Goal: Complete application form

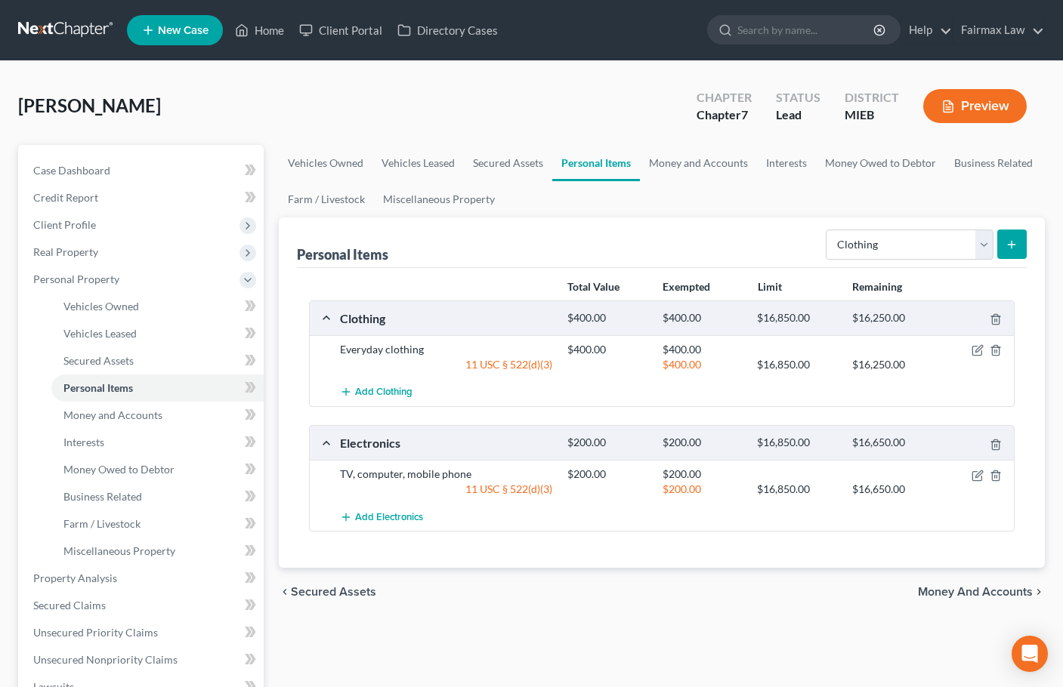
select select "clothing"
click at [696, 155] on link "Money and Accounts" at bounding box center [698, 163] width 117 height 36
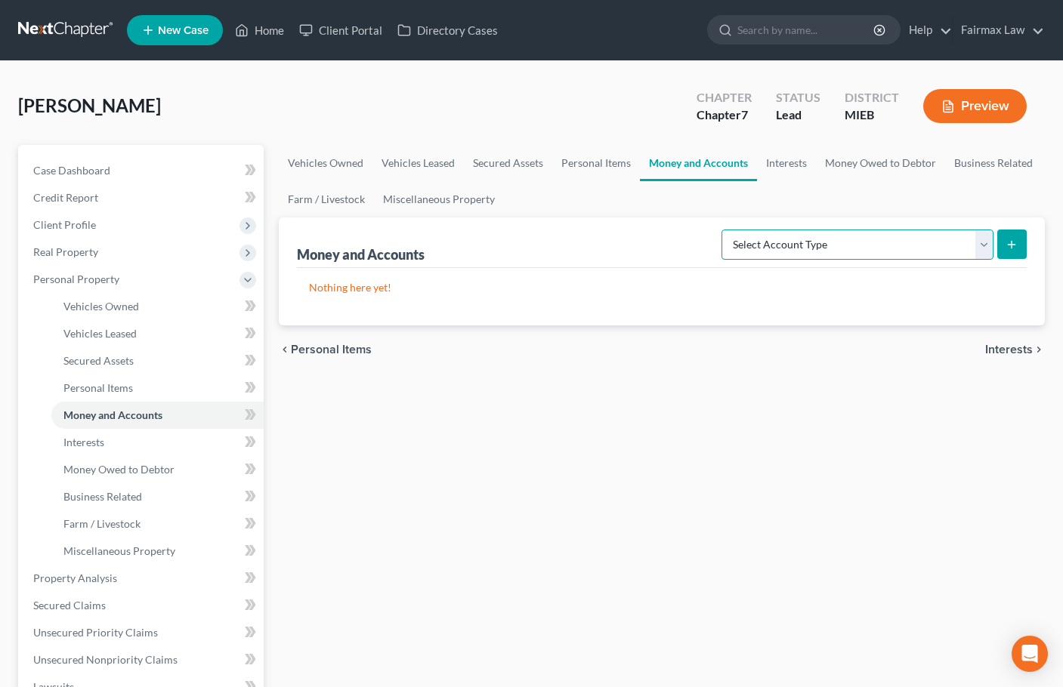
click at [861, 252] on select "Select Account Type Brokerage Cash on Hand Certificates of Deposit Checking Acc…" at bounding box center [857, 245] width 272 height 30
select select "other"
click at [724, 230] on select "Select Account Type Brokerage Cash on Hand Certificates of Deposit Checking Acc…" at bounding box center [857, 245] width 272 height 30
click at [1015, 248] on icon "submit" at bounding box center [1011, 245] width 12 height 12
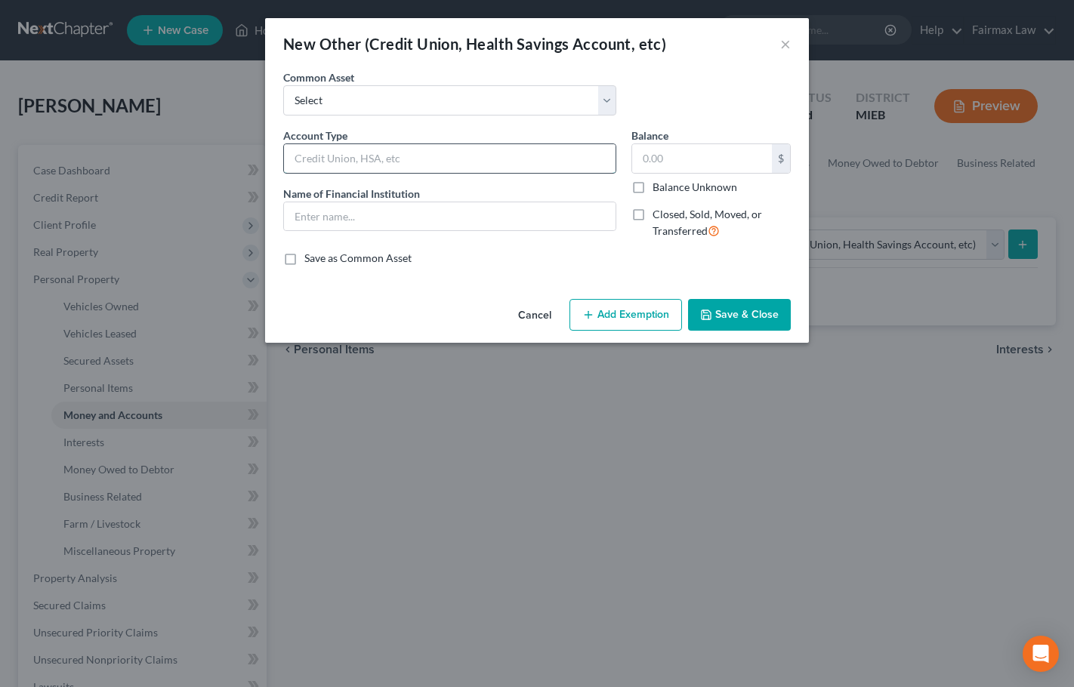
click at [391, 153] on input "text" at bounding box center [450, 158] width 332 height 29
type input "CashApp"
click at [359, 213] on input "text" at bounding box center [450, 216] width 332 height 29
paste input "CashApp"
type input "CashApp"
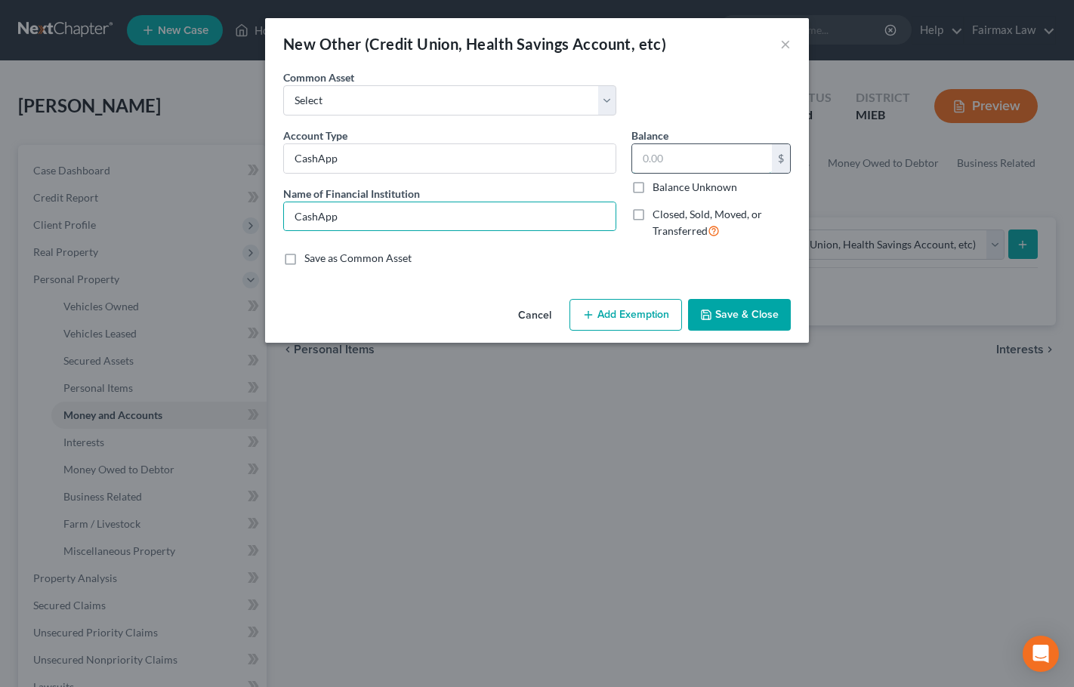
click at [675, 153] on input "text" at bounding box center [702, 158] width 140 height 29
type input "0"
click at [756, 317] on button "Save & Close" at bounding box center [739, 315] width 103 height 32
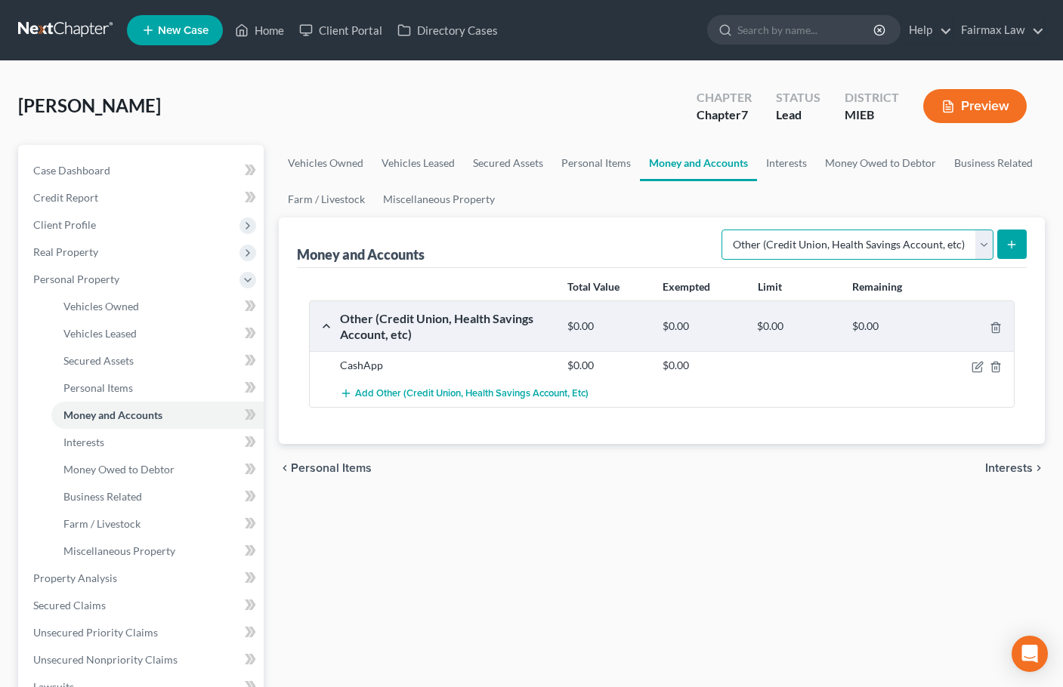
click at [888, 246] on select "Select Account Type Brokerage Cash on Hand Certificates of Deposit Checking Acc…" at bounding box center [857, 245] width 272 height 30
select select "checking"
click at [724, 230] on select "Select Account Type Brokerage Cash on Hand Certificates of Deposit Checking Acc…" at bounding box center [857, 245] width 272 height 30
click at [1014, 244] on icon "submit" at bounding box center [1011, 245] width 12 height 12
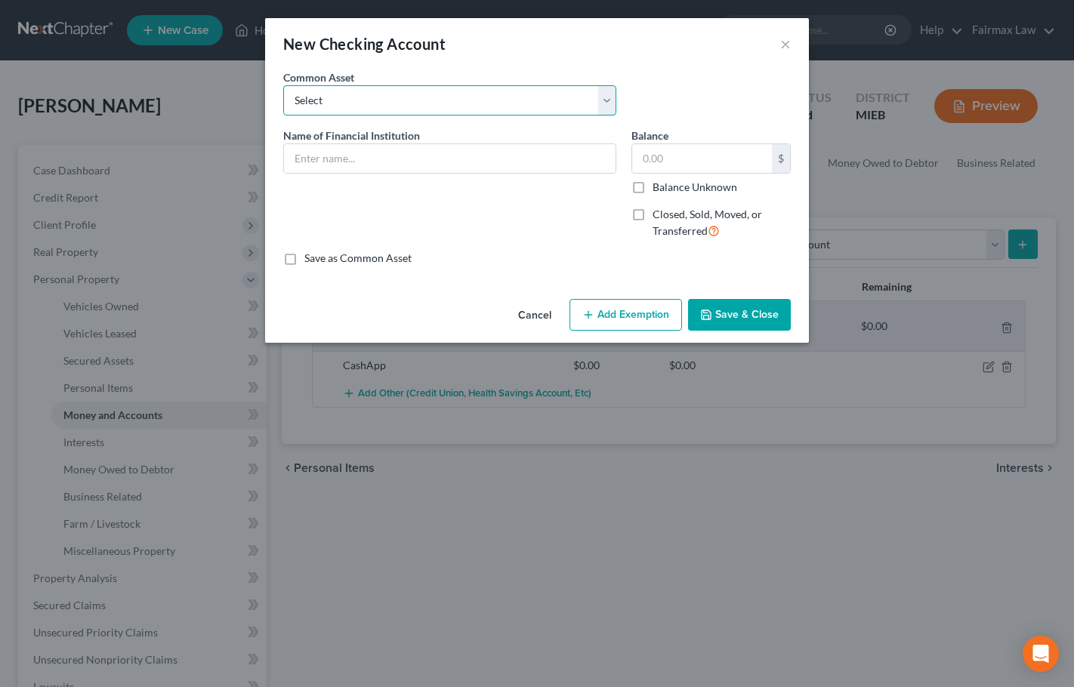
click at [388, 105] on select "Select Day Air FCU Daily Pay So-Fi So-Fi Dollar Bank Wisely Comerica Bank USAA …" at bounding box center [449, 100] width 333 height 30
select select "8"
click at [283, 85] on select "Select Day Air FCU Daily Pay So-Fi So-Fi Dollar Bank Wisely Comerica Bank USAA …" at bounding box center [449, 100] width 333 height 30
type input "Huntington Bank"
click at [688, 165] on input "text" at bounding box center [702, 158] width 140 height 29
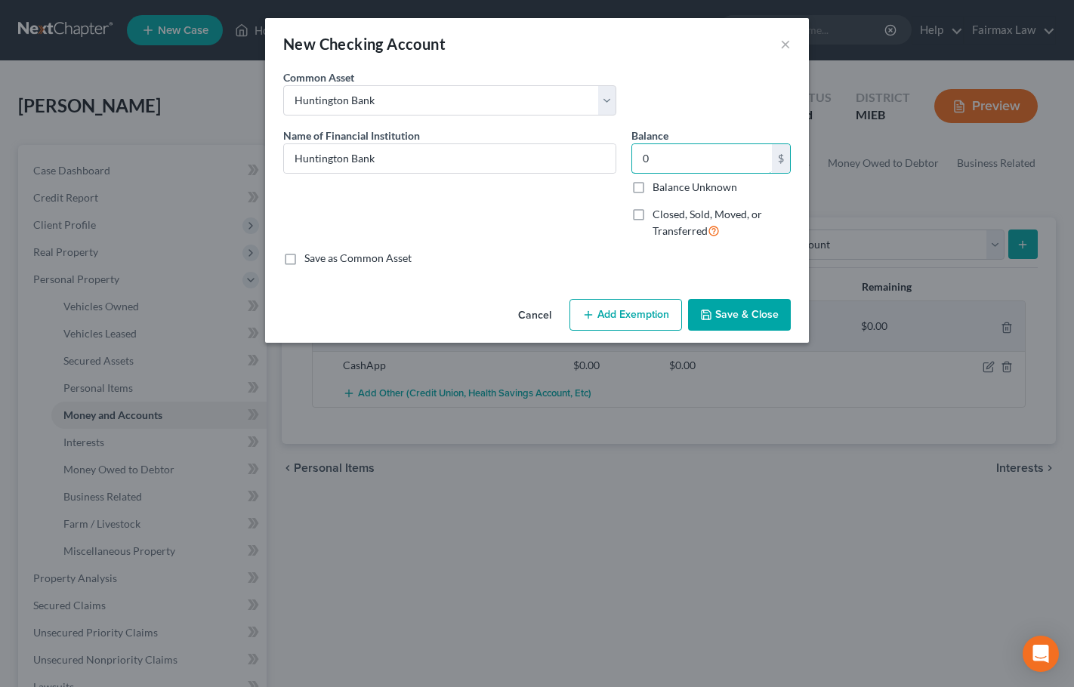
type input "0"
click at [758, 310] on button "Save & Close" at bounding box center [739, 315] width 103 height 32
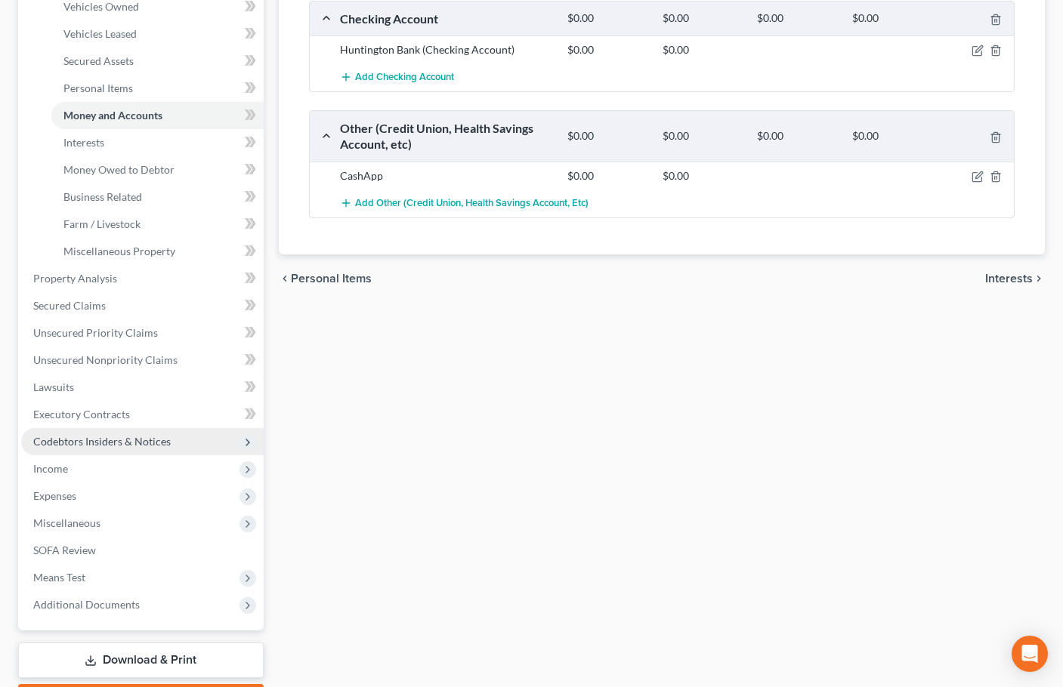
scroll to position [302, 0]
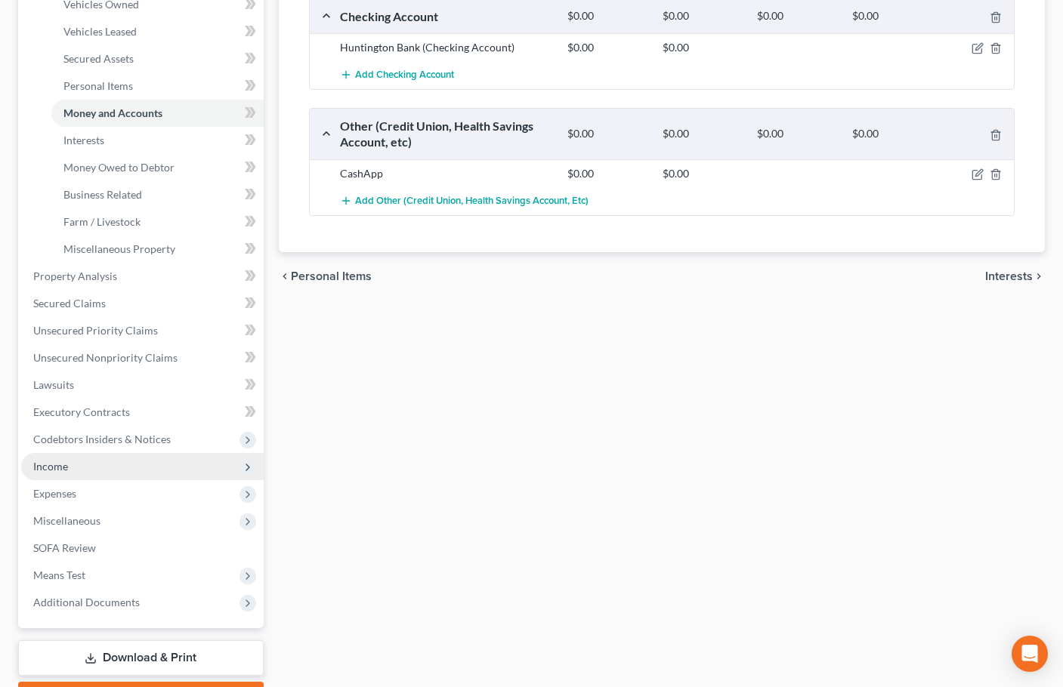
click at [62, 469] on span "Income" at bounding box center [50, 466] width 35 height 13
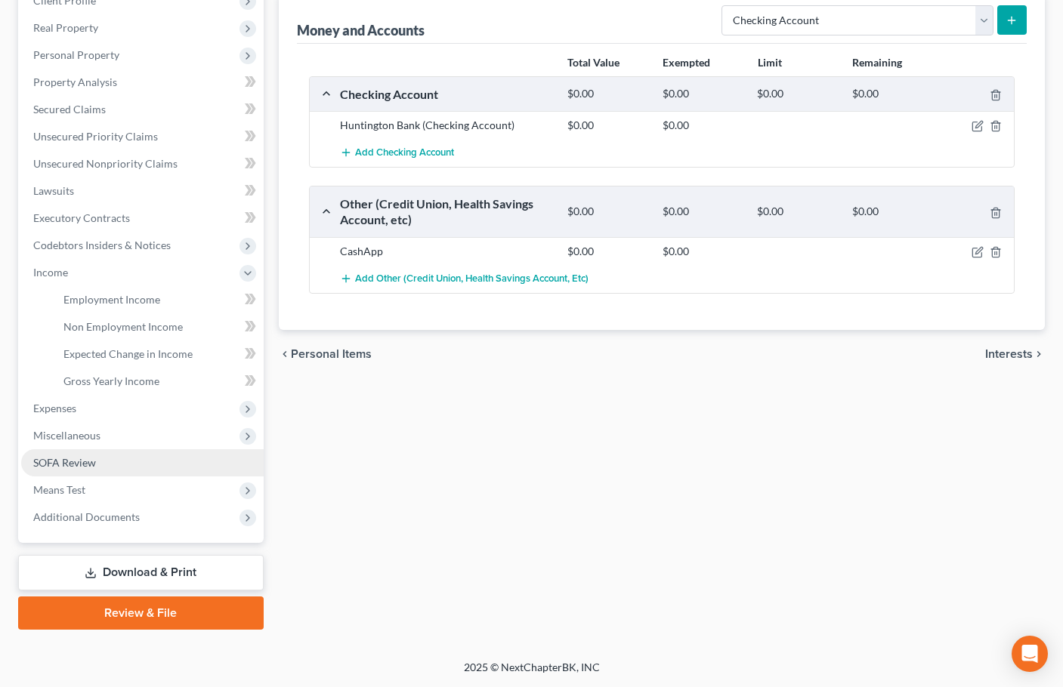
scroll to position [224, 0]
click at [114, 298] on span "Employment Income" at bounding box center [111, 299] width 97 height 13
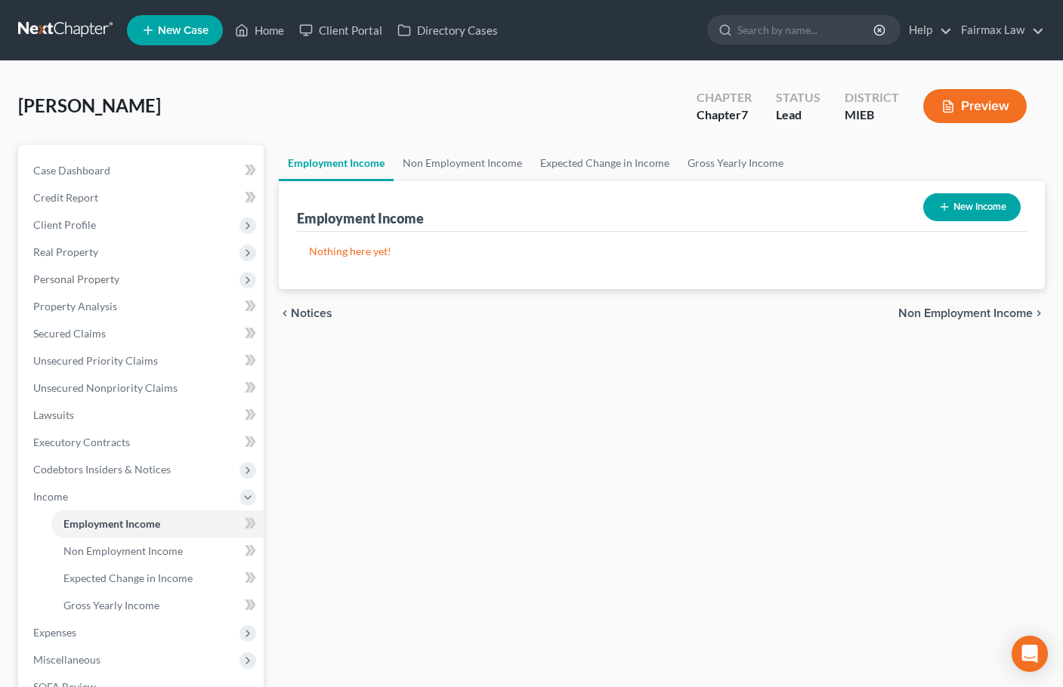
click at [965, 211] on button "New Income" at bounding box center [971, 207] width 97 height 28
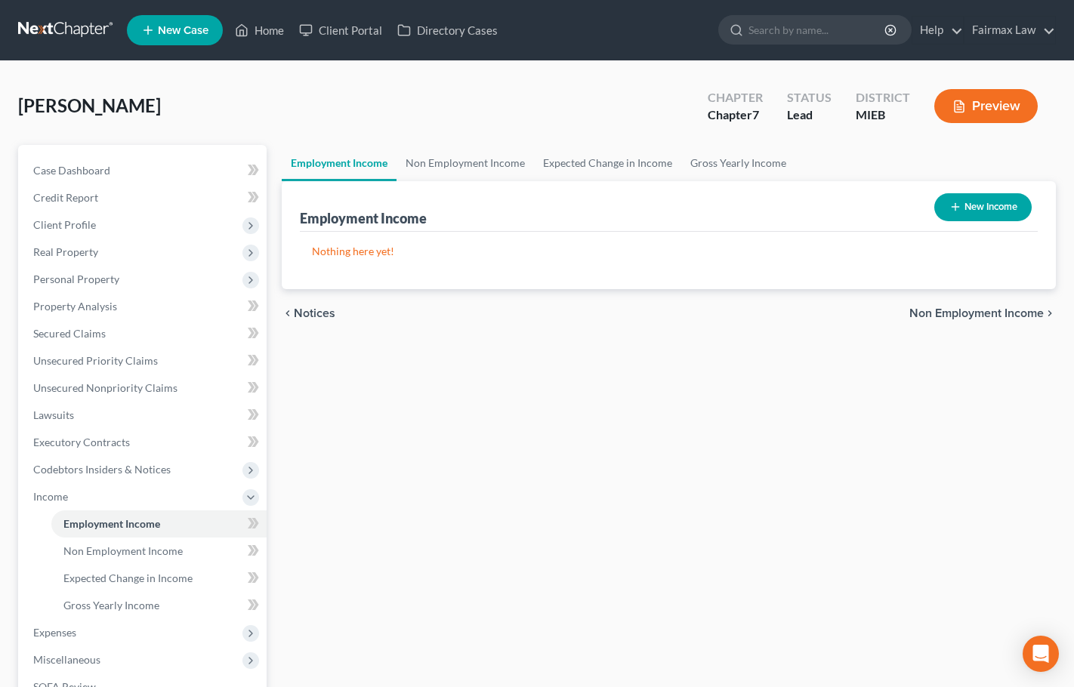
select select "0"
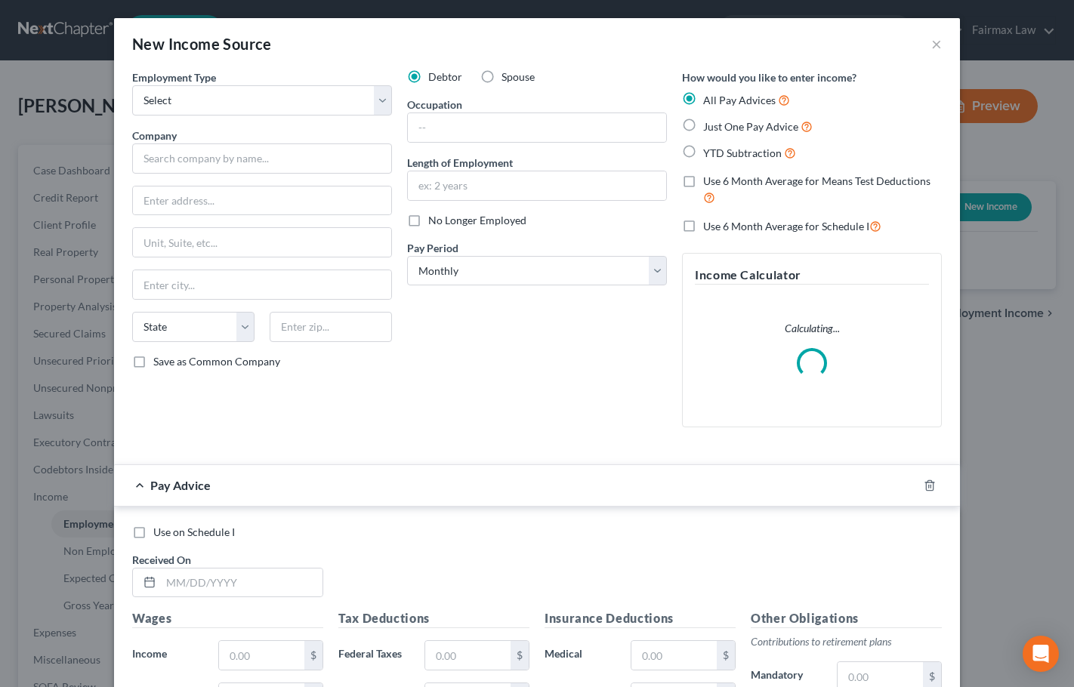
click at [428, 224] on label "No Longer Employed" at bounding box center [477, 220] width 98 height 15
click at [434, 223] on input "No Longer Employed" at bounding box center [439, 218] width 10 height 10
checkbox input "true"
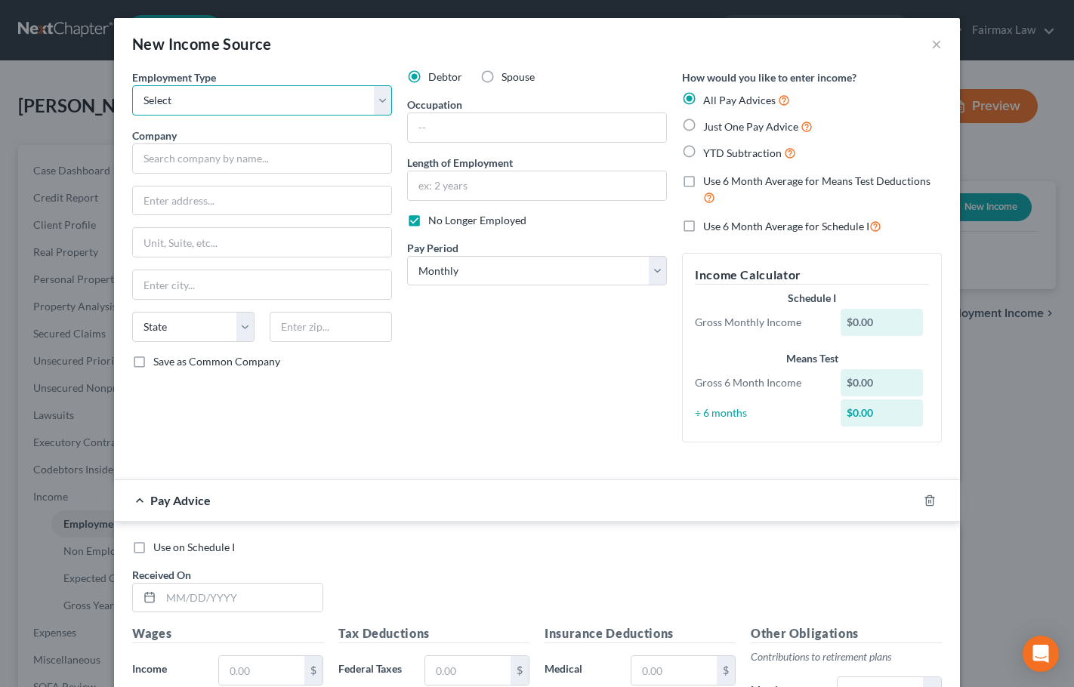
click at [208, 100] on select "Select Full or [DEMOGRAPHIC_DATA] Employment Self Employment" at bounding box center [262, 100] width 260 height 30
select select "0"
click at [132, 85] on select "Select Full or [DEMOGRAPHIC_DATA] Employment Self Employment" at bounding box center [262, 100] width 260 height 30
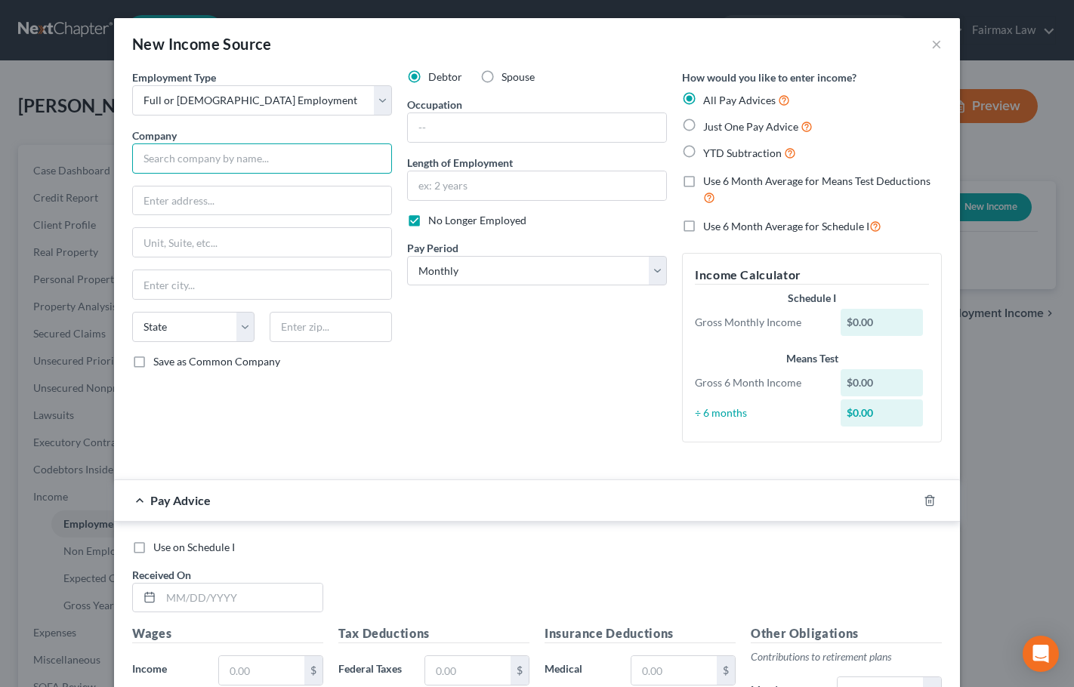
click at [202, 156] on input "text" at bounding box center [262, 159] width 260 height 30
type input "SER Companies"
type input "[STREET_ADDRESS][US_STATE]"
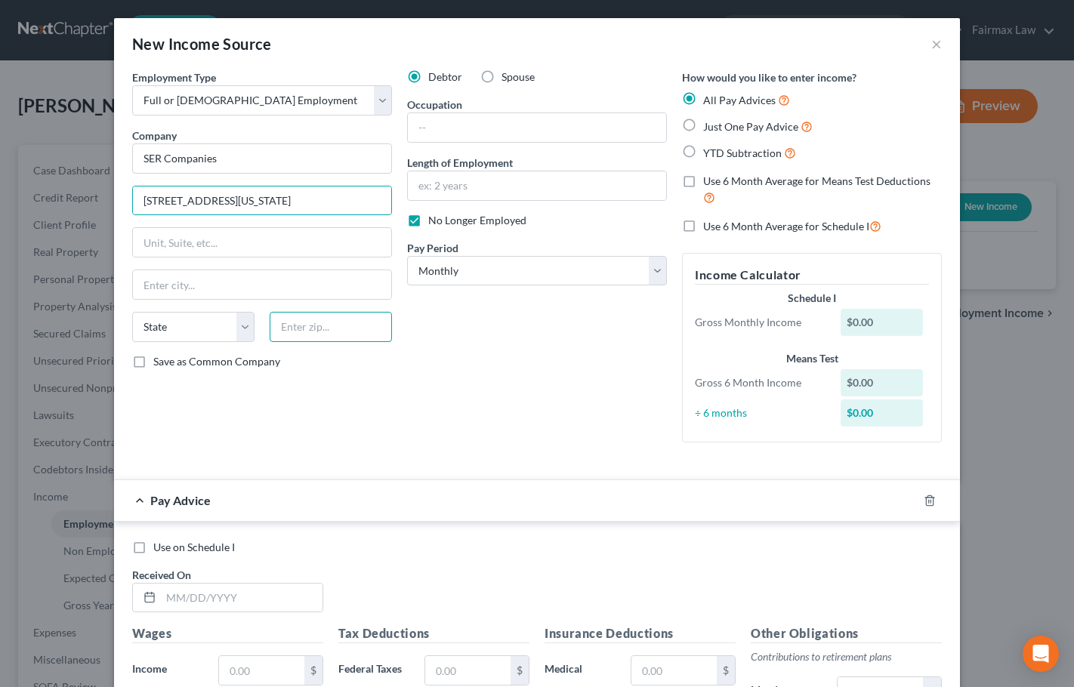
click at [319, 331] on input "text" at bounding box center [331, 327] width 122 height 30
type input "48210"
click at [565, 374] on div "Debtor Spouse Occupation Length of Employment No Longer Employed Pay Period * S…" at bounding box center [537, 261] width 275 height 385
click at [518, 370] on div "Debtor Spouse Occupation Length of Employment No Longer Employed Pay Period * S…" at bounding box center [537, 261] width 275 height 385
click at [461, 369] on div "Debtor Spouse Occupation Length of Employment No Longer Employed Pay Period * S…" at bounding box center [537, 261] width 275 height 385
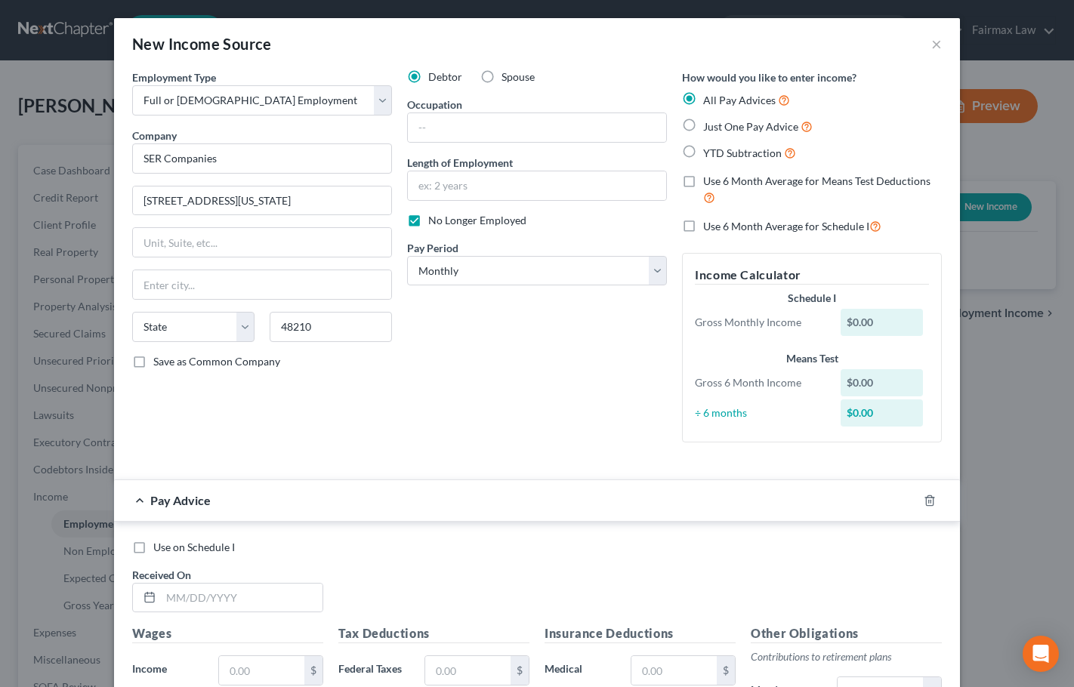
type input "[GEOGRAPHIC_DATA]"
select select "23"
click at [461, 369] on div "Debtor Spouse Occupation Length of Employment No Longer Employed Pay Period * S…" at bounding box center [537, 261] width 275 height 385
click at [377, 379] on div "Employment Type * Select Full or [DEMOGRAPHIC_DATA] Employment Self Employment …" at bounding box center [262, 261] width 275 height 385
click at [557, 269] on select "Select Monthly Twice Monthly Every Other Week Weekly" at bounding box center [537, 271] width 260 height 30
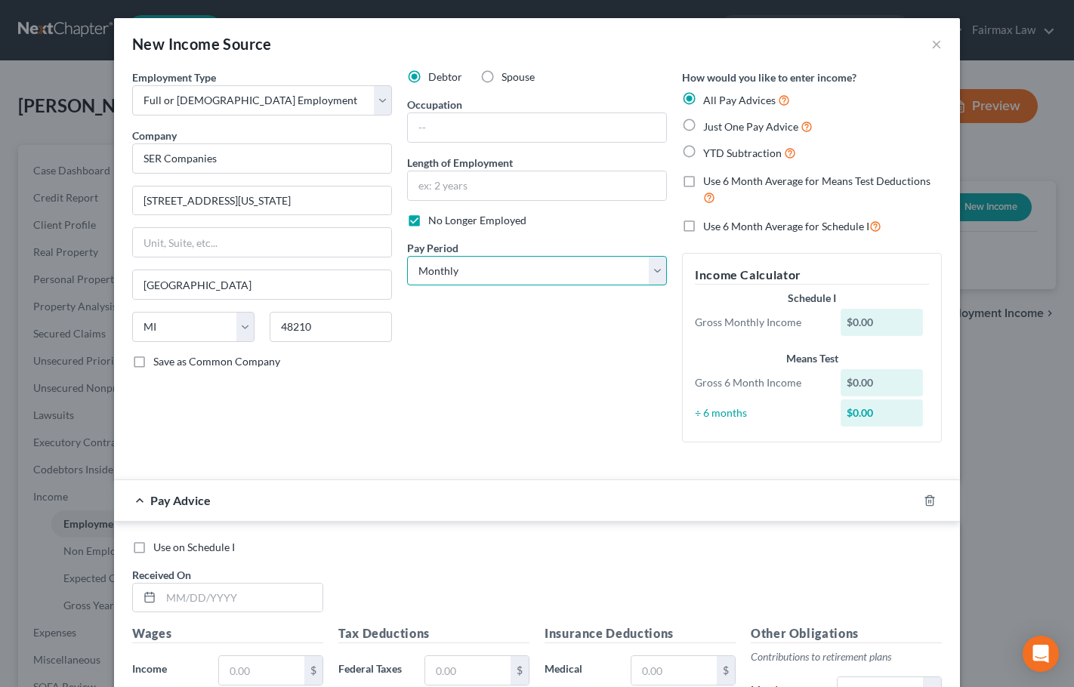
select select "2"
click at [407, 256] on select "Select Monthly Twice Monthly Every Other Week Weekly" at bounding box center [537, 271] width 260 height 30
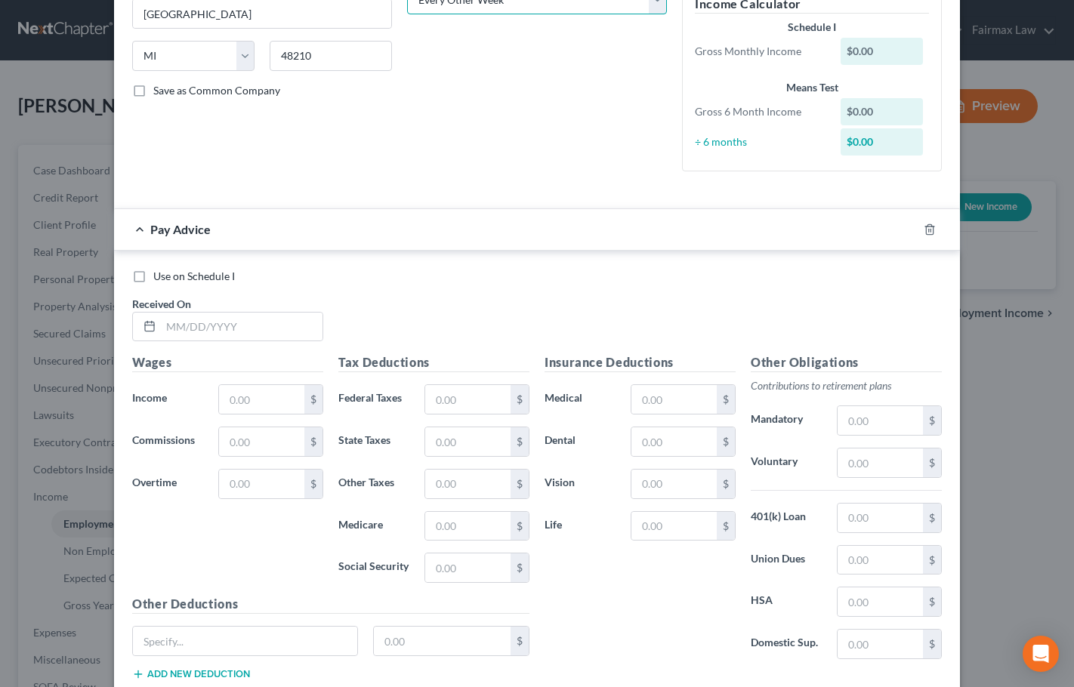
scroll to position [372, 0]
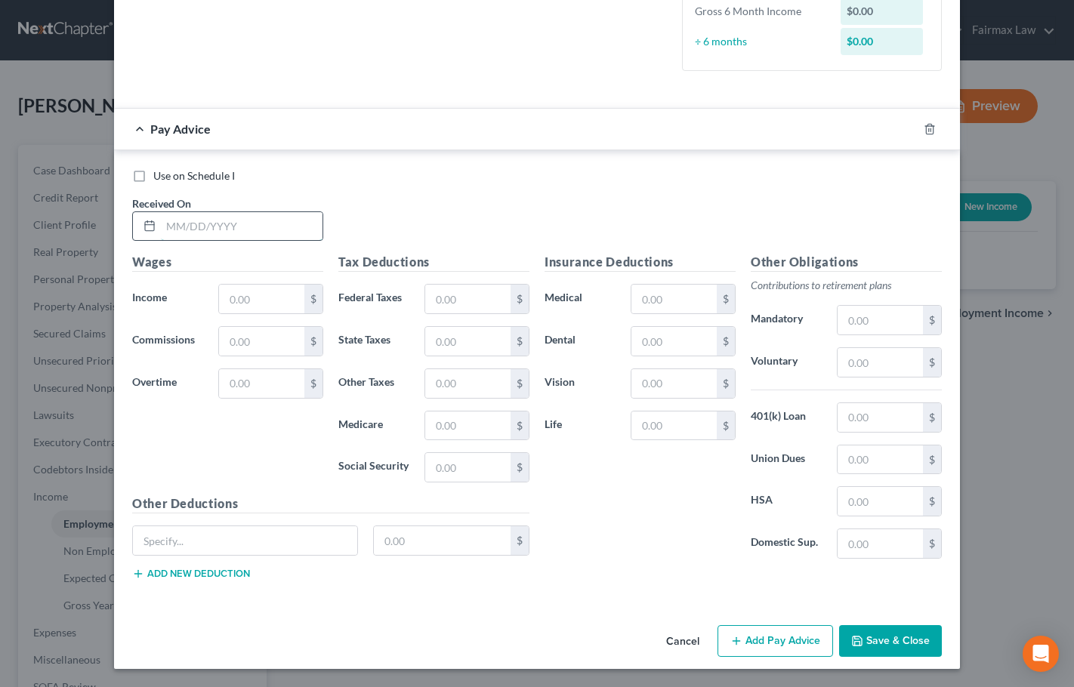
click at [250, 225] on input "text" at bounding box center [242, 226] width 162 height 29
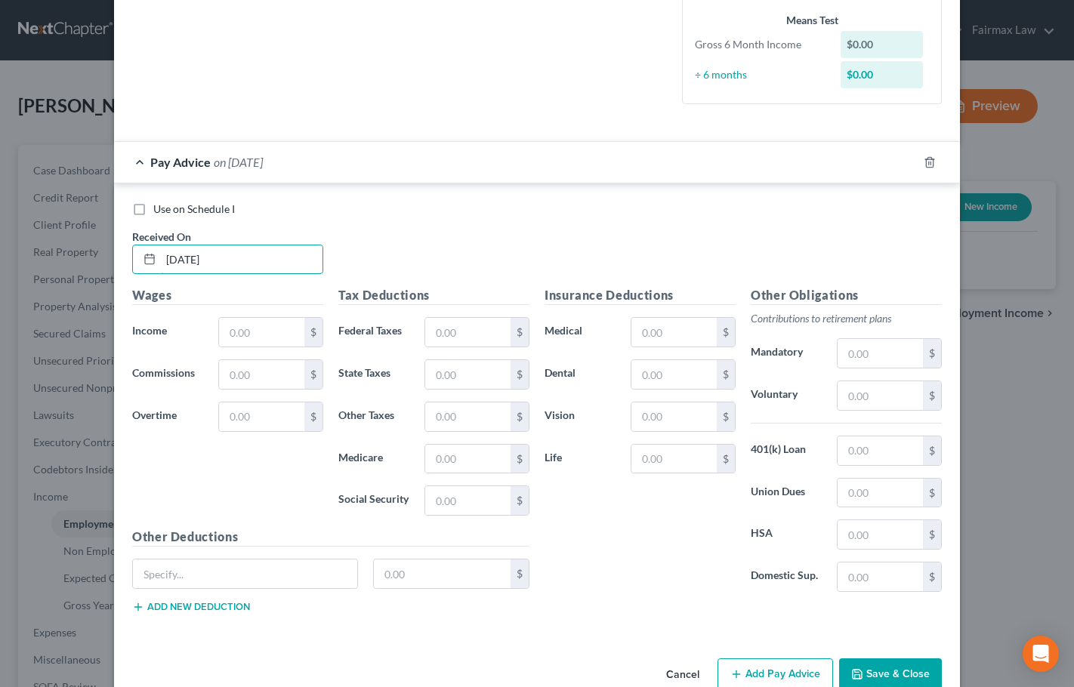
type input "[DATE]"
type input "420"
type input "8.97"
type input "6.06"
type input "26.04"
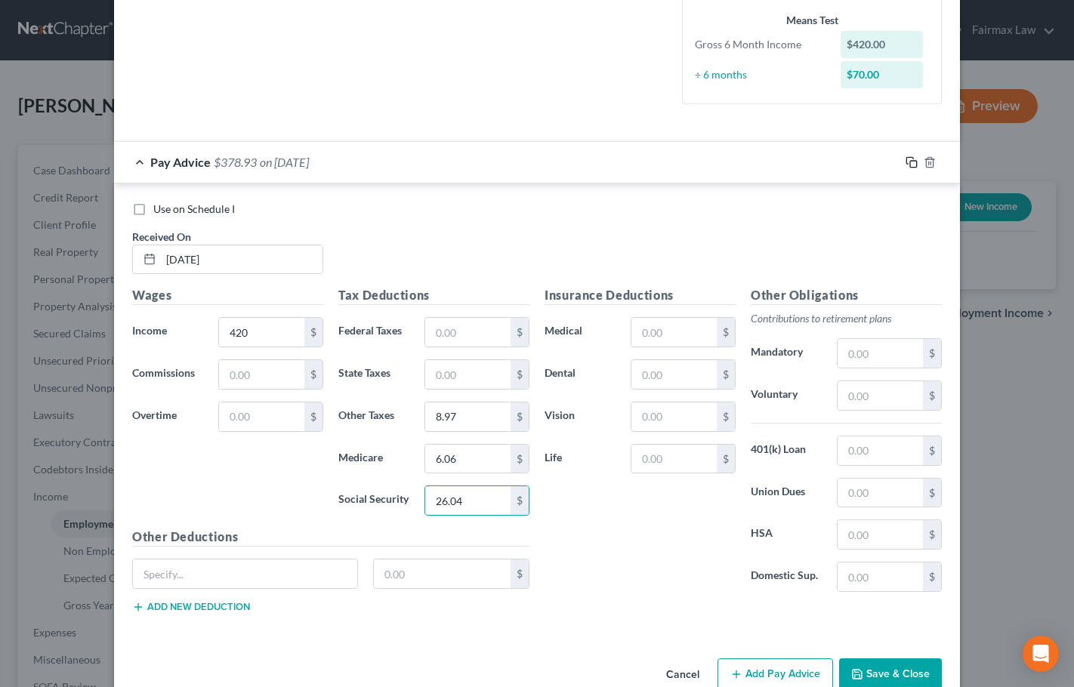
click at [909, 163] on icon "button" at bounding box center [912, 162] width 12 height 12
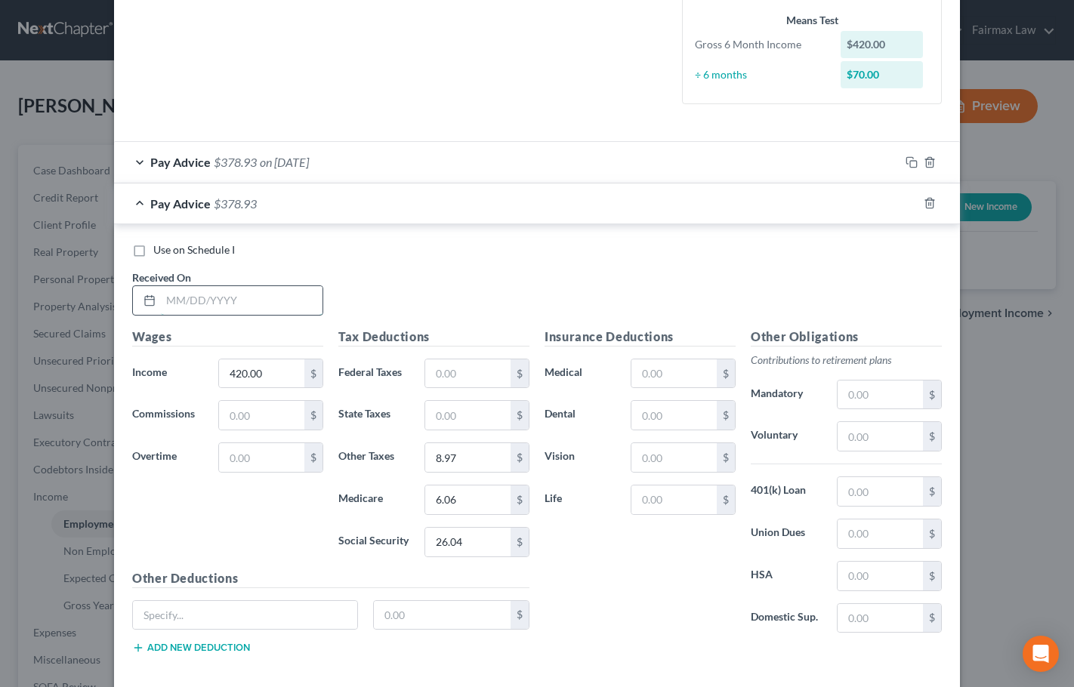
click at [164, 295] on input "text" at bounding box center [242, 300] width 162 height 29
type input "[DATE]"
type input "840"
type input "26.31"
type input "16.74"
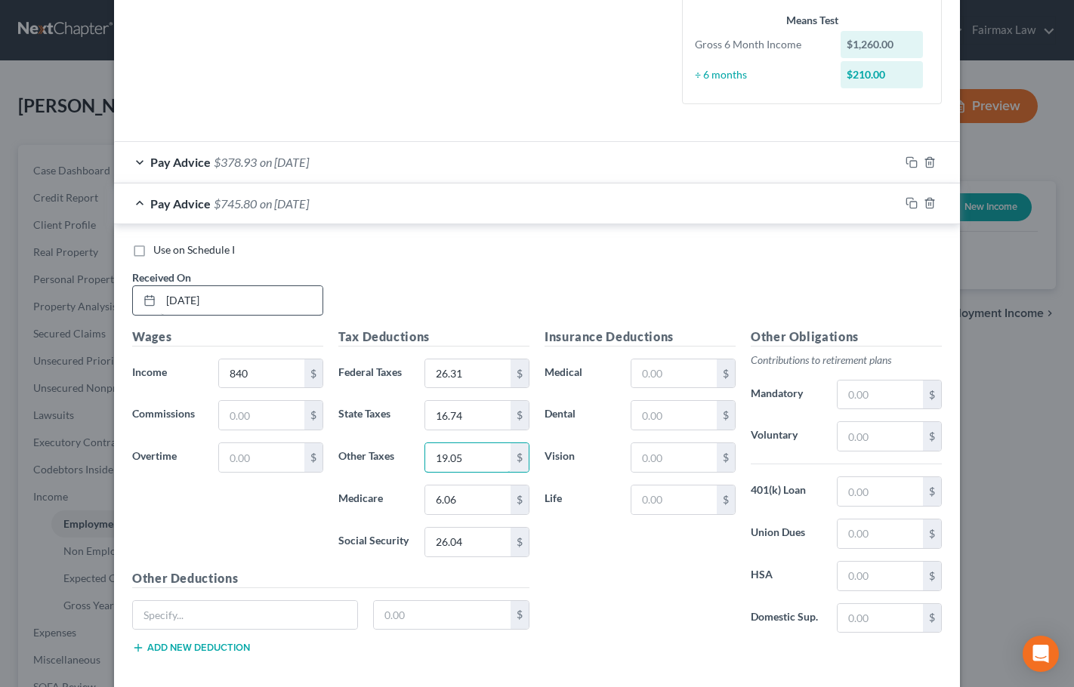
type input "19.05"
type input "12.16"
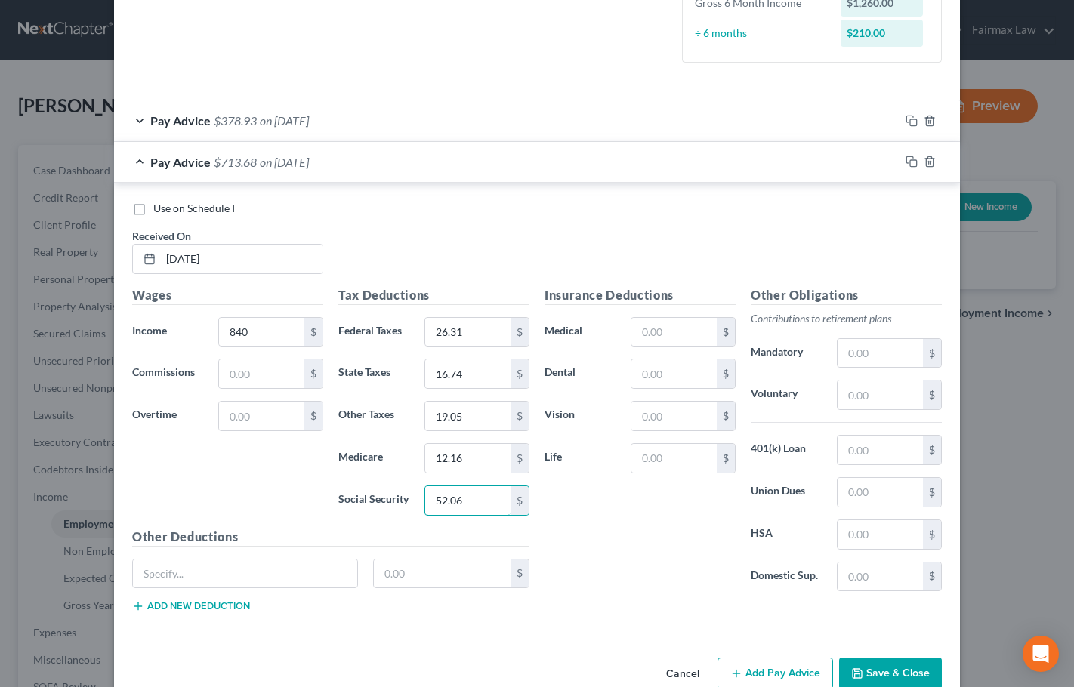
scroll to position [446, 0]
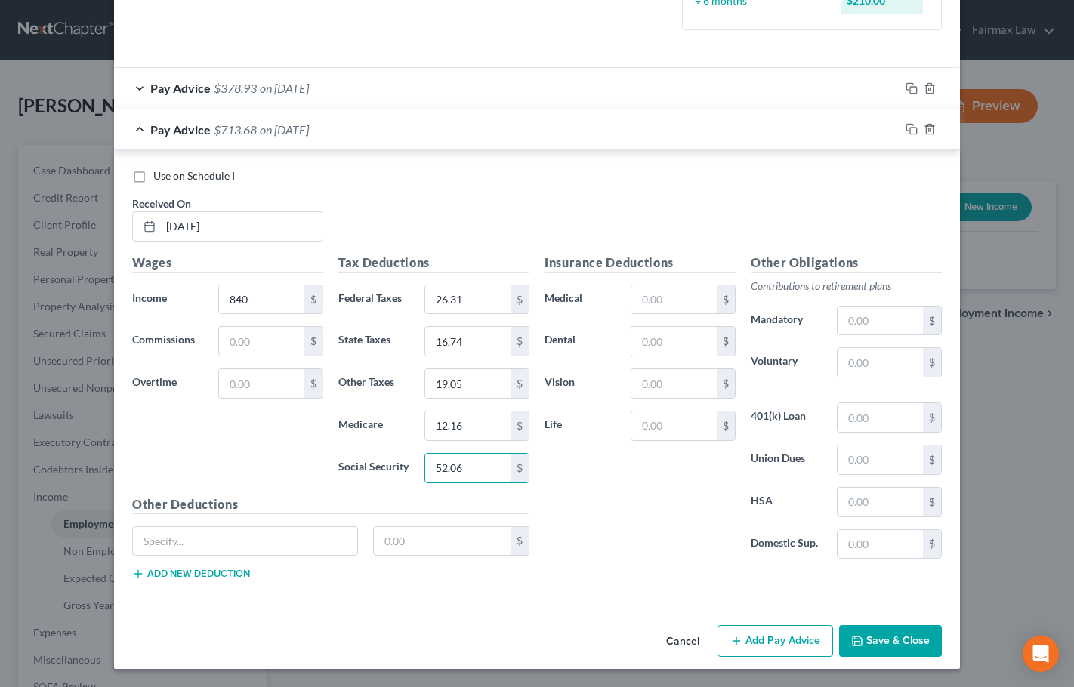
type input "52.06"
click at [889, 647] on button "Save & Close" at bounding box center [890, 641] width 103 height 32
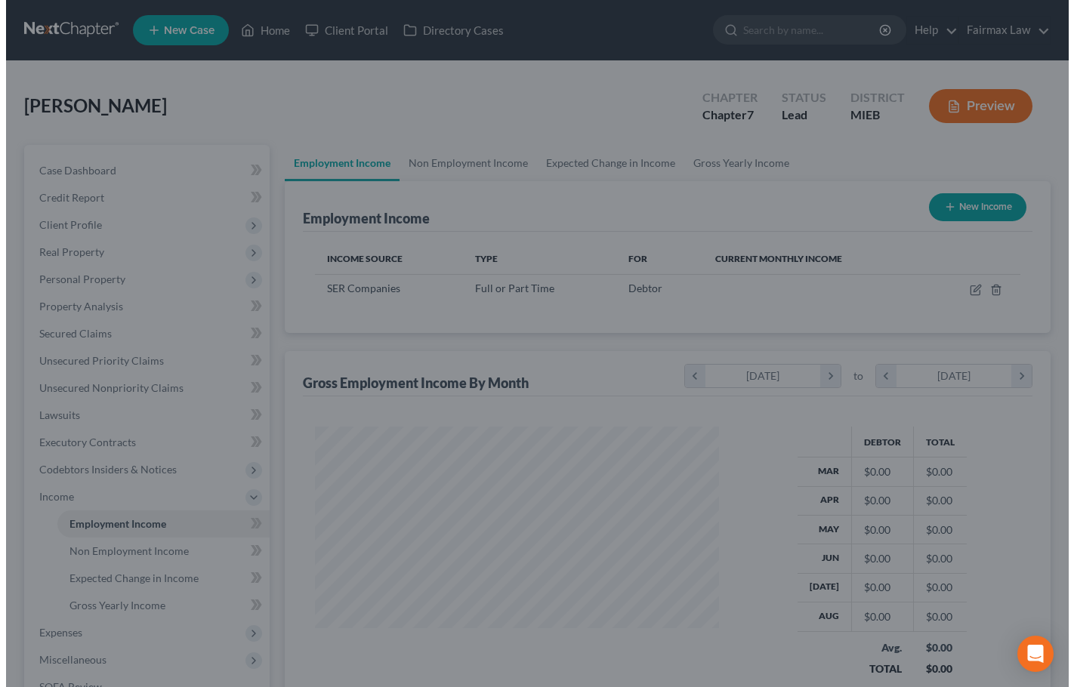
scroll to position [755048, 754890]
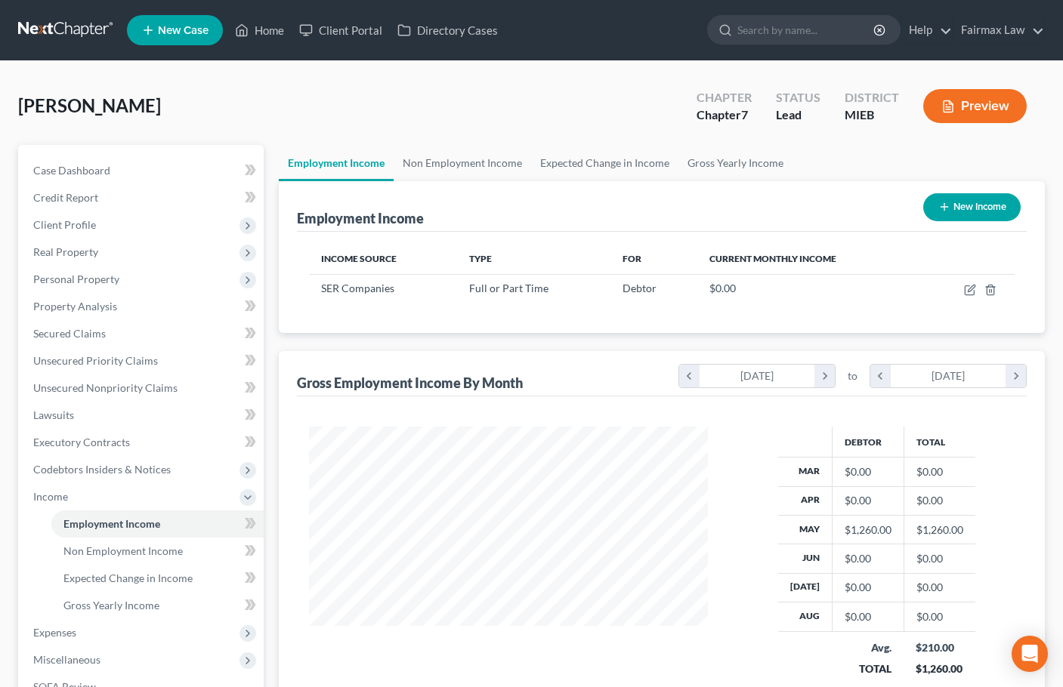
click at [978, 211] on button "New Income" at bounding box center [971, 207] width 97 height 28
select select "0"
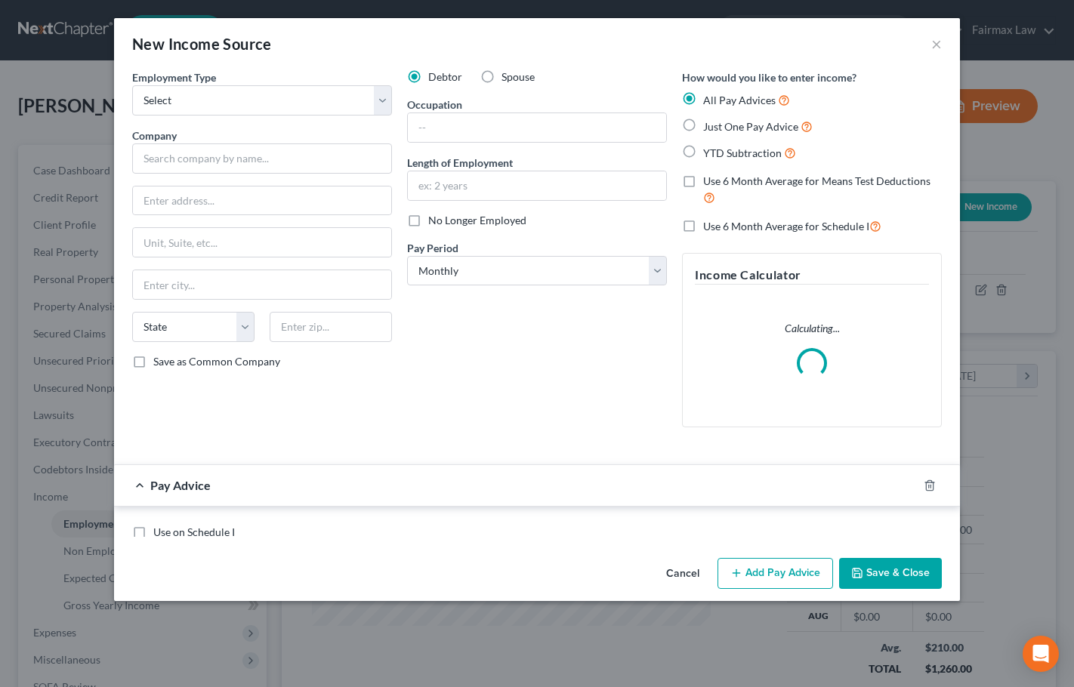
scroll to position [271, 434]
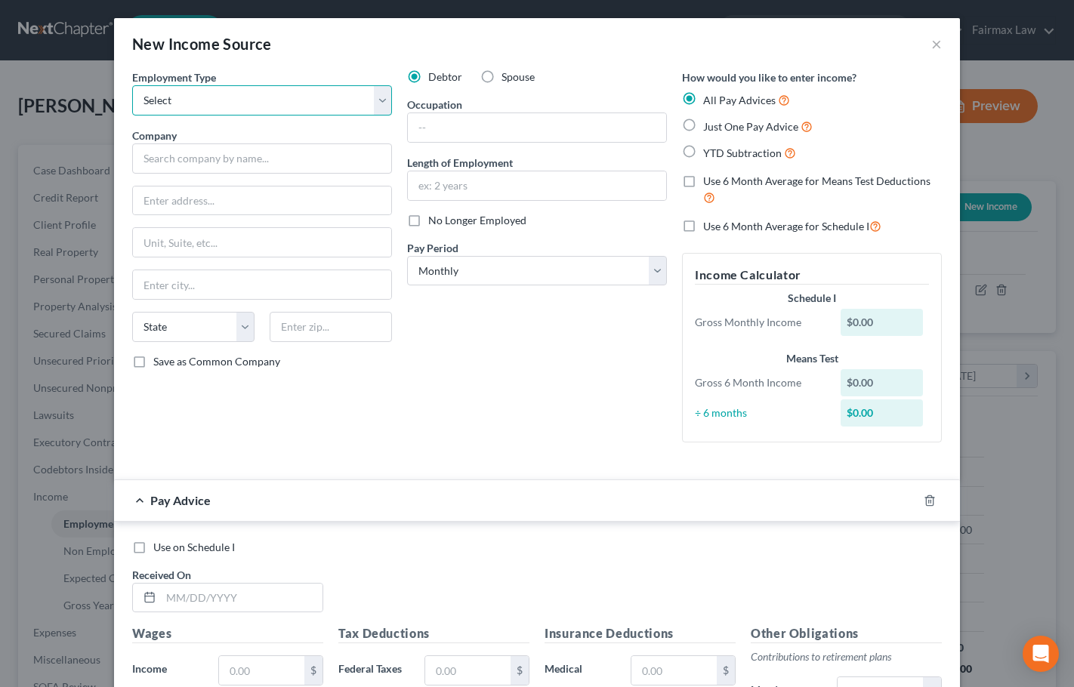
click at [236, 111] on select "Select Full or [DEMOGRAPHIC_DATA] Employment Self Employment" at bounding box center [262, 100] width 260 height 30
select select "0"
click at [132, 85] on select "Select Full or [DEMOGRAPHIC_DATA] Employment Self Employment" at bounding box center [262, 100] width 260 height 30
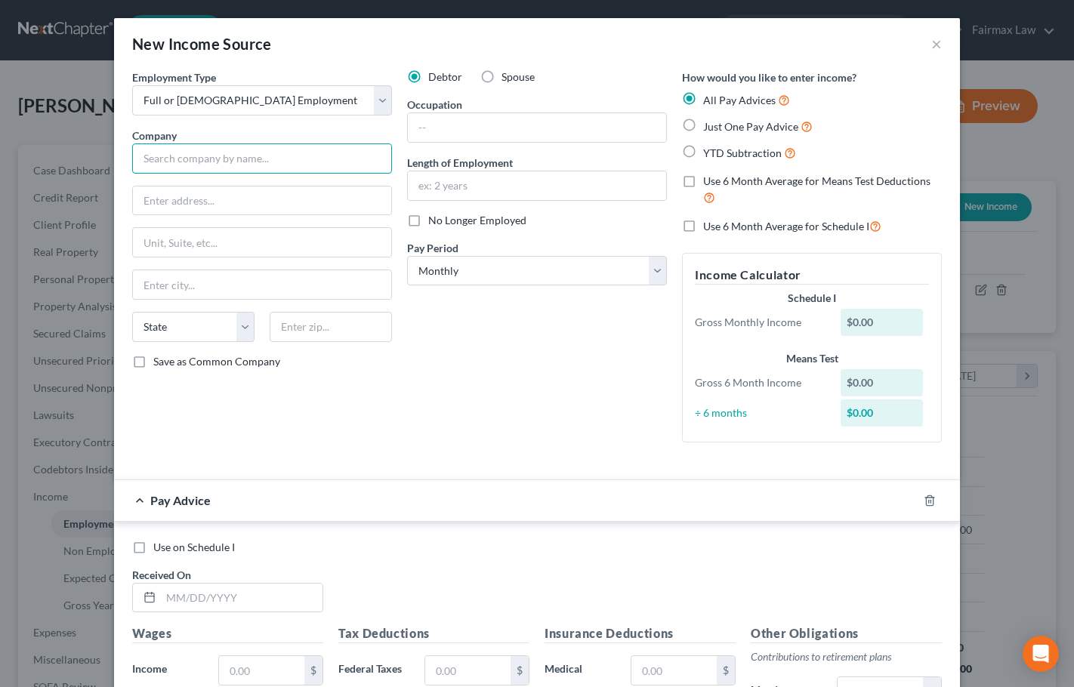
click at [255, 166] on input "text" at bounding box center [262, 159] width 260 height 30
paste input "Volt Management Corp."
type input "Volt Management Corp."
click at [243, 213] on input "text" at bounding box center [262, 201] width 258 height 29
paste input "[STREET_ADDRESS]"
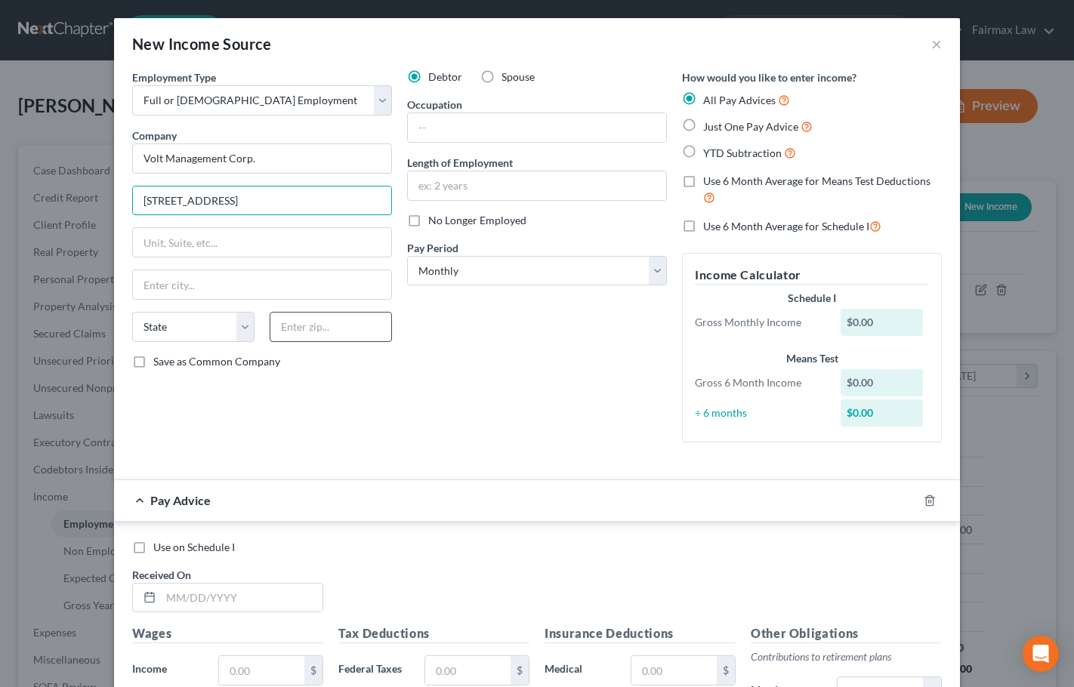
type input "[STREET_ADDRESS]"
click at [323, 326] on input "text" at bounding box center [331, 327] width 122 height 30
type input "92865"
click at [512, 387] on div "Debtor Spouse Occupation Length of Employment No Longer Employed Pay Period * S…" at bounding box center [537, 261] width 275 height 385
type input "Orange"
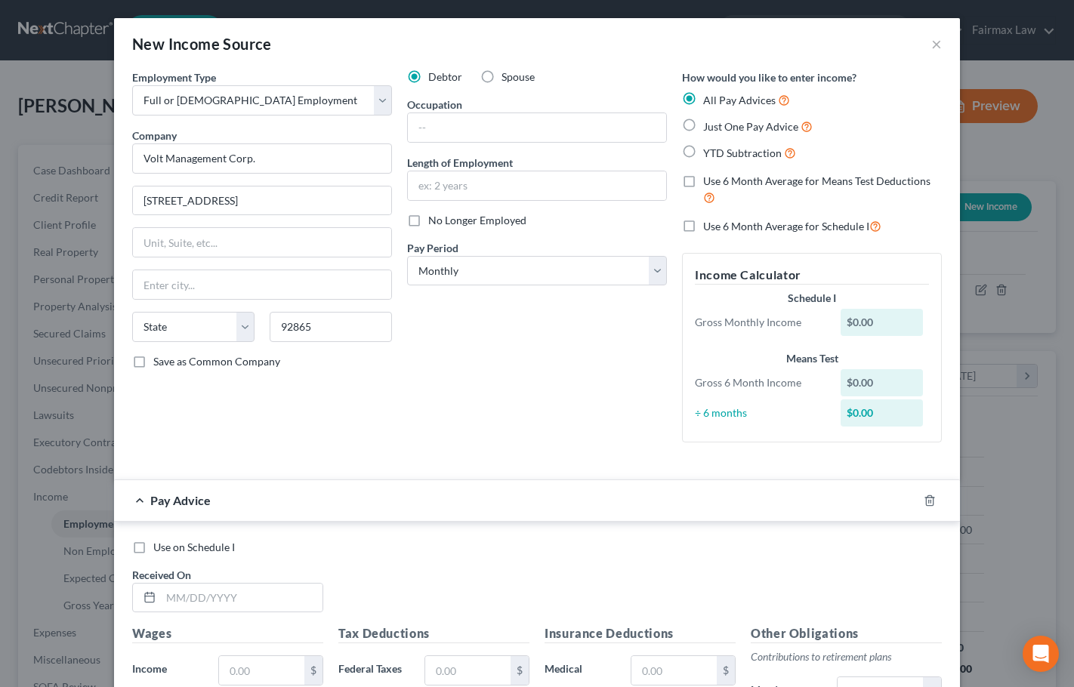
select select "4"
click at [498, 268] on select "Select Monthly Twice Monthly Every Other Week Weekly" at bounding box center [537, 271] width 260 height 30
select select "3"
click at [407, 256] on select "Select Monthly Twice Monthly Every Other Week Weekly" at bounding box center [537, 271] width 260 height 30
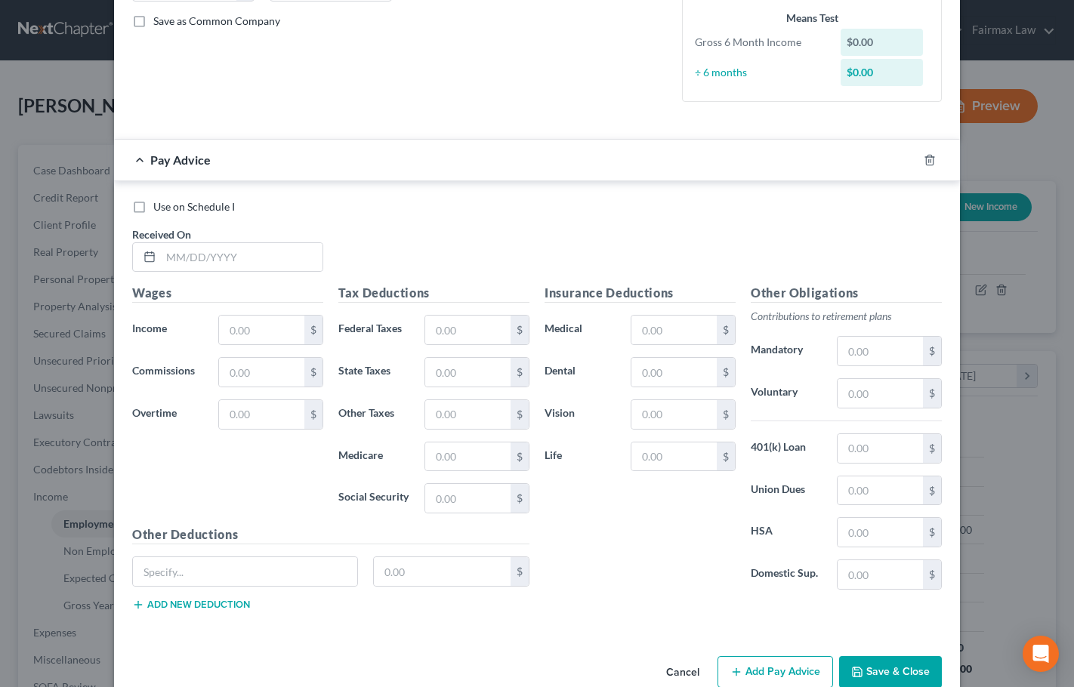
scroll to position [372, 0]
click at [210, 253] on input "text" at bounding box center [242, 256] width 162 height 29
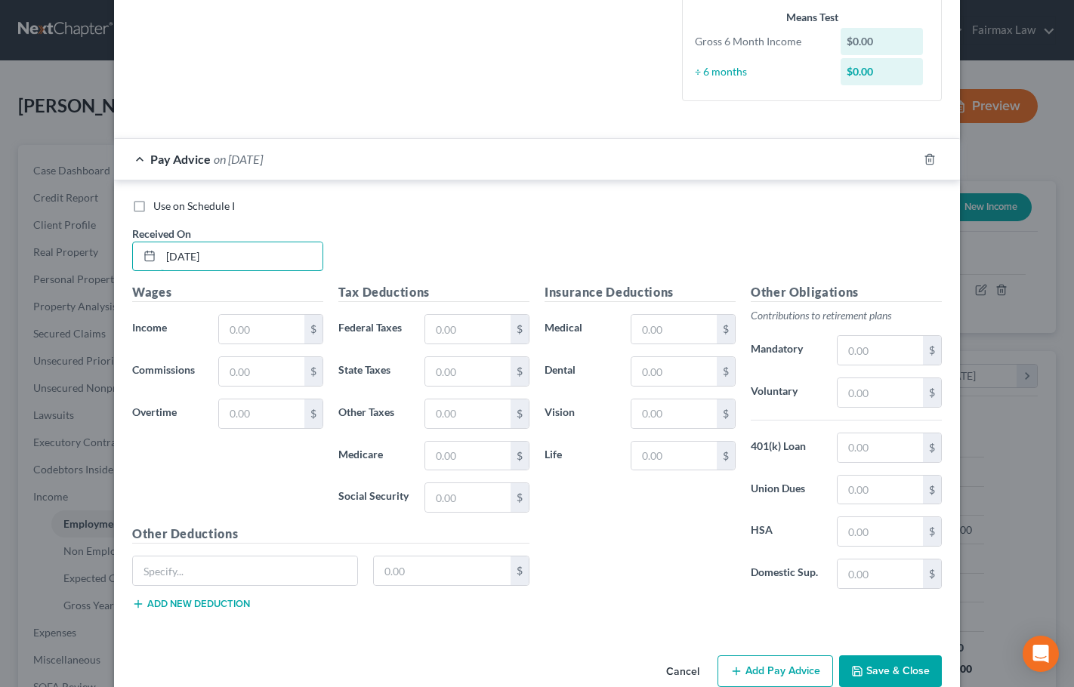
type input "[DATE]"
type input "528"
type input "22.44"
type input "12.67"
type input "7.66"
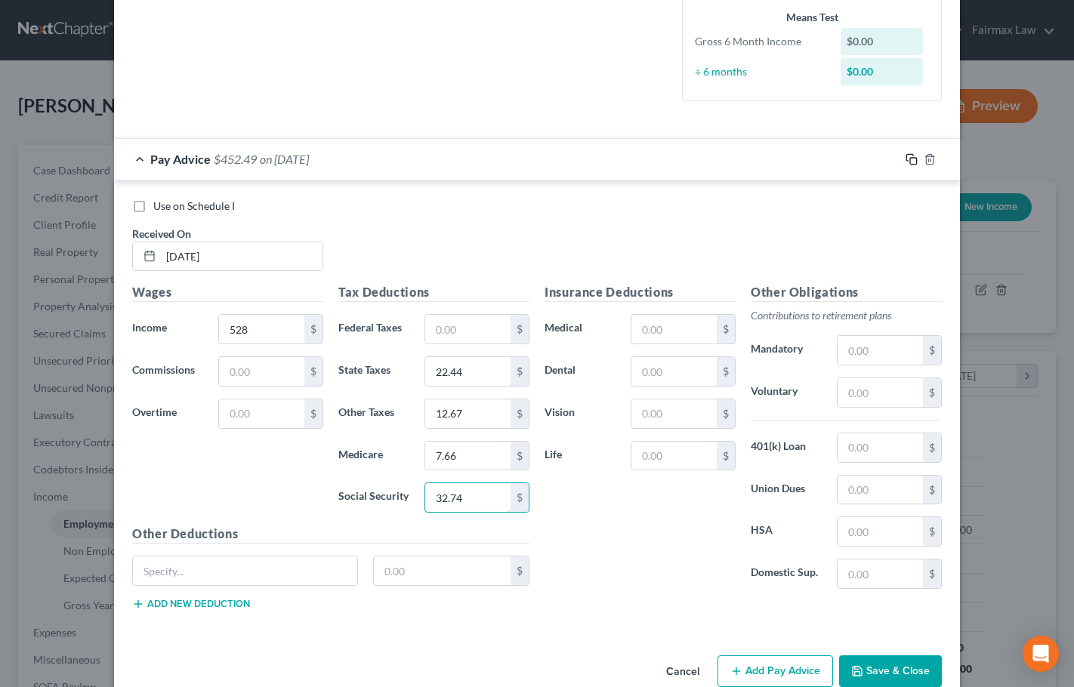
type input "32.74"
click at [910, 160] on rect "button" at bounding box center [913, 161] width 7 height 7
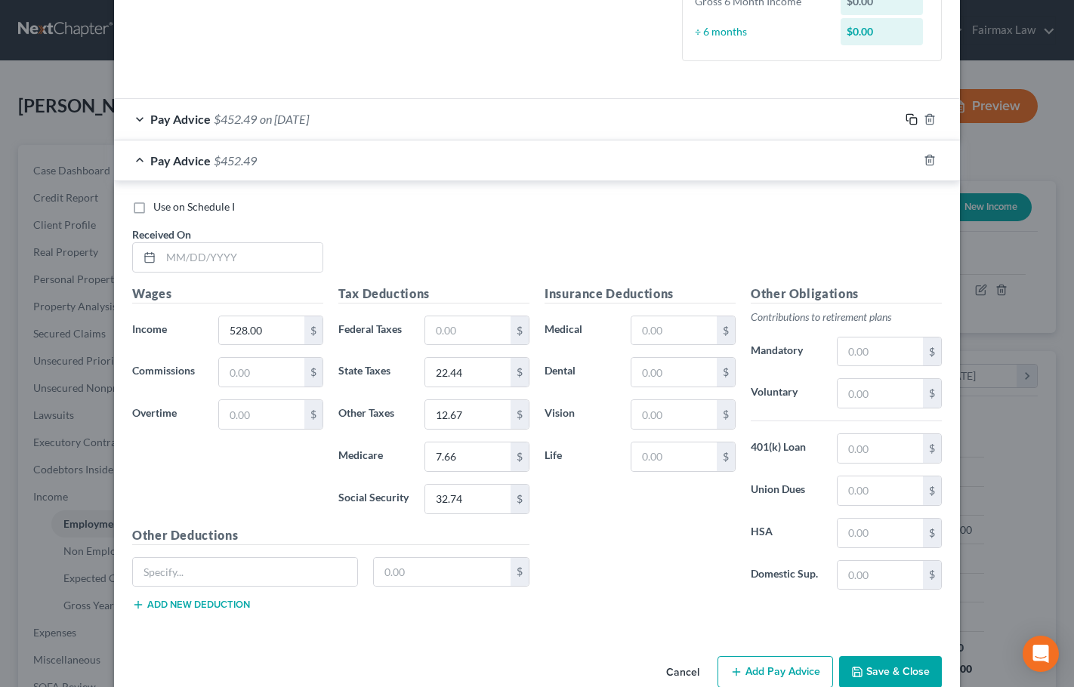
scroll to position [443, 0]
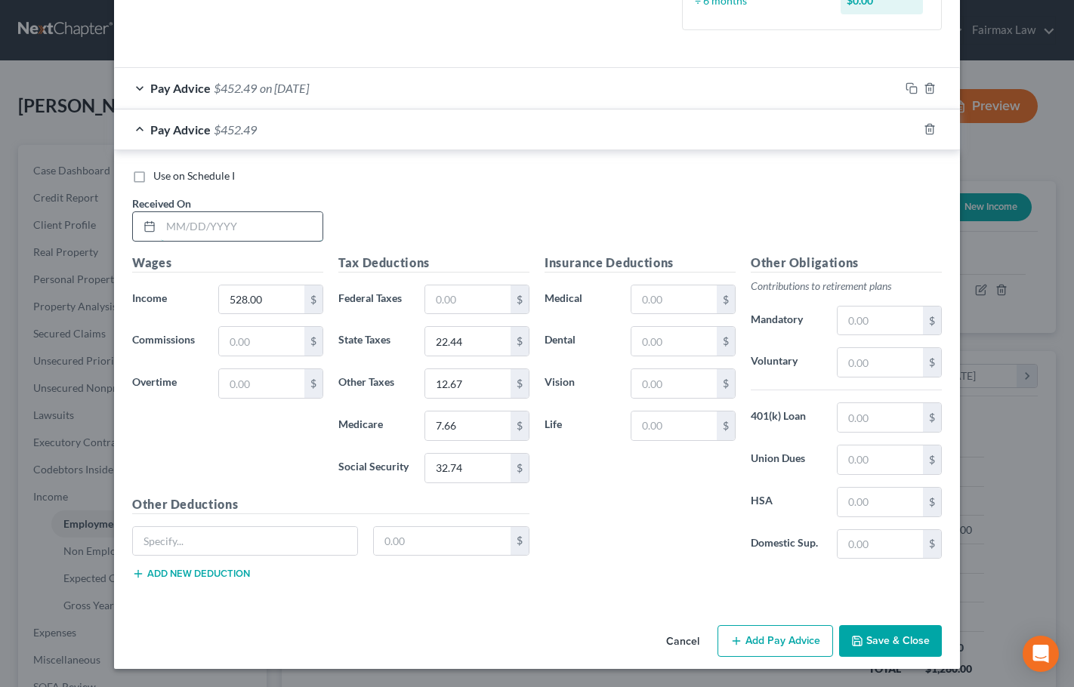
click at [216, 227] on input "text" at bounding box center [242, 226] width 162 height 29
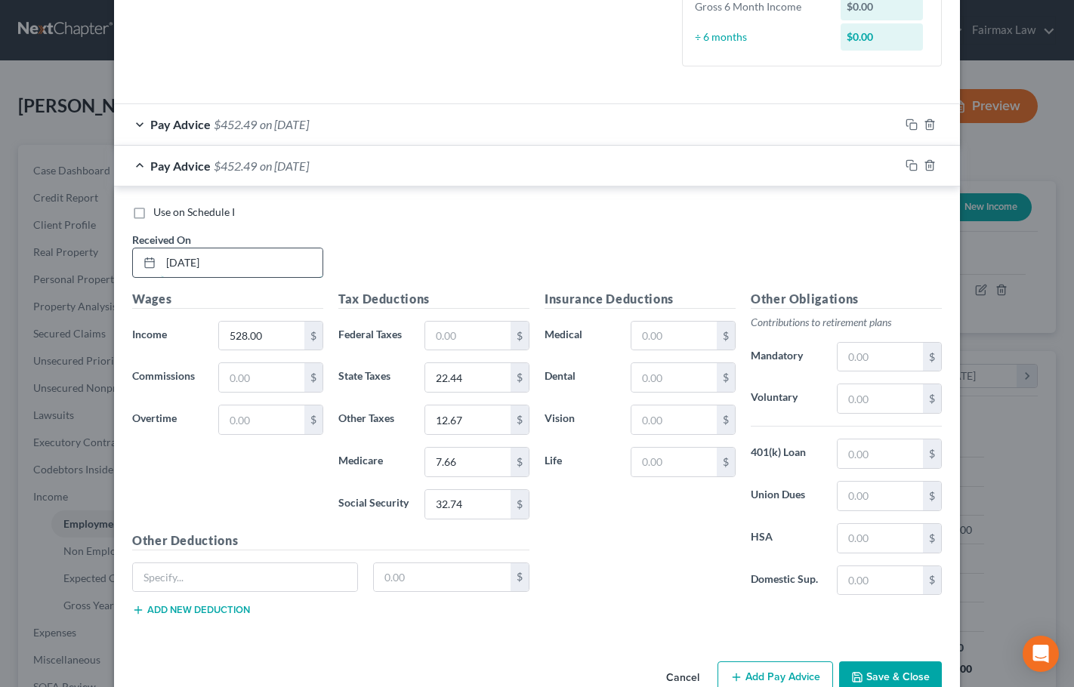
scroll to position [367, 0]
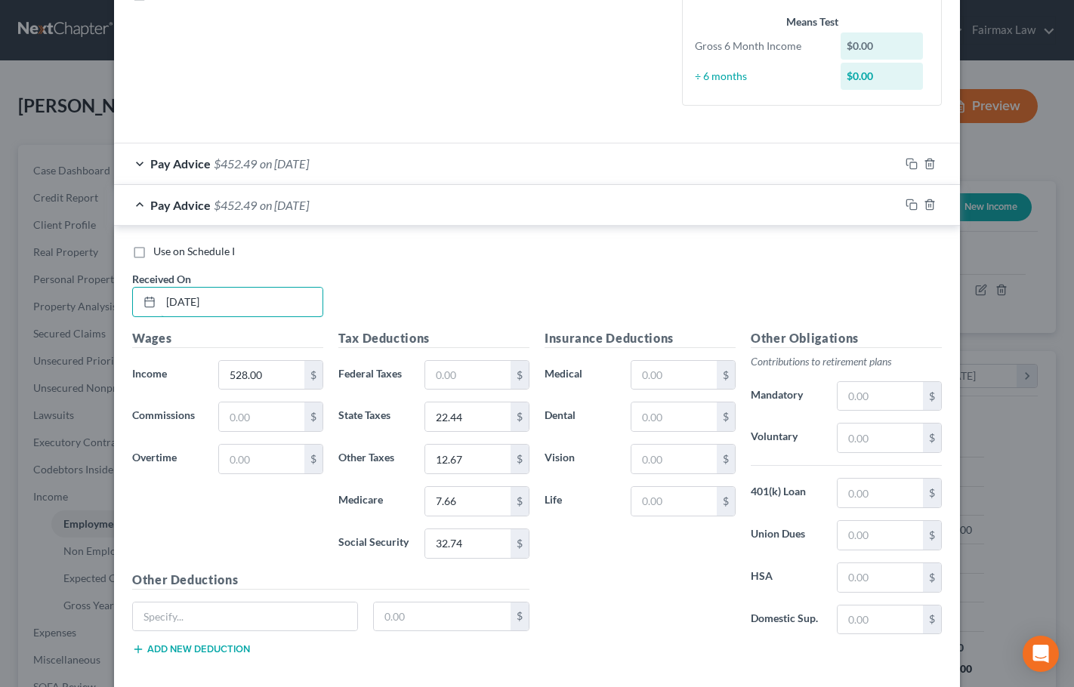
type input "[DATE]"
click at [266, 373] on input "528.00" at bounding box center [261, 375] width 85 height 29
type input "176"
type input "7.48"
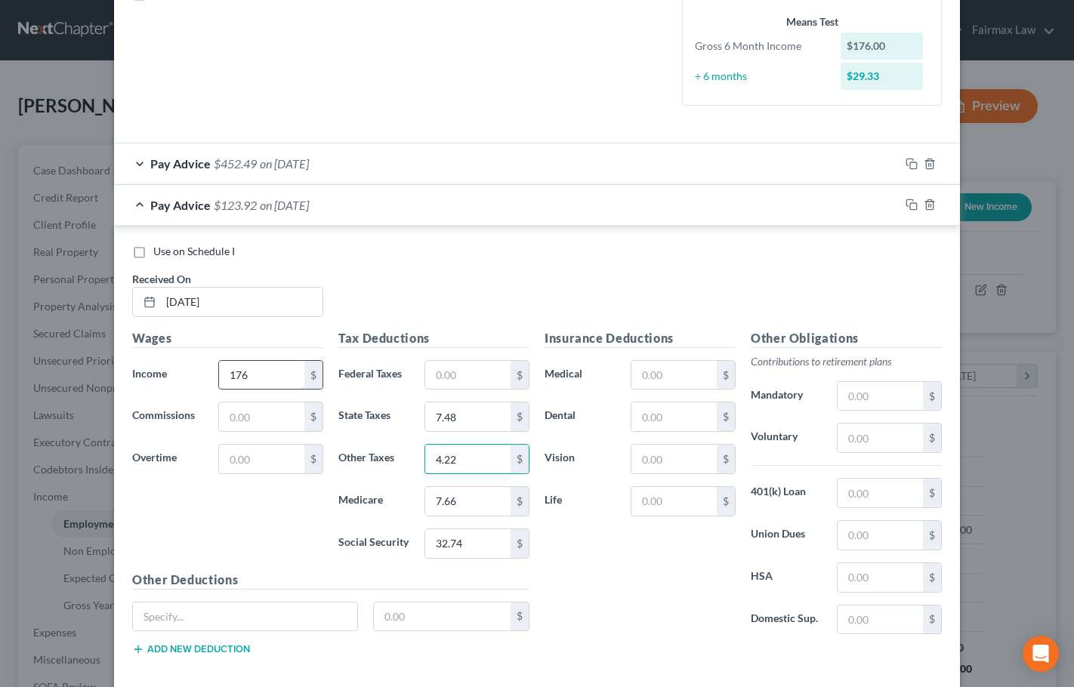
type input "4.22"
type input "2.55"
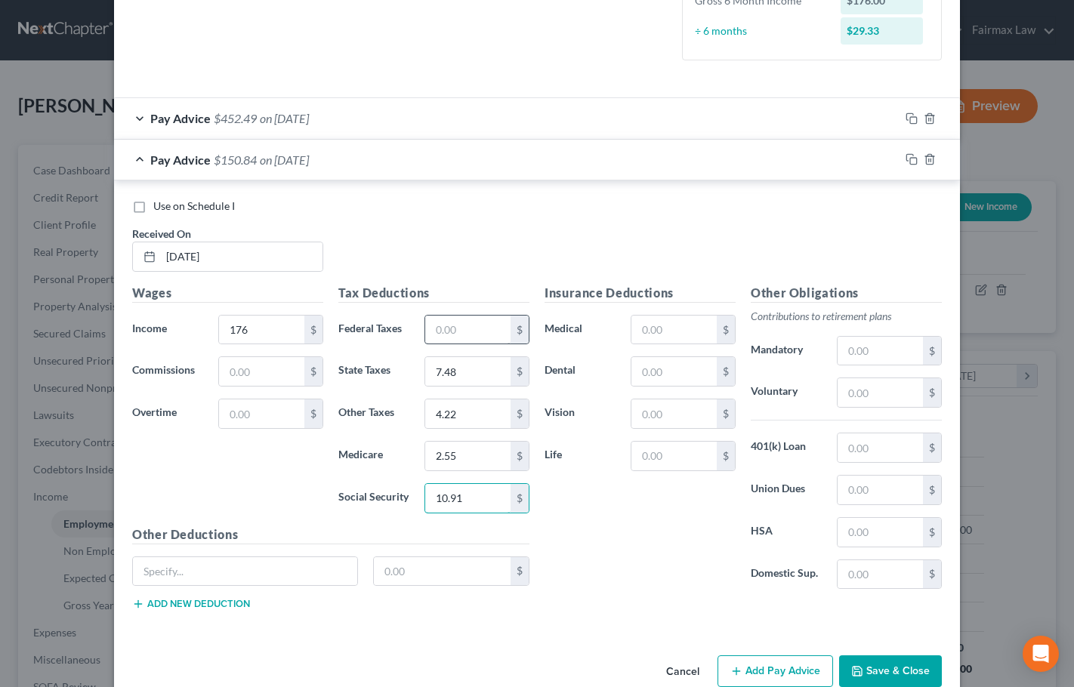
scroll to position [443, 0]
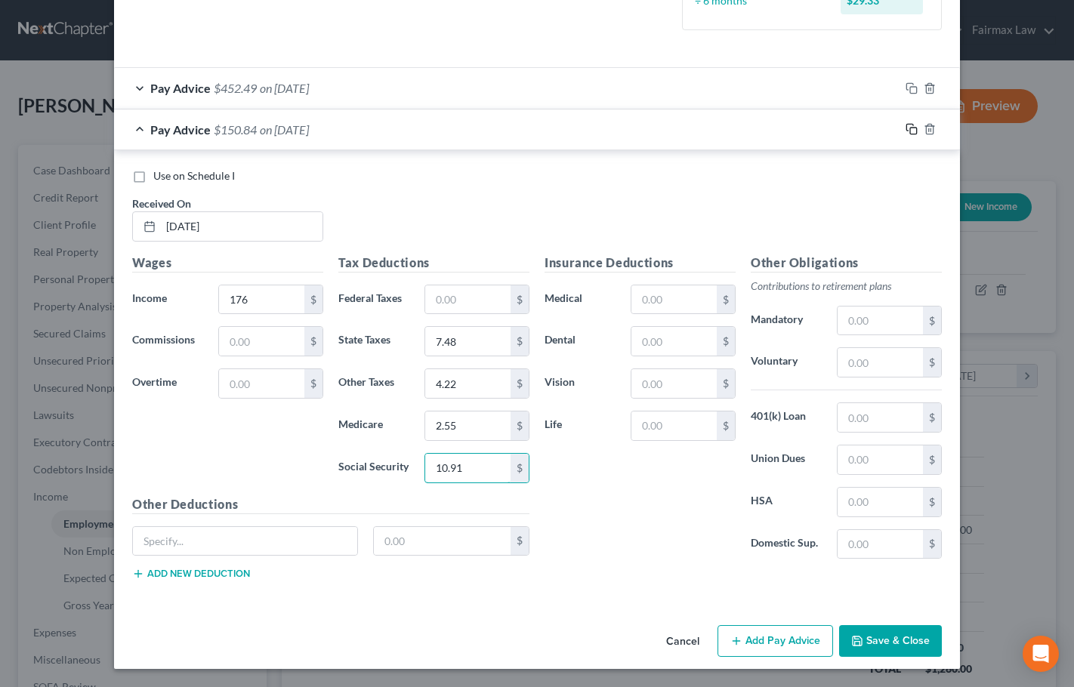
type input "10.91"
click at [910, 134] on rect "button" at bounding box center [913, 131] width 7 height 7
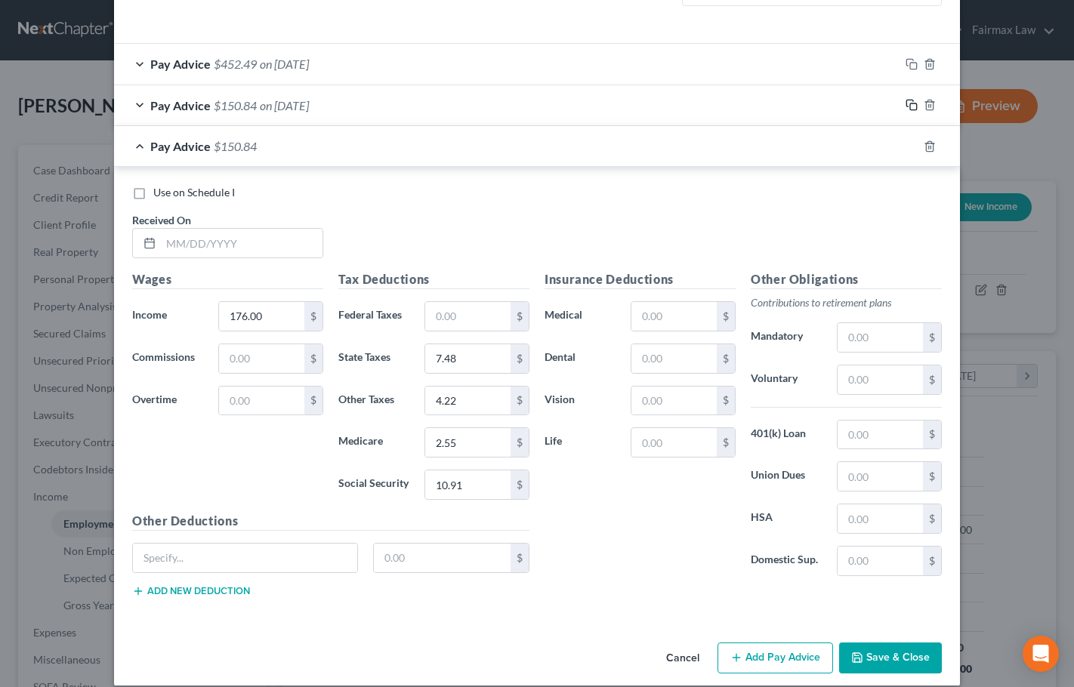
scroll to position [483, 0]
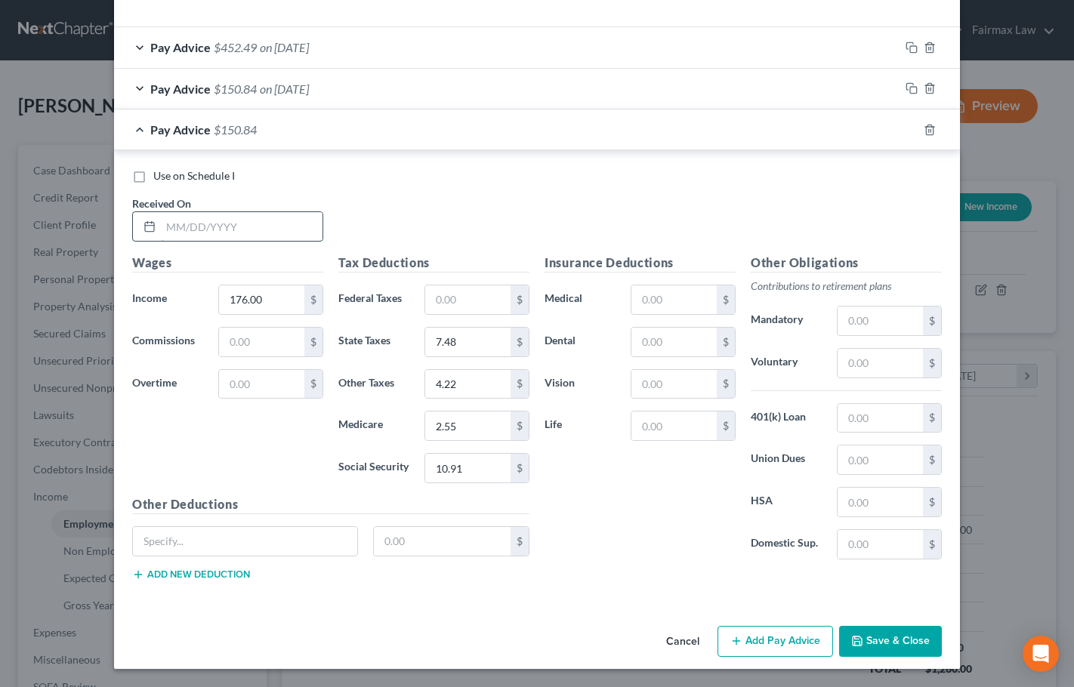
click at [232, 235] on input "text" at bounding box center [242, 226] width 162 height 29
type input "[DATE]"
type input "552"
type input "23.46"
type input "13.25"
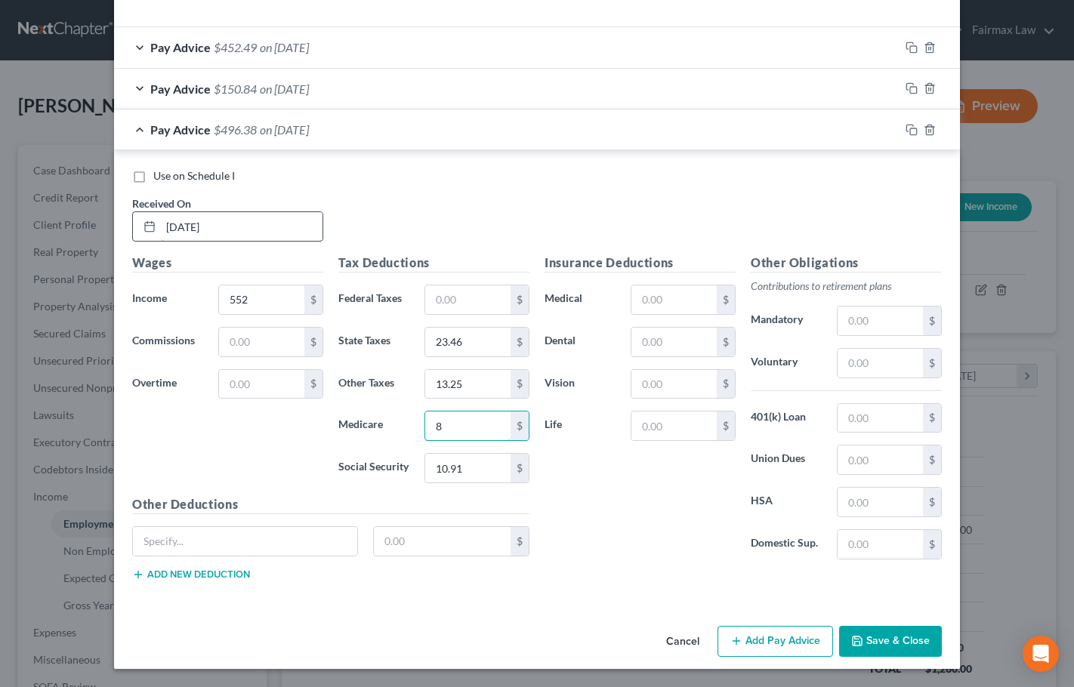
type input "8"
type input "34.22"
click at [909, 130] on icon "button" at bounding box center [912, 130] width 12 height 12
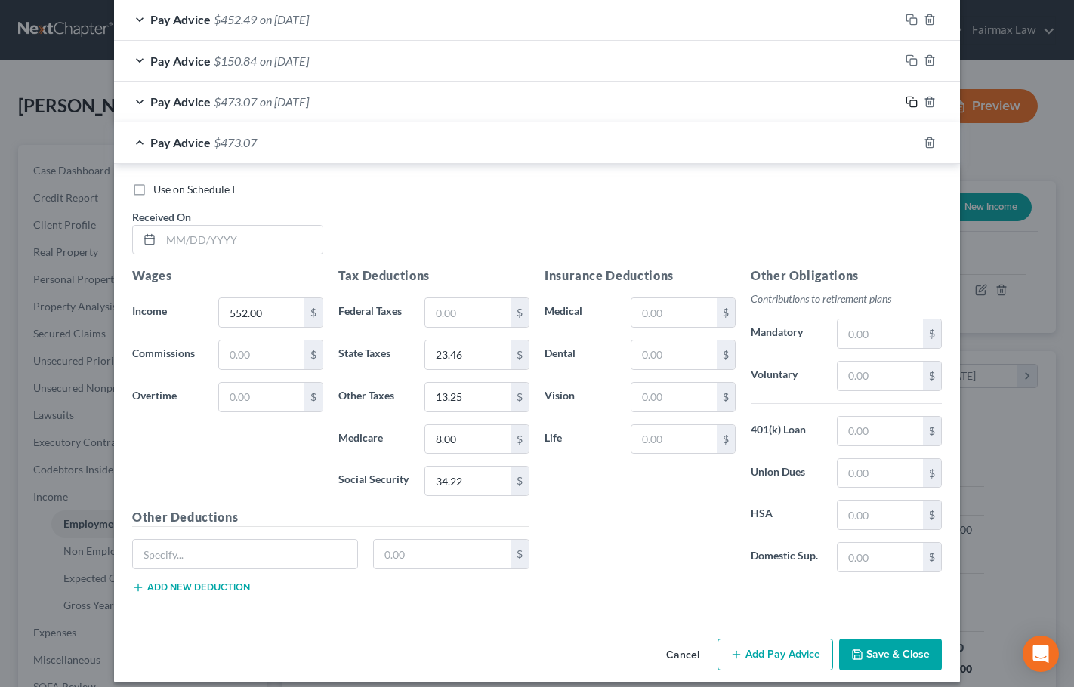
scroll to position [525, 0]
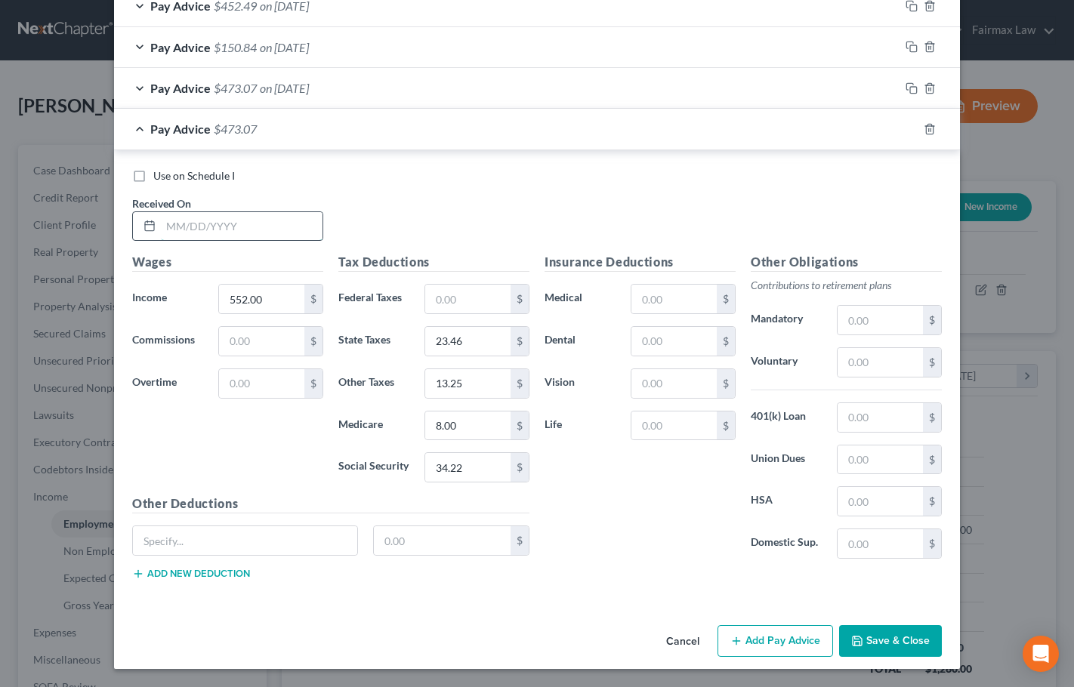
click at [186, 219] on input "text" at bounding box center [242, 226] width 162 height 29
type input "[DATE]"
type input "195.50"
type input "8.31"
type input "4.69"
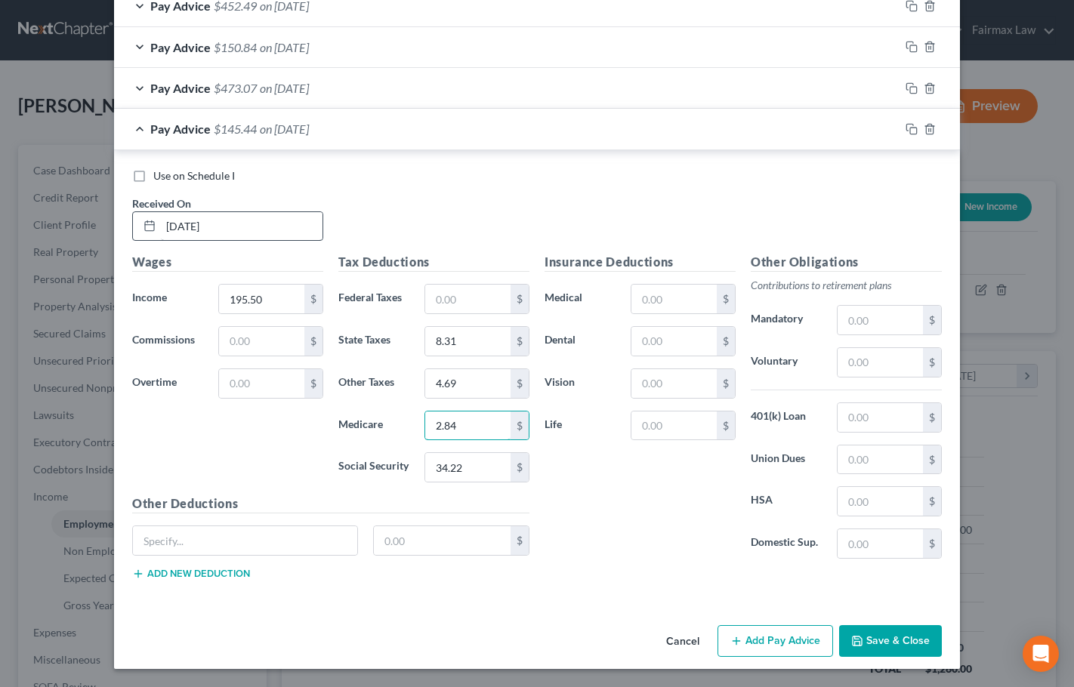
type input "2.84"
type input "12.12"
click at [910, 129] on rect "button" at bounding box center [913, 131] width 7 height 7
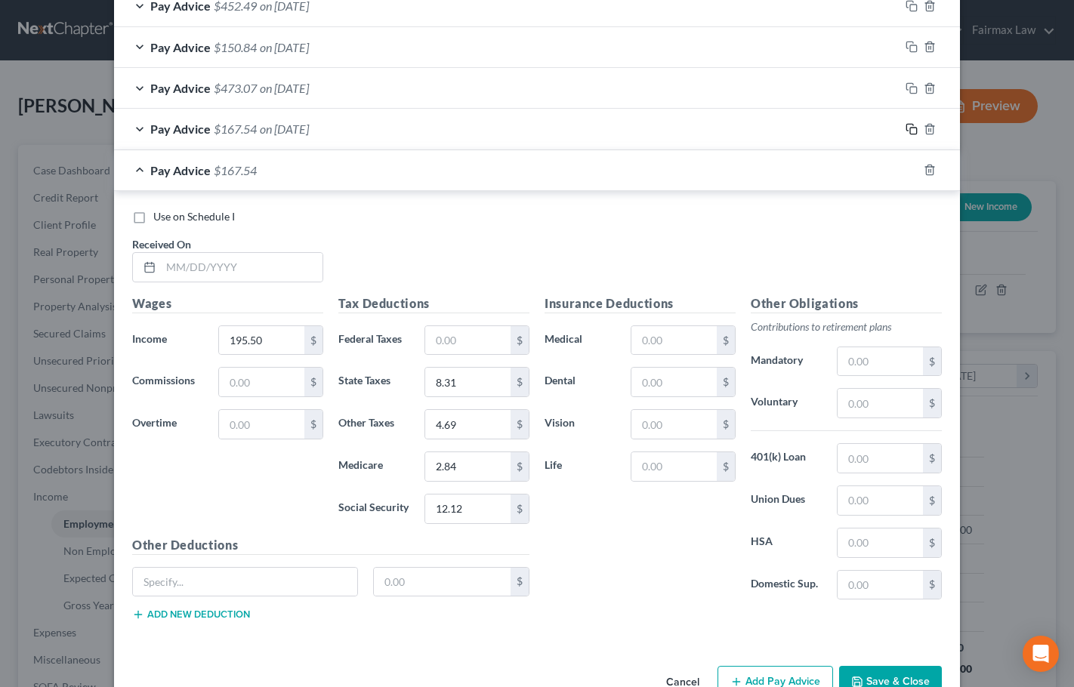
scroll to position [566, 0]
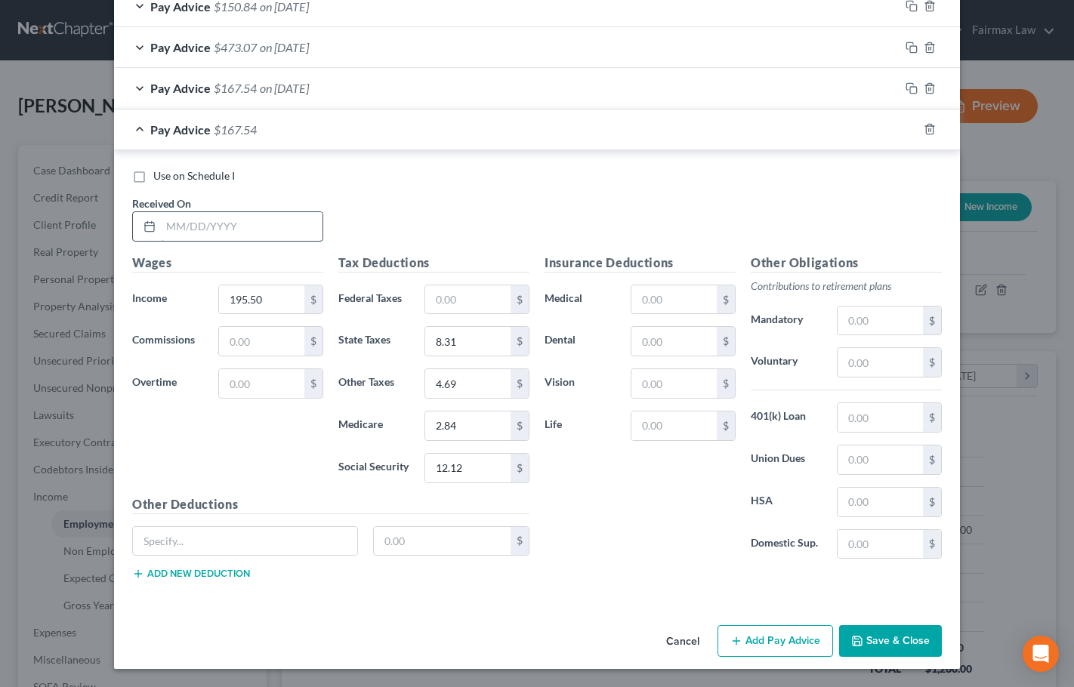
click at [217, 226] on input "text" at bounding box center [242, 226] width 162 height 29
type input "[DATE]"
type input "207"
type input "0"
type input "4.97"
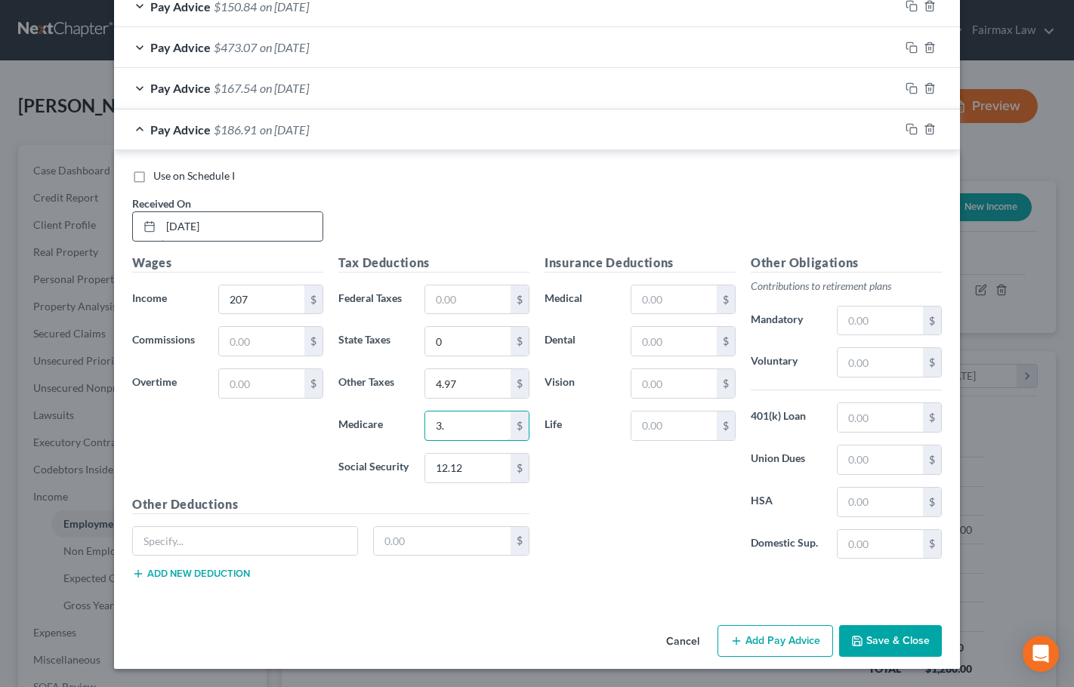
type input "3."
type input "12.84"
click at [910, 125] on icon "button" at bounding box center [912, 129] width 12 height 12
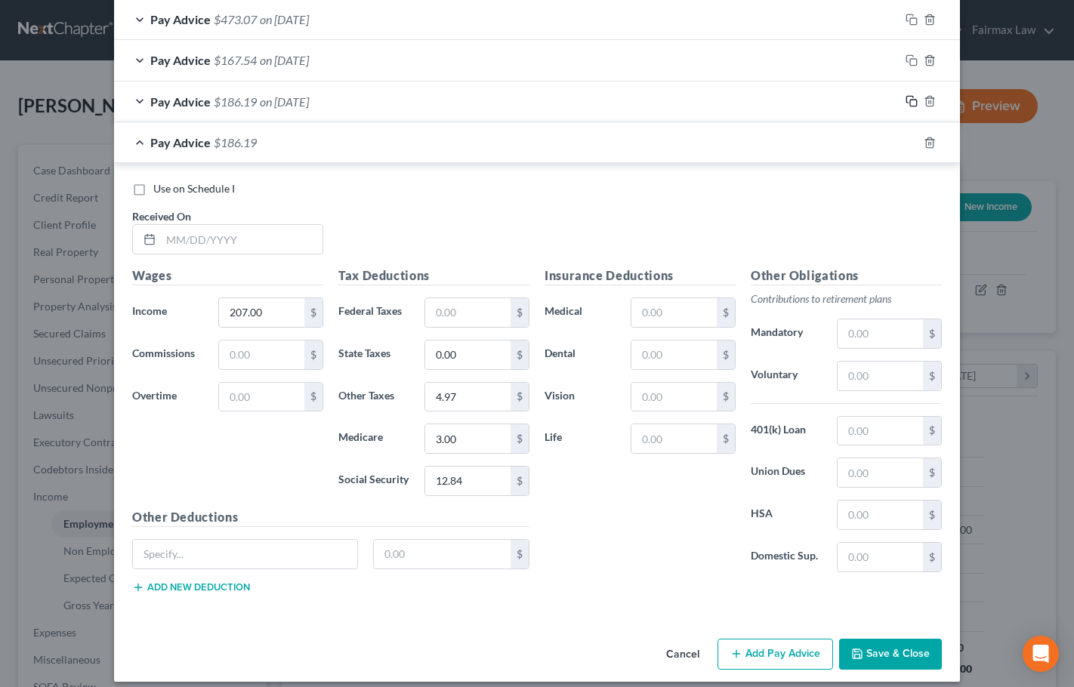
scroll to position [607, 0]
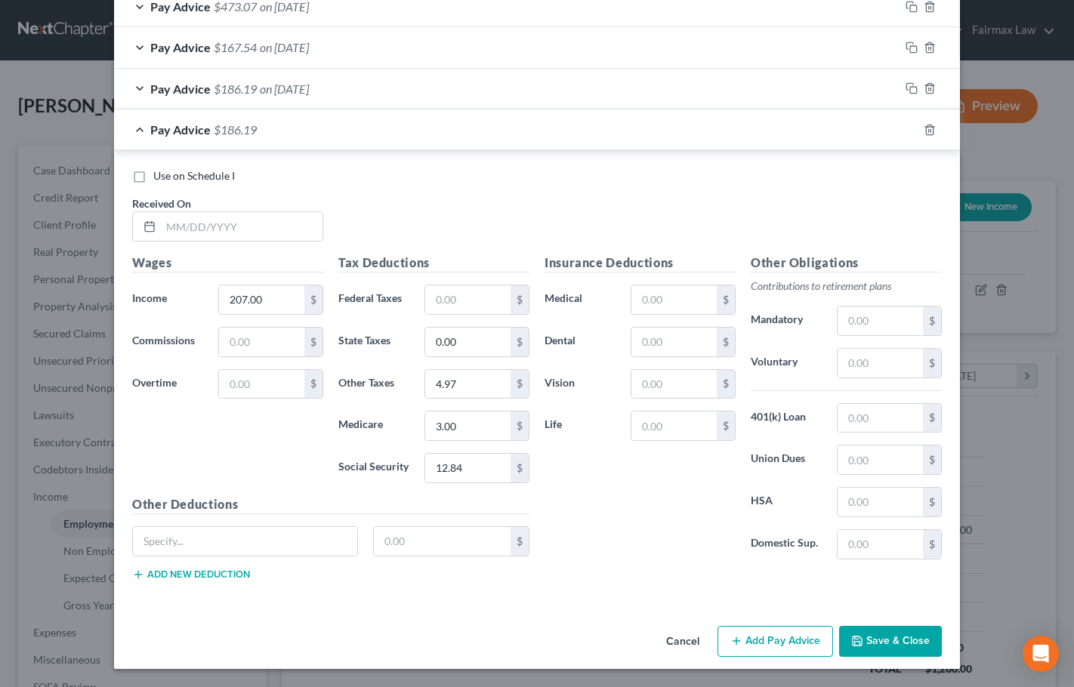
click at [309, 82] on span "on [DATE]" at bounding box center [284, 89] width 49 height 14
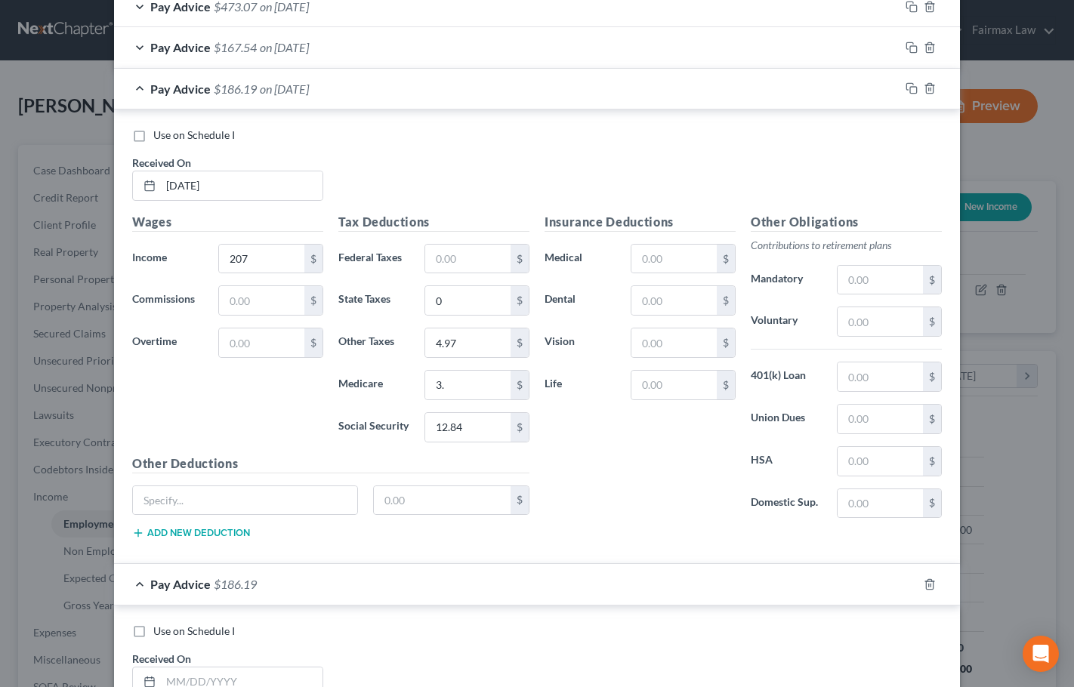
click at [309, 82] on span "on [DATE]" at bounding box center [284, 89] width 49 height 14
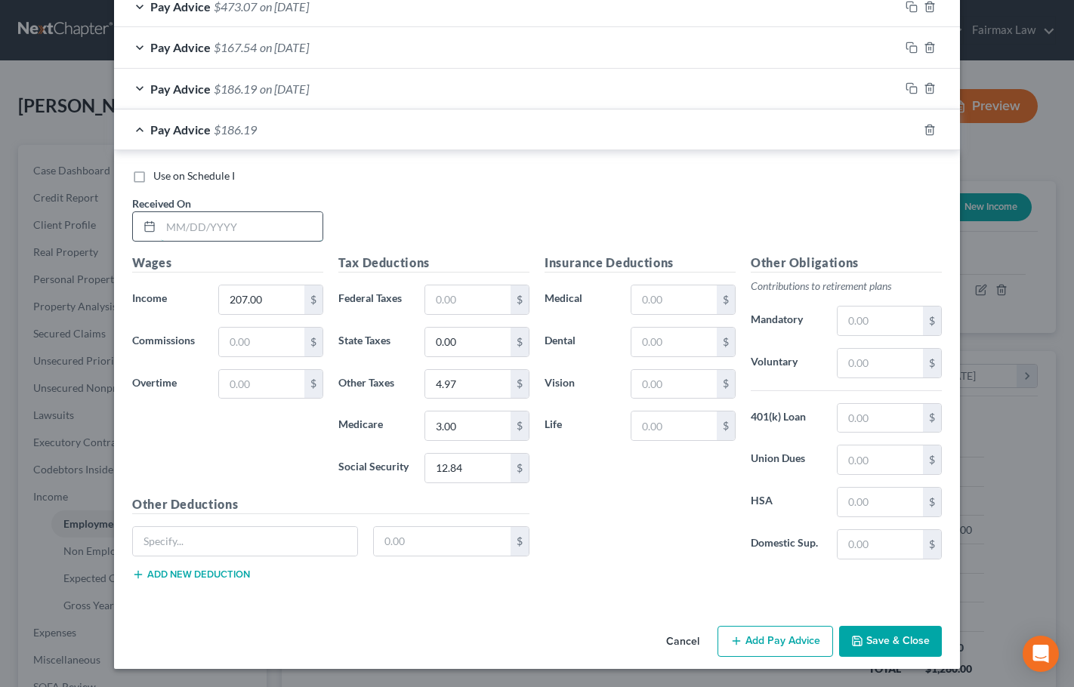
click at [163, 227] on input "text" at bounding box center [242, 226] width 162 height 29
type input "[DATE]"
type input "187.91"
type input "4.51"
type input "2.72"
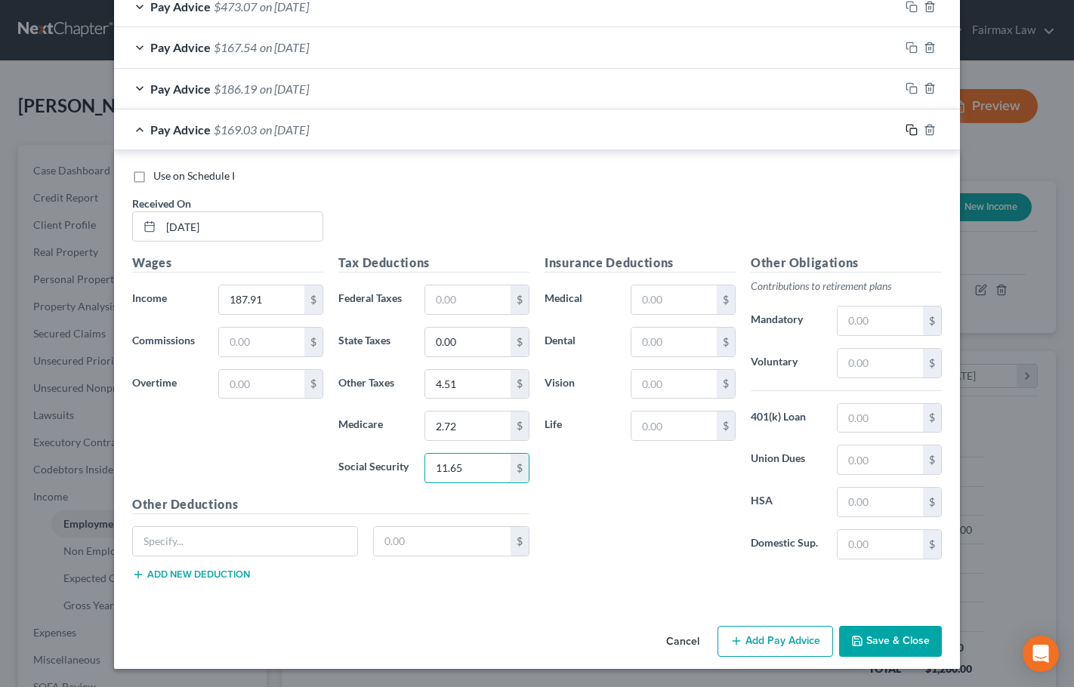
type input "11.65"
click at [906, 133] on icon "button" at bounding box center [912, 130] width 12 height 12
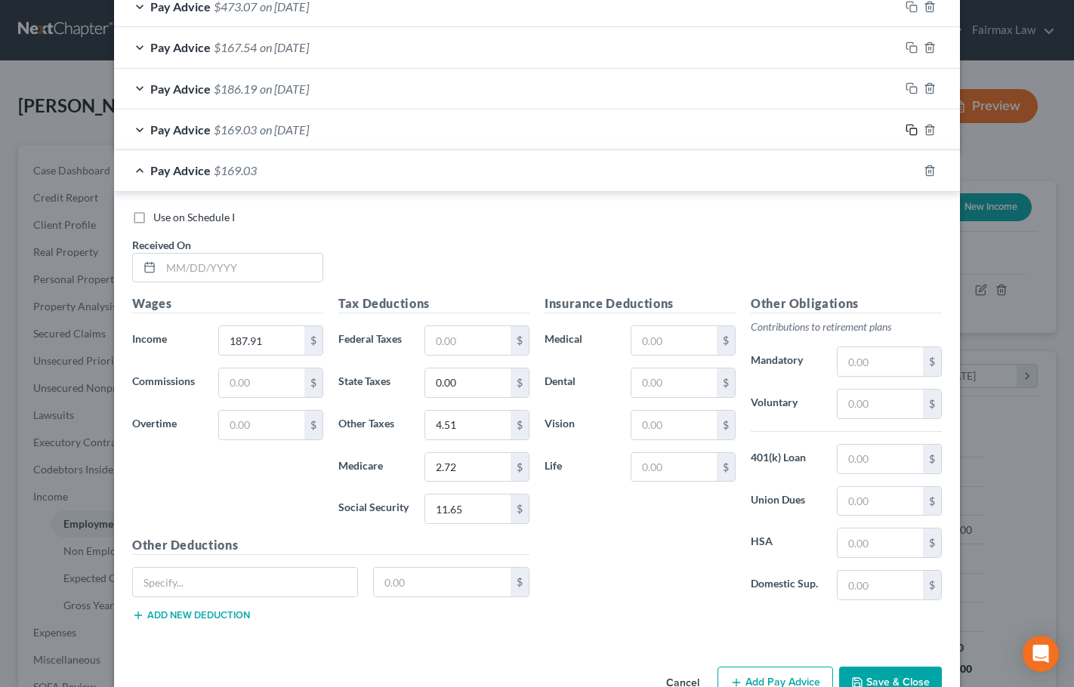
scroll to position [648, 0]
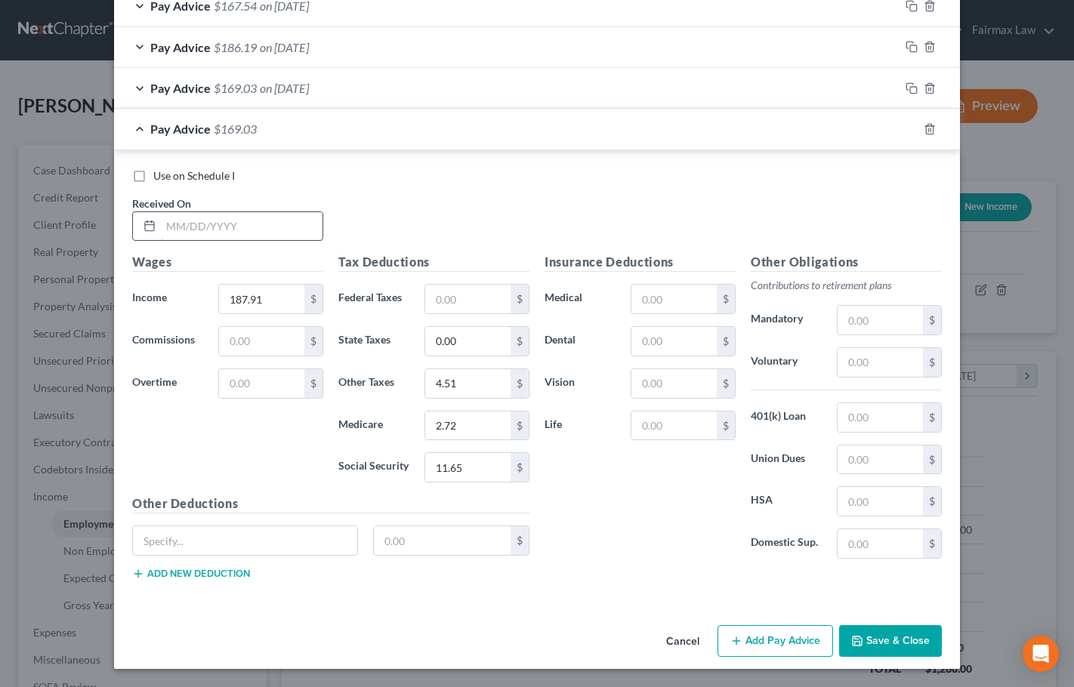
click at [182, 226] on input "text" at bounding box center [242, 226] width 162 height 29
type input "[DATE]"
type input "837.66"
type input "26.12"
type input "20.10"
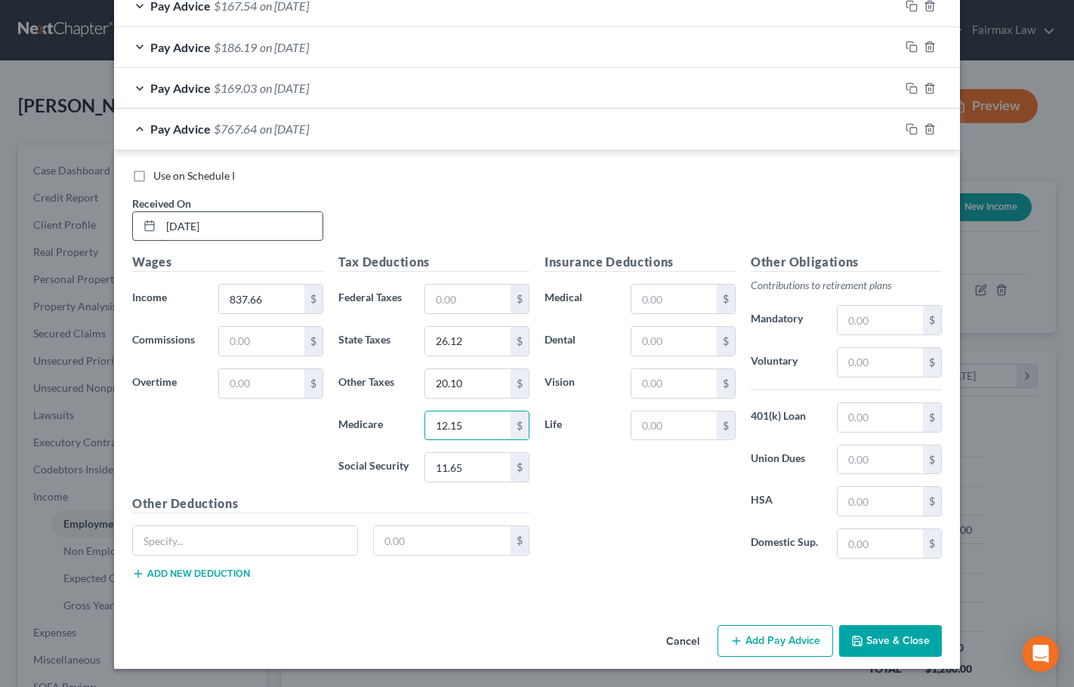
type input "12.15"
type input "51.93"
click at [907, 131] on icon "button" at bounding box center [912, 129] width 12 height 12
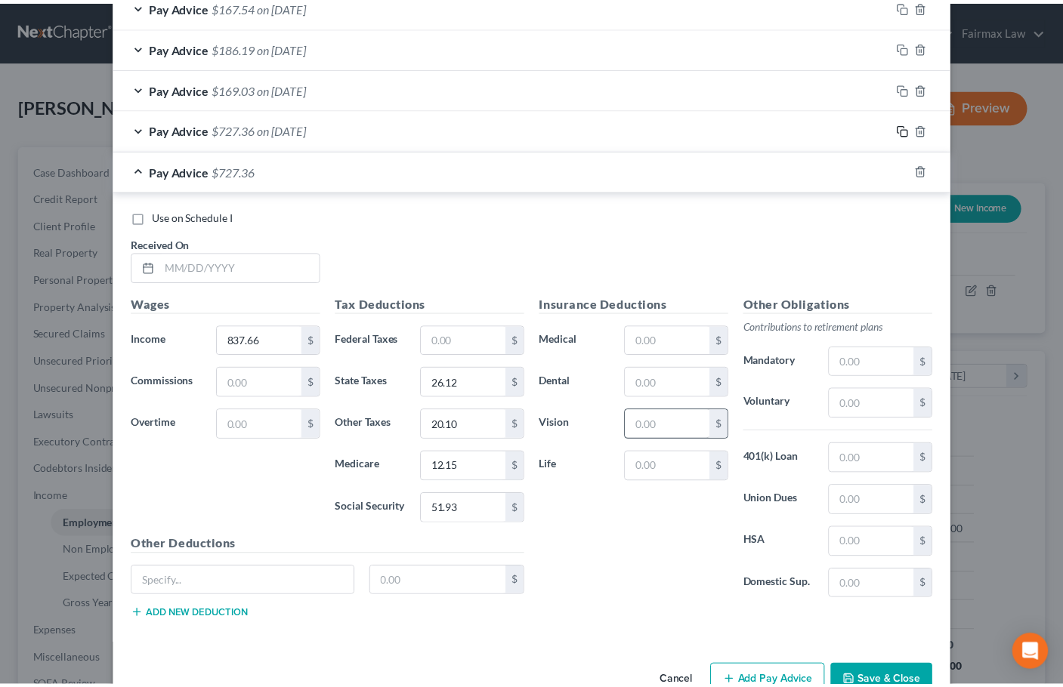
scroll to position [689, 0]
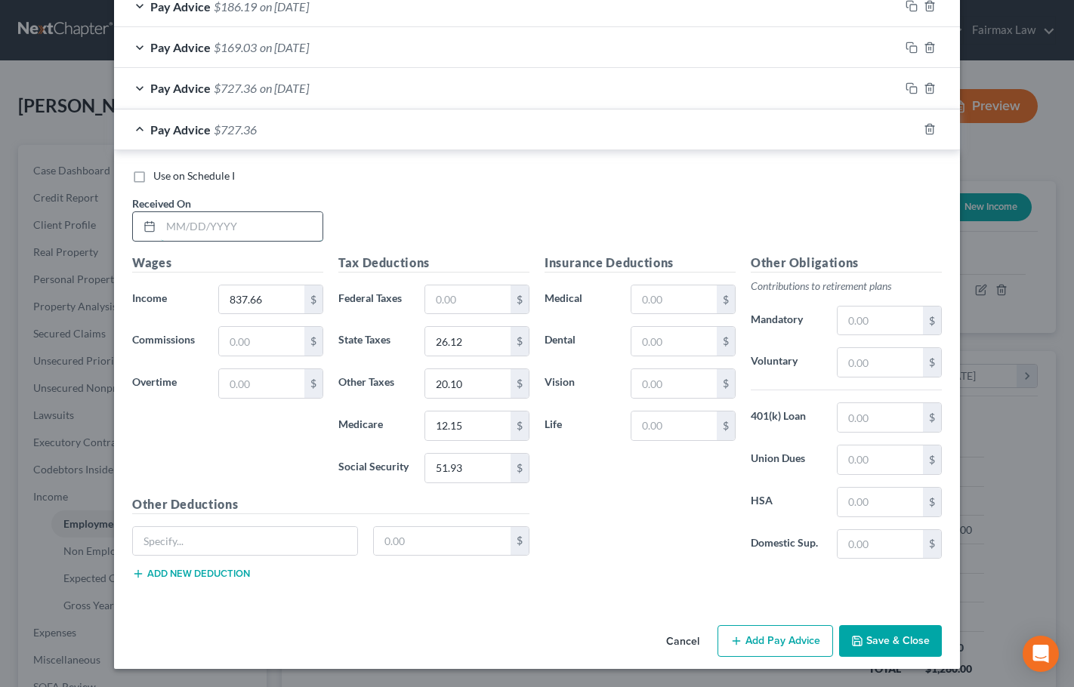
click at [226, 219] on input "text" at bounding box center [242, 226] width 162 height 29
type input "[DATE]"
type input "2,516.90"
type input "225.12"
type input "98.10"
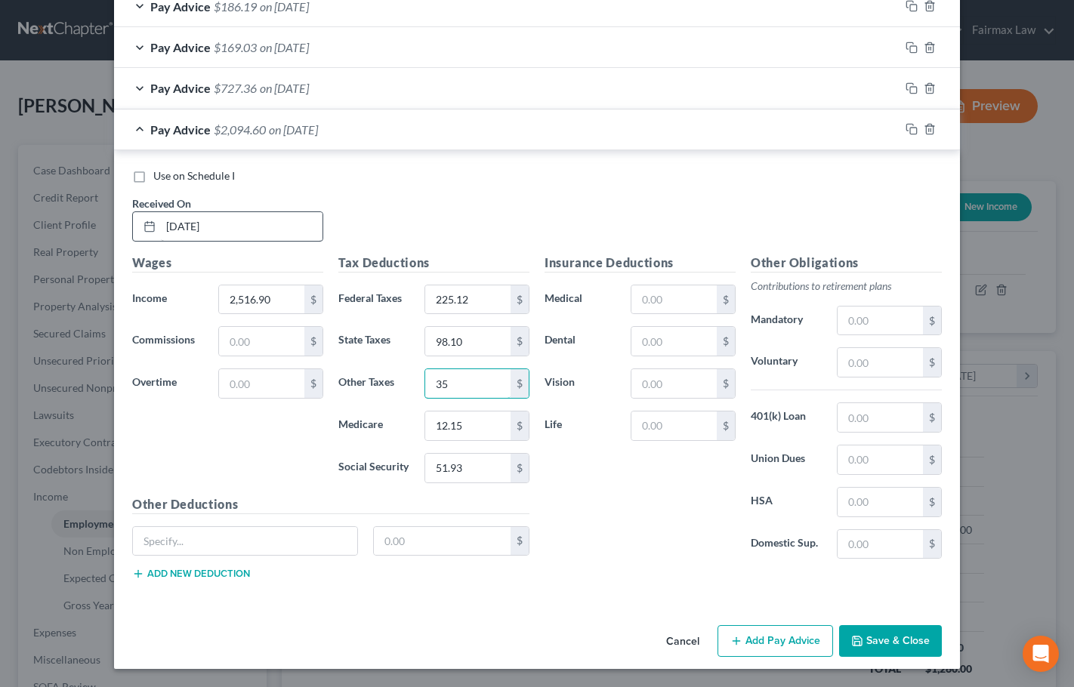
type input "3"
type input "35.48"
type input "155.99"
click at [891, 636] on button "Save & Close" at bounding box center [890, 641] width 103 height 32
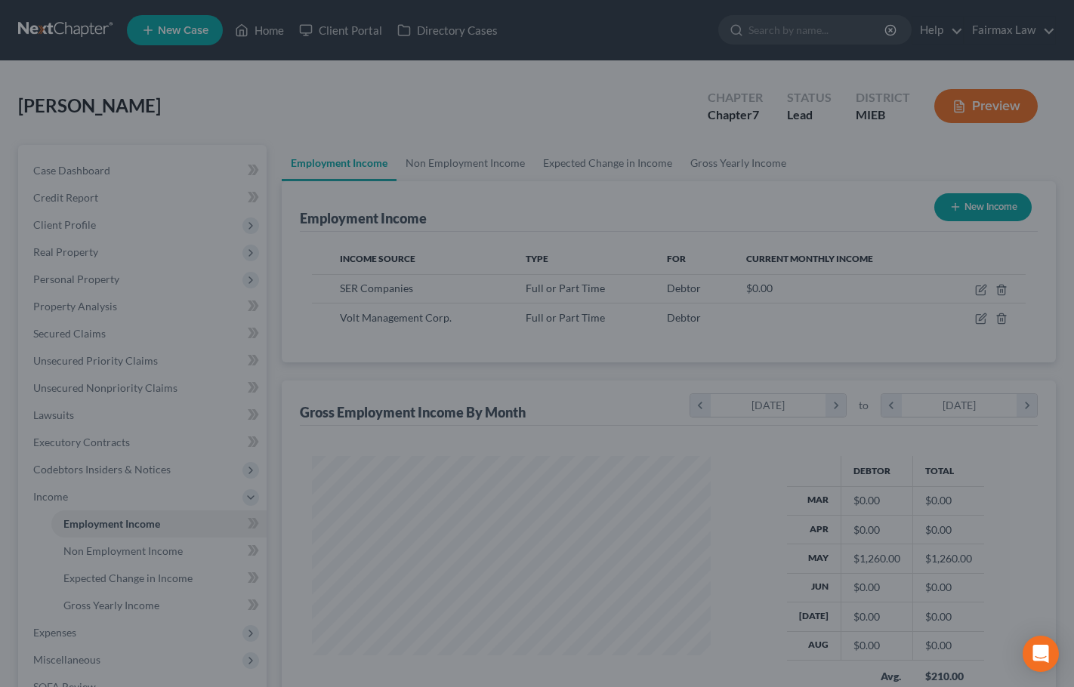
scroll to position [755048, 754890]
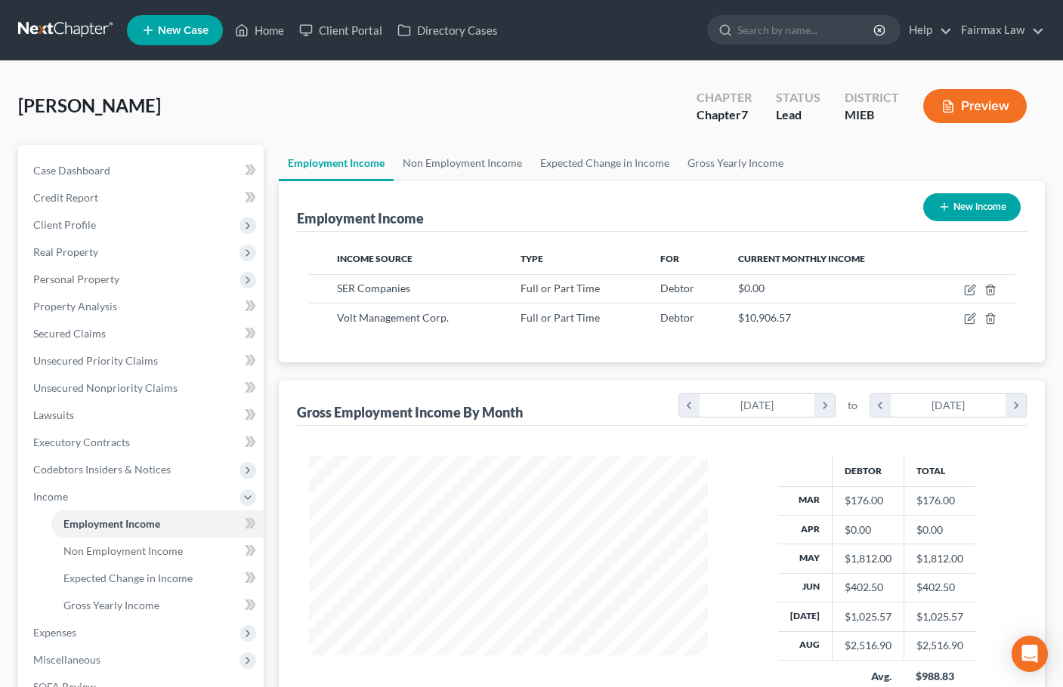
click at [971, 208] on button "New Income" at bounding box center [971, 207] width 97 height 28
select select "0"
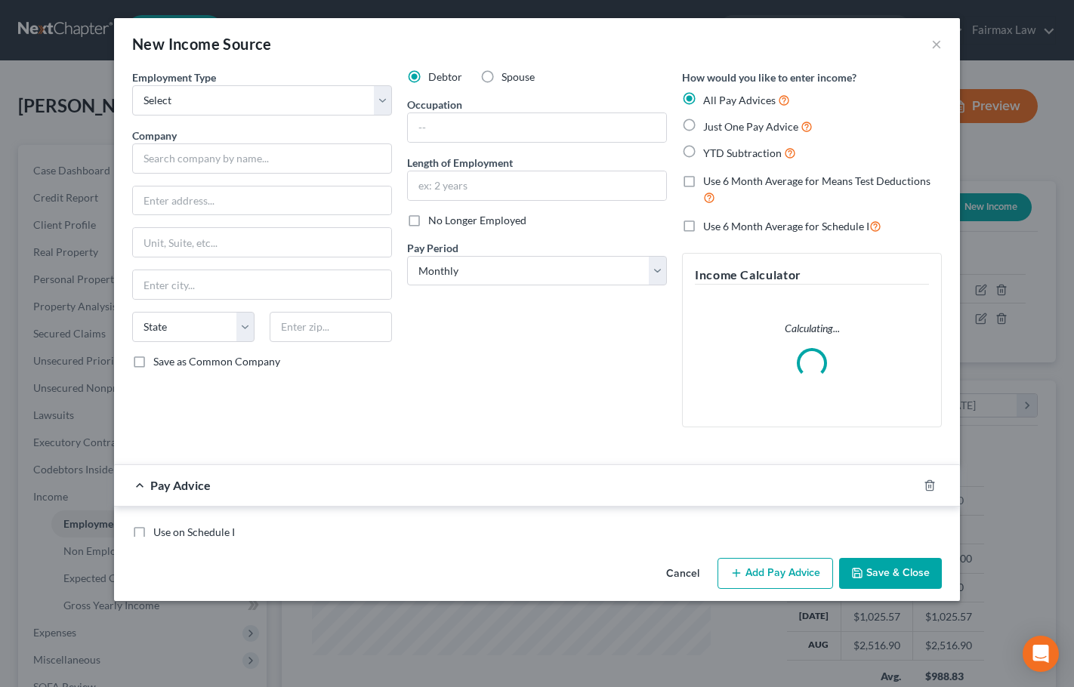
scroll to position [271, 434]
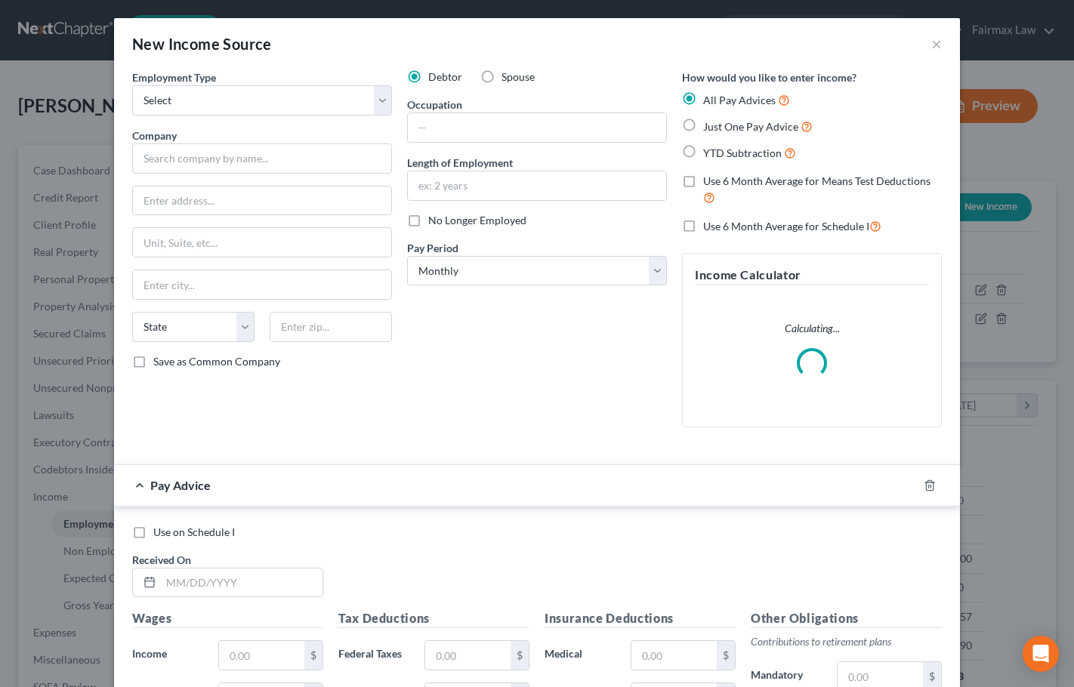
click at [428, 218] on label "No Longer Employed" at bounding box center [477, 220] width 98 height 15
click at [434, 218] on input "No Longer Employed" at bounding box center [439, 218] width 10 height 10
checkbox input "true"
drag, startPoint x: 220, startPoint y: 86, endPoint x: 214, endPoint y: 92, distance: 8.5
click at [220, 86] on select "Select Full or [DEMOGRAPHIC_DATA] Employment Self Employment" at bounding box center [262, 100] width 260 height 30
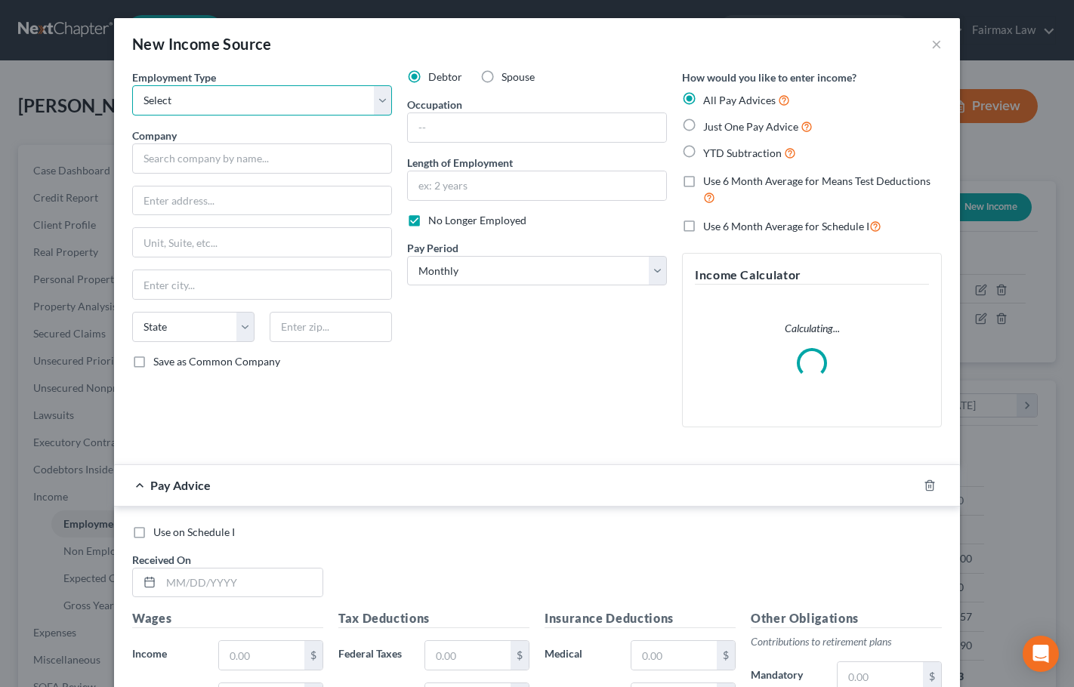
select select "0"
click at [132, 85] on select "Select Full or [DEMOGRAPHIC_DATA] Employment Self Employment" at bounding box center [262, 100] width 260 height 30
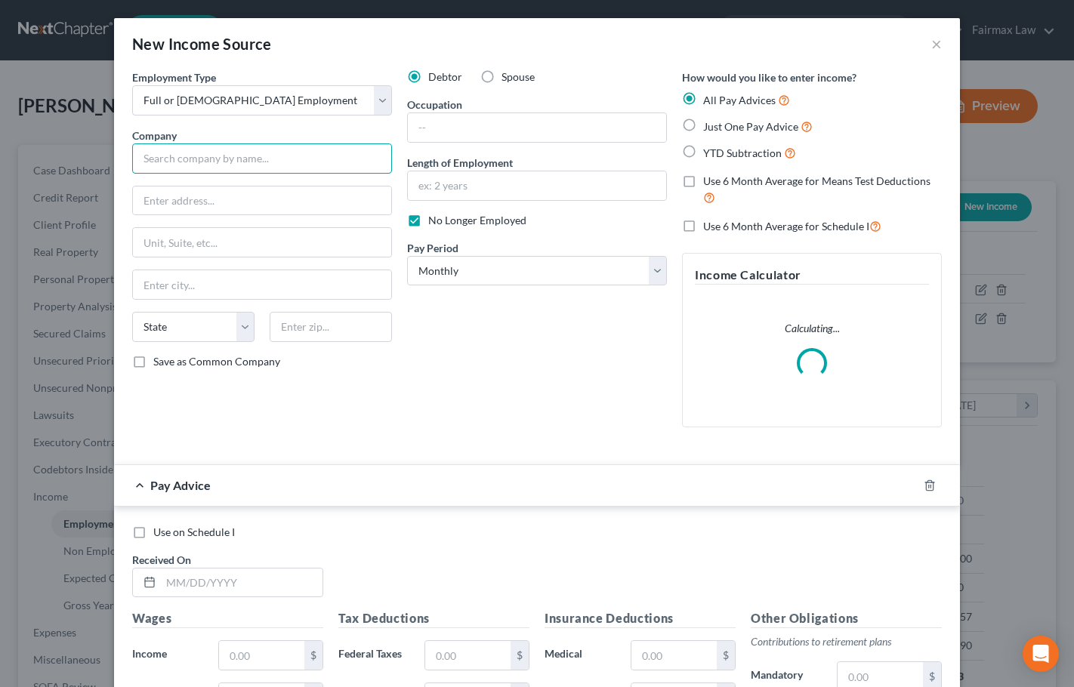
click at [183, 150] on input "text" at bounding box center [262, 159] width 260 height 30
paste input "Service agreement is not sign. Case Western Paystubs 04-01 to 04-15, 05-01 to 0…"
type input "Service agreement is not sign. Case Western Paystubs 04-01 to 04-15, 05-01 to 0…"
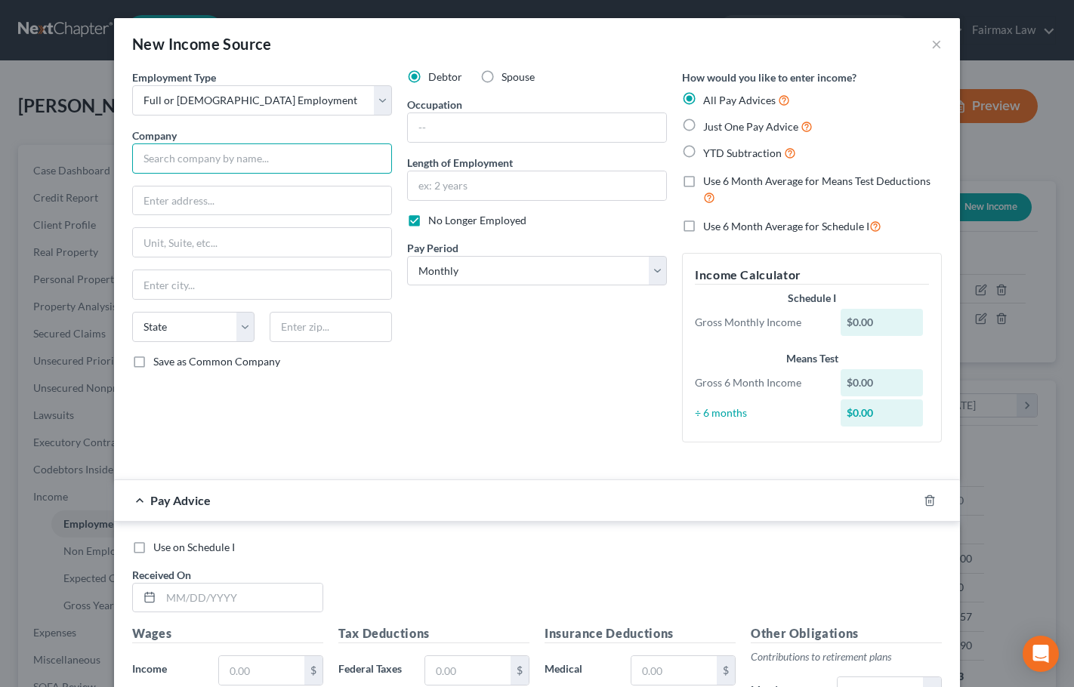
click at [171, 151] on input "text" at bounding box center [262, 159] width 260 height 30
paste input "Service agreement is not sign. Case Western Paystubs 04-01 to 04-15, 05-01 to 0…"
type input "Service agreement is not sign. Case Western Paystubs 04-01 to 04-15, 05-01 to 0…"
click at [193, 162] on input "text" at bounding box center [262, 159] width 260 height 30
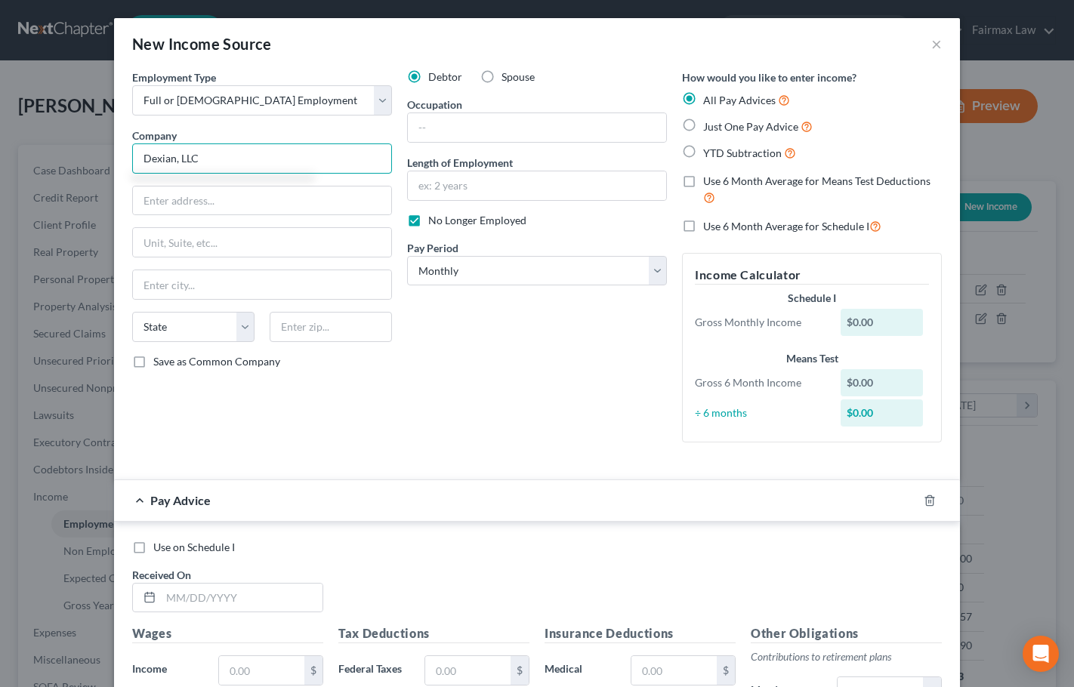
type input "Dexian, LLC"
type input "[STREET_ADDRESS]"
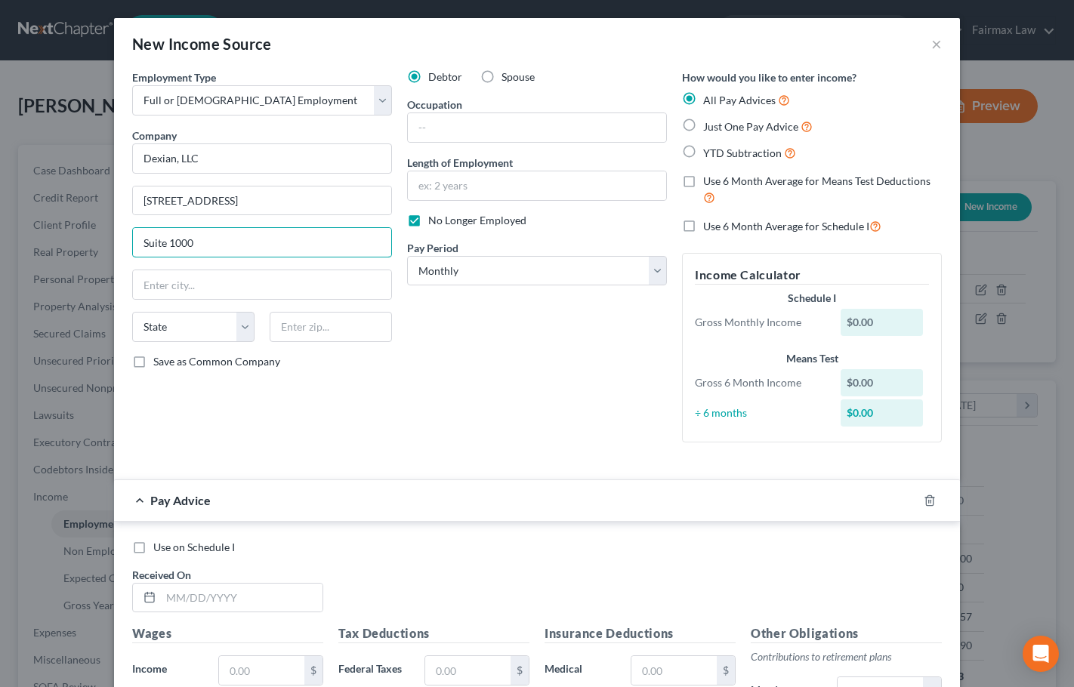
type input "Suite 1000"
click at [316, 344] on div "State [US_STATE] AK AR AZ CA CO CT DE DC [GEOGRAPHIC_DATA] [GEOGRAPHIC_DATA] GU…" at bounding box center [262, 333] width 275 height 42
click at [307, 329] on input "text" at bounding box center [331, 327] width 122 height 30
type input "22102"
click at [547, 394] on div "Debtor Spouse Occupation Length of Employment No Longer Employed Pay Period * S…" at bounding box center [537, 261] width 275 height 385
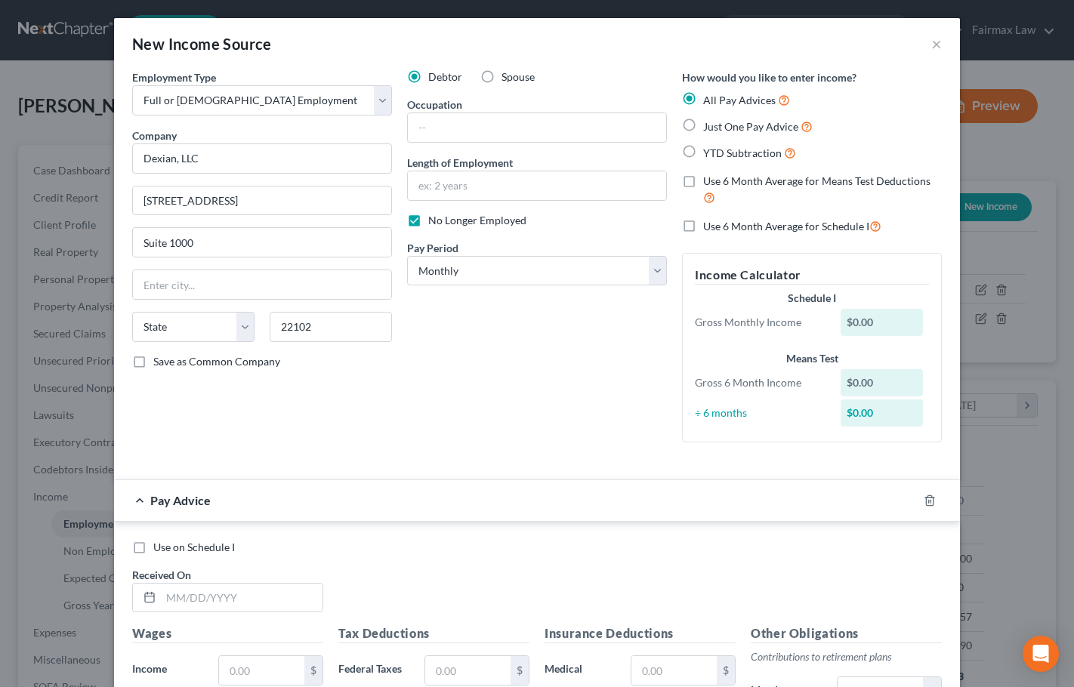
type input "[PERSON_NAME]"
select select "48"
click at [493, 277] on select "Select Monthly Twice Monthly Every Other Week Weekly" at bounding box center [537, 271] width 260 height 30
select select "3"
click at [407, 256] on select "Select Monthly Twice Monthly Every Other Week Weekly" at bounding box center [537, 271] width 260 height 30
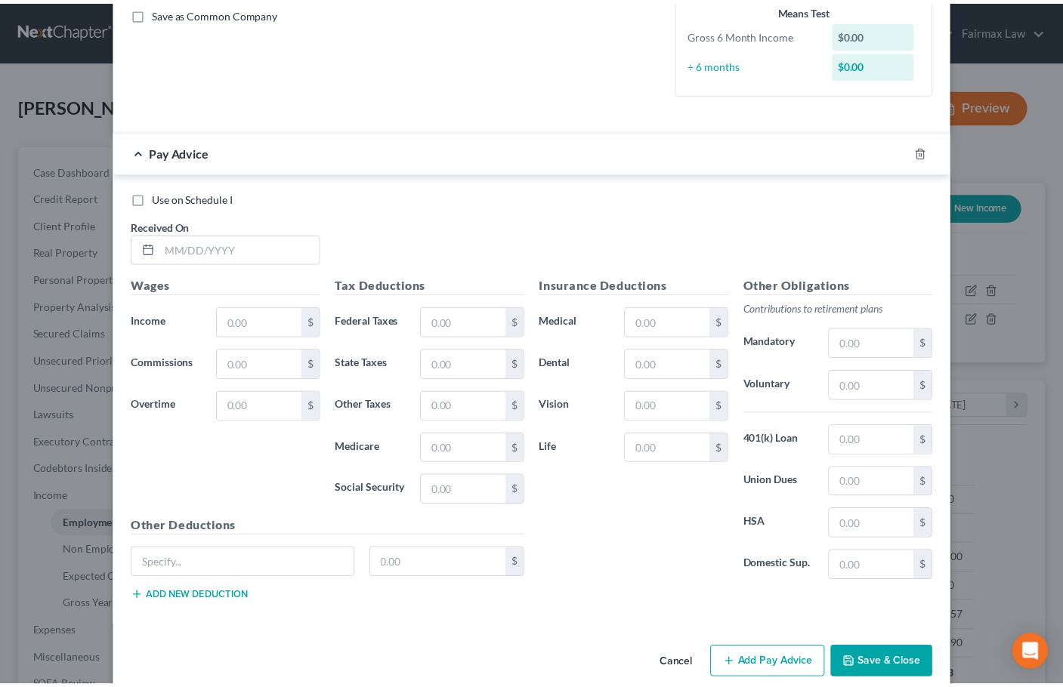
scroll to position [372, 0]
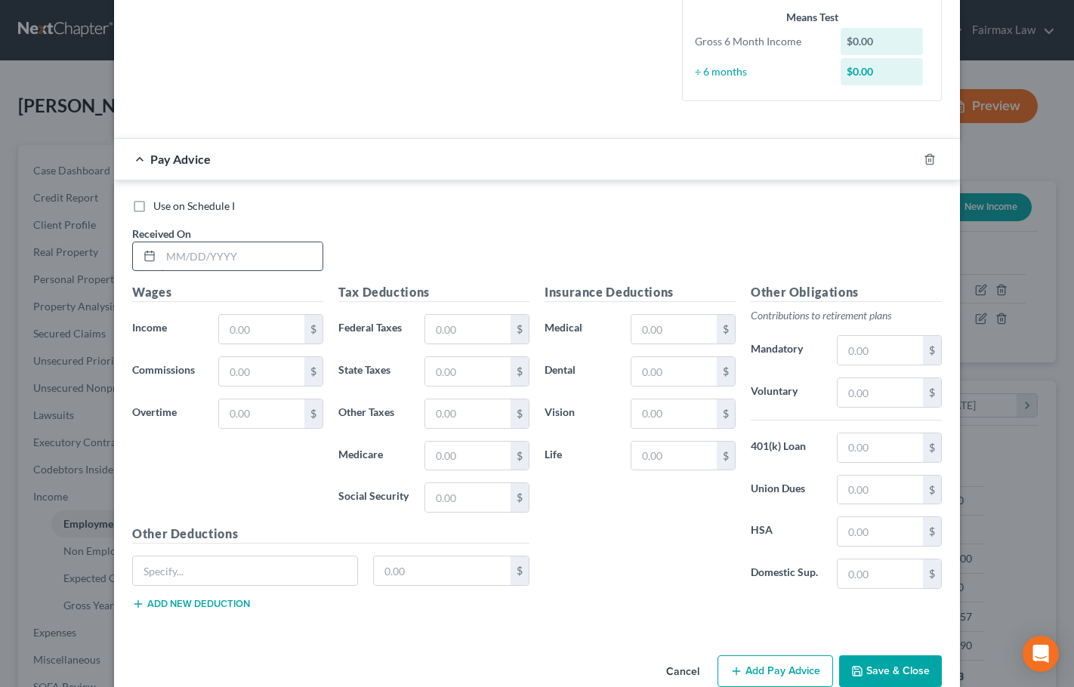
click at [230, 253] on input "text" at bounding box center [242, 256] width 162 height 29
type input "[DATE]"
type input "633.40"
type input "17.44"
click at [467, 454] on input "9.13" at bounding box center [467, 456] width 85 height 29
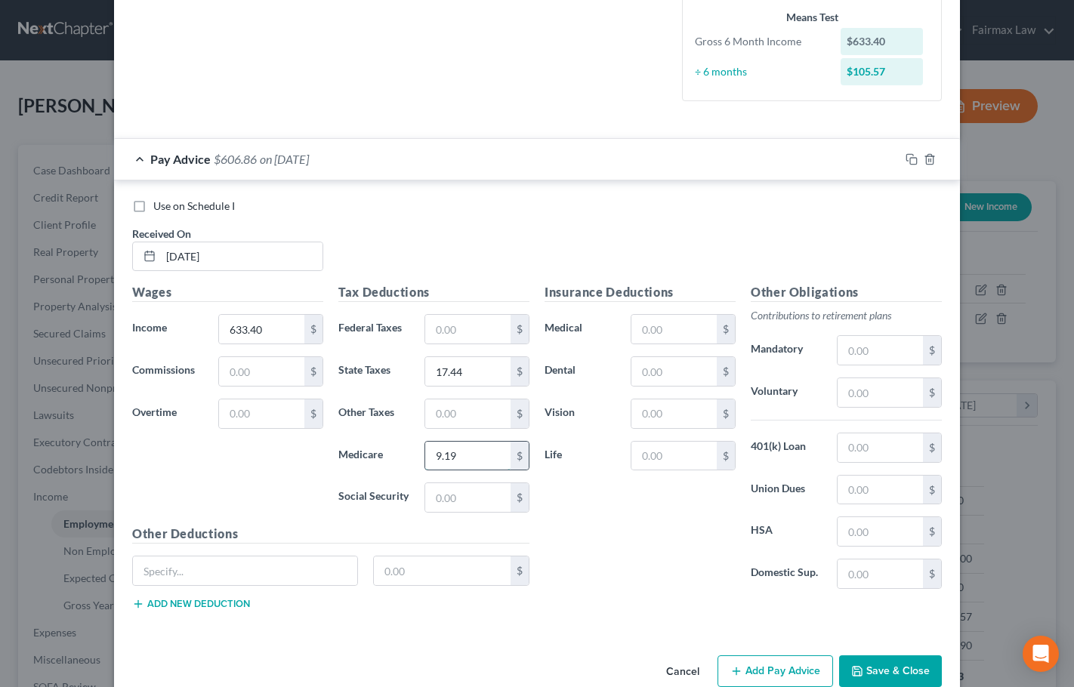
type input "9.19"
type input "39.27"
click at [902, 668] on button "Save & Close" at bounding box center [890, 672] width 103 height 32
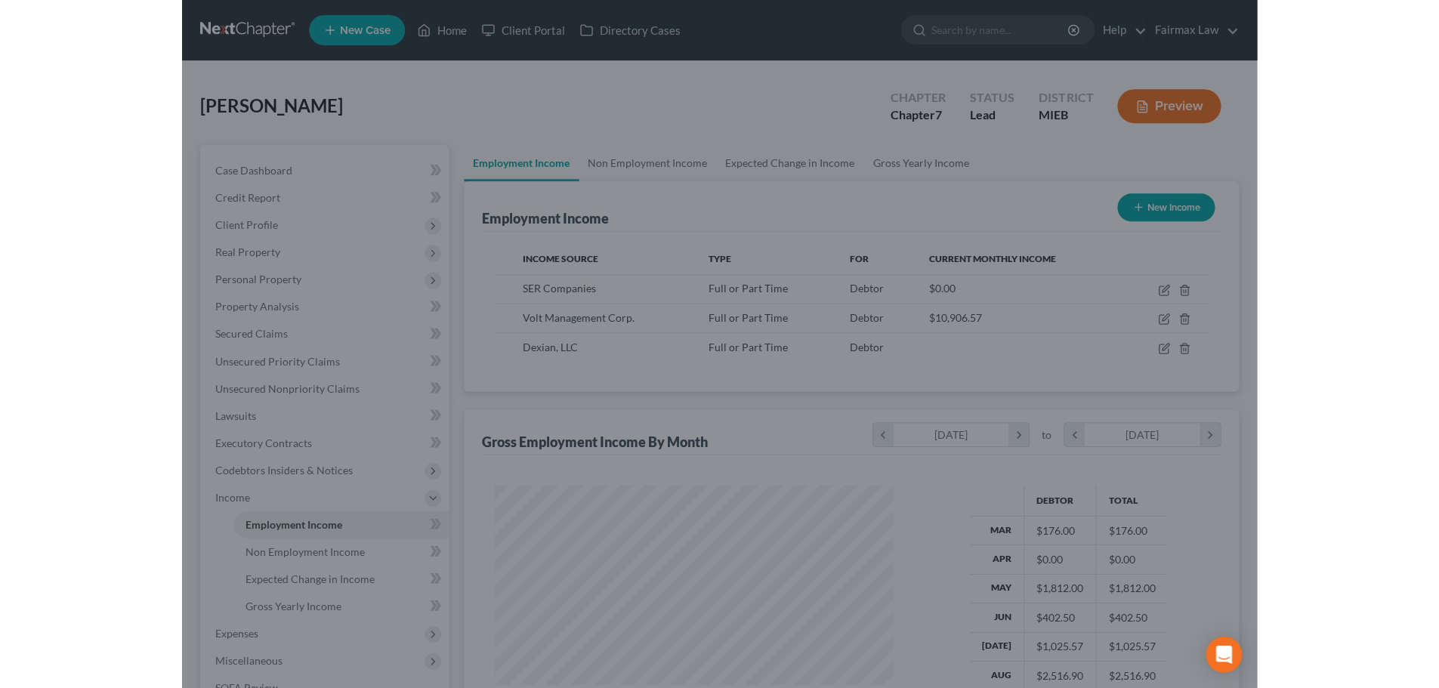
scroll to position [755048, 754890]
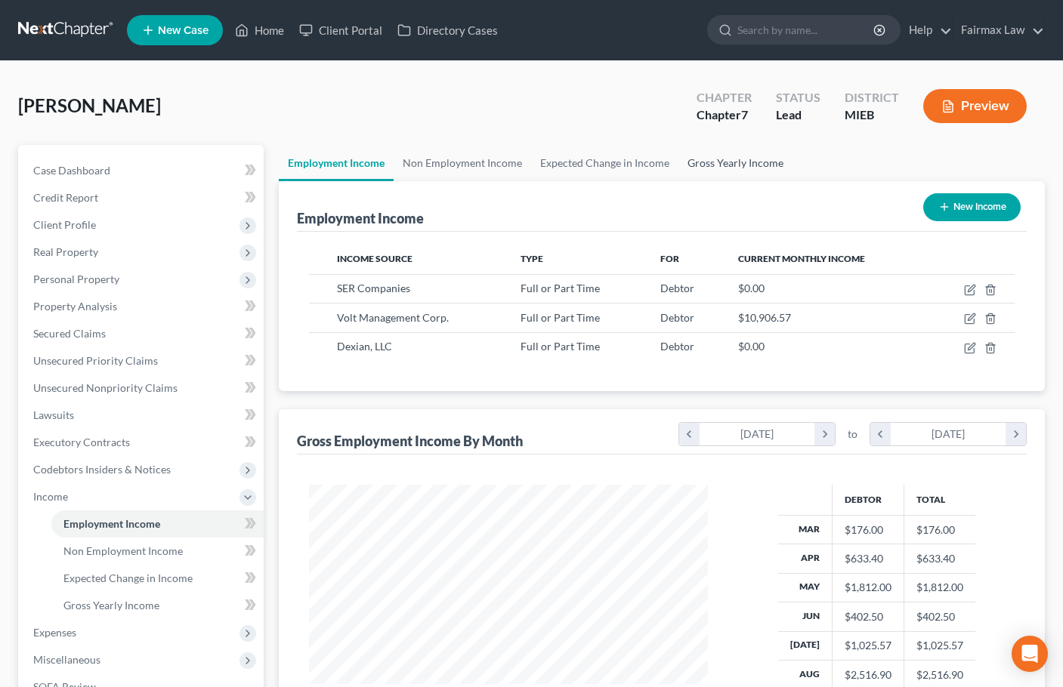
click at [736, 161] on link "Gross Yearly Income" at bounding box center [735, 163] width 114 height 36
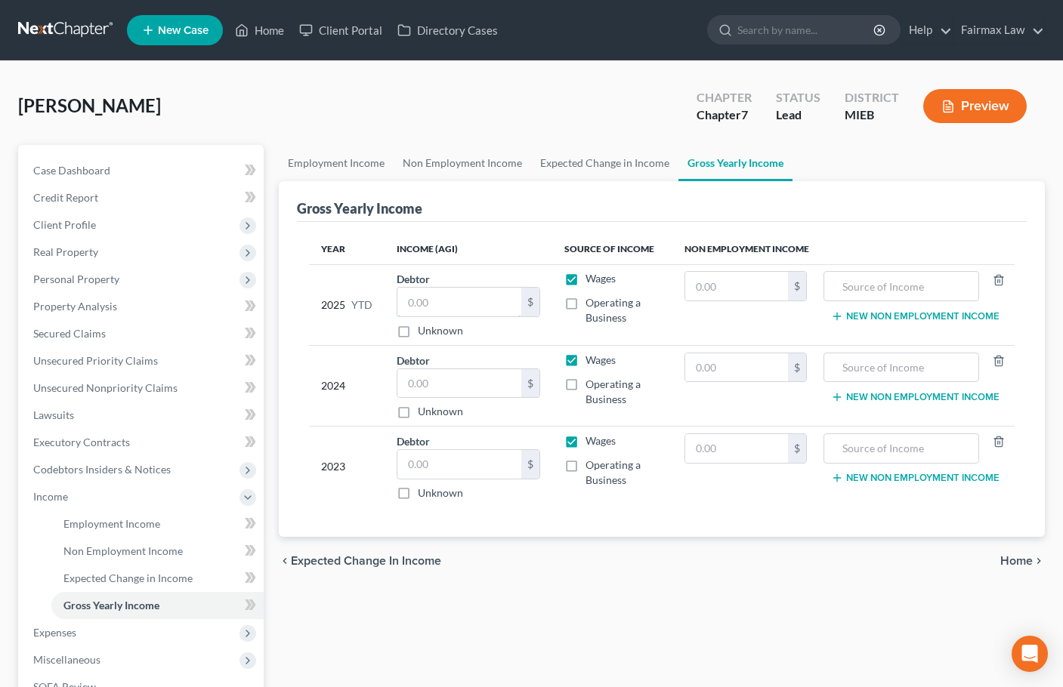
drag, startPoint x: 417, startPoint y: 303, endPoint x: 385, endPoint y: 295, distance: 32.8
click at [417, 303] on input "text" at bounding box center [459, 302] width 124 height 29
type input "13,943.40"
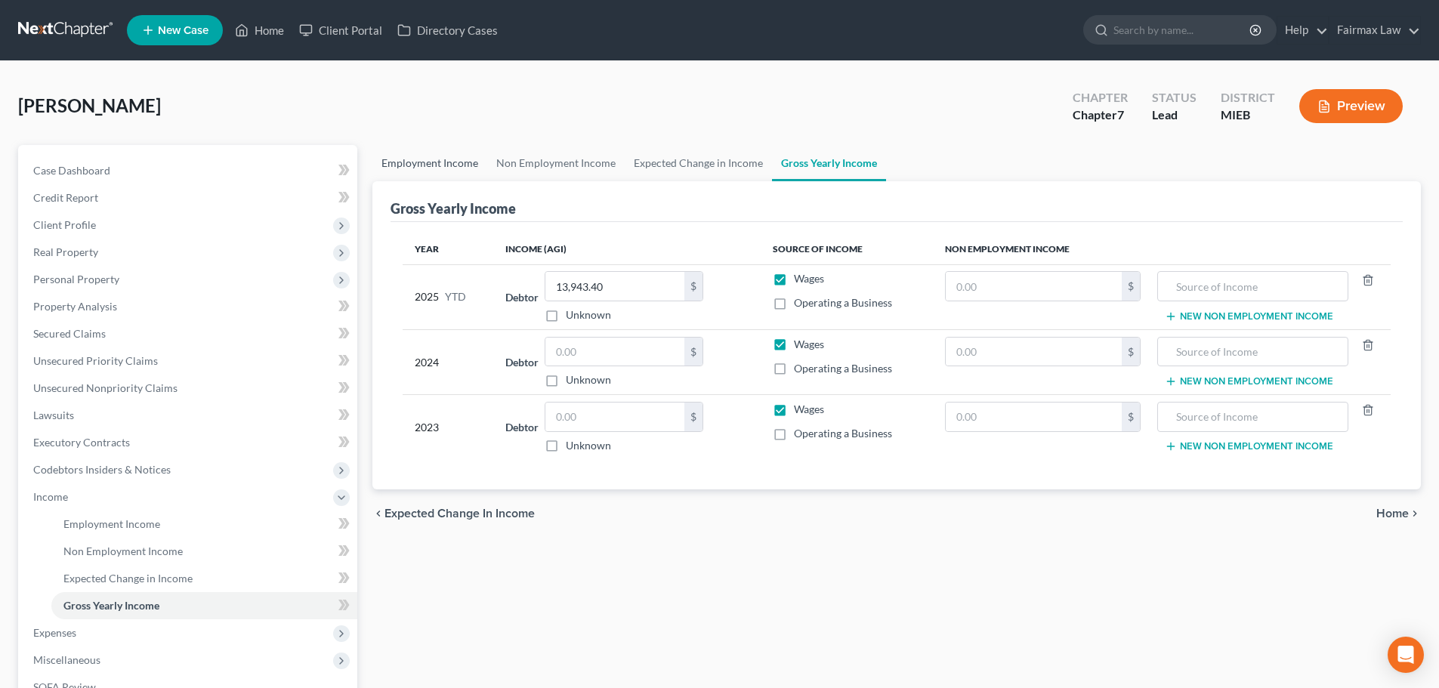
click at [427, 170] on link "Employment Income" at bounding box center [429, 163] width 115 height 36
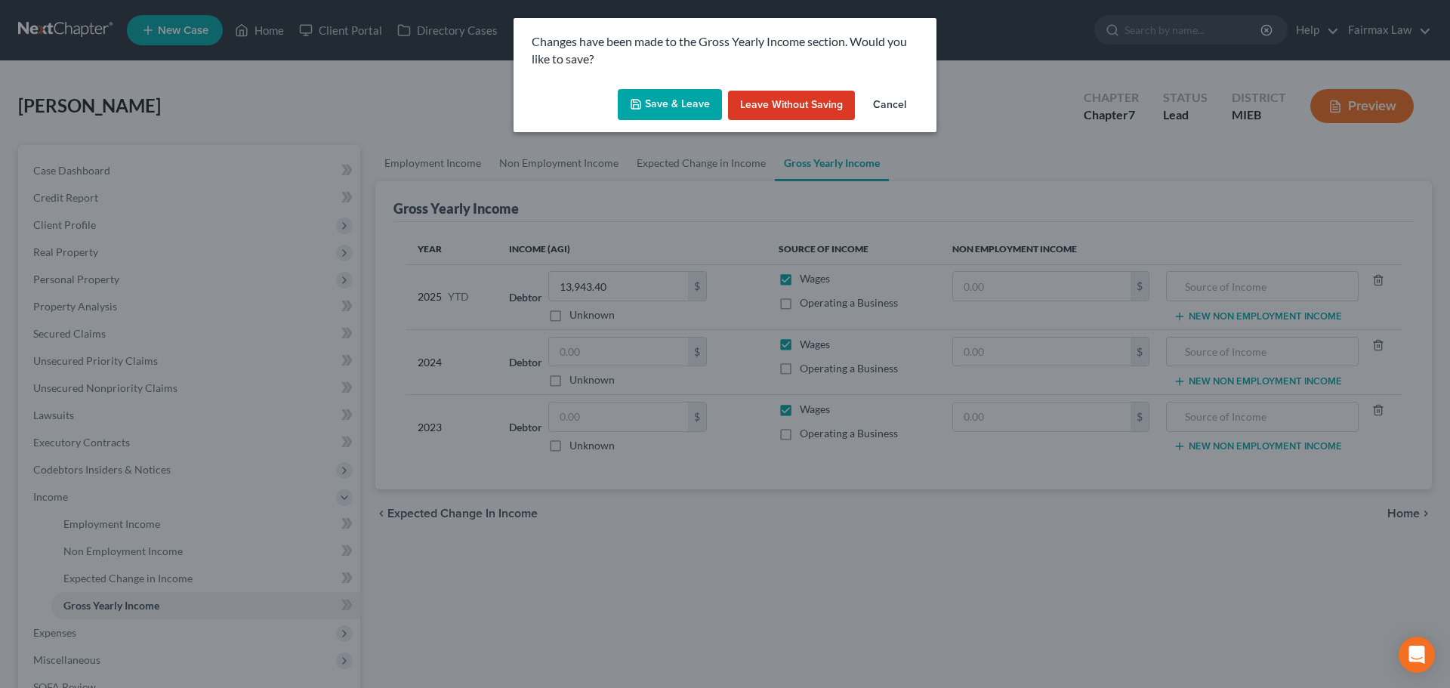
click at [681, 99] on button "Save & Leave" at bounding box center [670, 105] width 104 height 32
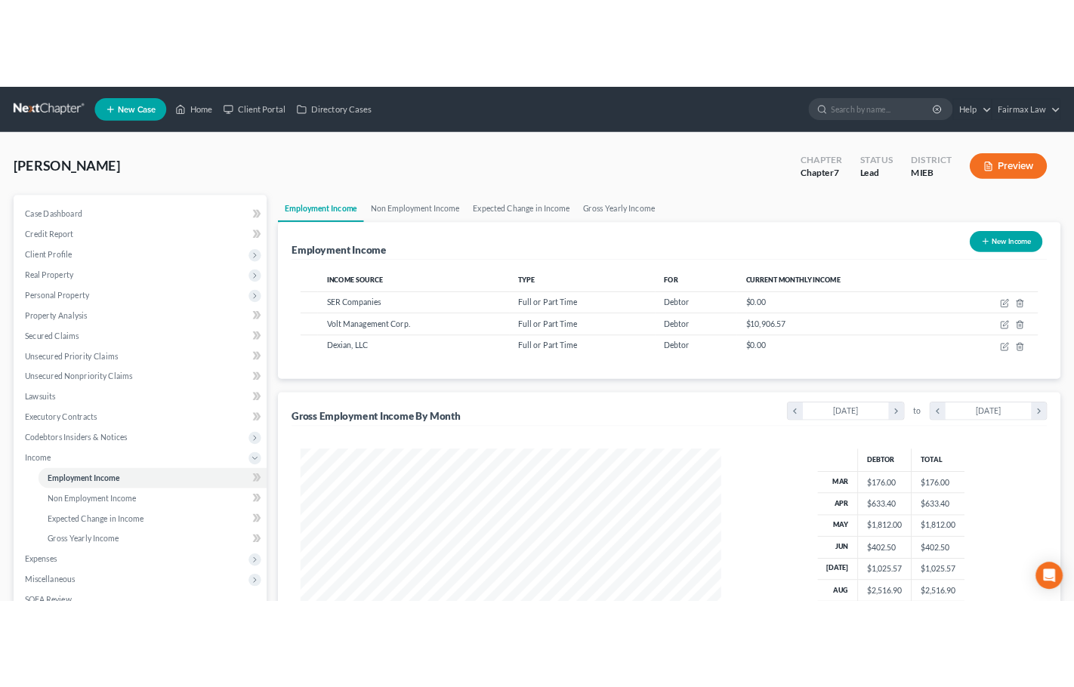
scroll to position [755048, 754890]
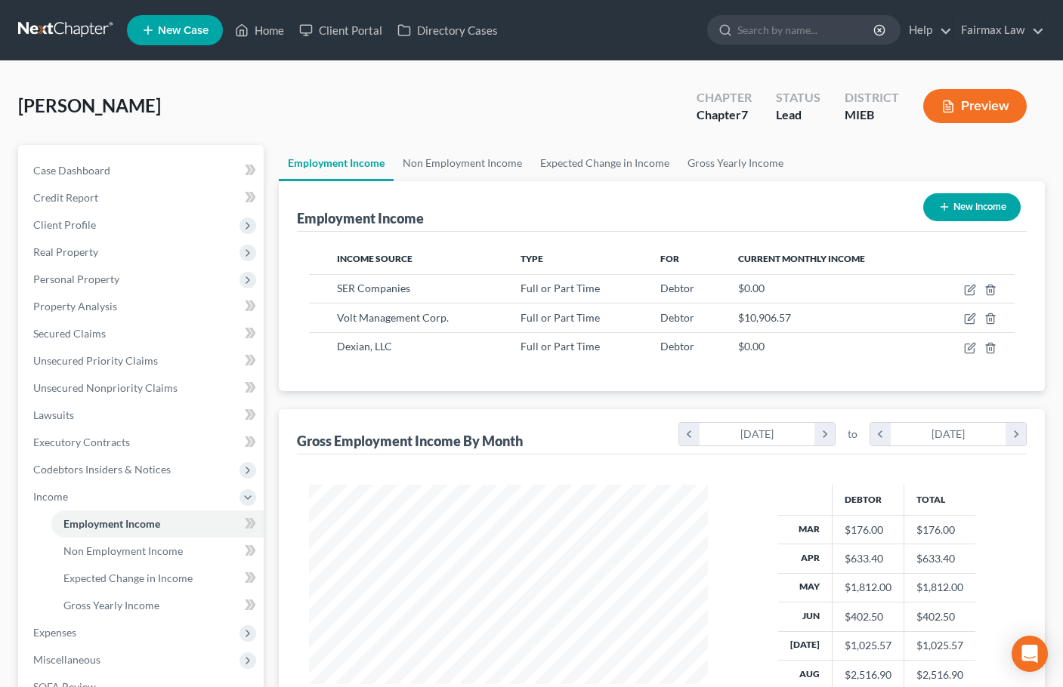
click at [59, 79] on div "[PERSON_NAME] Upgraded Chapter Chapter 7 Status Lead District MIEB Preview Peti…" at bounding box center [531, 472] width 1063 height 823
click at [966, 211] on button "New Income" at bounding box center [971, 207] width 97 height 28
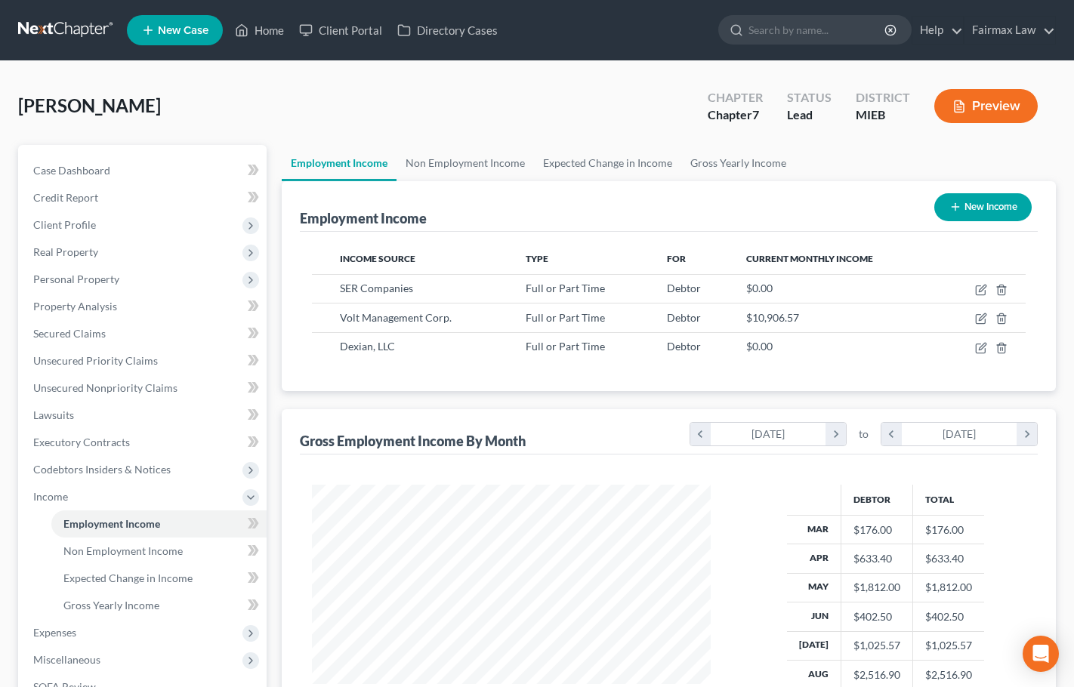
select select "0"
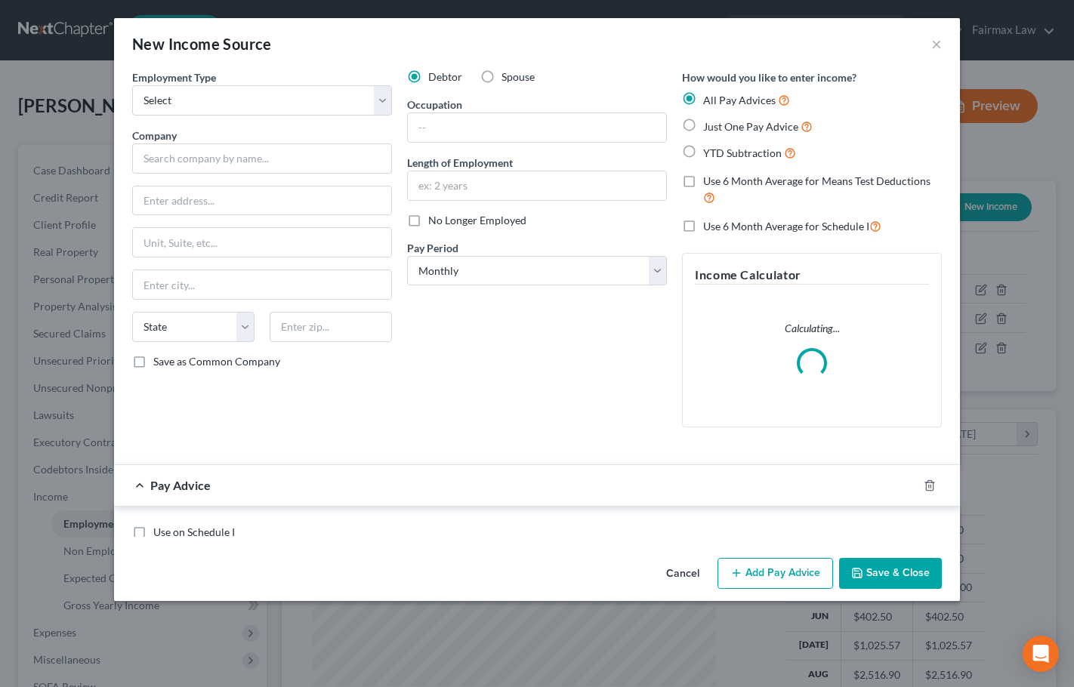
scroll to position [271, 434]
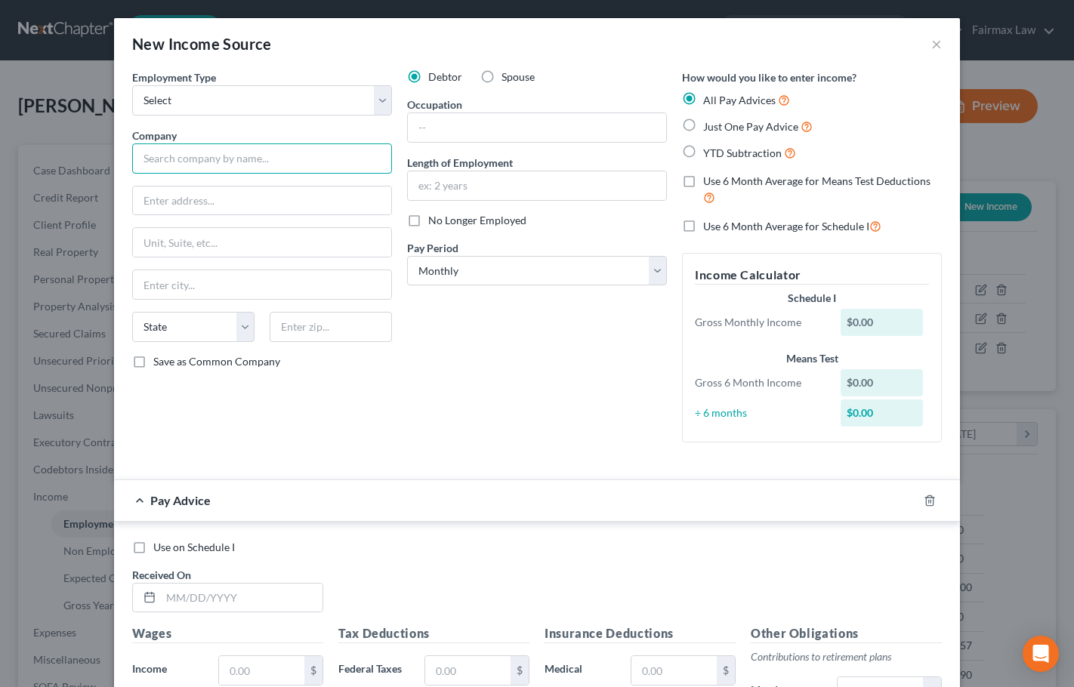
click at [198, 161] on input "text" at bounding box center [262, 159] width 260 height 30
paste input "Metasys Technologies, LLC"
type input "Metasys Technologies, LLC"
click at [133, 207] on input "text" at bounding box center [262, 201] width 258 height 29
type input "6470 E Johns Xing"
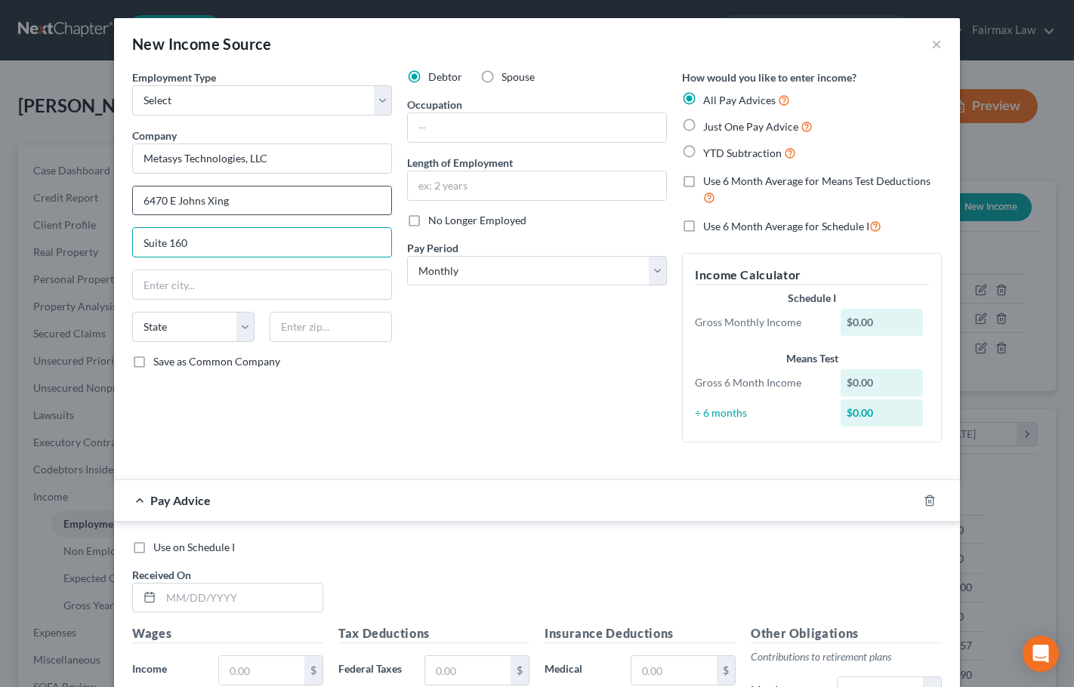
type input "Suite 160"
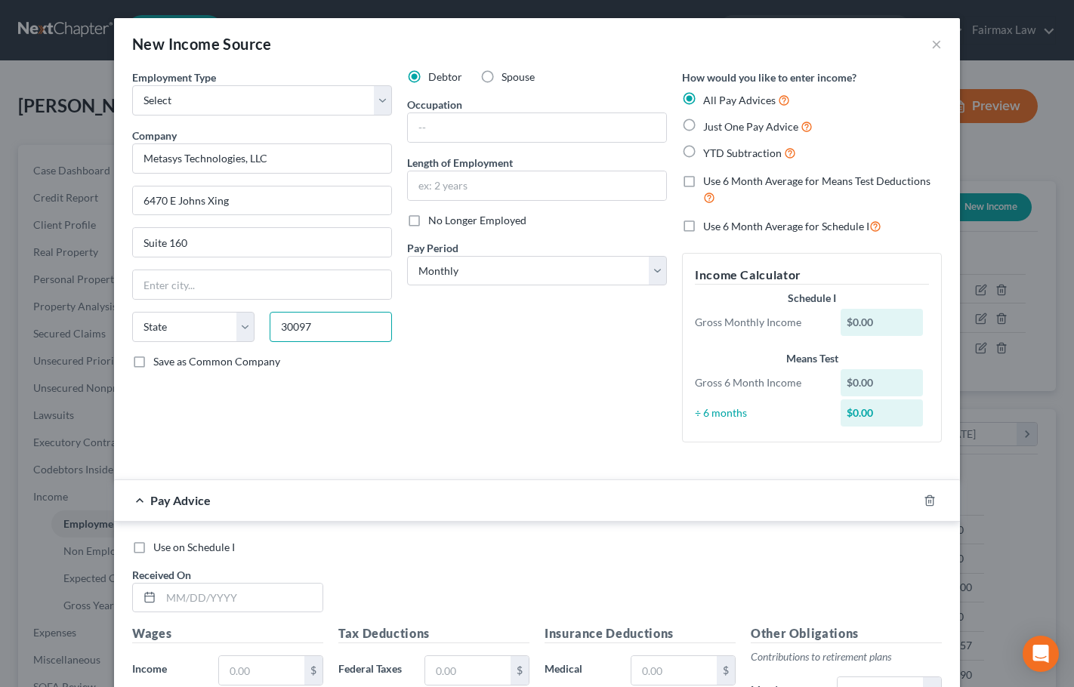
type input "30097"
click at [483, 291] on div "Debtor Spouse Occupation Length of Employment No Longer Employed Pay Period * S…" at bounding box center [537, 261] width 275 height 385
type input "Duluth"
select select "10"
click at [484, 278] on select "Select Monthly Twice Monthly Every Other Week Weekly" at bounding box center [537, 271] width 260 height 30
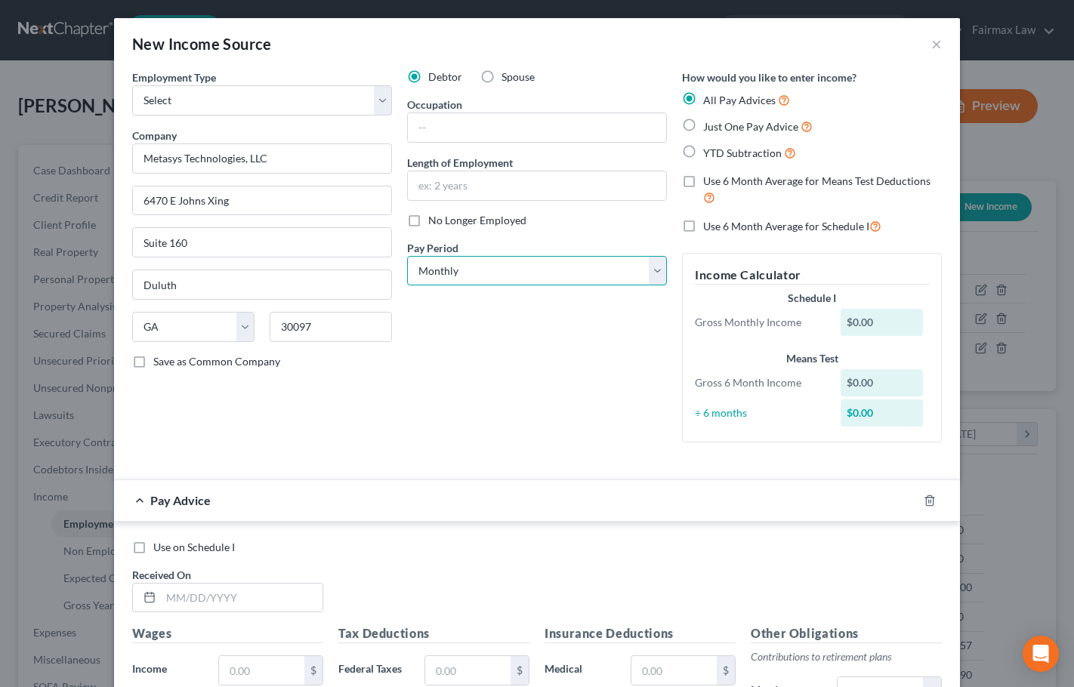
select select "3"
click at [407, 256] on select "Select Monthly Twice Monthly Every Other Week Weekly" at bounding box center [537, 271] width 260 height 30
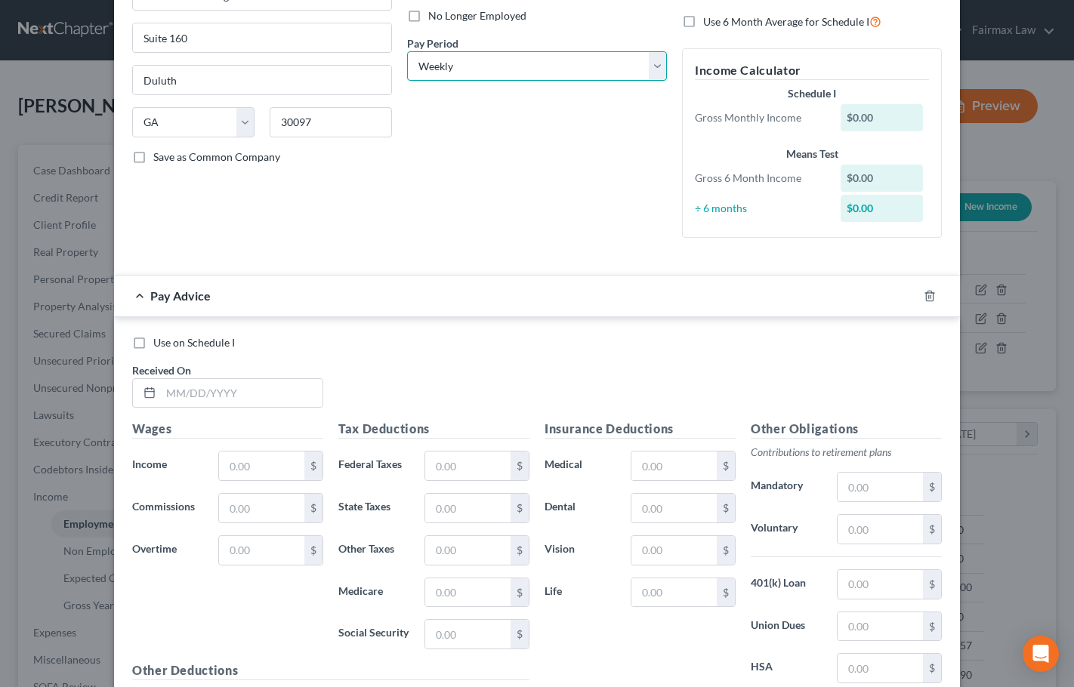
scroll to position [302, 0]
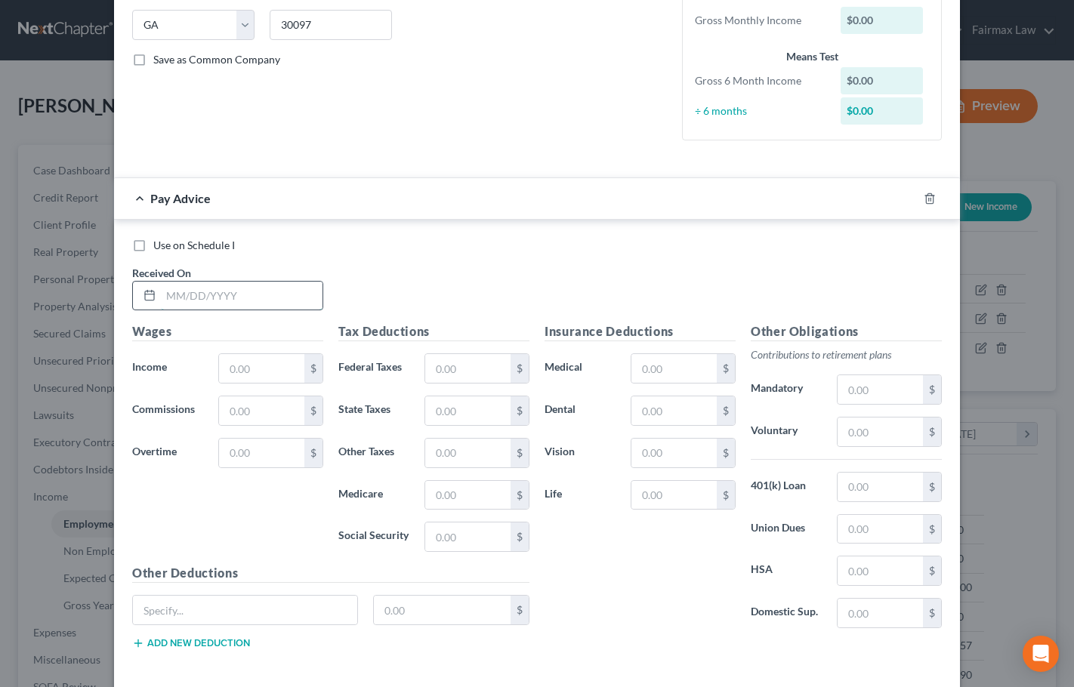
click at [205, 289] on input "text" at bounding box center [242, 296] width 162 height 29
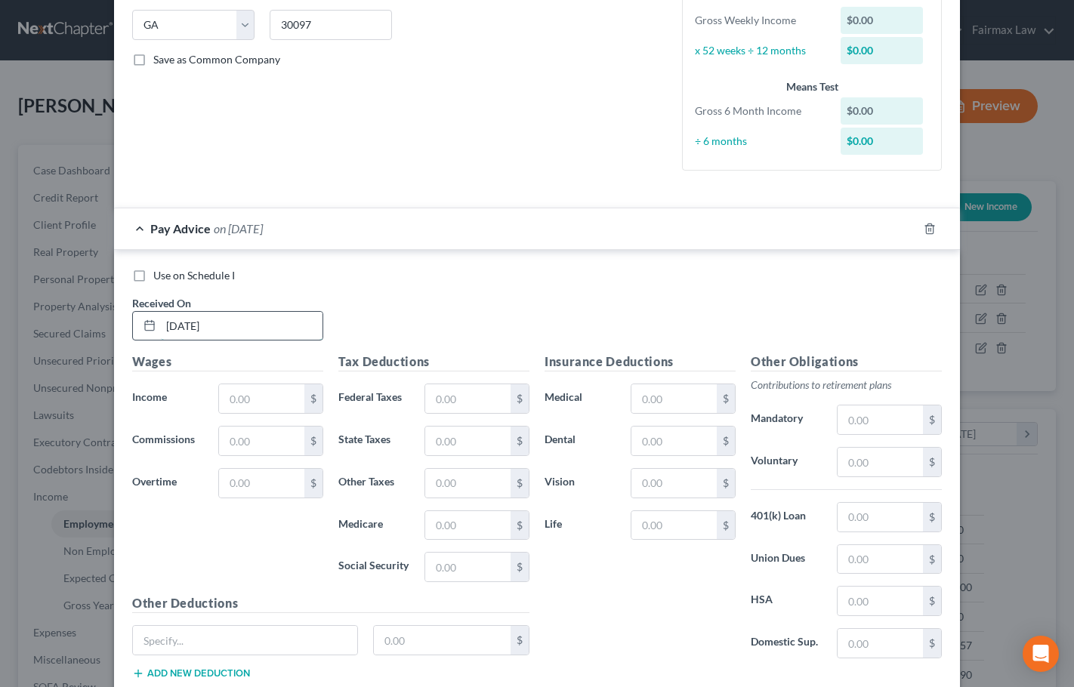
type input "[DATE]"
type input "590"
drag, startPoint x: 186, startPoint y: 325, endPoint x: 198, endPoint y: 329, distance: 12.9
click at [186, 326] on input "[DATE]" at bounding box center [242, 326] width 162 height 29
type input "[DATE]"
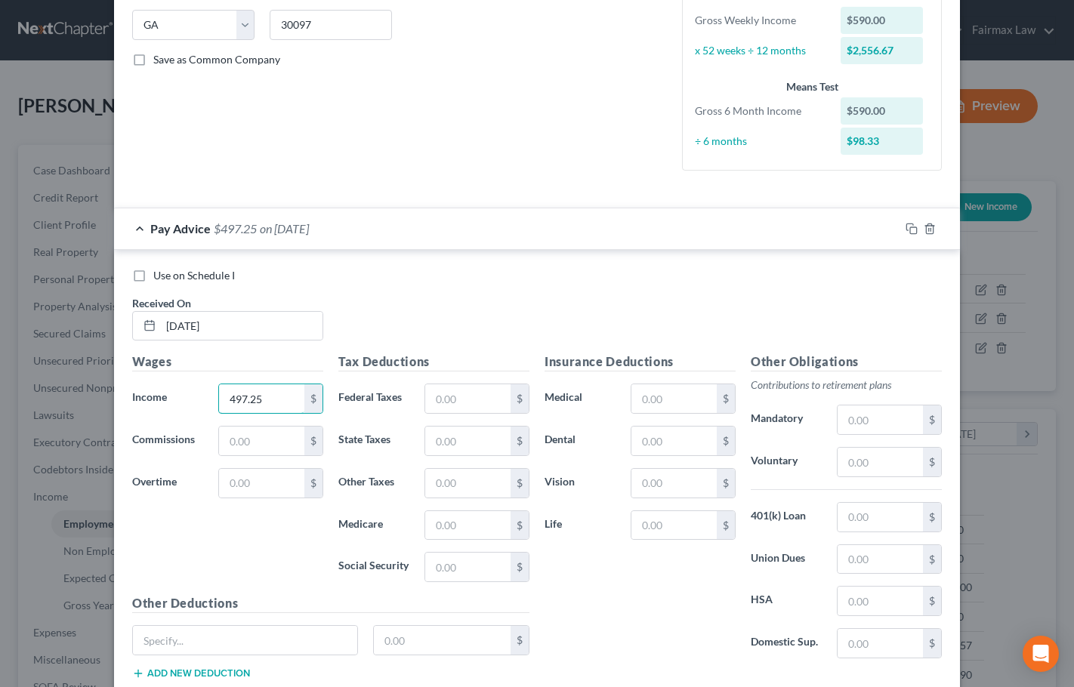
type input "497.25"
type input "11.65"
type input "11.38"
type input "7.21"
type input "30.83"
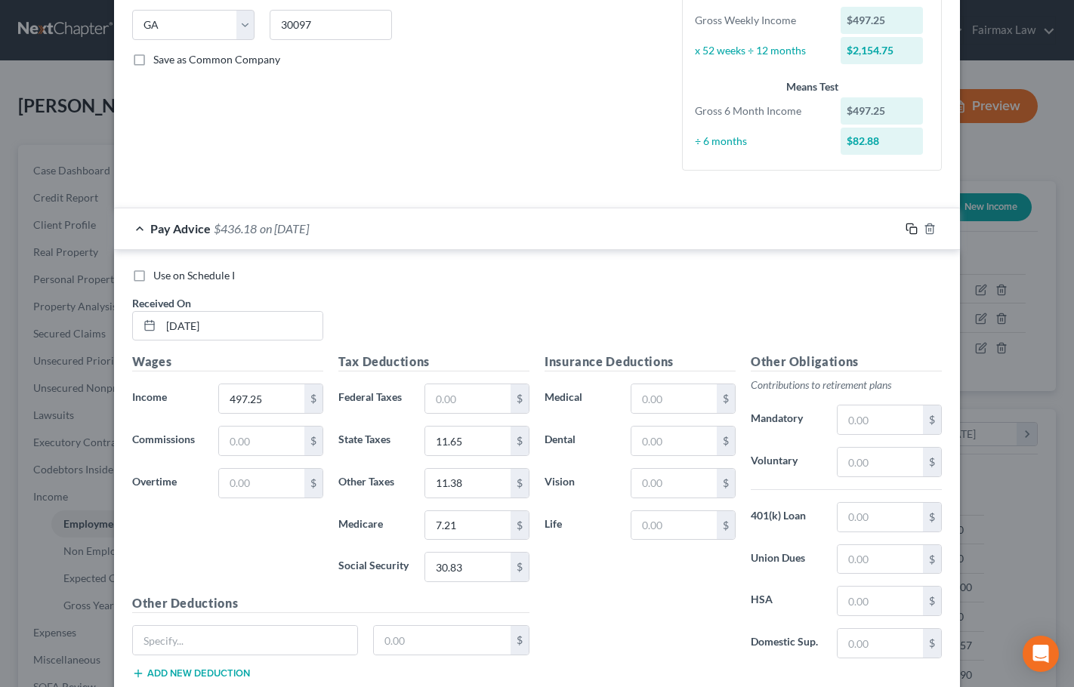
click at [908, 230] on icon "button" at bounding box center [912, 229] width 12 height 12
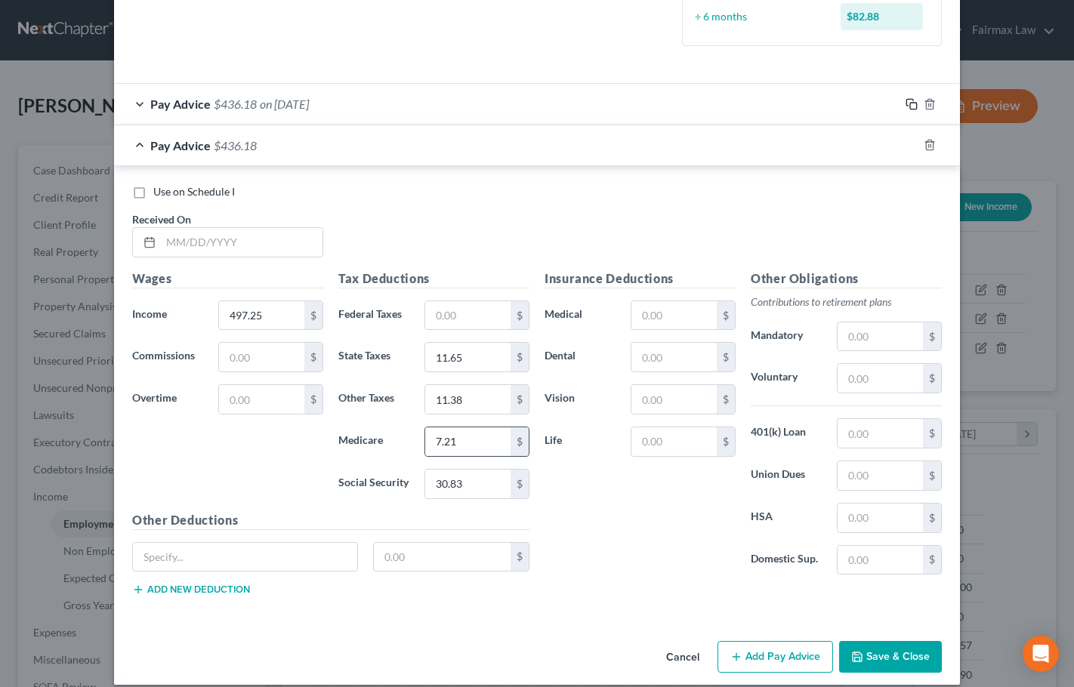
scroll to position [443, 0]
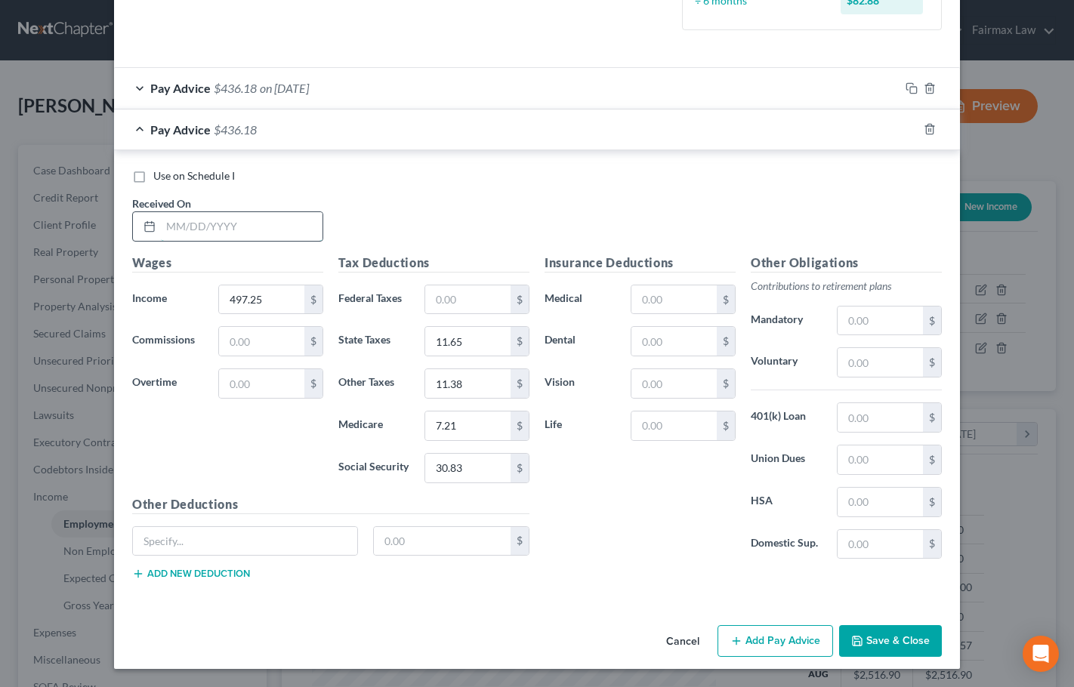
click at [187, 222] on input "text" at bounding box center [242, 226] width 162 height 29
type input "[DATE]"
click at [278, 301] on input "497.25" at bounding box center [261, 300] width 85 height 29
type input "1,174.36"
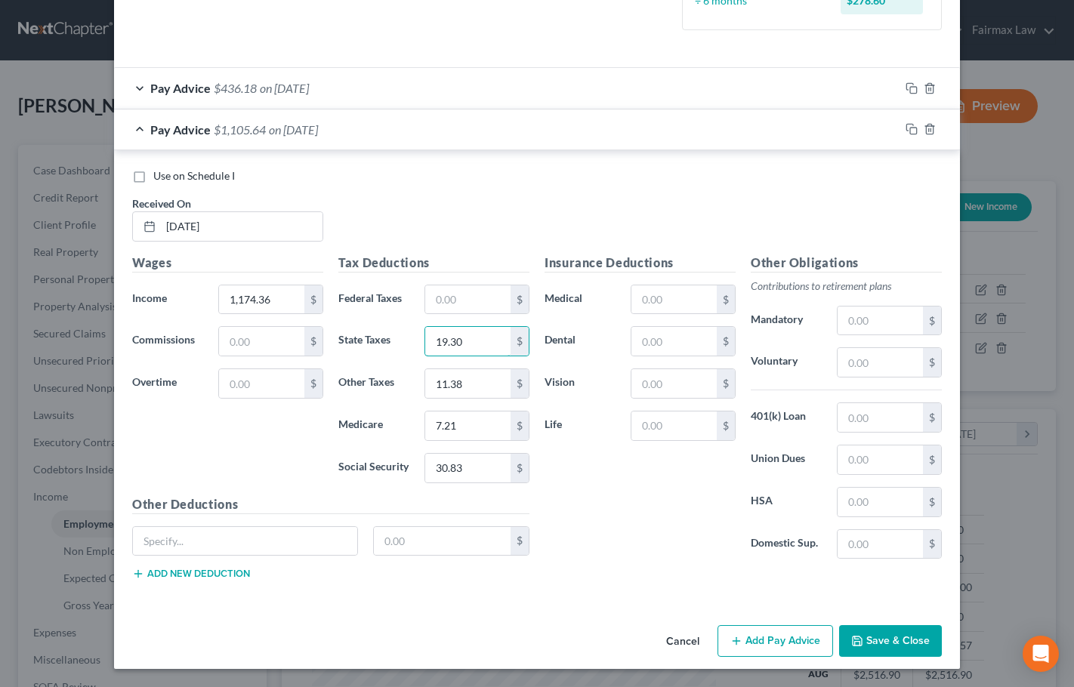
type input "19.30"
type input "15.70"
type input "9.82"
type input "41.98"
click at [910, 133] on rect "button" at bounding box center [913, 131] width 7 height 7
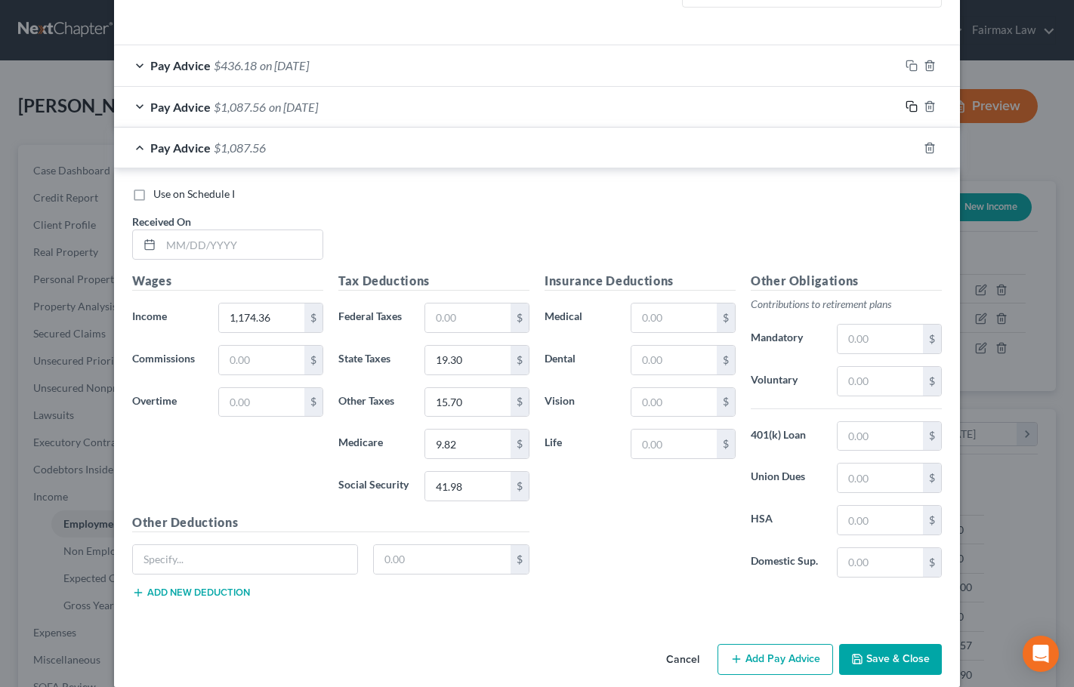
scroll to position [483, 0]
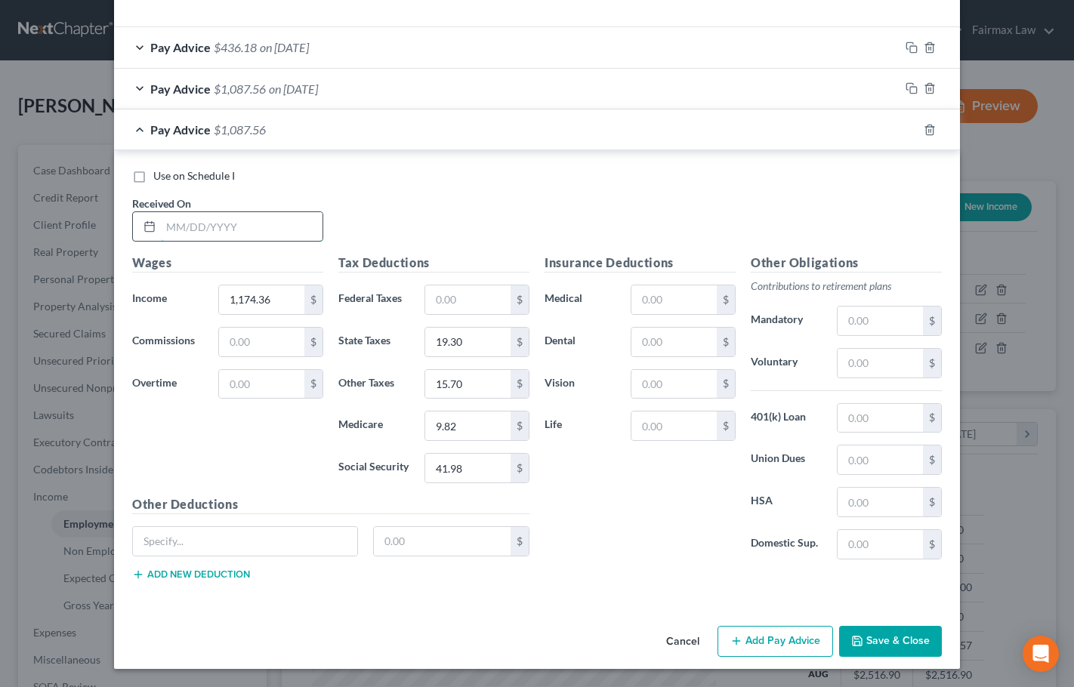
click at [218, 230] on input "text" at bounding box center [242, 226] width 162 height 29
type input "[DATE]"
type input "1,743.86"
click at [468, 338] on input "19.30" at bounding box center [467, 342] width 85 height 29
type input "14.72"
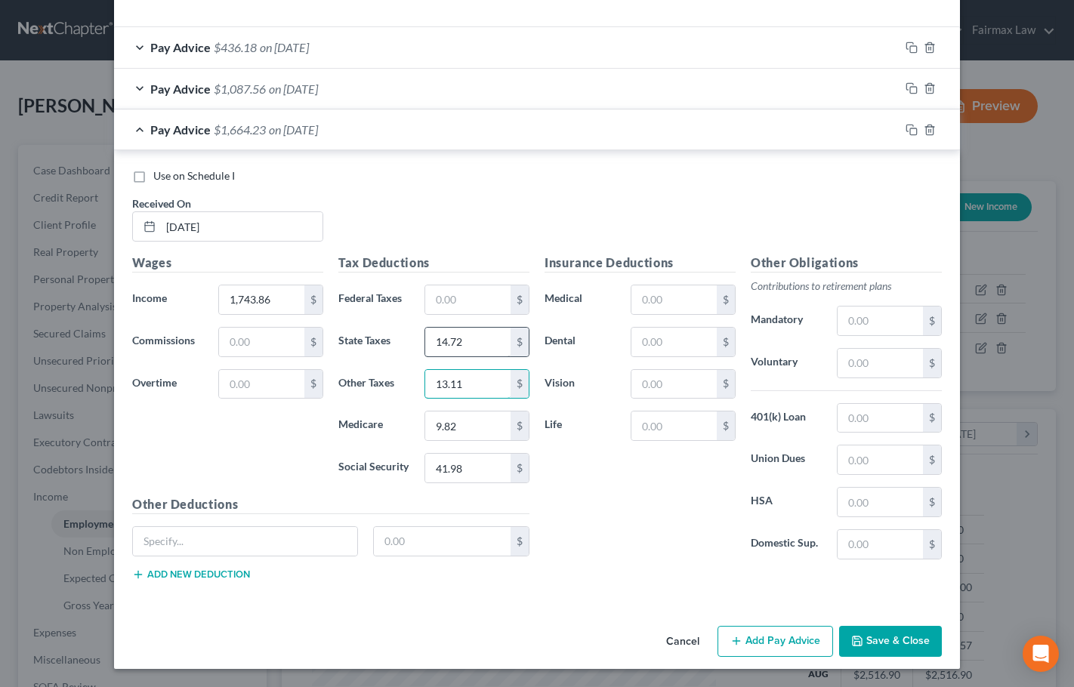
type input "13.11"
type input "8.26"
type input "35.31"
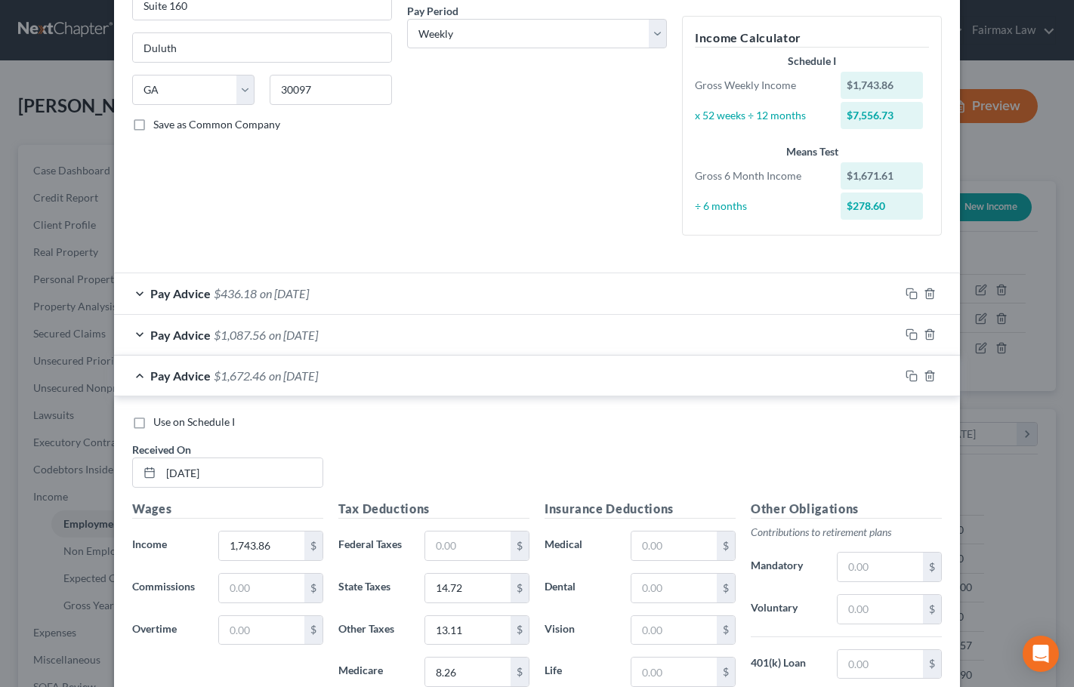
scroll to position [302, 0]
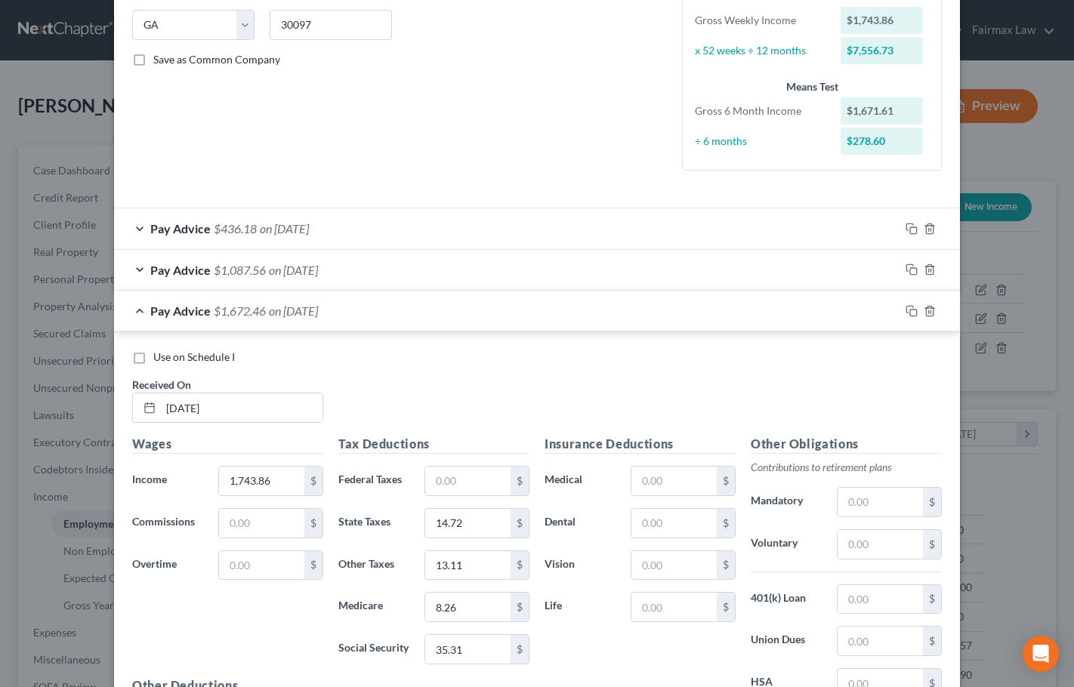
click at [369, 270] on div "Pay Advice $1,087.56 on [DATE]" at bounding box center [507, 270] width 786 height 40
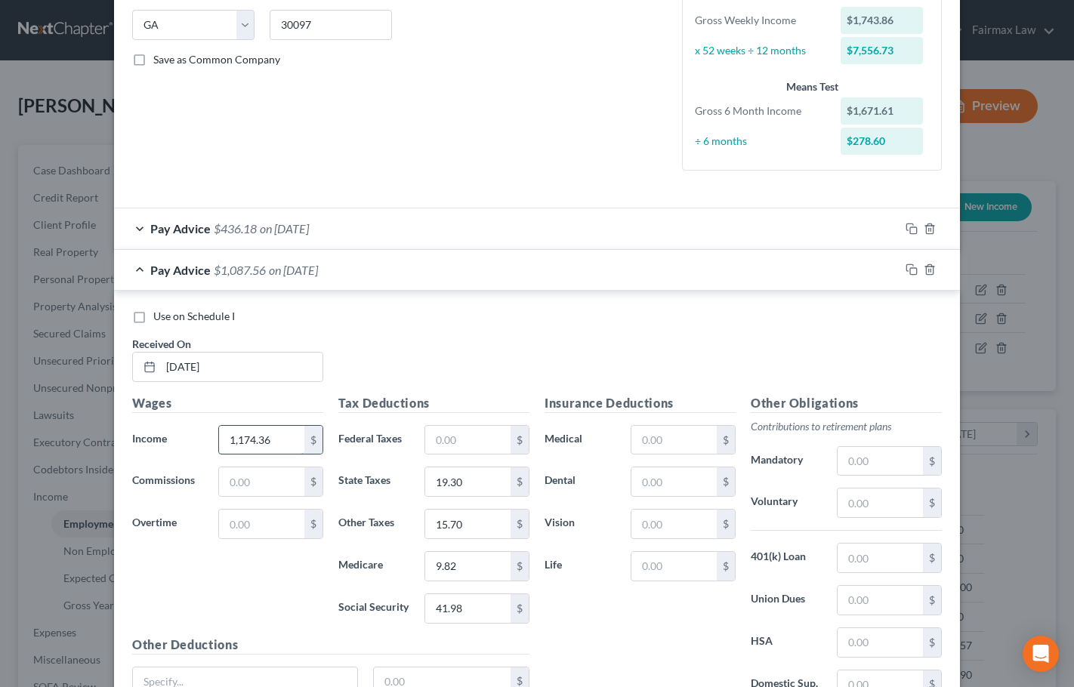
click at [263, 430] on input "1,174.36" at bounding box center [261, 440] width 85 height 29
click at [261, 428] on input "1,174.36" at bounding box center [261, 440] width 85 height 29
type input "1"
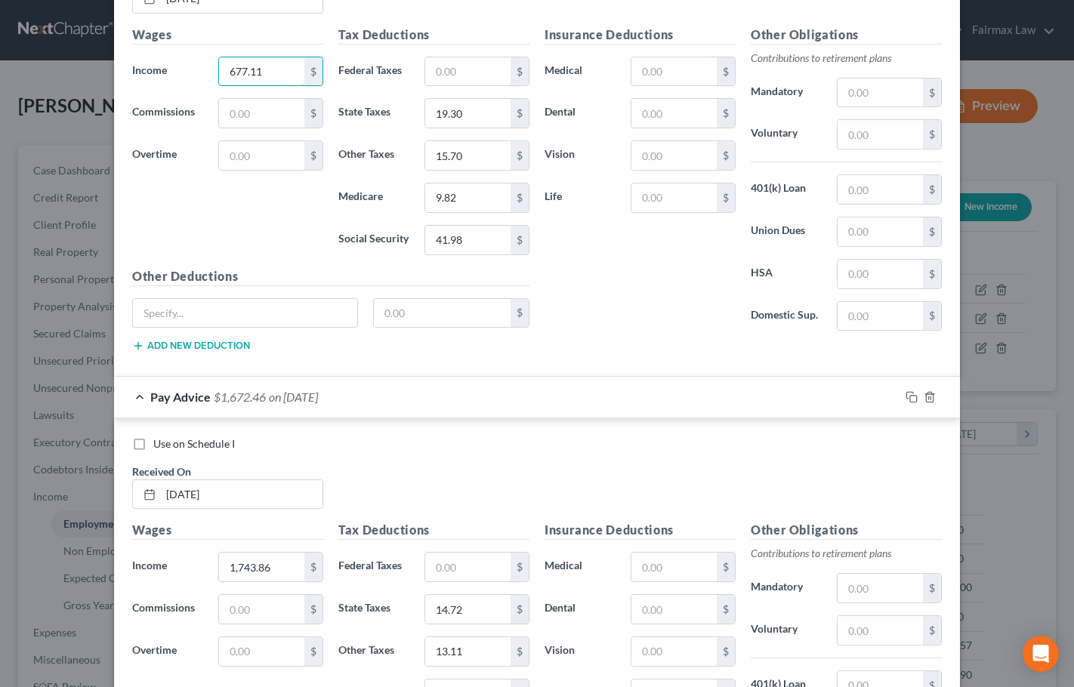
scroll to position [680, 0]
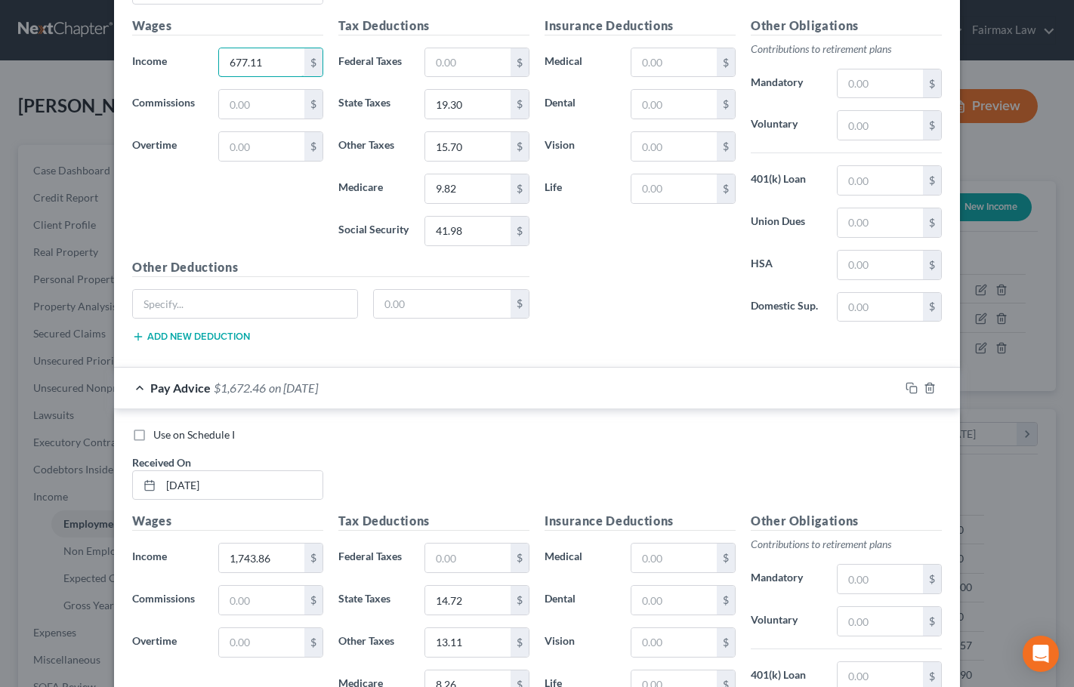
type input "677.11"
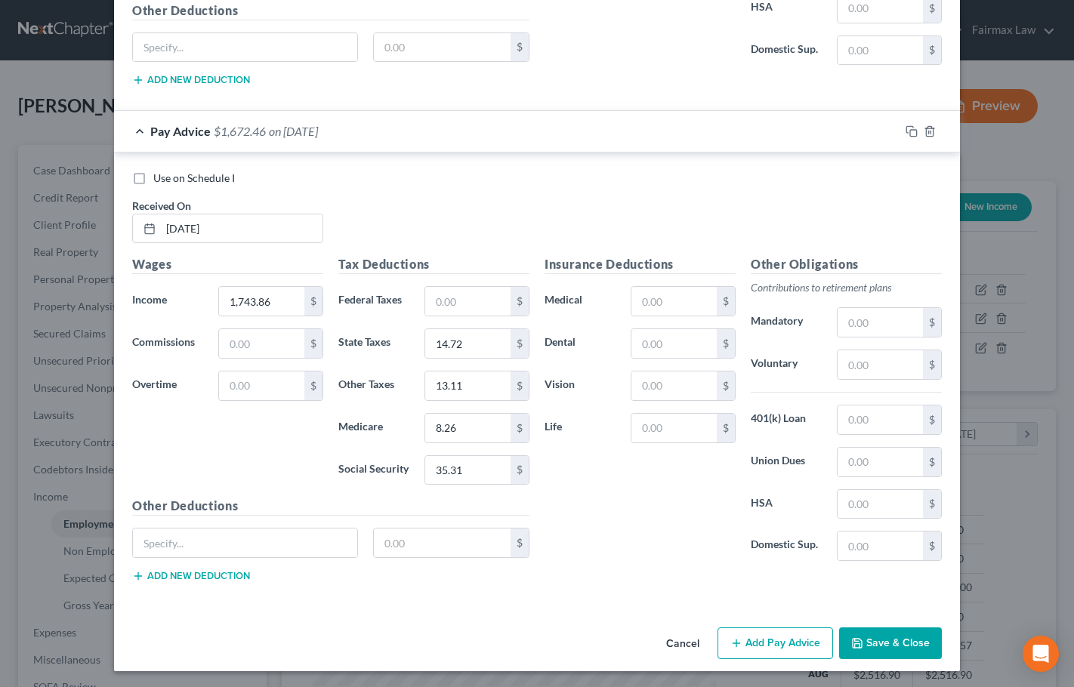
scroll to position [939, 0]
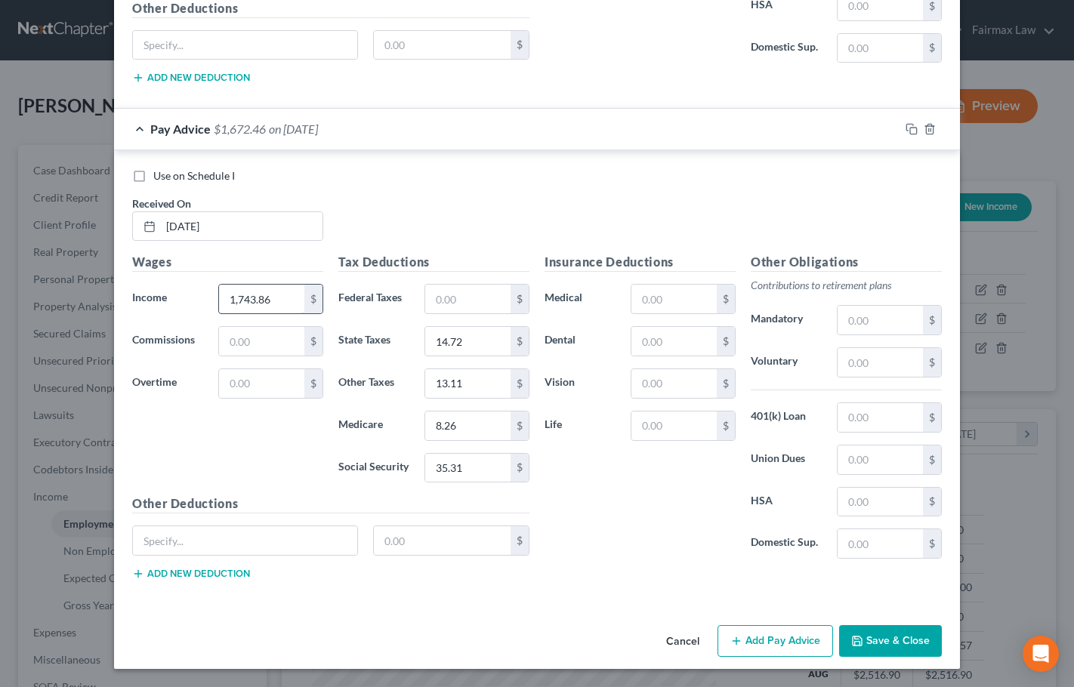
click at [277, 290] on input "1,743.86" at bounding box center [261, 299] width 85 height 29
type input "569.50"
click at [499, 190] on div "Use on Schedule I Received On * [DATE]" at bounding box center [537, 210] width 825 height 85
click at [912, 638] on button "Save & Close" at bounding box center [890, 641] width 103 height 32
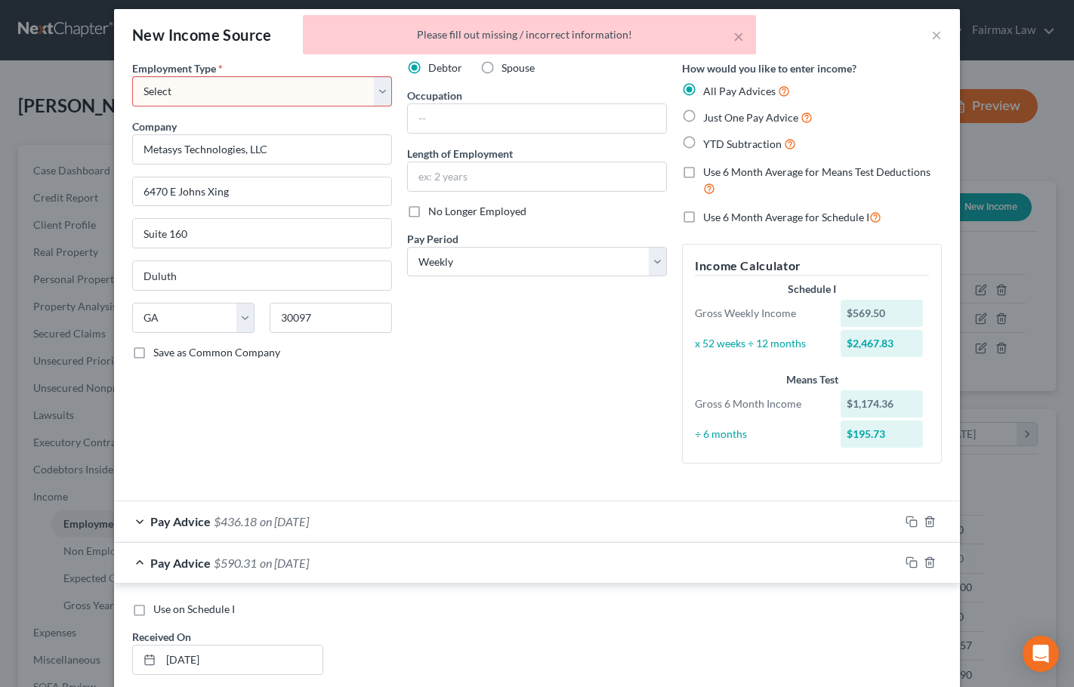
scroll to position [0, 0]
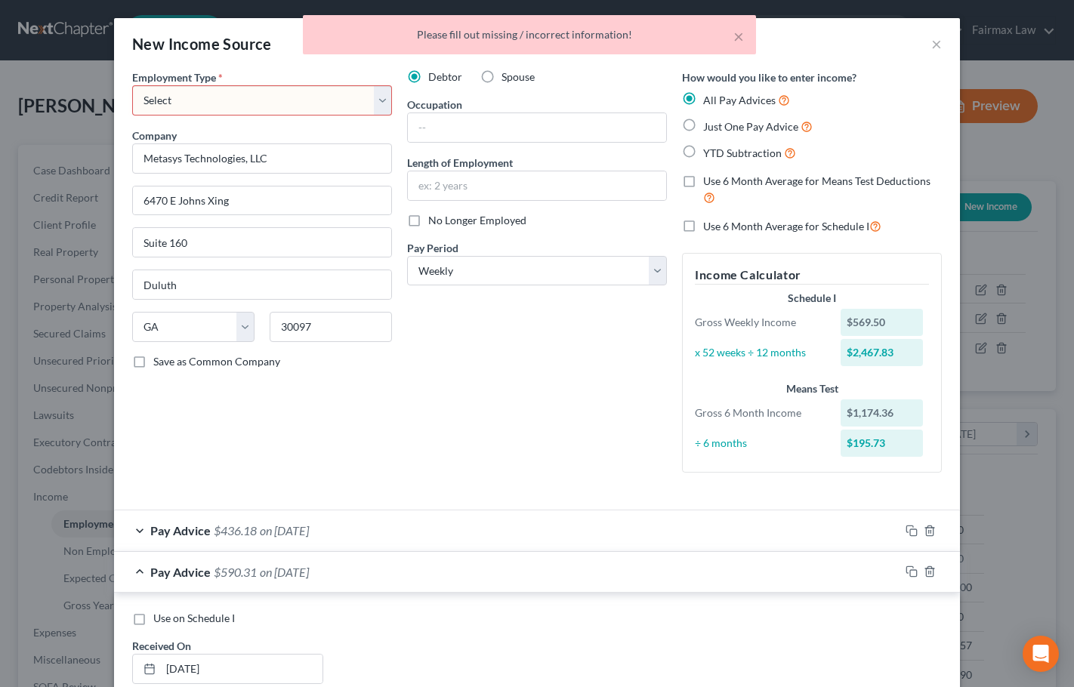
click at [276, 92] on select "Select Full or [DEMOGRAPHIC_DATA] Employment Self Employment" at bounding box center [262, 100] width 260 height 30
select select "0"
click at [132, 85] on select "Select Full or [DEMOGRAPHIC_DATA] Employment Self Employment" at bounding box center [262, 100] width 260 height 30
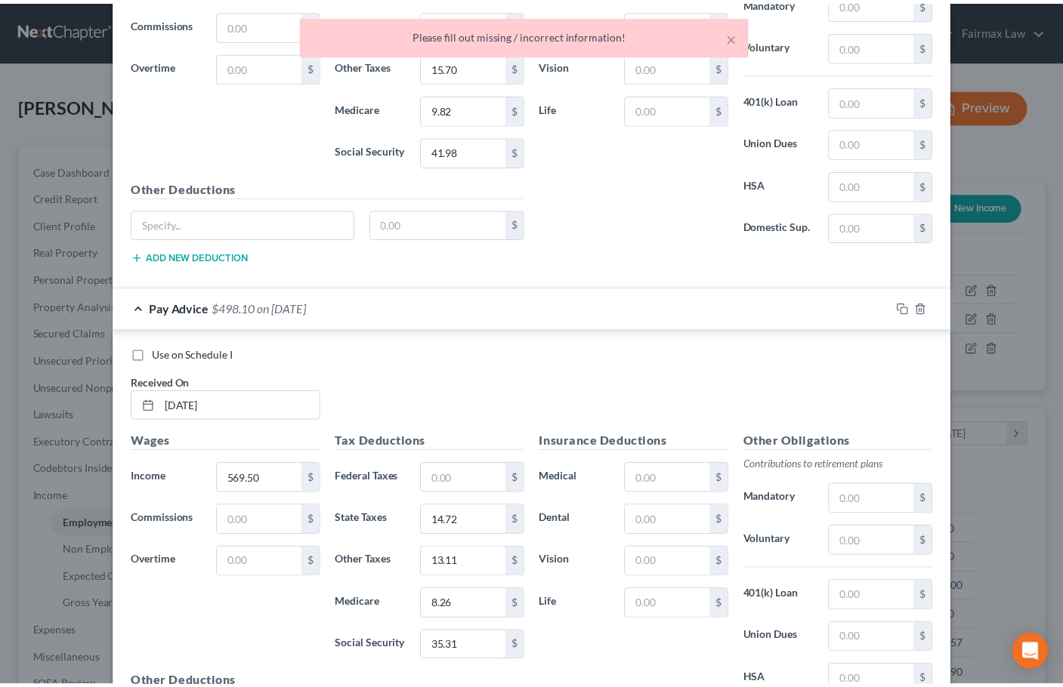
scroll to position [906, 0]
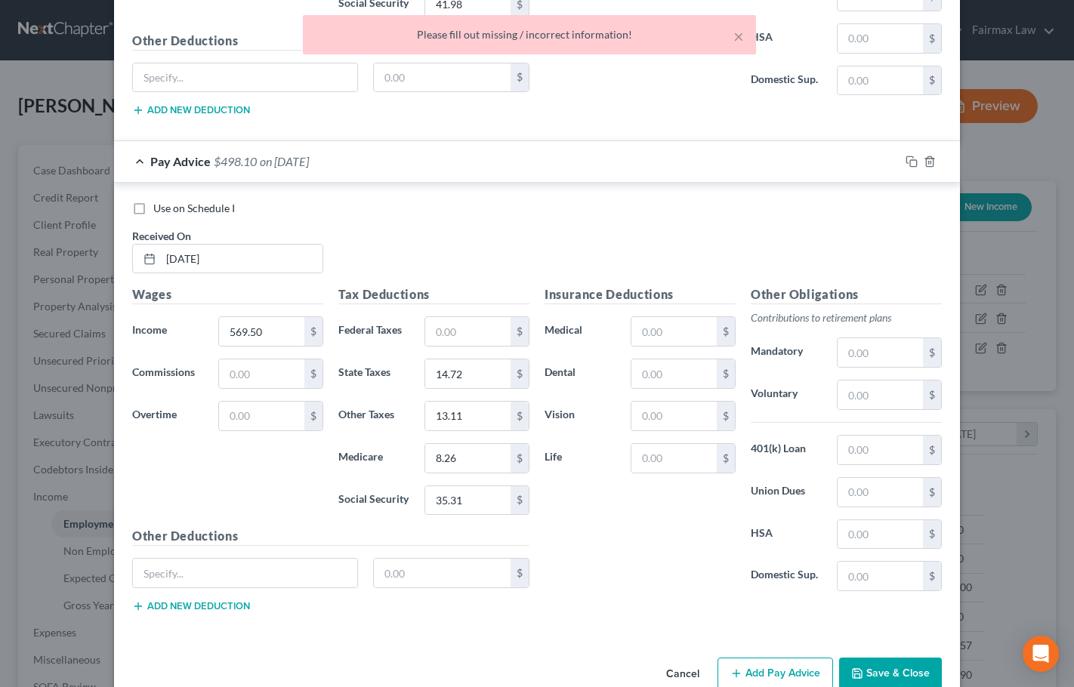
click at [893, 665] on button "Save & Close" at bounding box center [890, 674] width 103 height 32
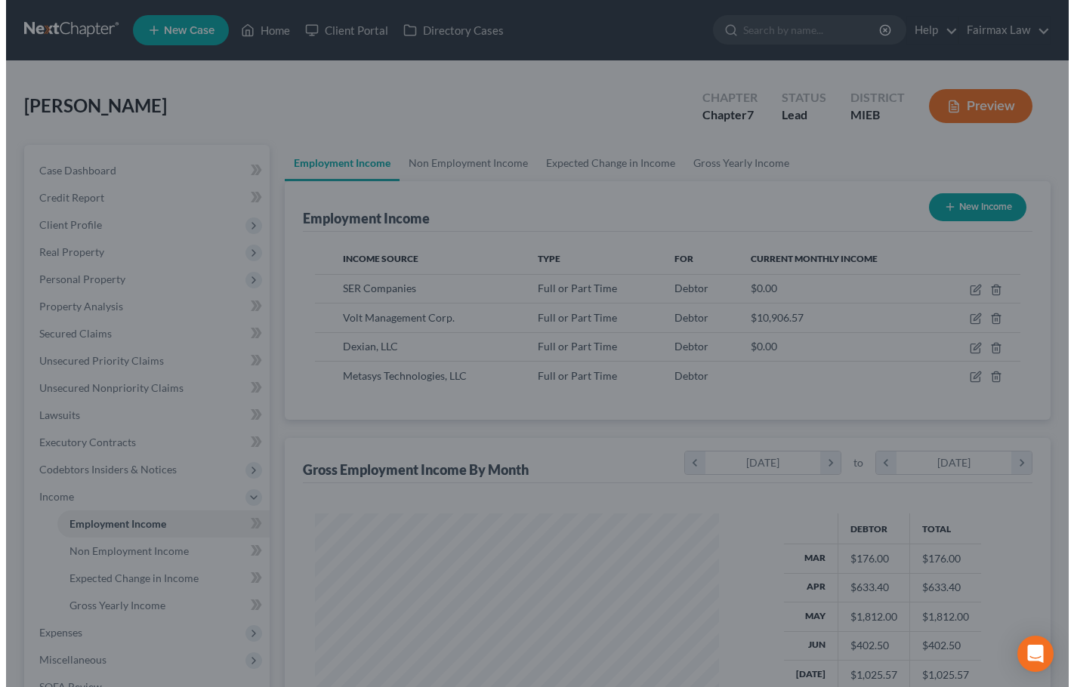
scroll to position [755048, 754890]
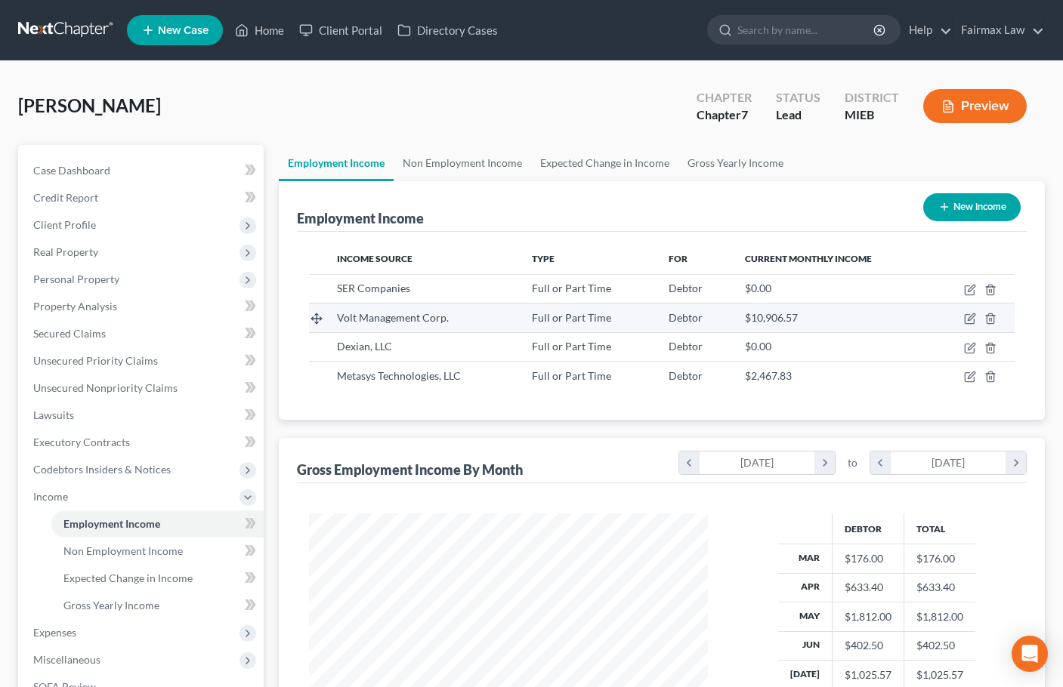
click at [417, 323] on span "Volt Management Corp." at bounding box center [393, 317] width 112 height 13
click at [970, 319] on icon "button" at bounding box center [970, 319] width 12 height 12
select select "0"
select select "4"
select select "3"
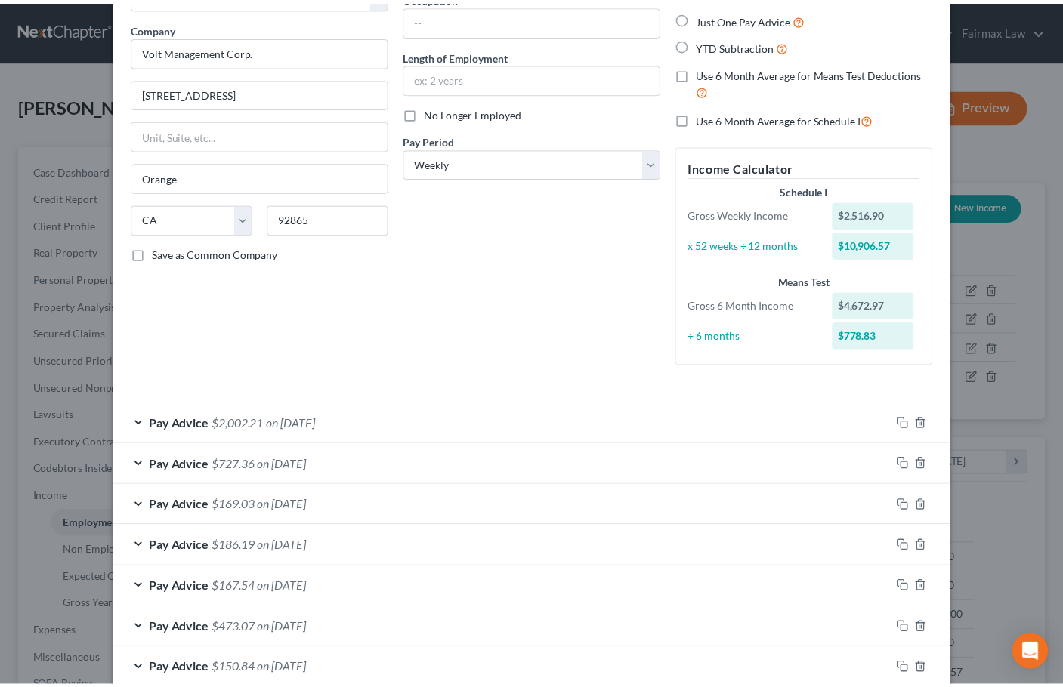
scroll to position [0, 0]
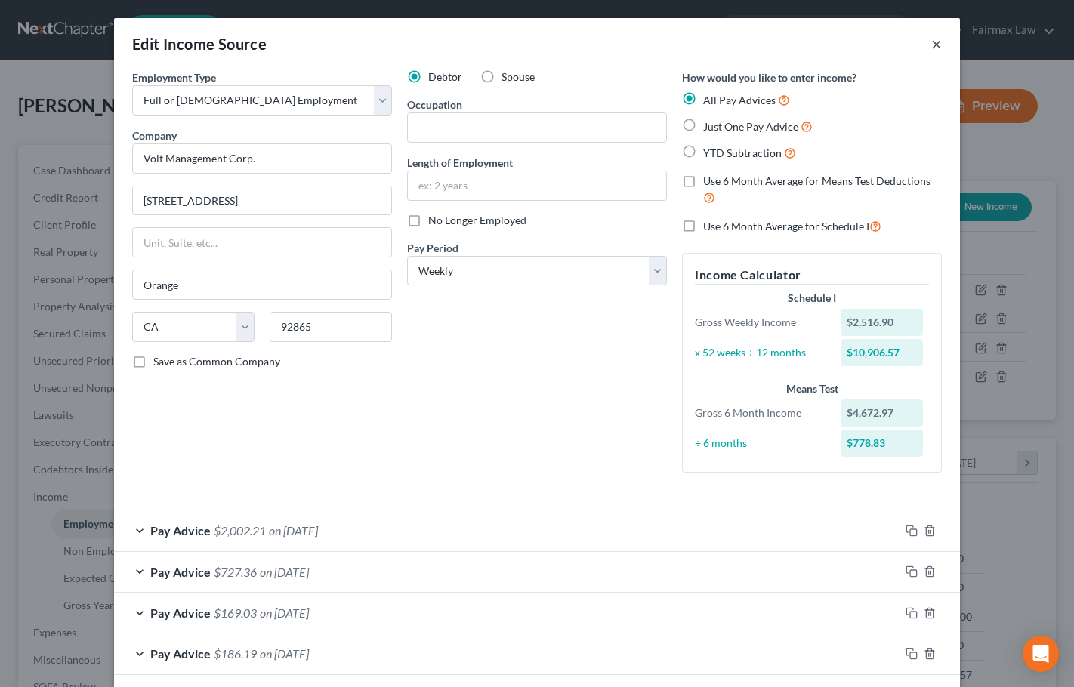
click at [931, 42] on button "×" at bounding box center [936, 44] width 11 height 18
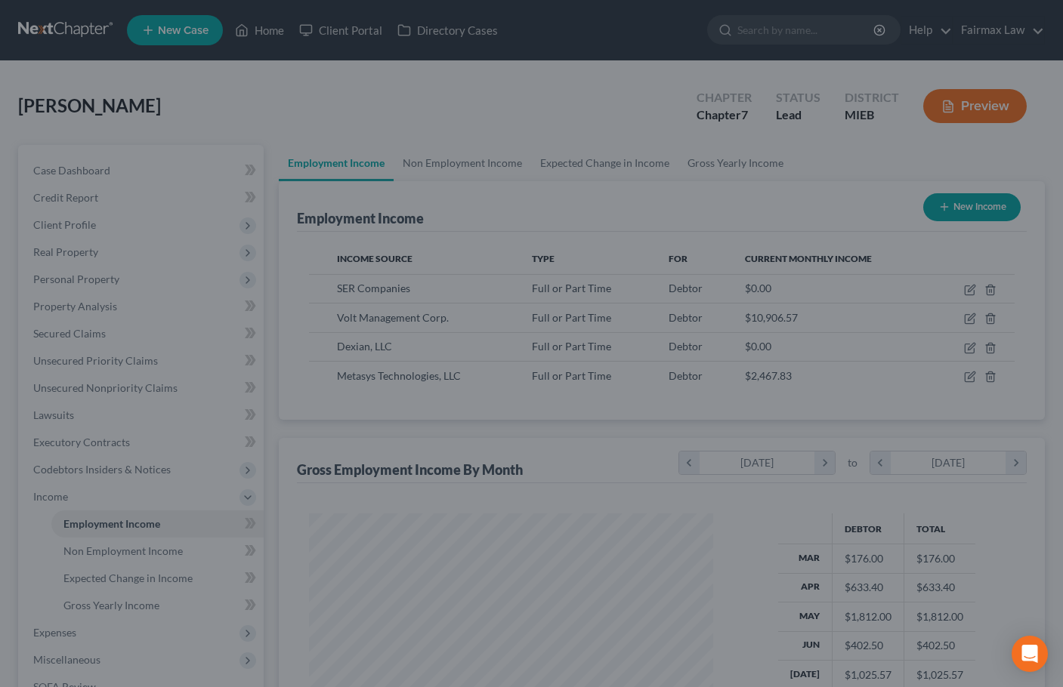
scroll to position [755048, 754890]
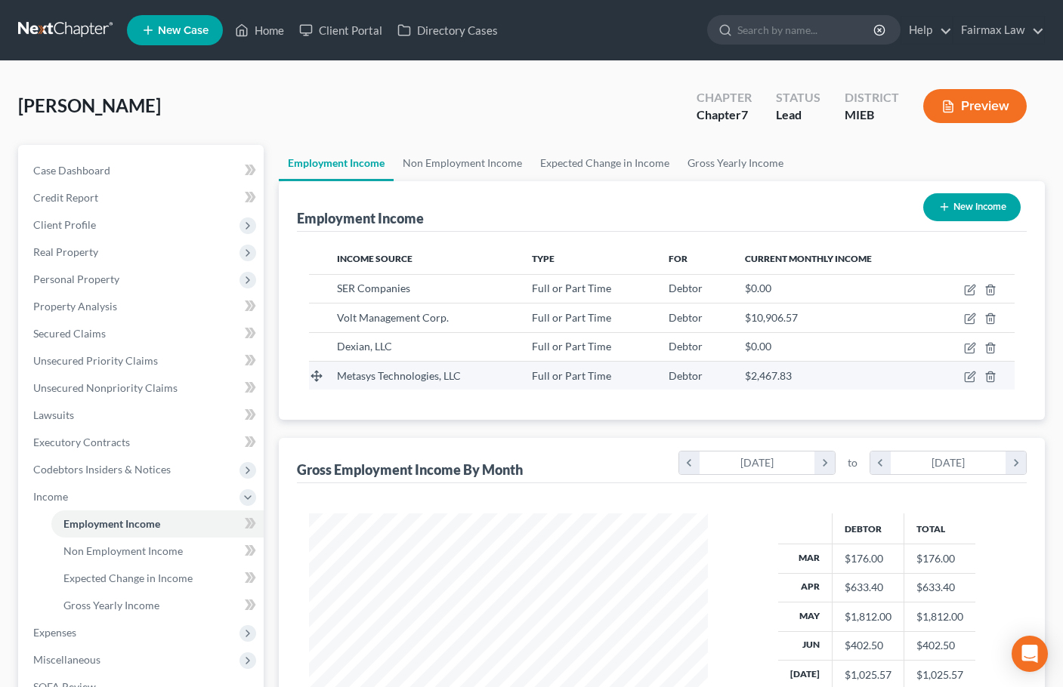
click at [440, 380] on span "Metasys Technologies, LLC" at bounding box center [399, 375] width 124 height 13
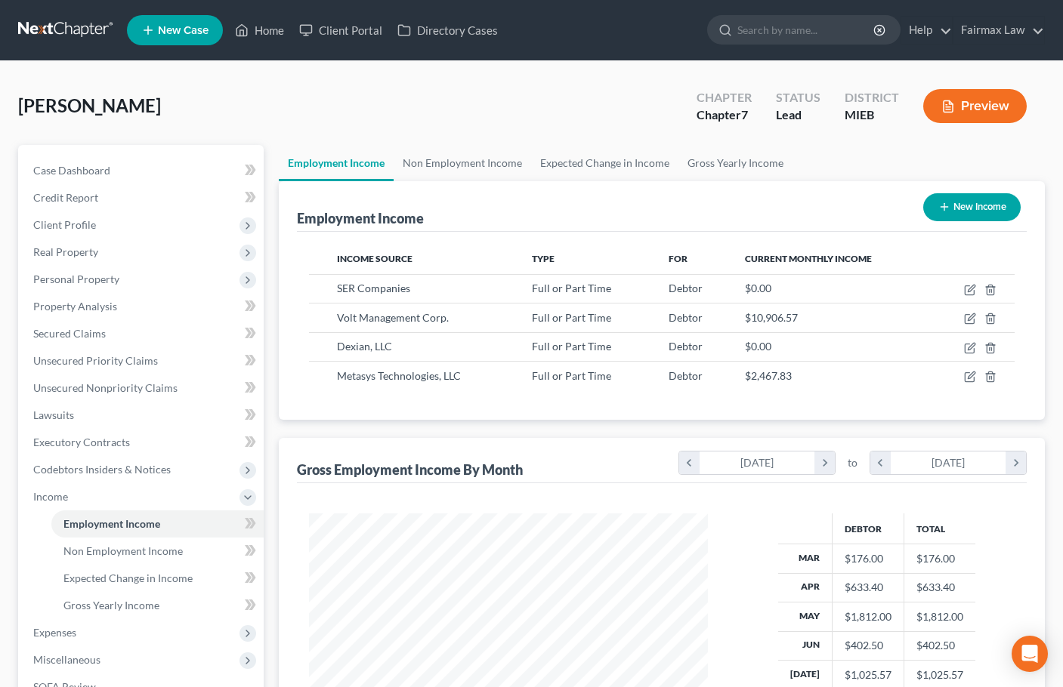
click at [83, 81] on div "[PERSON_NAME] Upgraded Chapter Chapter 7 Status Lead District MIEB Preview" at bounding box center [531, 112] width 1026 height 66
click at [730, 166] on link "Gross Yearly Income" at bounding box center [735, 163] width 114 height 36
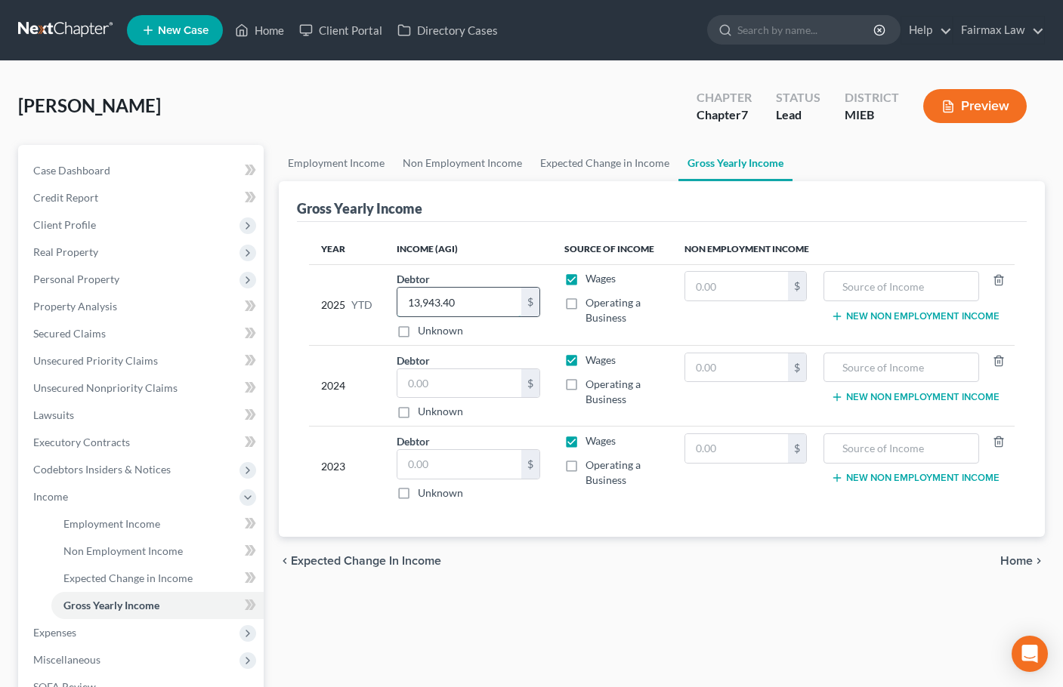
click at [452, 302] on input "13,943.40" at bounding box center [459, 302] width 124 height 29
type input "15,117.76"
click at [450, 384] on input "text" at bounding box center [459, 383] width 124 height 29
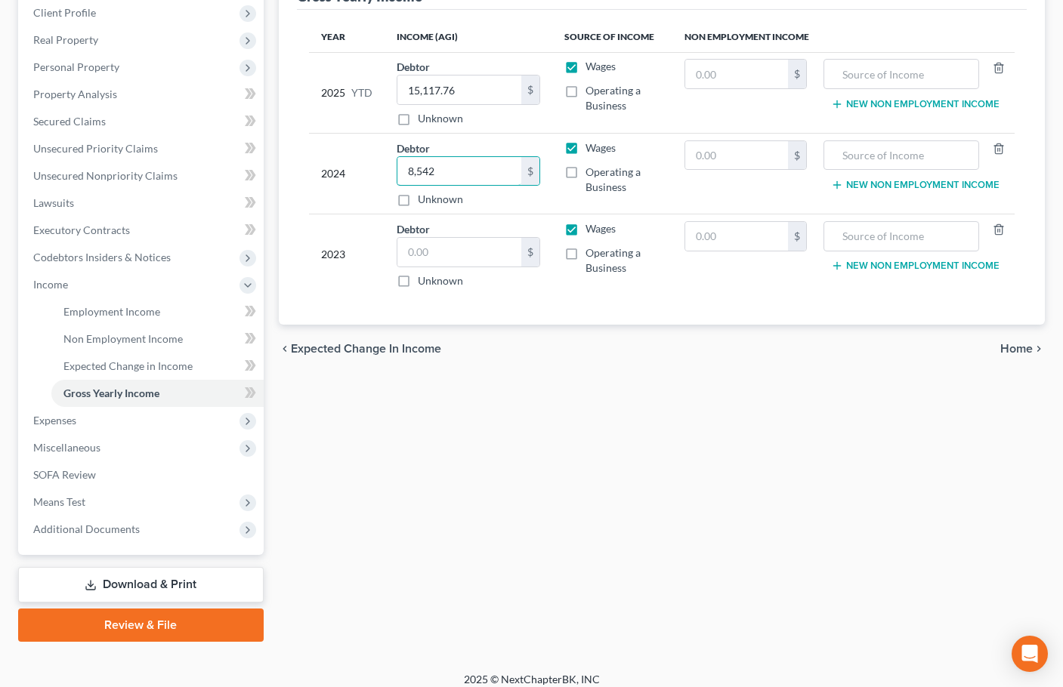
scroll to position [224, 0]
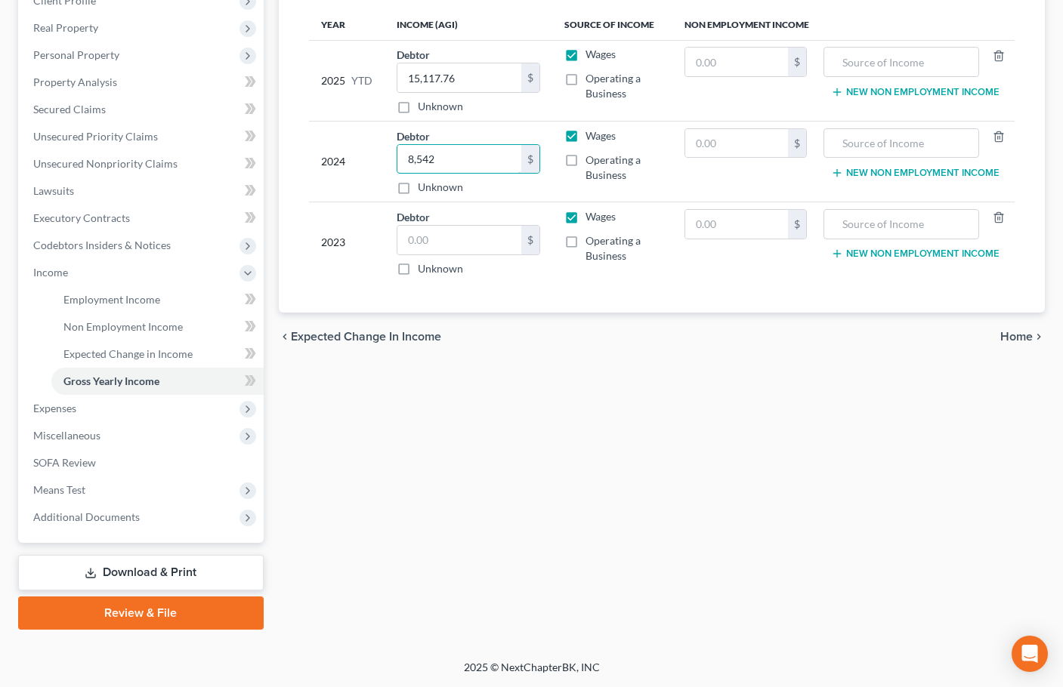
type input "8,542"
click at [452, 233] on input "text" at bounding box center [459, 240] width 124 height 29
type input "1"
type input "15,068"
click at [602, 348] on div "chevron_left Expected Change in Income Home chevron_right" at bounding box center [662, 337] width 766 height 48
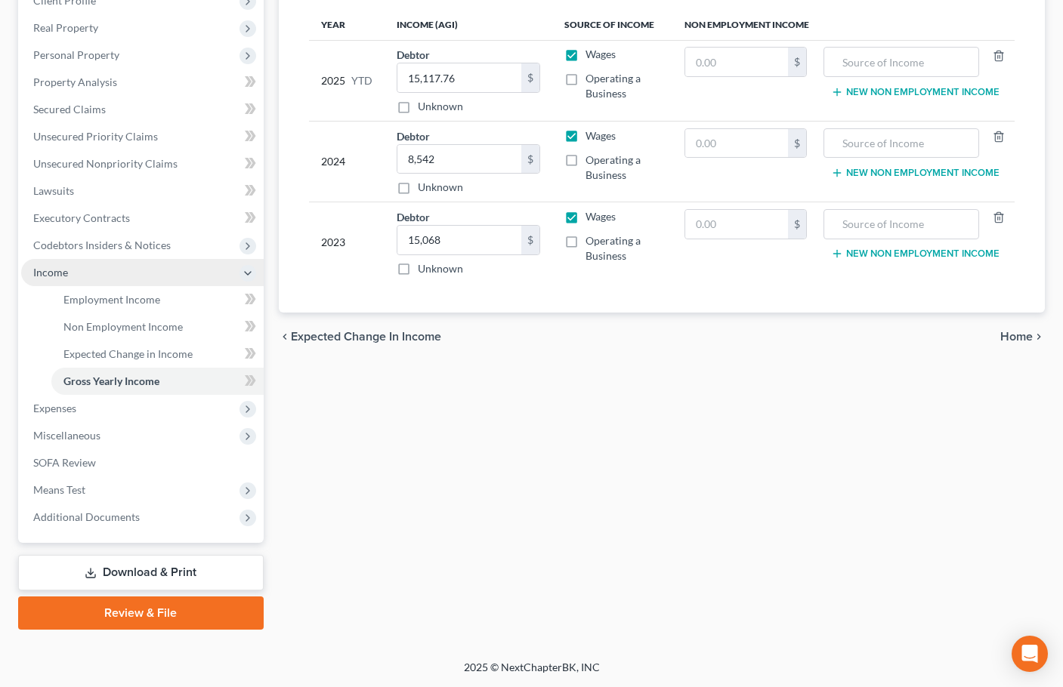
click at [78, 270] on span "Income" at bounding box center [142, 272] width 242 height 27
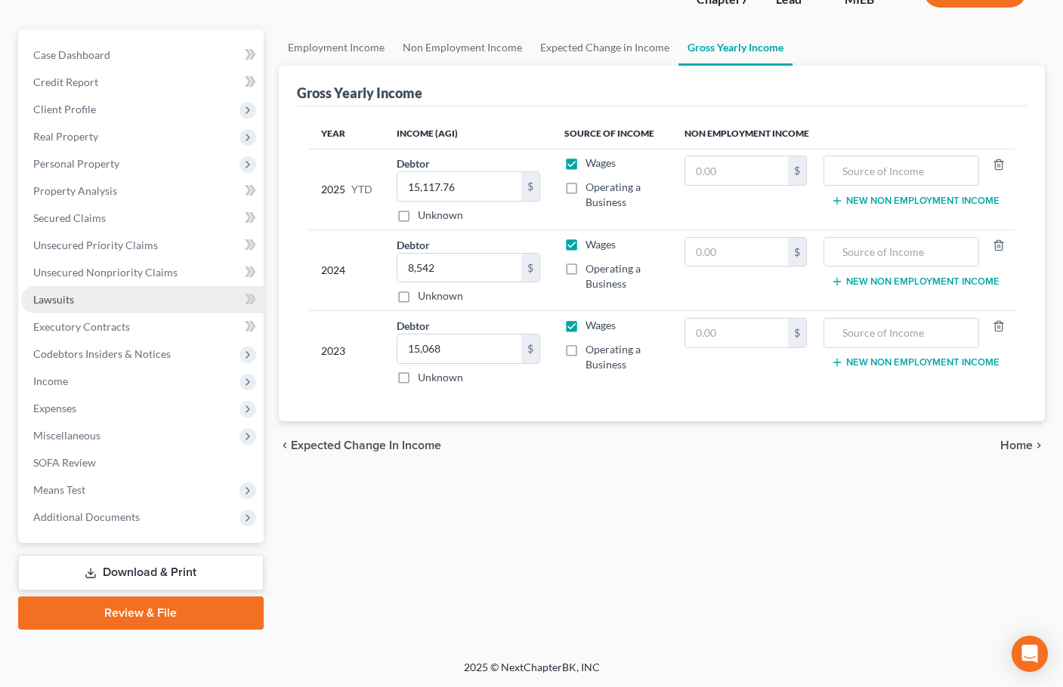
scroll to position [116, 0]
click at [88, 162] on span "Personal Property" at bounding box center [76, 163] width 86 height 13
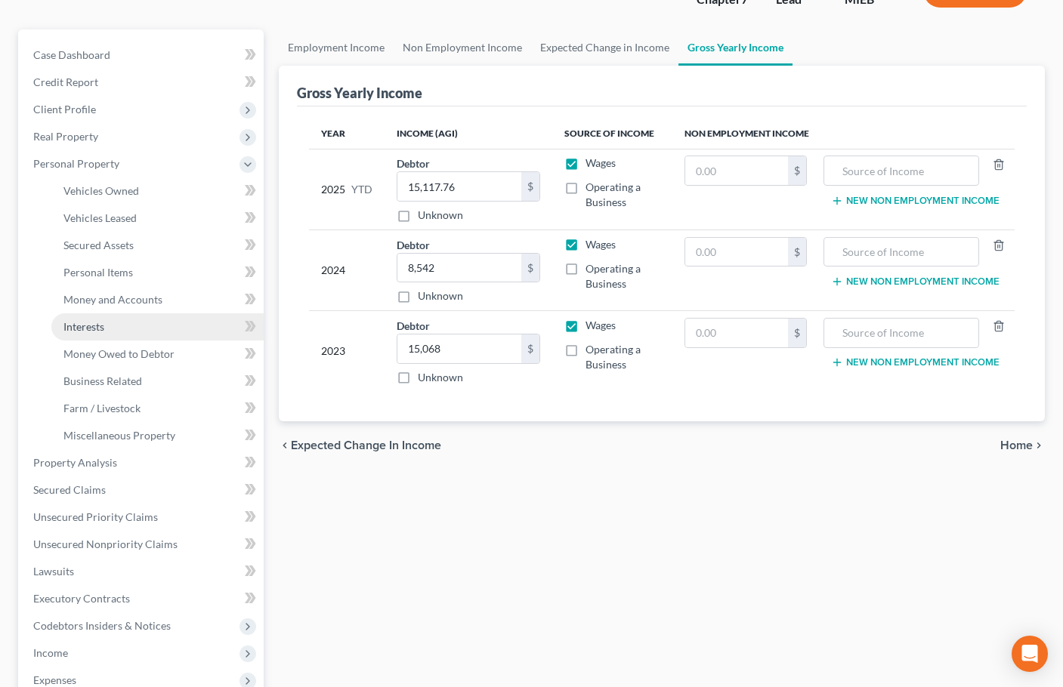
scroll to position [224, 0]
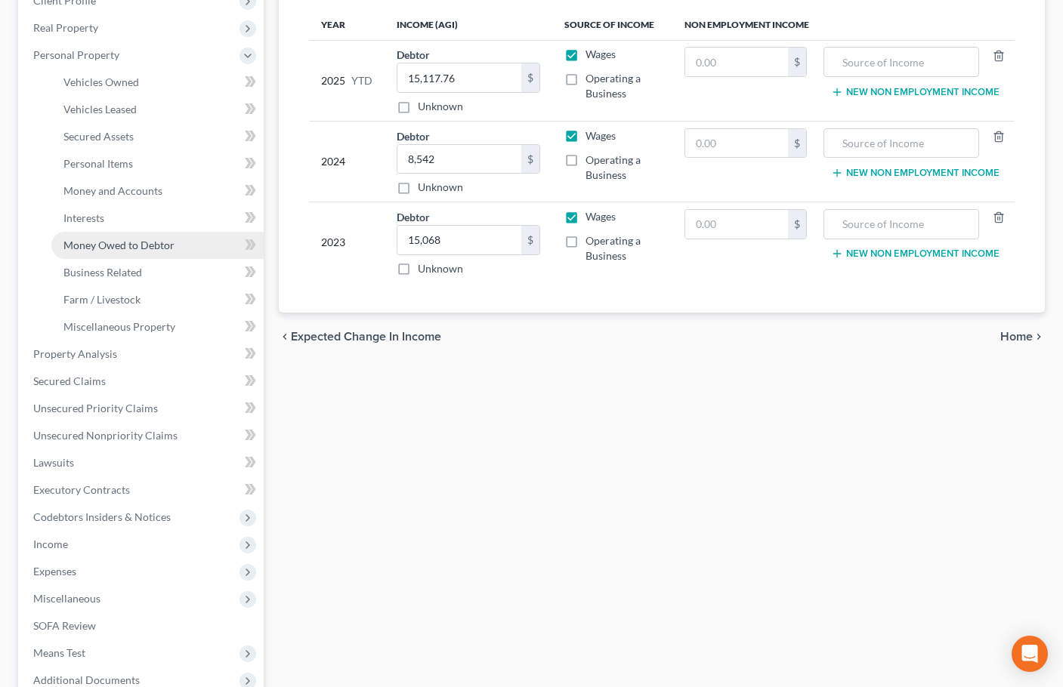
click at [150, 246] on span "Money Owed to Debtor" at bounding box center [118, 245] width 111 height 13
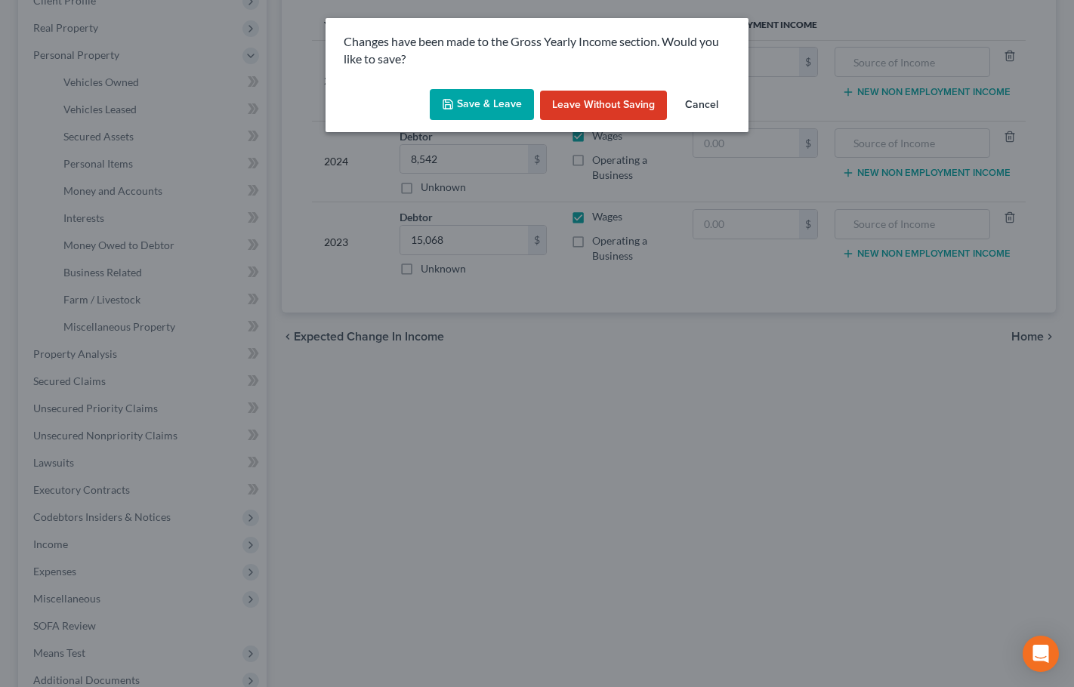
click at [499, 90] on button "Save & Leave" at bounding box center [482, 105] width 104 height 32
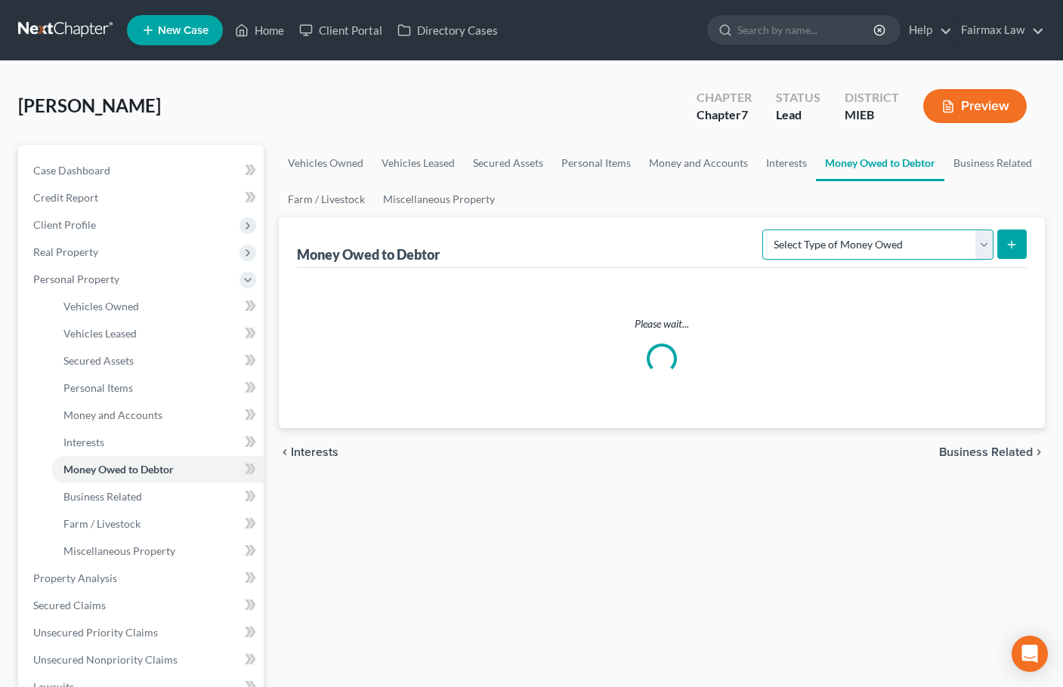
click at [906, 243] on select "Select Type of Money Owed Accounts Receivable Alimony Child Support Claims Agai…" at bounding box center [877, 245] width 231 height 30
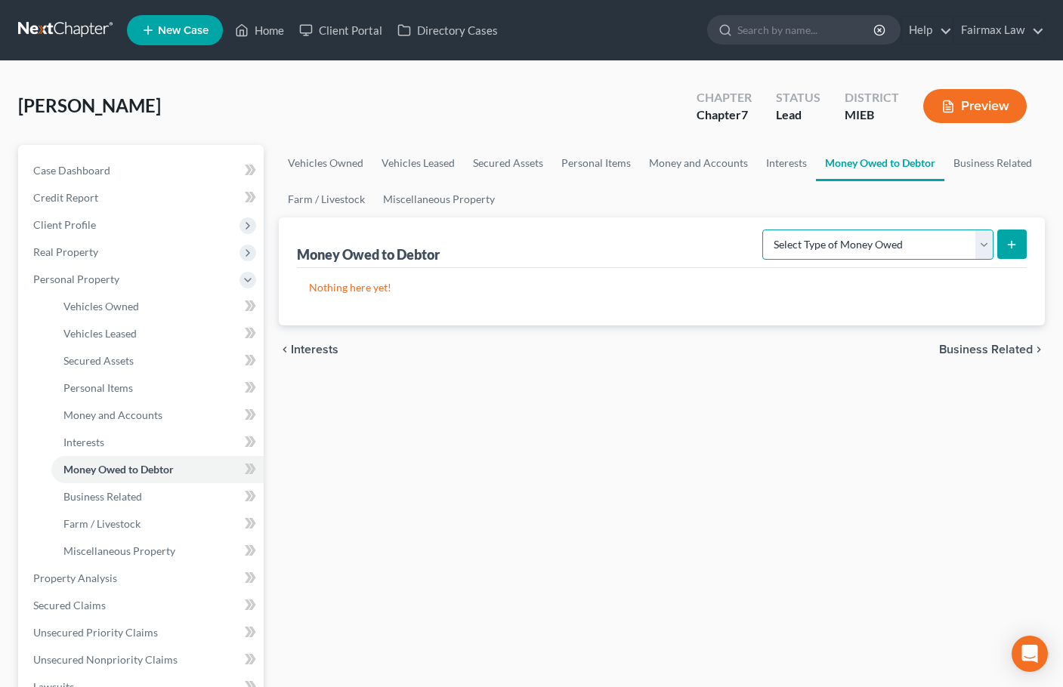
select select "expected_tax_refund"
click at [764, 230] on select "Select Type of Money Owed Accounts Receivable Alimony Child Support Claims Agai…" at bounding box center [877, 245] width 231 height 30
click at [1013, 241] on icon "submit" at bounding box center [1011, 245] width 12 height 12
select select "0"
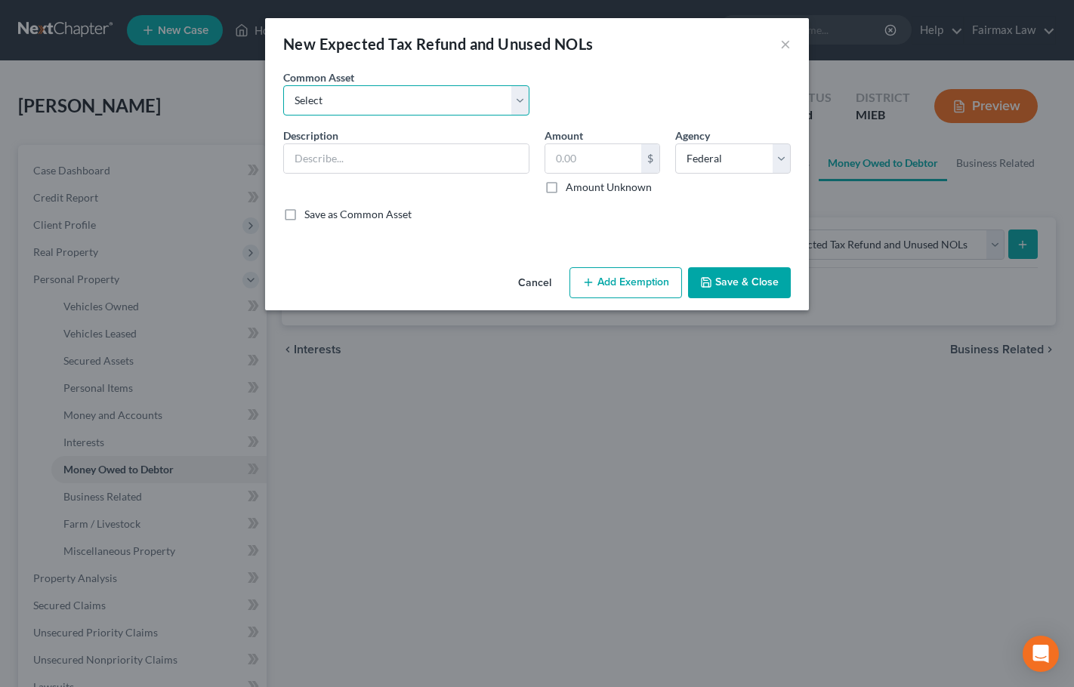
click at [465, 103] on select "Select Potential 2025 tax refunds - estimated and prorated for September Potent…" at bounding box center [406, 100] width 246 height 30
select select "6"
click at [283, 85] on select "Select Potential 2025 tax refunds - estimated and prorated for September Potent…" at bounding box center [406, 100] width 246 height 30
type input "Potential 2019 tax refunds - estimated and prorated for August"
type input "850.00"
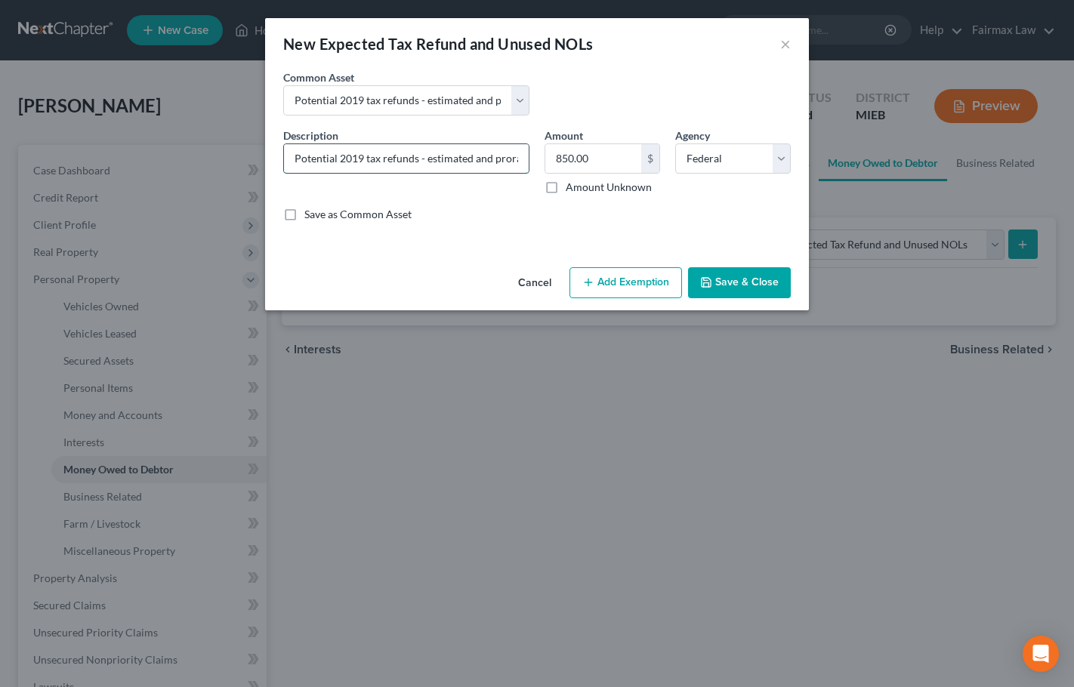
click at [364, 159] on input "Potential 2019 tax refunds - estimated and prorated for August" at bounding box center [406, 158] width 245 height 29
type input "Potential 2025 tax refunds - estimated and prorated for August"
click at [600, 153] on input "850.00" at bounding box center [593, 158] width 96 height 29
paste input "4,583.25"
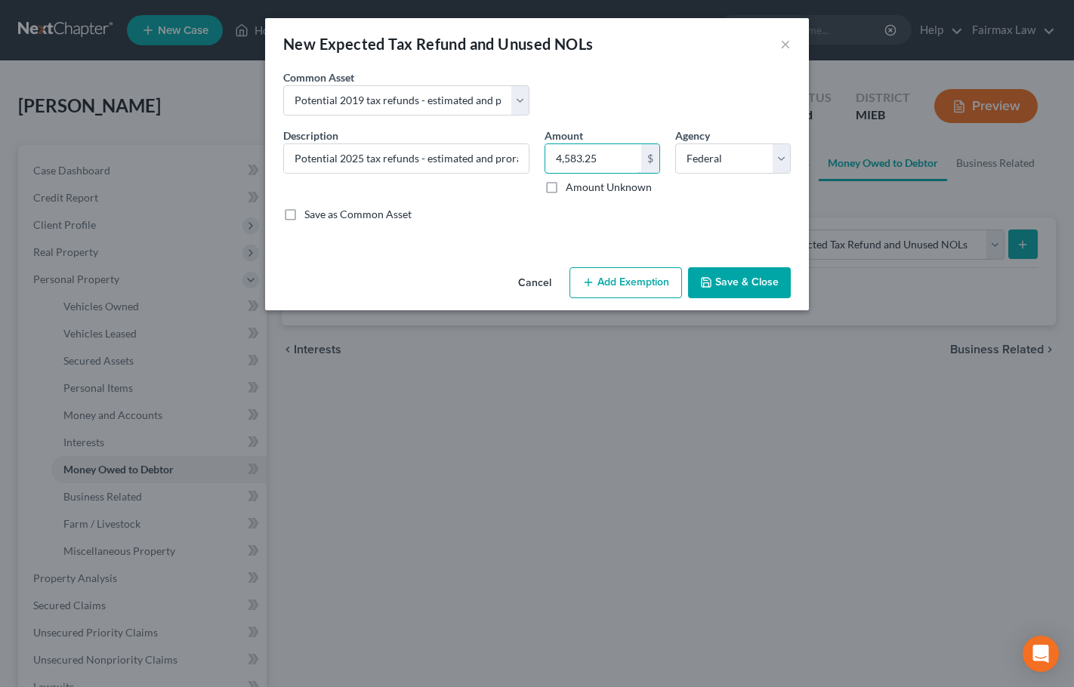
type input "4,583.25"
click at [622, 289] on button "Add Exemption" at bounding box center [626, 283] width 113 height 32
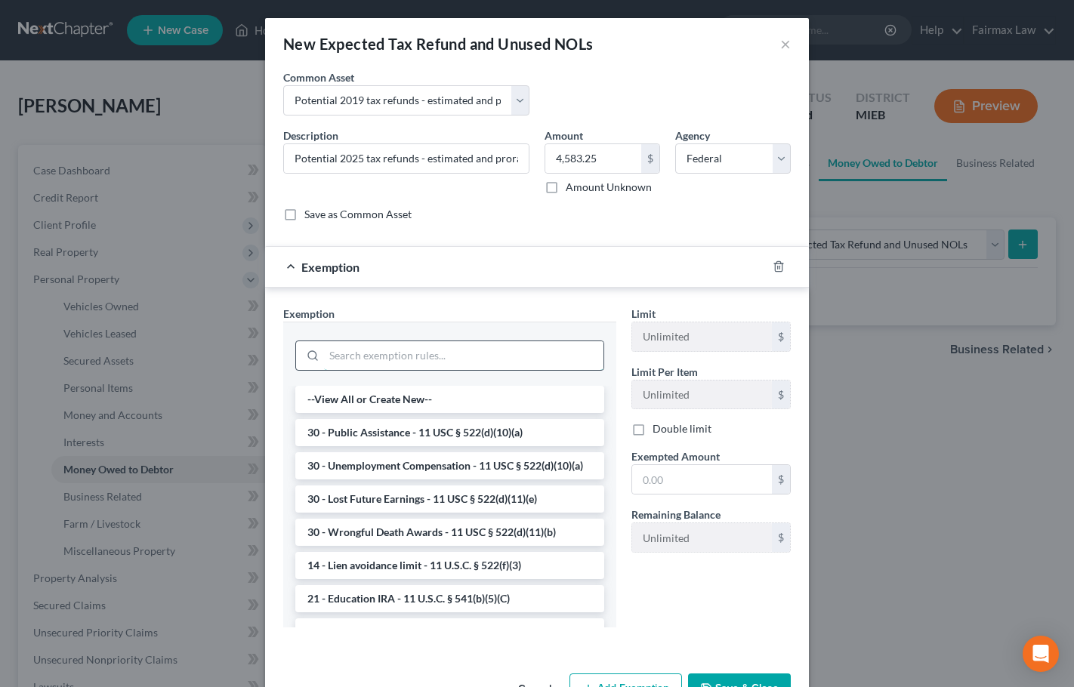
click at [452, 347] on input "search" at bounding box center [463, 355] width 279 height 29
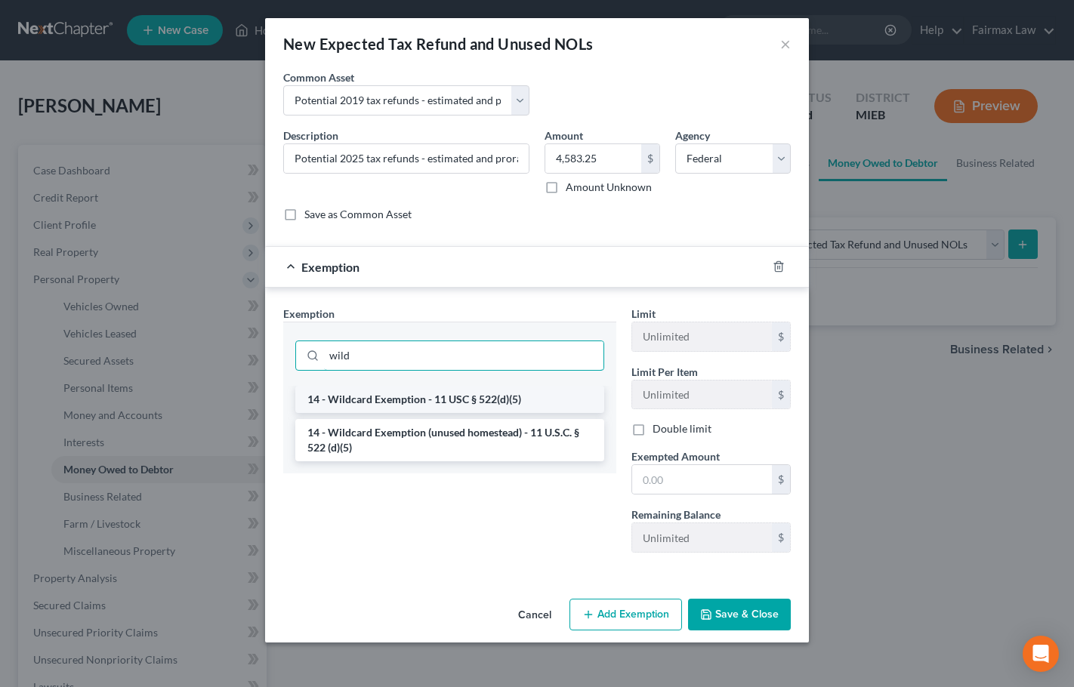
type input "wild"
click at [486, 412] on li "14 - Wildcard Exemption - 11 USC § 522(d)(5)" at bounding box center [449, 399] width 309 height 27
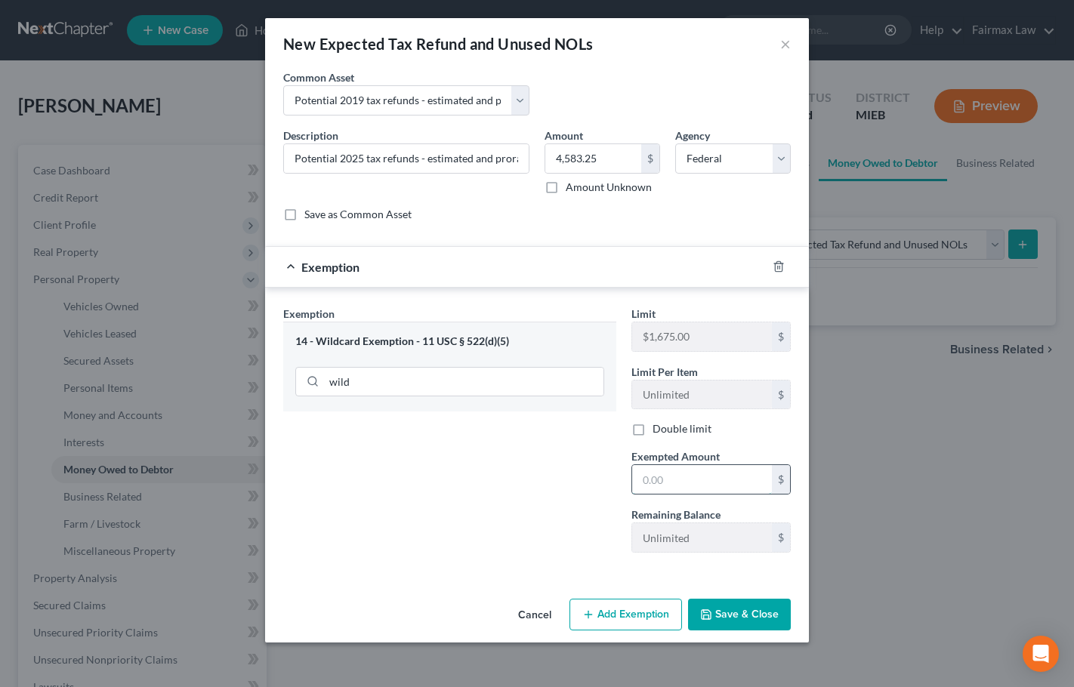
click at [688, 482] on input "text" at bounding box center [702, 479] width 140 height 29
click at [776, 258] on div at bounding box center [788, 267] width 42 height 24
click at [782, 265] on icon "button" at bounding box center [778, 267] width 7 height 10
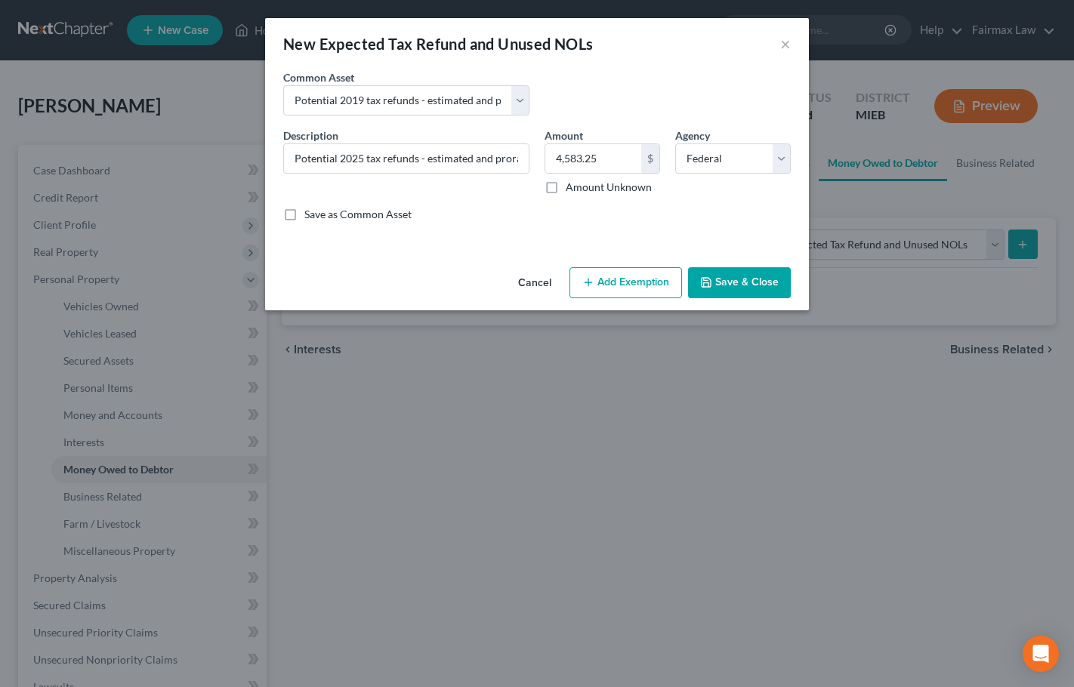
click at [752, 286] on button "Save & Close" at bounding box center [739, 283] width 103 height 32
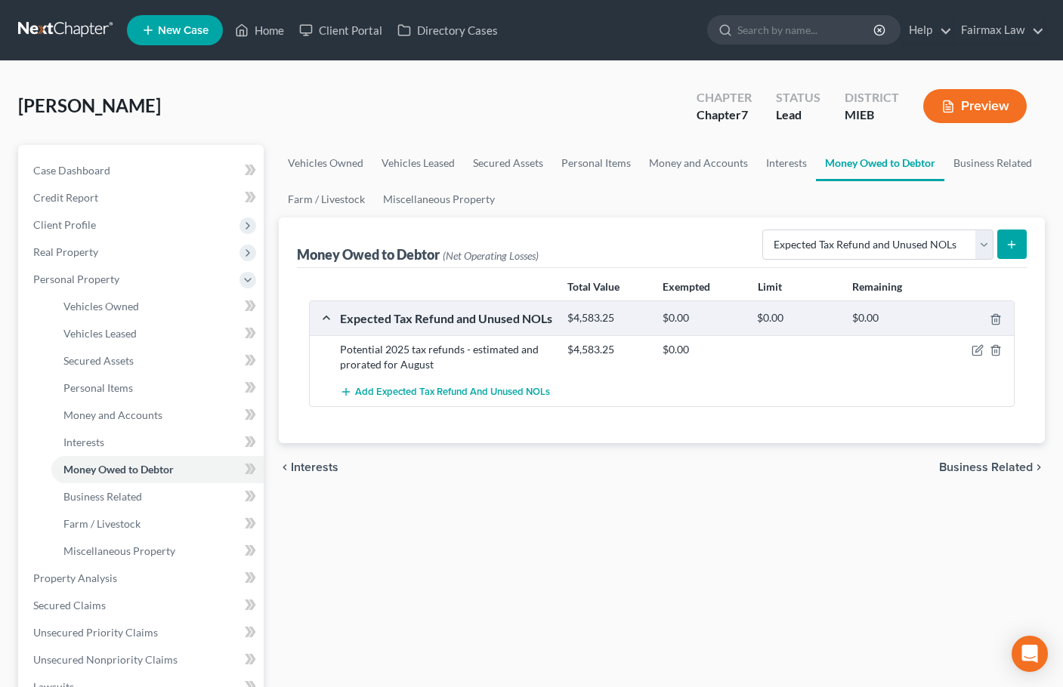
click at [826, 527] on div "Vehicles Owned Vehicles Leased Secured Assets Personal Items Money and Accounts…" at bounding box center [661, 581] width 781 height 872
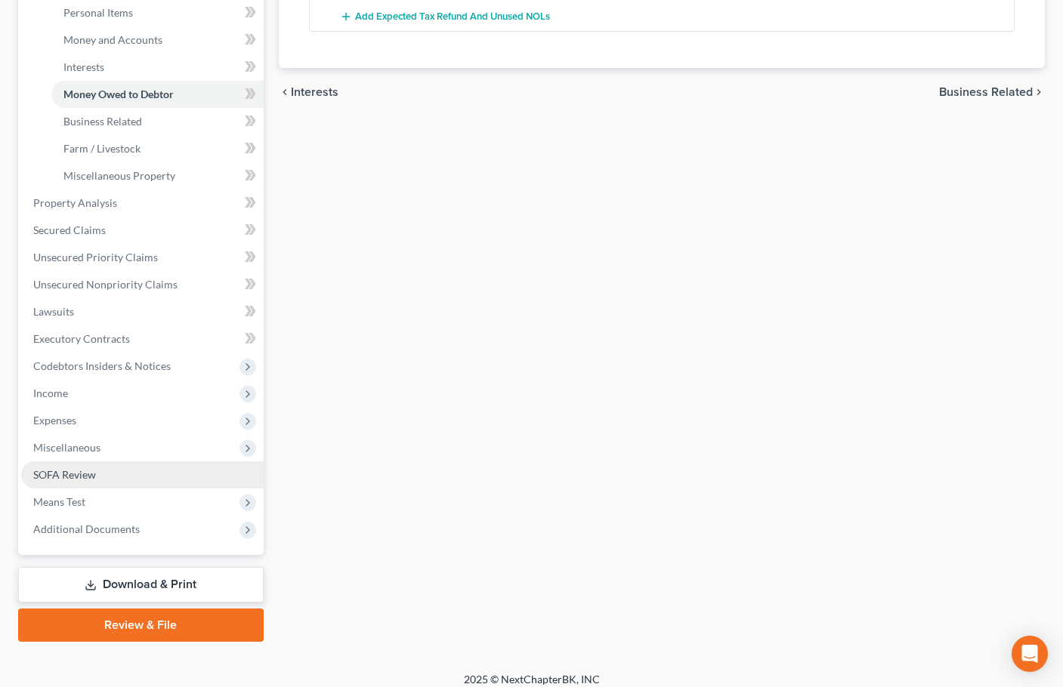
scroll to position [378, 0]
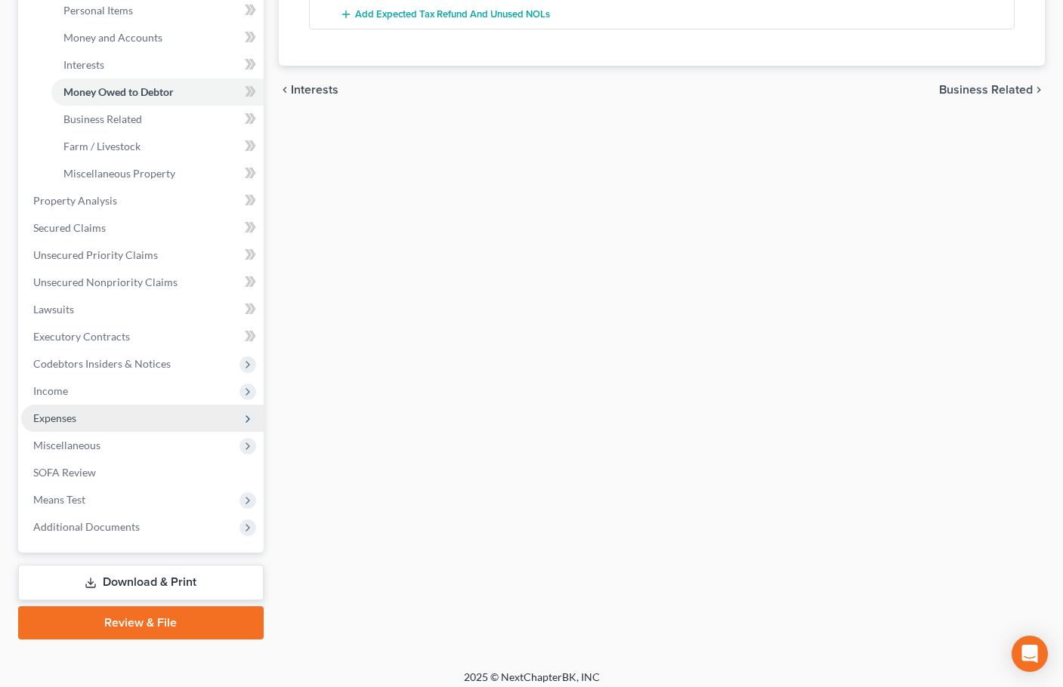
click at [82, 417] on span "Expenses" at bounding box center [142, 418] width 242 height 27
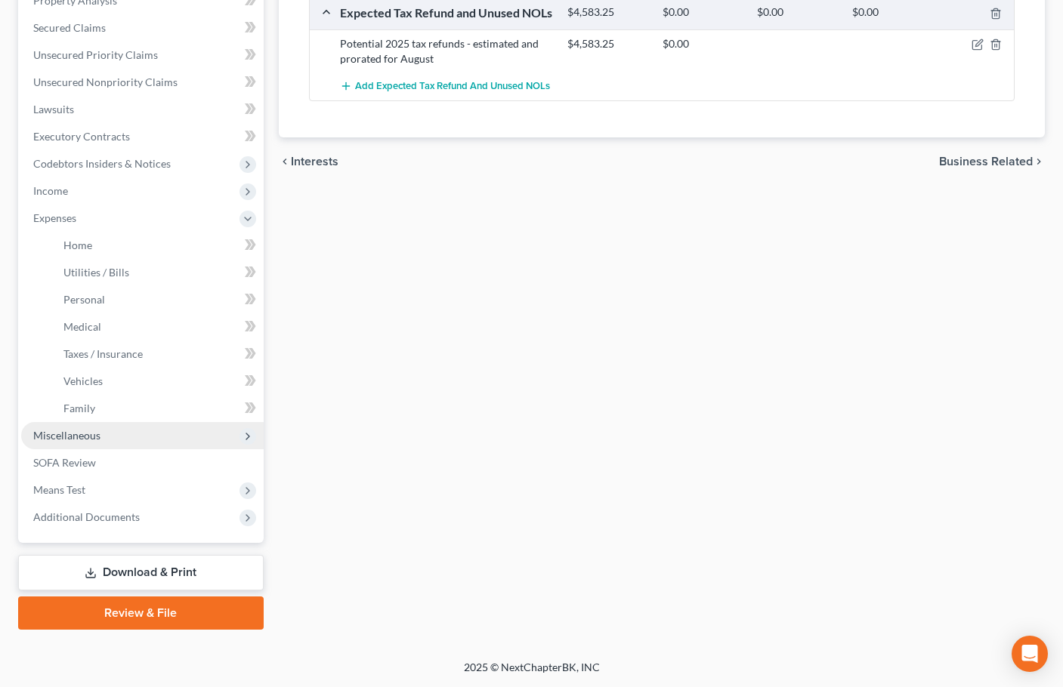
scroll to position [306, 0]
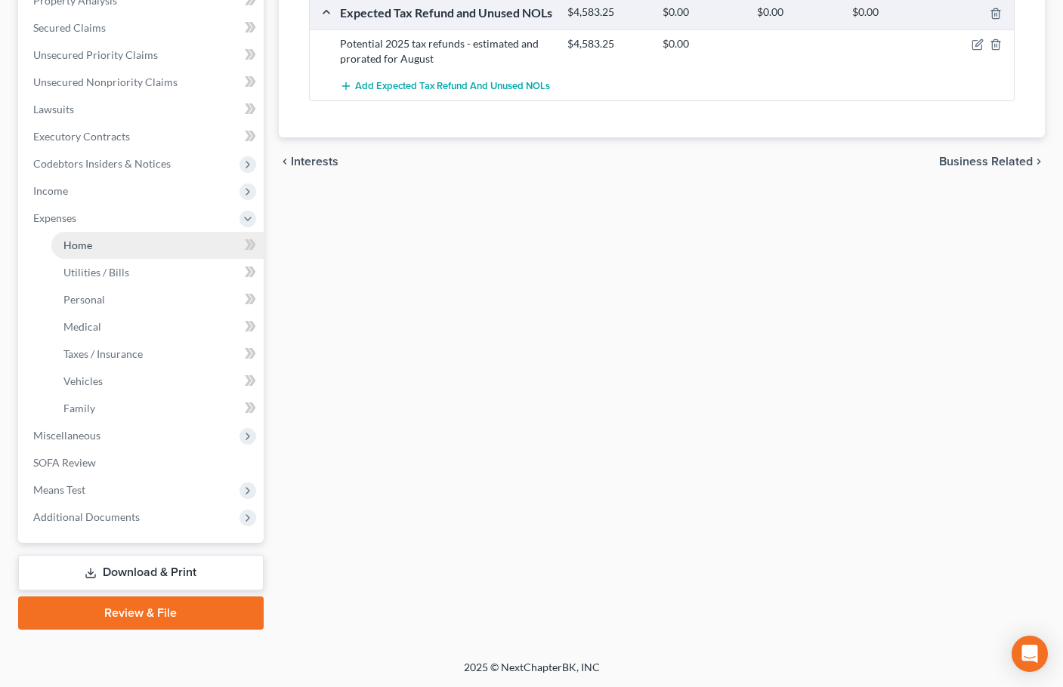
click at [91, 248] on span "Home" at bounding box center [77, 245] width 29 height 13
click at [82, 251] on span "Home" at bounding box center [77, 245] width 29 height 13
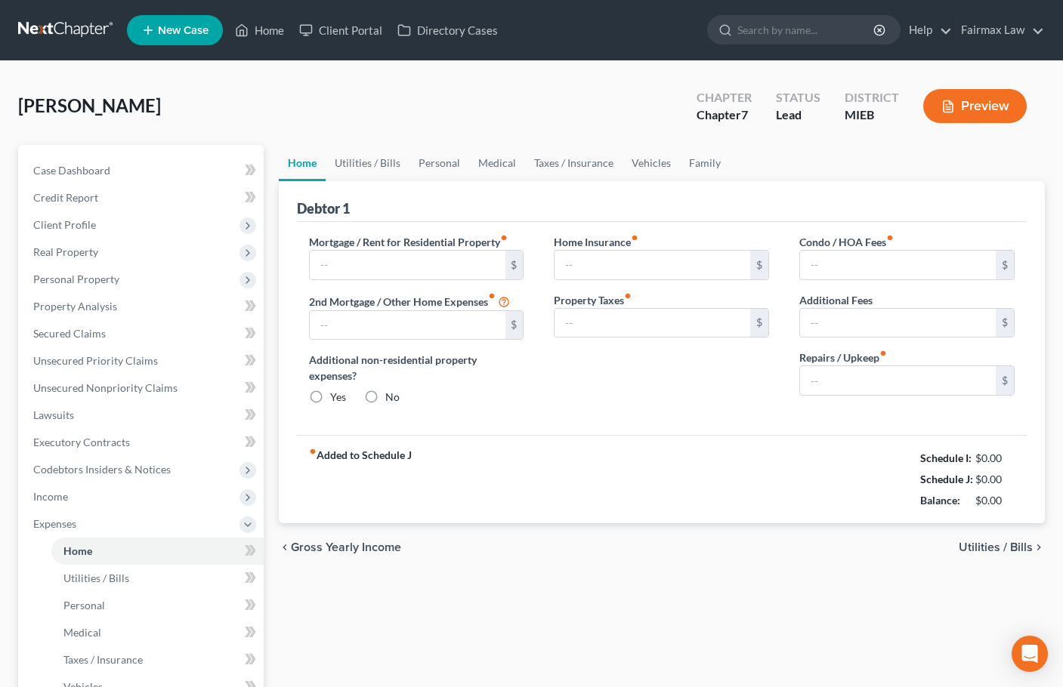
type input "0.00"
radio input "true"
type input "0.00"
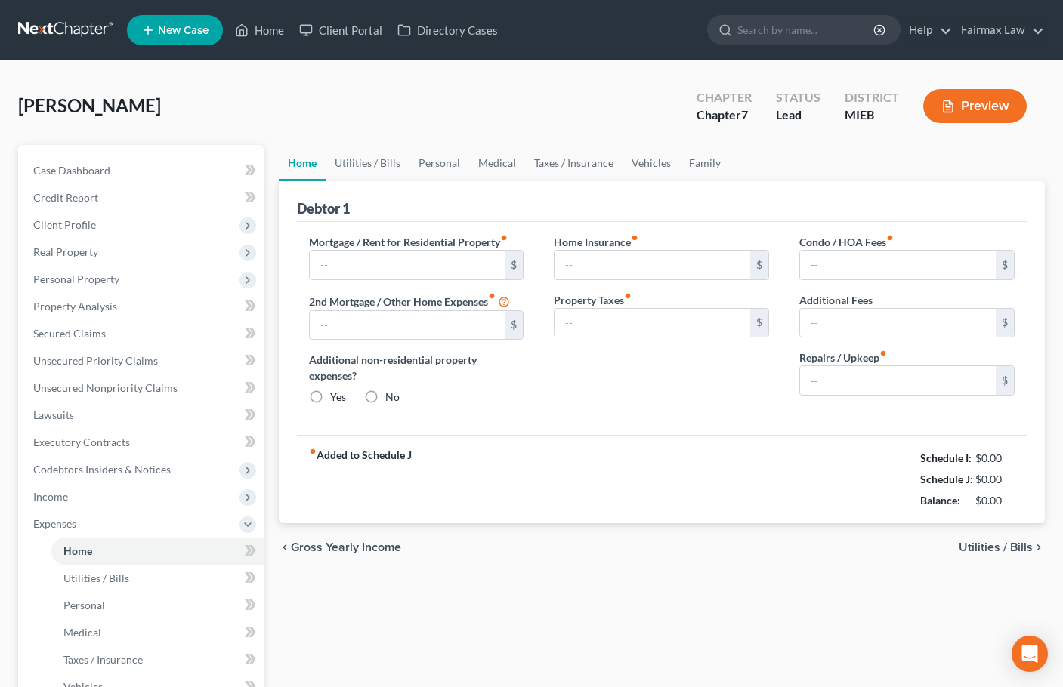
type input "0.00"
click at [652, 164] on link "Vehicles" at bounding box center [650, 163] width 57 height 36
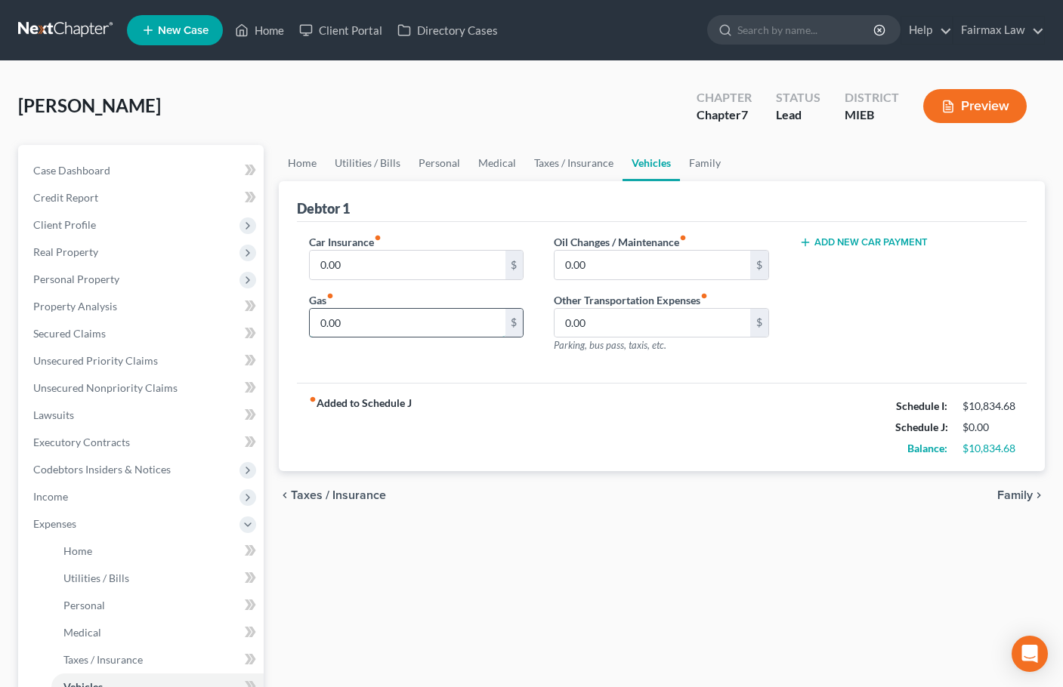
click at [357, 319] on input "0.00" at bounding box center [408, 323] width 196 height 29
type input "500"
type input "149"
click at [304, 161] on link "Home" at bounding box center [302, 163] width 47 height 36
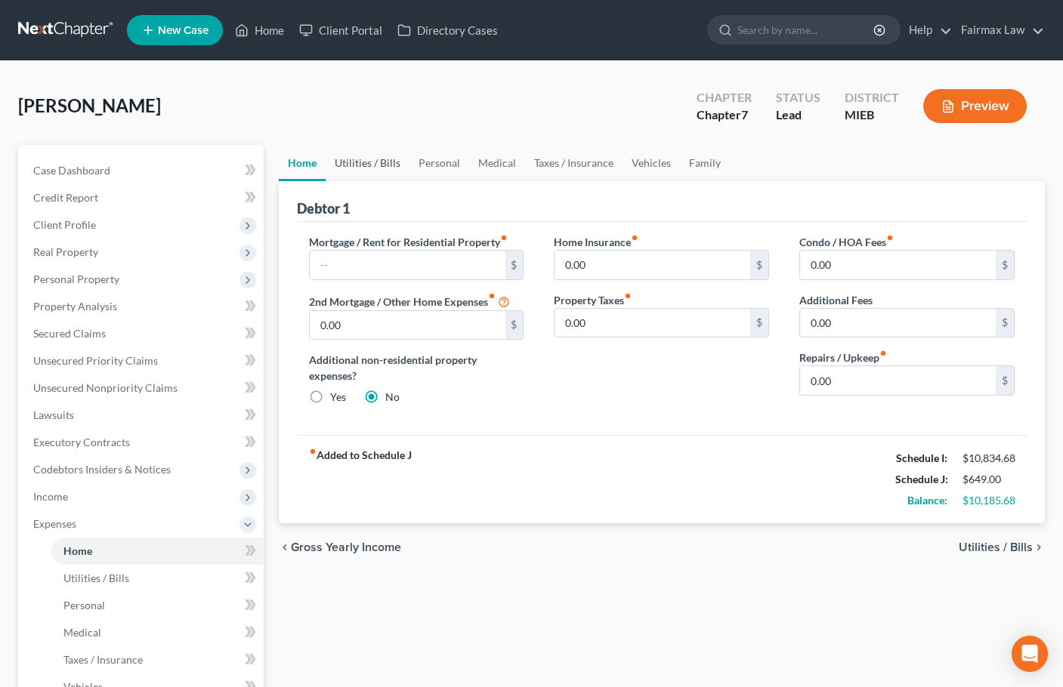
click at [366, 172] on link "Utilities / Bills" at bounding box center [368, 163] width 84 height 36
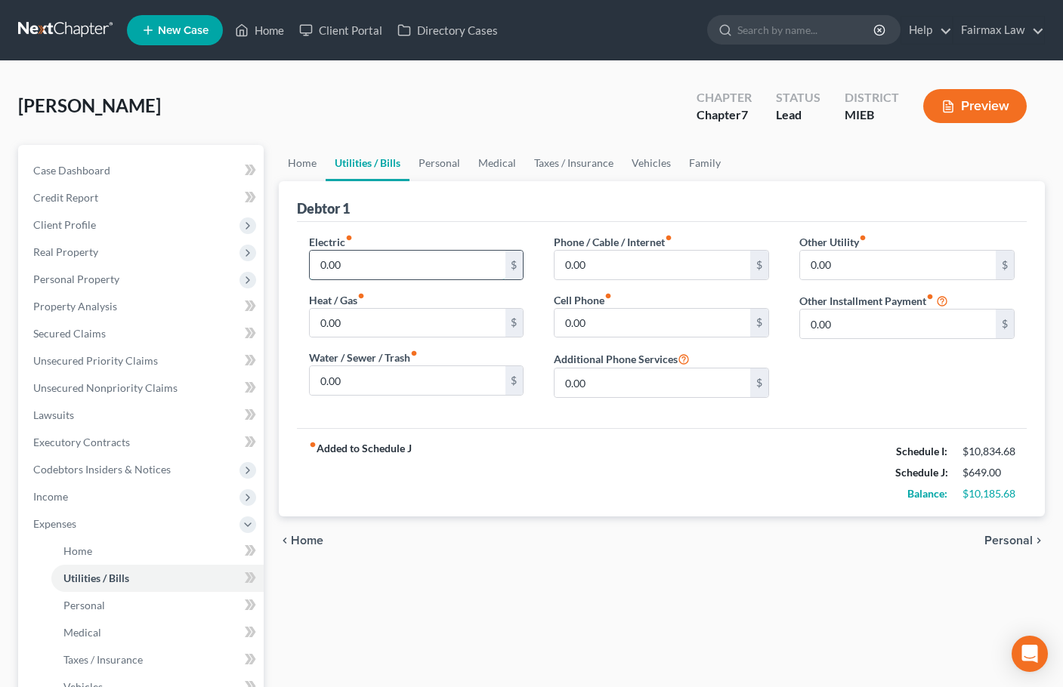
click at [360, 266] on input "0.00" at bounding box center [408, 265] width 196 height 29
type input "200"
type input "102"
type input "74"
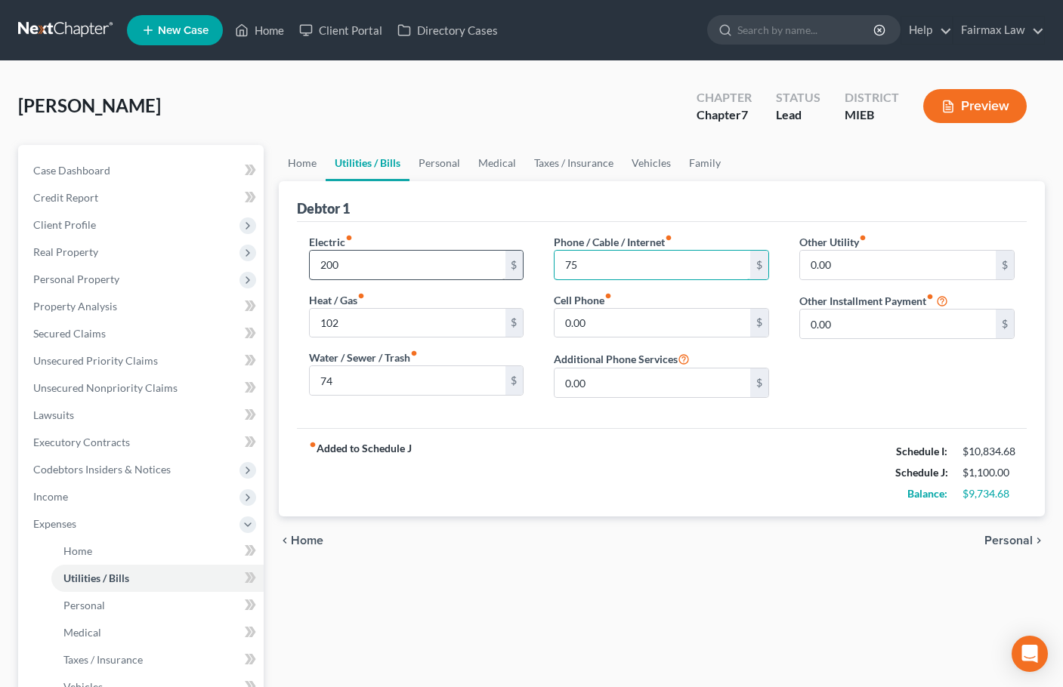
type input "75"
type input "120"
click at [433, 167] on link "Personal" at bounding box center [439, 163] width 60 height 36
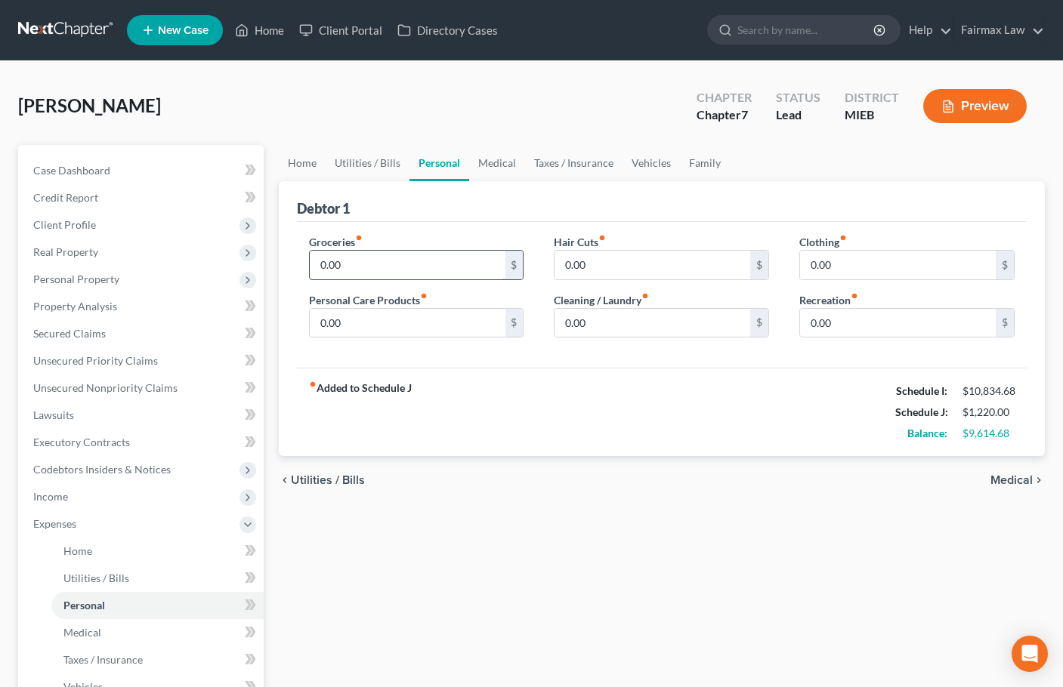
click at [380, 268] on input "0.00" at bounding box center [408, 265] width 196 height 29
type input "1,273"
click at [601, 323] on input "0.00" at bounding box center [652, 323] width 196 height 29
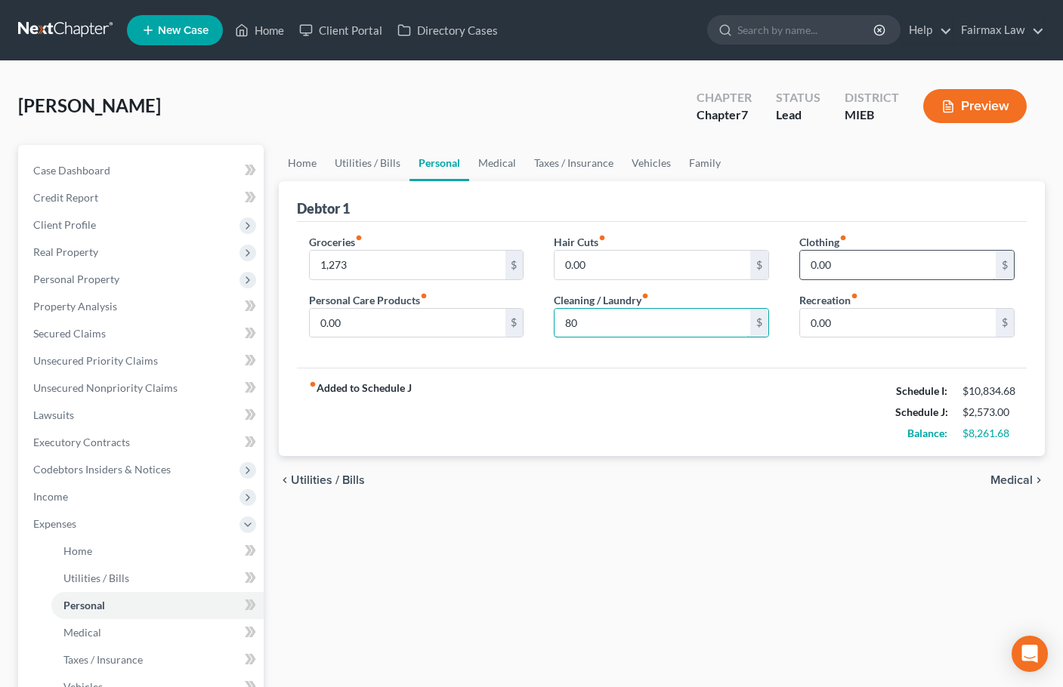
type input "80"
click at [845, 275] on input "0.00" at bounding box center [898, 265] width 196 height 29
click at [845, 274] on input "0.00" at bounding box center [898, 265] width 196 height 29
type input "108"
click at [581, 157] on link "Taxes / Insurance" at bounding box center [573, 163] width 97 height 36
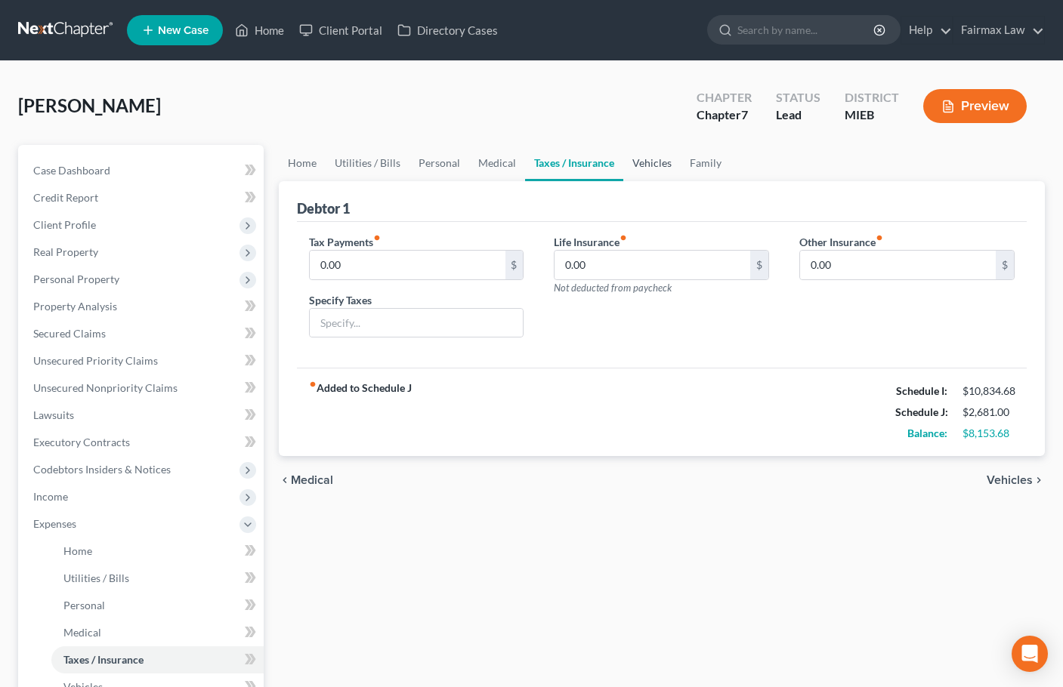
click at [653, 167] on link "Vehicles" at bounding box center [651, 163] width 57 height 36
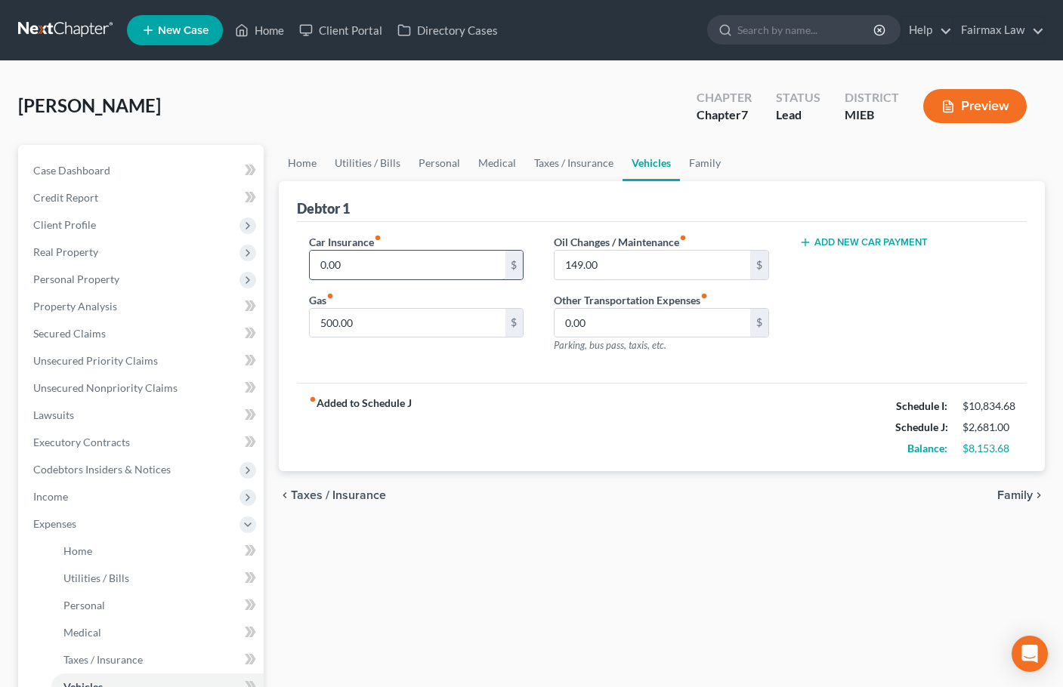
click at [391, 251] on input "0.00" at bounding box center [408, 265] width 196 height 29
type input "122"
click at [592, 166] on link "Taxes / Insurance" at bounding box center [573, 163] width 97 height 36
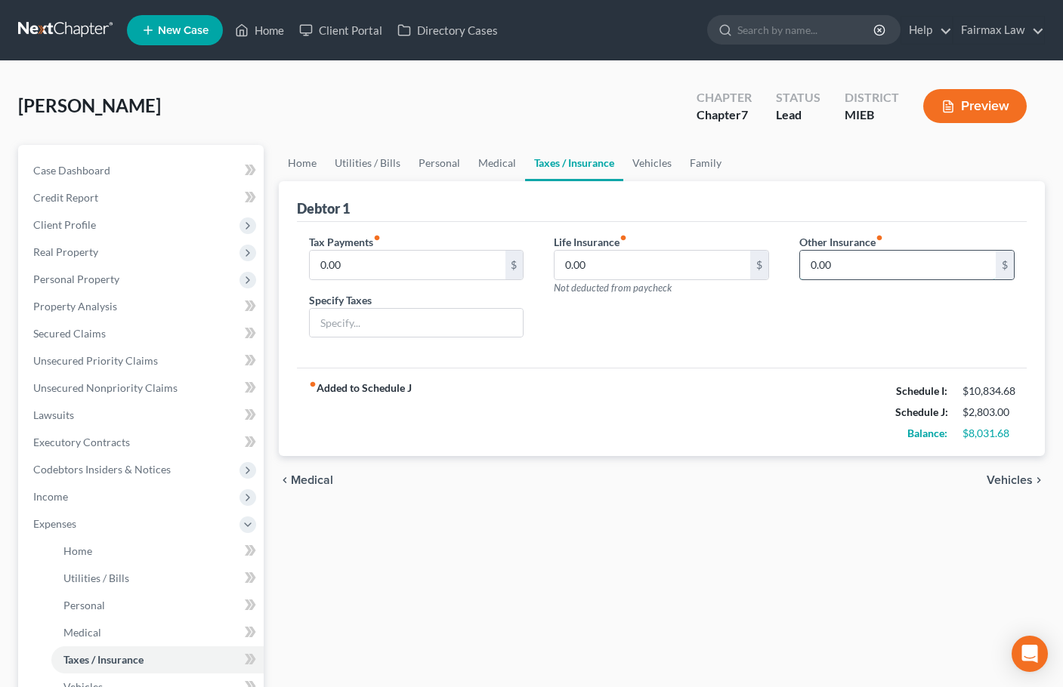
click at [874, 263] on input "0.00" at bounding box center [898, 265] width 196 height 29
type input "170"
click at [838, 314] on input "text" at bounding box center [907, 307] width 214 height 29
type input "Medical and Dental Insurance"
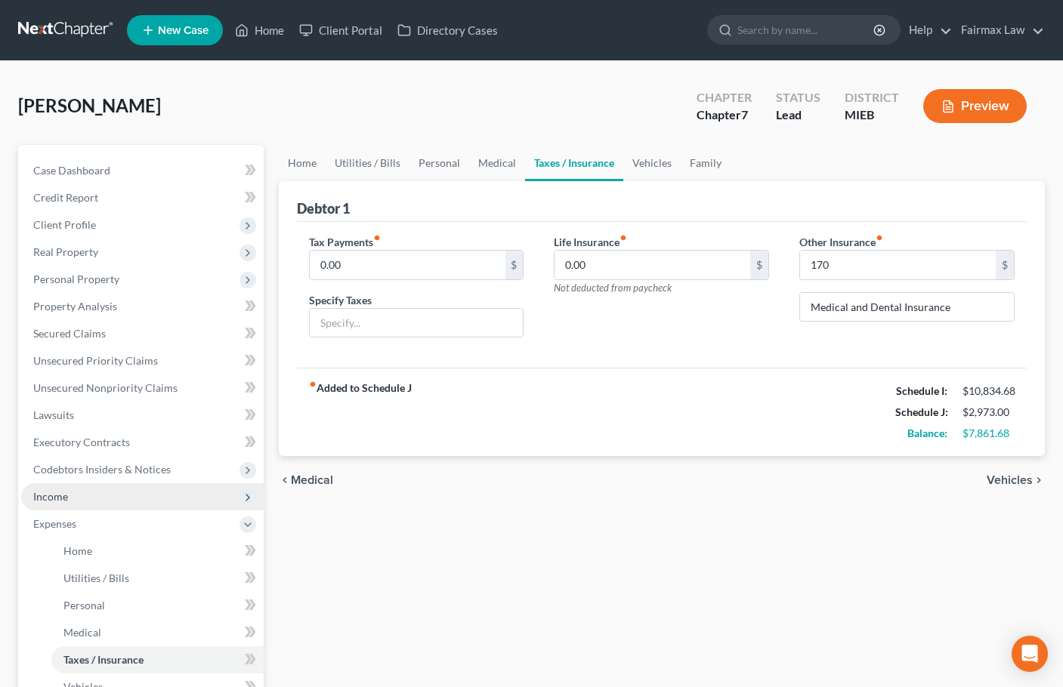
click at [56, 495] on span "Income" at bounding box center [50, 496] width 35 height 13
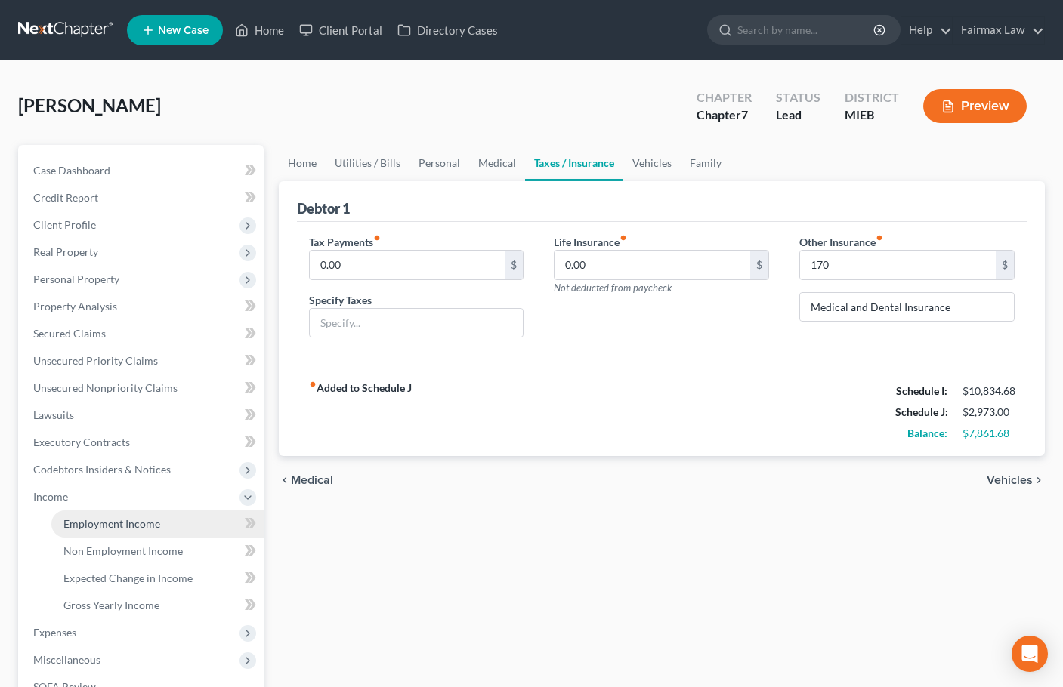
click at [108, 516] on link "Employment Income" at bounding box center [157, 524] width 212 height 27
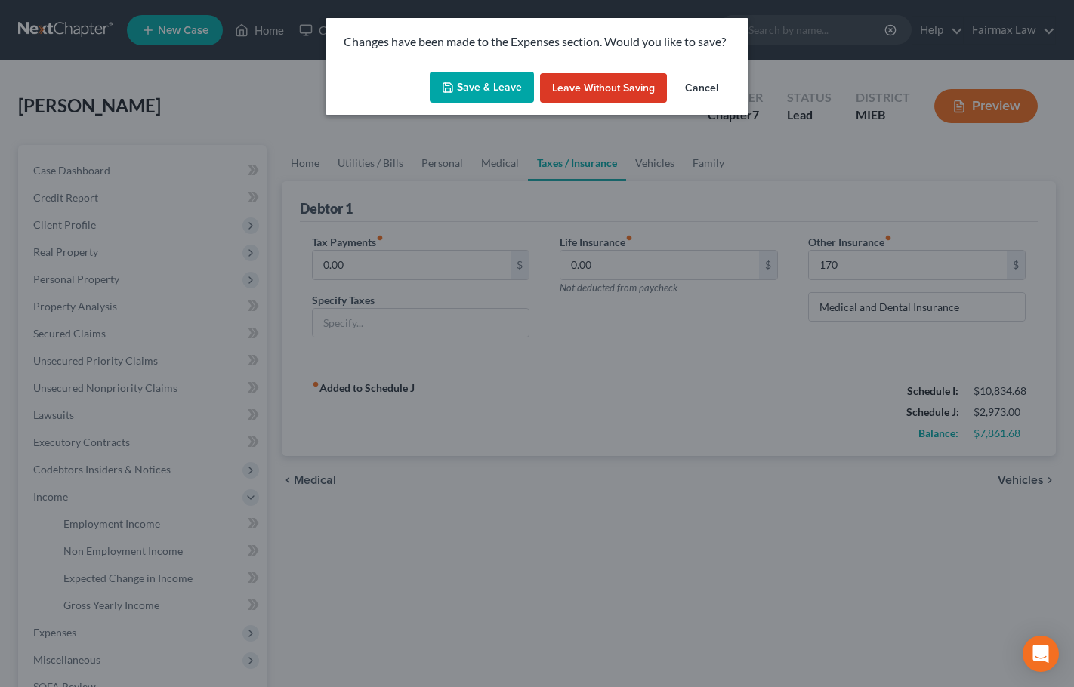
click at [480, 85] on button "Save & Leave" at bounding box center [482, 88] width 104 height 32
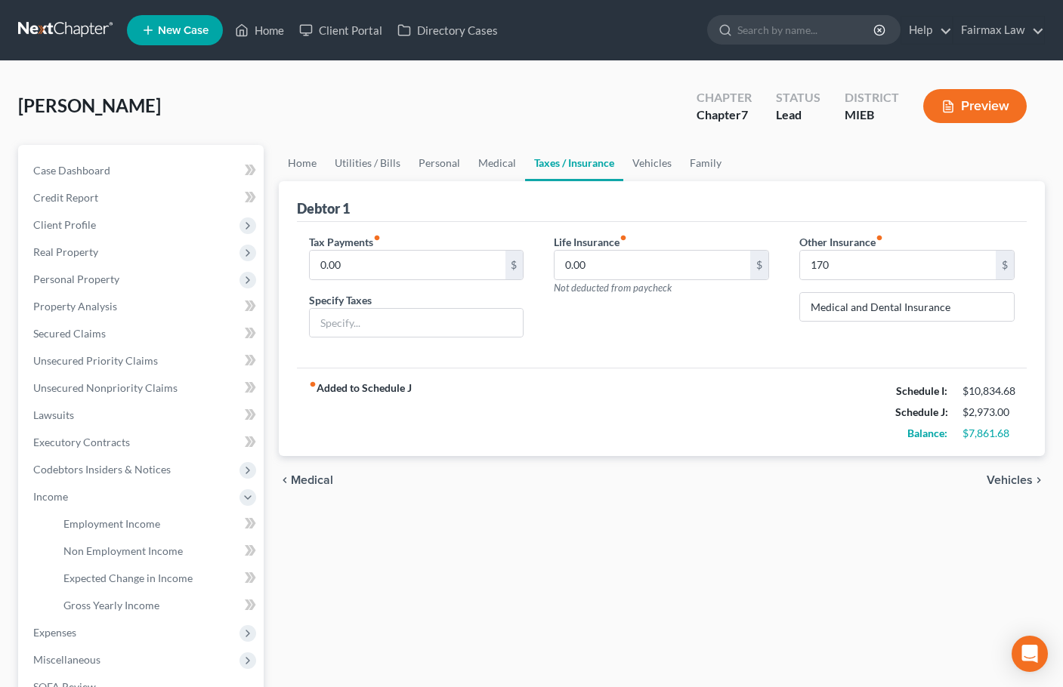
type input "170.00"
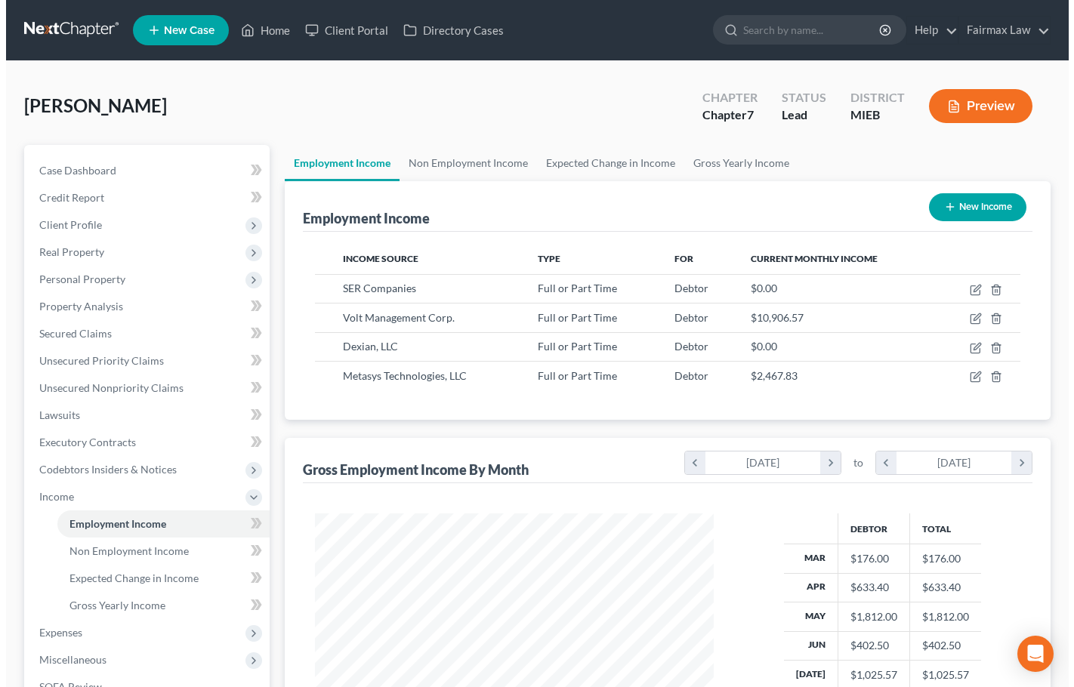
scroll to position [271, 430]
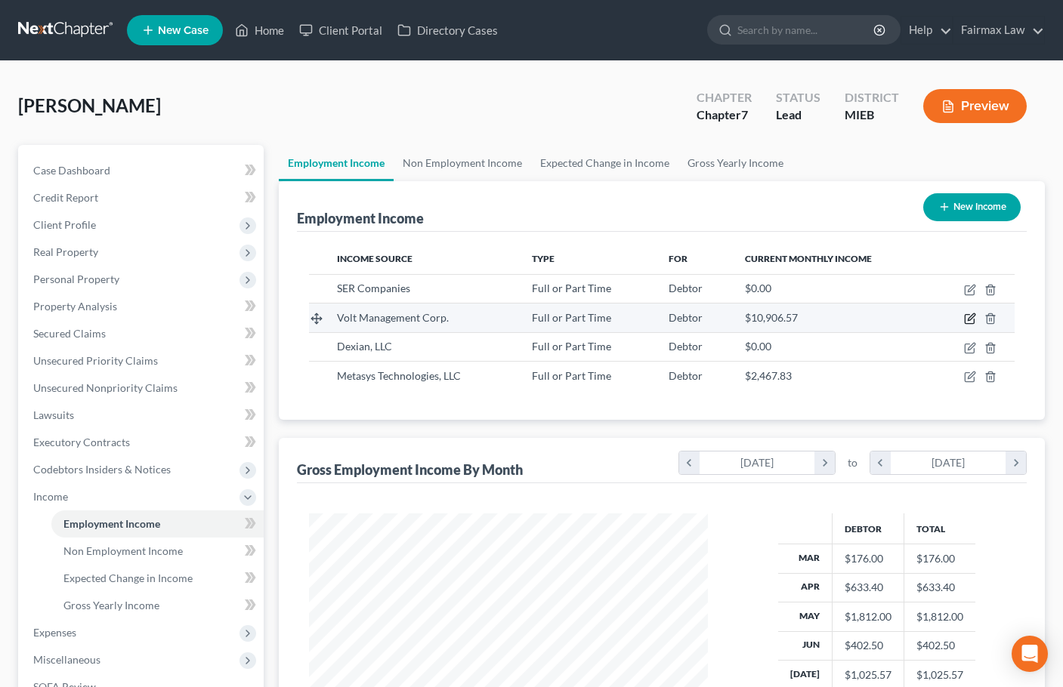
click at [972, 322] on icon "button" at bounding box center [970, 319] width 12 height 12
select select "0"
select select "4"
select select "3"
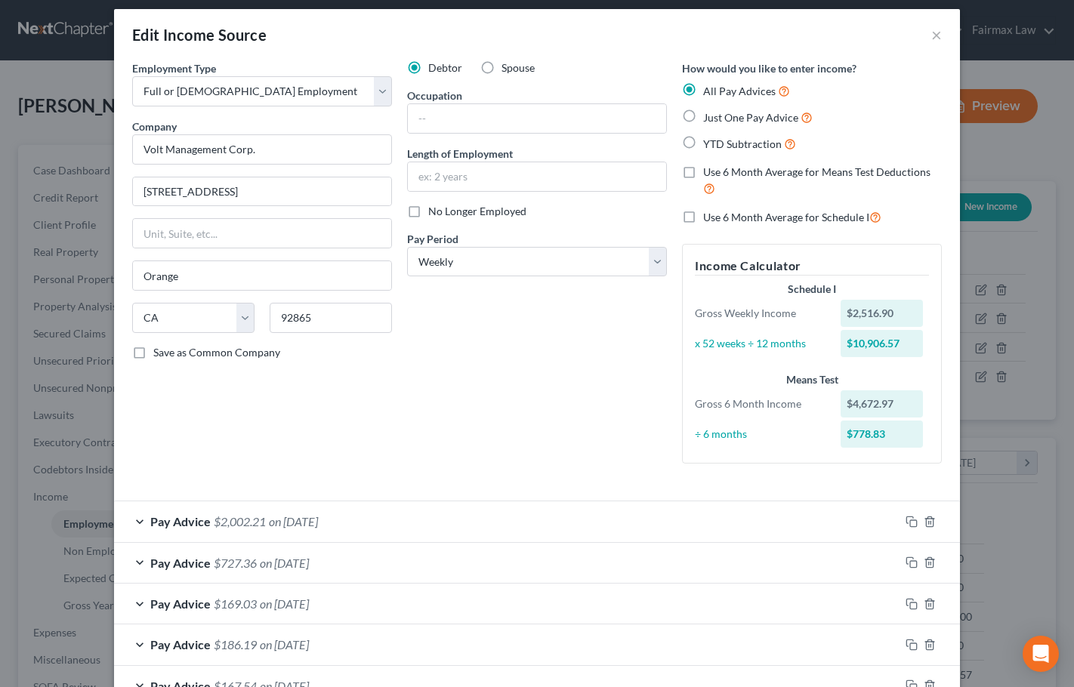
scroll to position [0, 0]
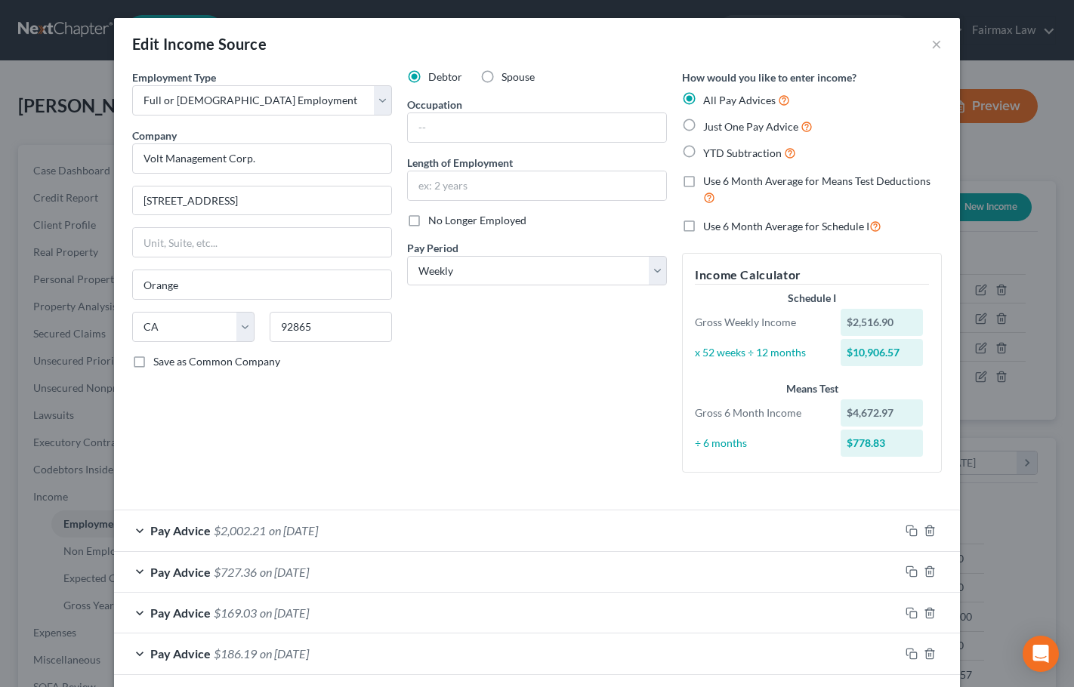
click at [98, 407] on div "Edit Income Source × Employment Type * Select Full or [DEMOGRAPHIC_DATA] Employ…" at bounding box center [537, 343] width 1074 height 687
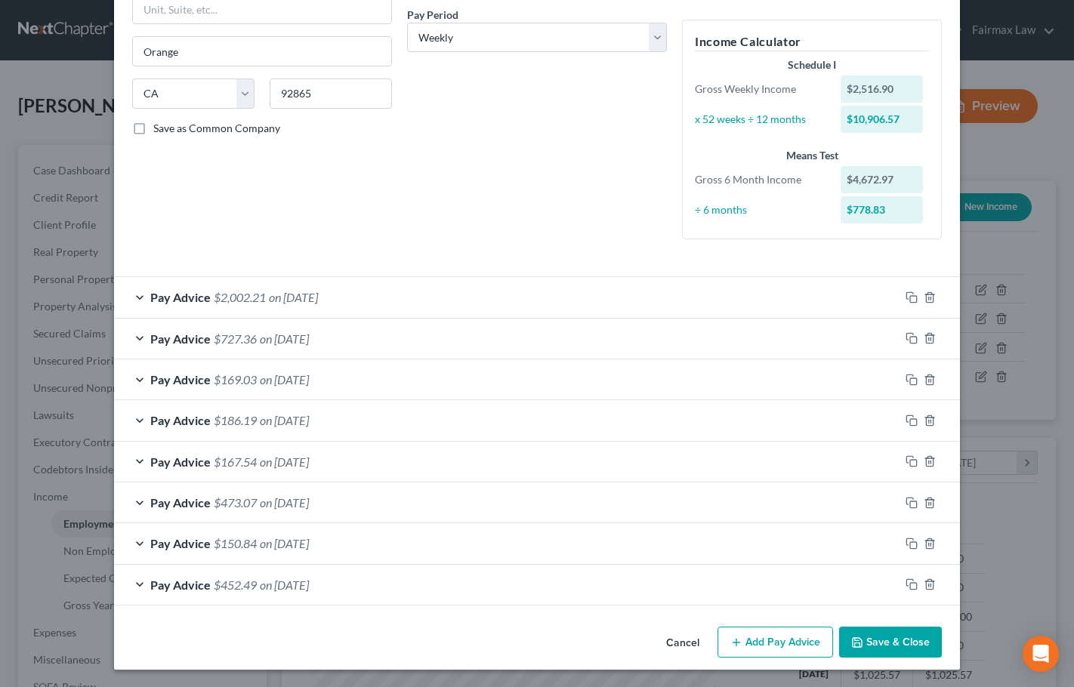
scroll to position [234, 0]
click at [1047, 400] on div "Edit Income Source × Employment Type * Select Full or [DEMOGRAPHIC_DATA] Employ…" at bounding box center [537, 343] width 1074 height 687
click at [85, 446] on div "Edit Income Source × Employment Type * Select Full or [DEMOGRAPHIC_DATA] Employ…" at bounding box center [537, 343] width 1074 height 687
click at [1017, 376] on div "Edit Income Source × Employment Type * Select Full or [DEMOGRAPHIC_DATA] Employ…" at bounding box center [537, 343] width 1074 height 687
drag, startPoint x: 59, startPoint y: 430, endPoint x: 72, endPoint y: 424, distance: 13.9
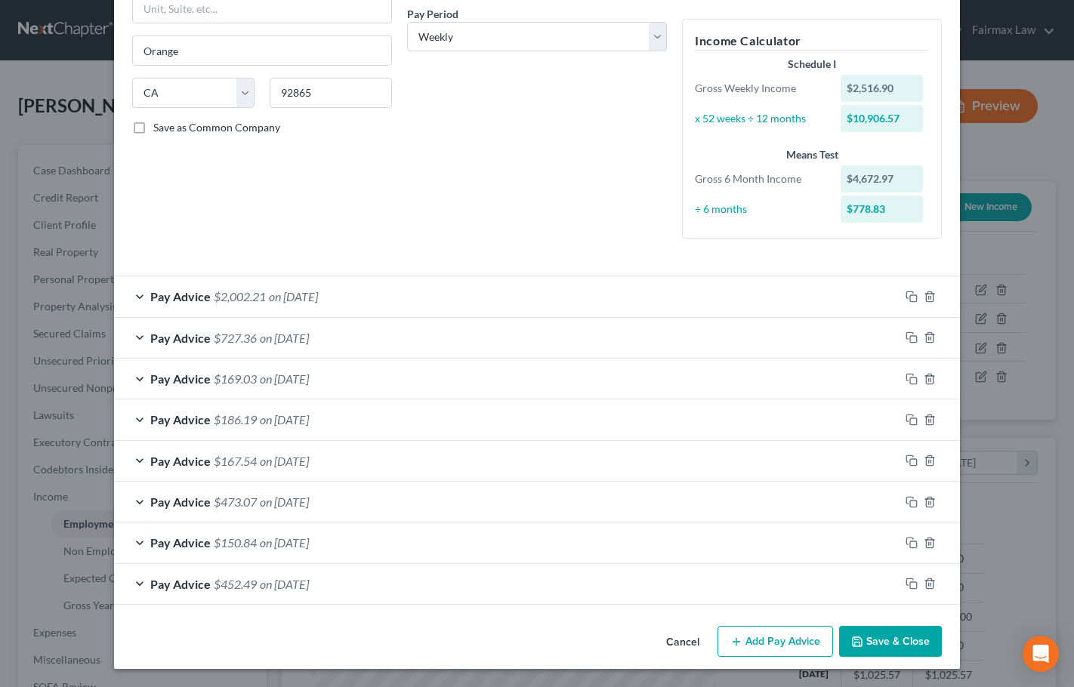
click at [59, 430] on div "Edit Income Source × Employment Type * Select Full or [DEMOGRAPHIC_DATA] Employ…" at bounding box center [537, 343] width 1074 height 687
click at [351, 295] on div "Pay Advice $2,002.21 on [DATE]" at bounding box center [507, 296] width 786 height 40
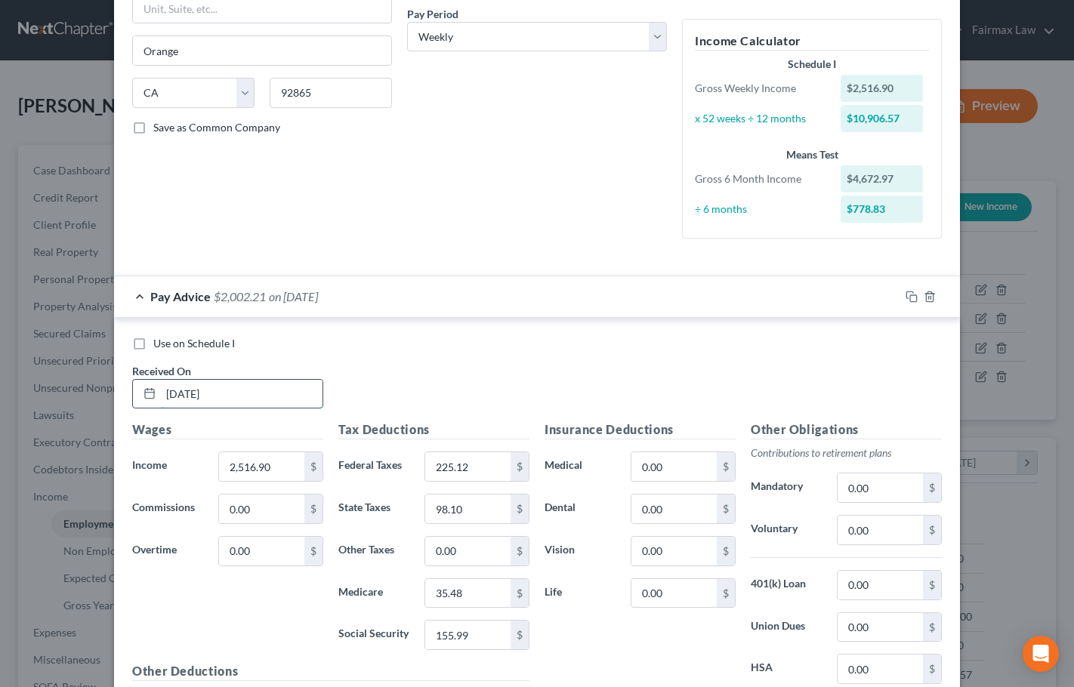
click at [190, 392] on input "[DATE]" at bounding box center [242, 394] width 162 height 29
type input "[DATE]"
click at [57, 351] on div "Edit Income Source × Employment Type * Select Full or [DEMOGRAPHIC_DATA] Employ…" at bounding box center [537, 343] width 1074 height 687
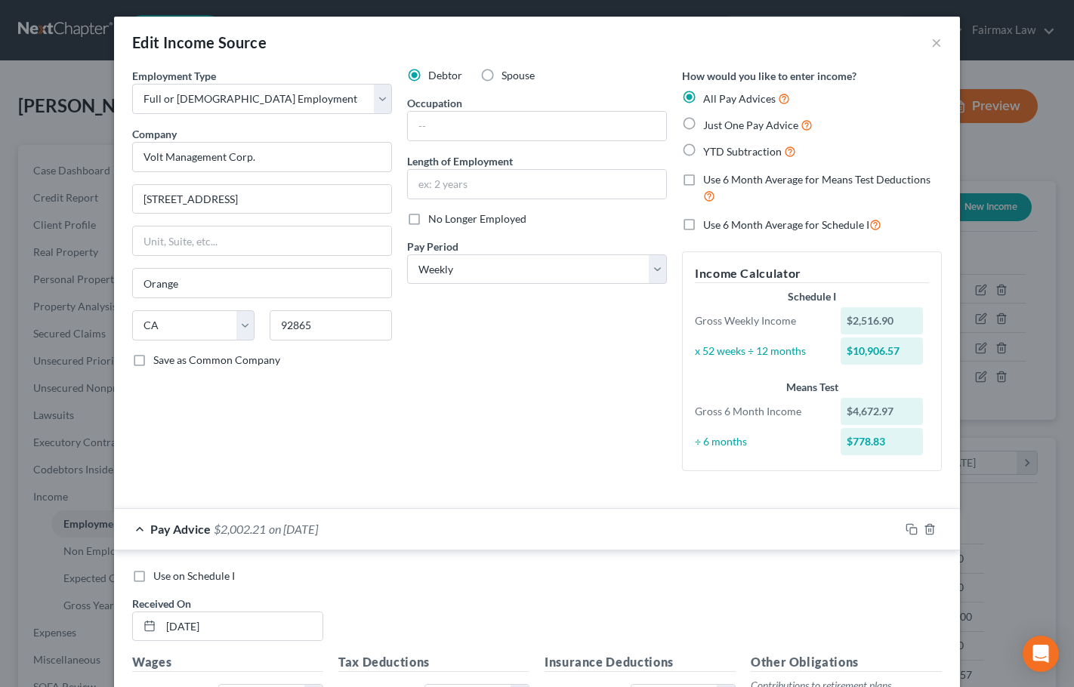
scroll to position [0, 0]
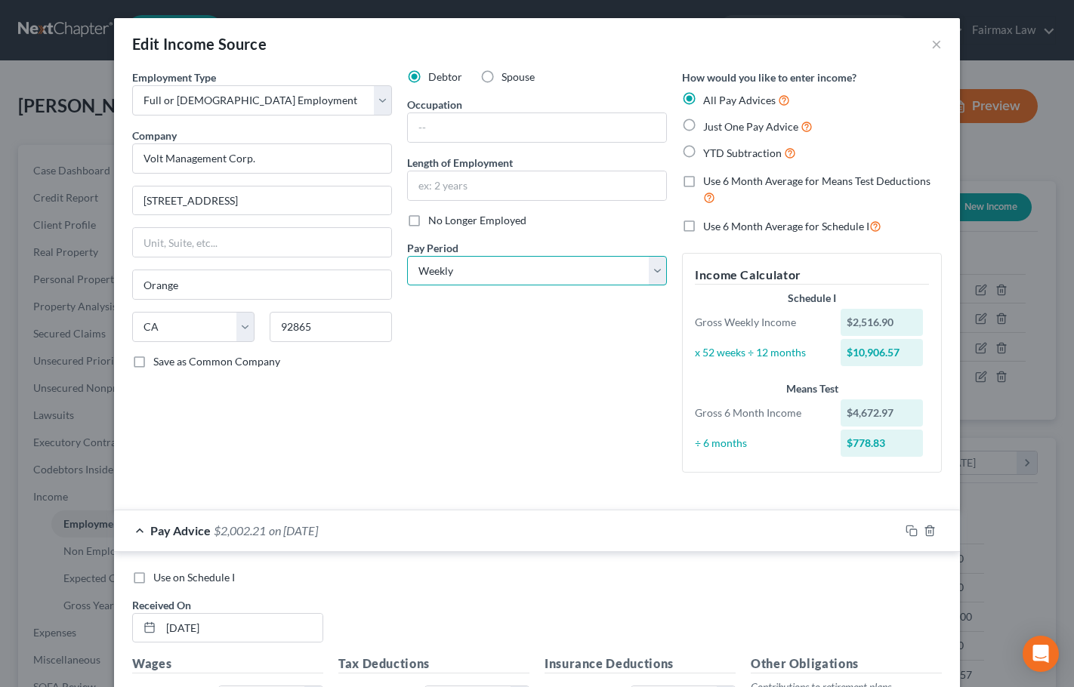
click at [527, 276] on select "Select Monthly Twice Monthly Every Other Week Weekly" at bounding box center [537, 271] width 260 height 30
select select "2"
click at [407, 256] on select "Select Monthly Twice Monthly Every Other Week Weekly" at bounding box center [537, 271] width 260 height 30
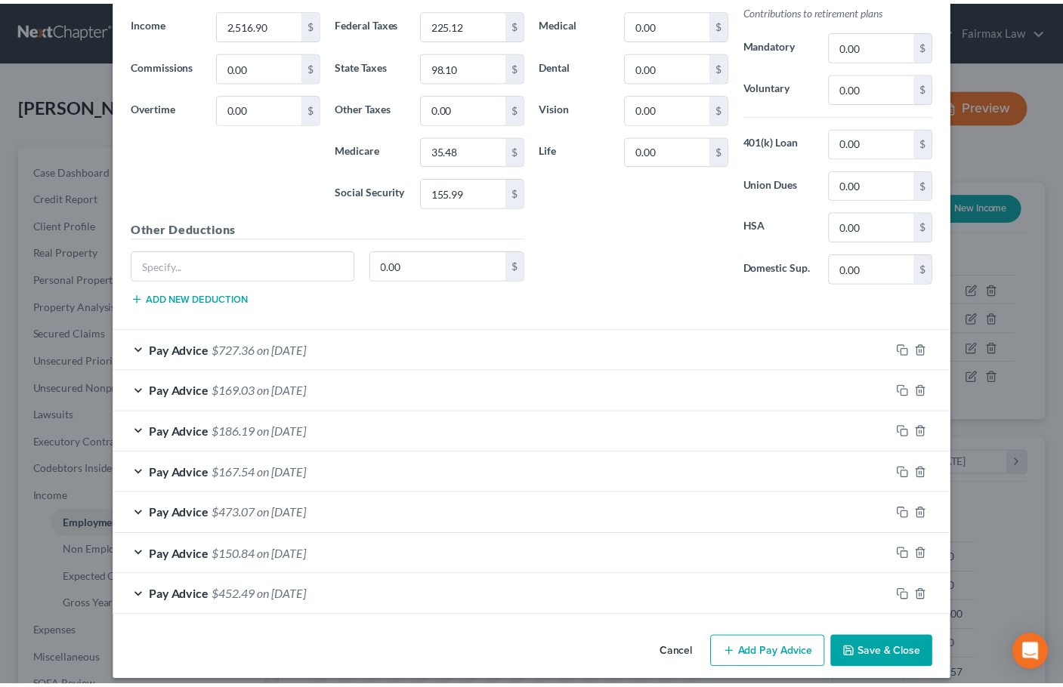
scroll to position [683, 0]
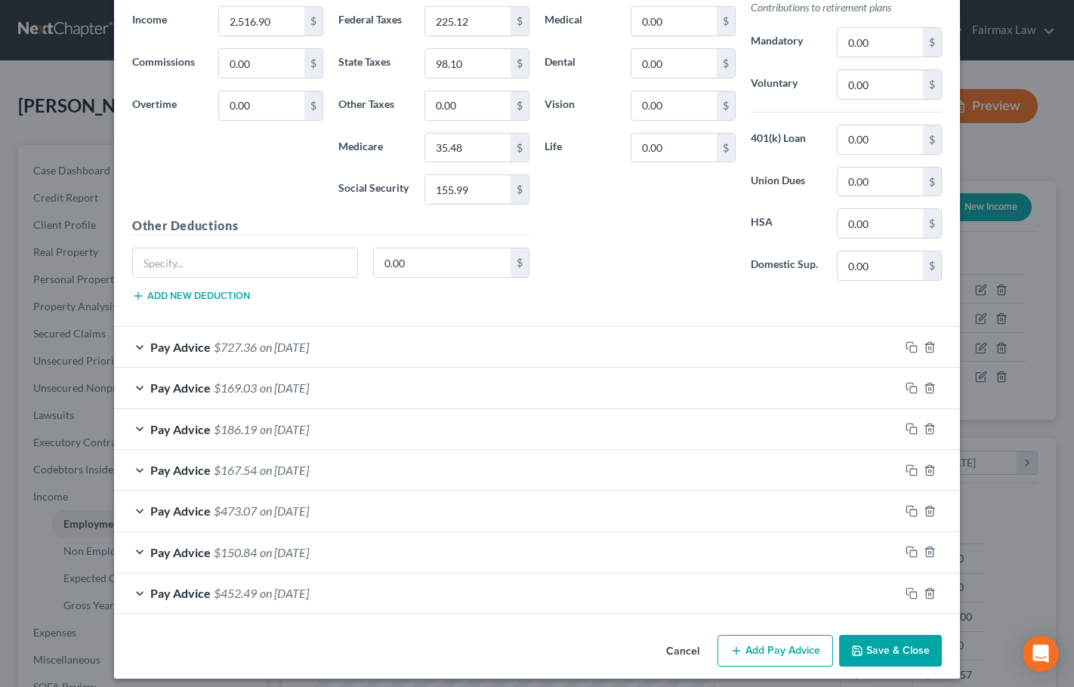
click at [904, 650] on button "Save & Close" at bounding box center [890, 651] width 103 height 32
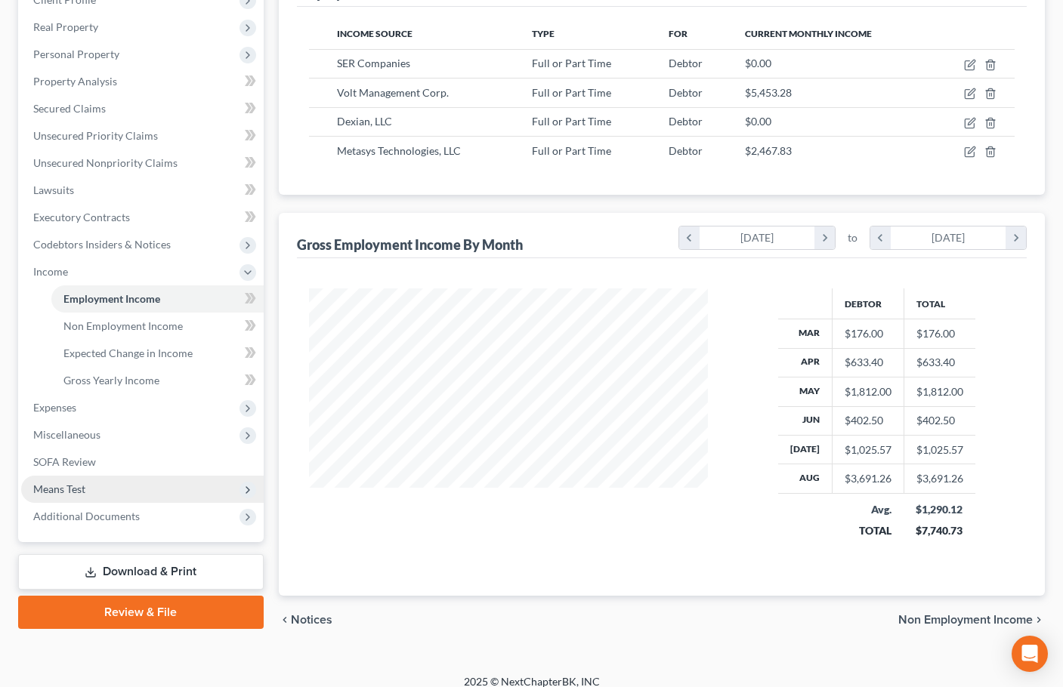
scroll to position [227, 0]
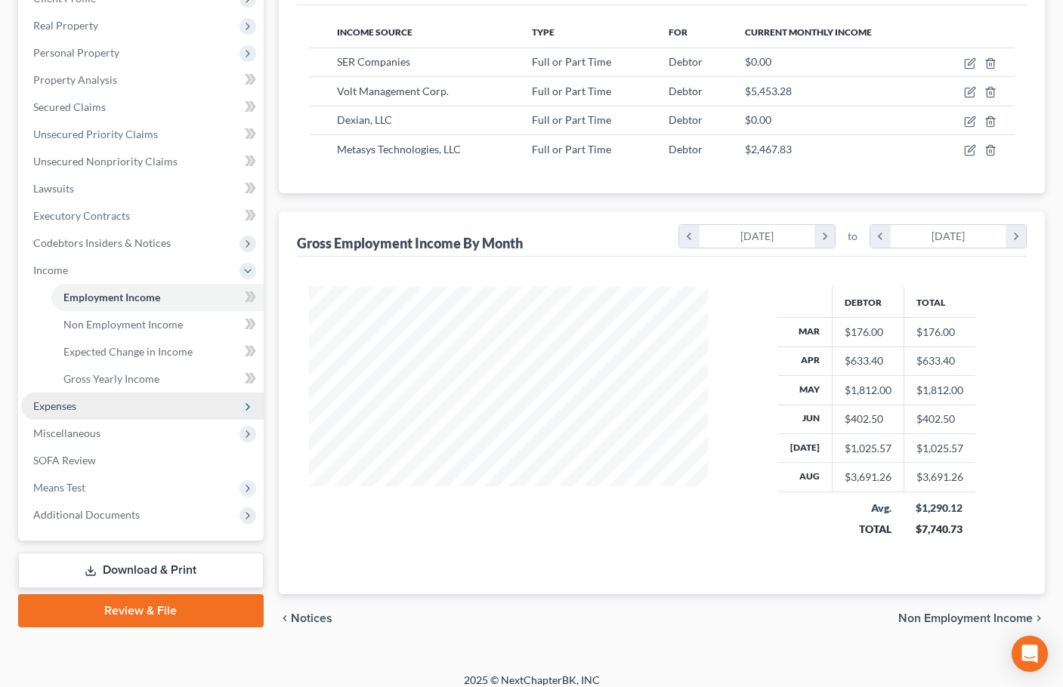
click at [87, 408] on span "Expenses" at bounding box center [142, 406] width 242 height 27
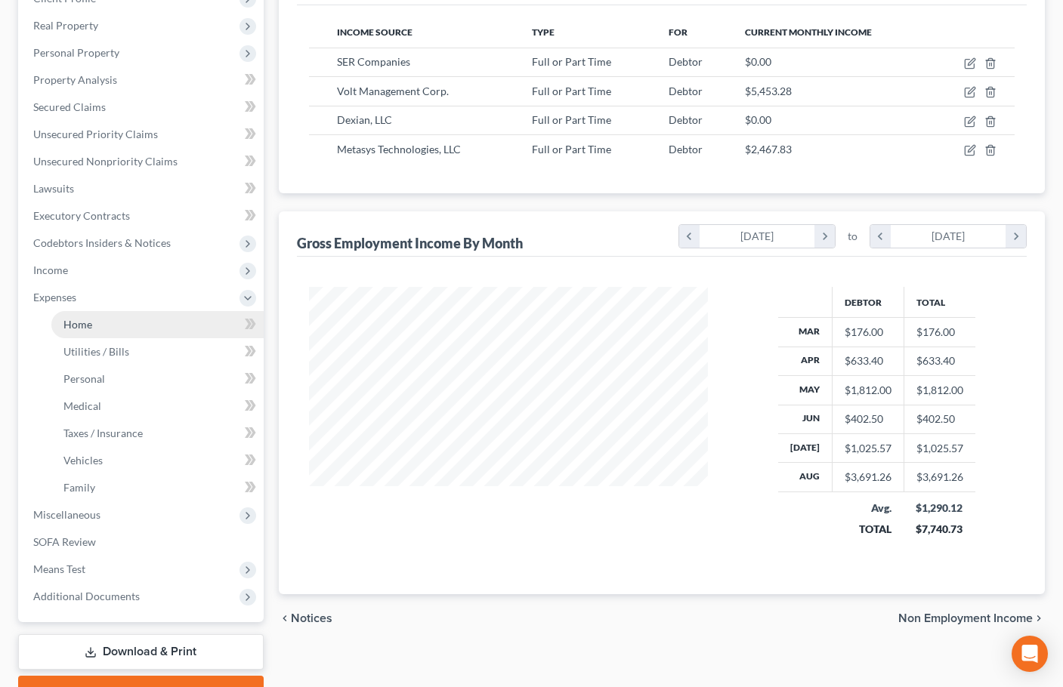
click at [89, 322] on span "Home" at bounding box center [77, 324] width 29 height 13
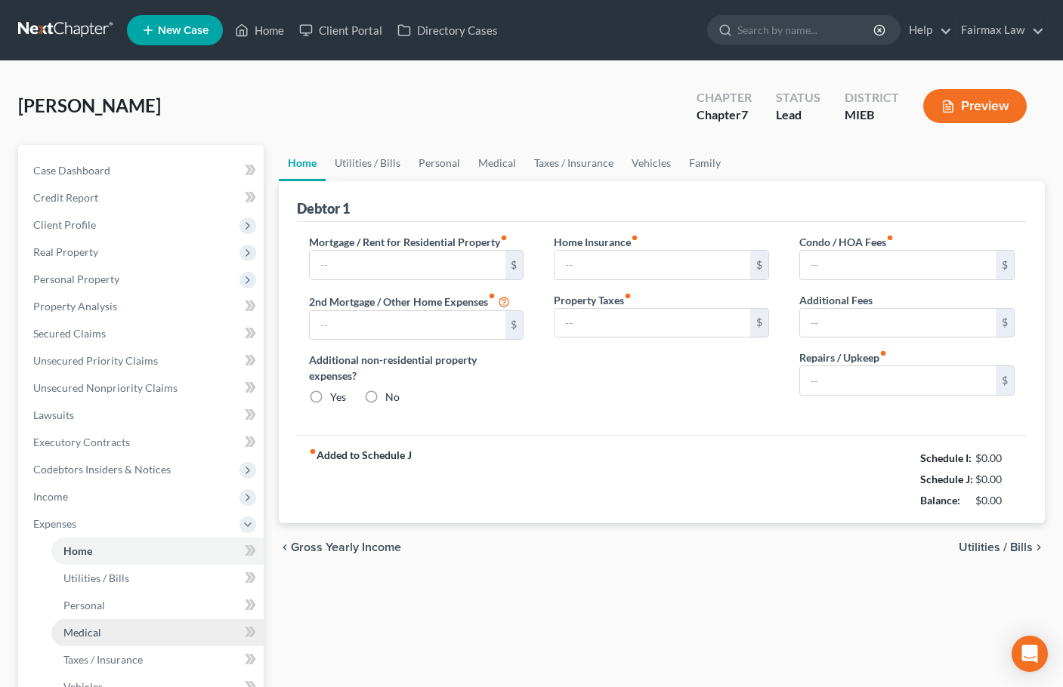
type input "0.00"
radio input "true"
type input "0.00"
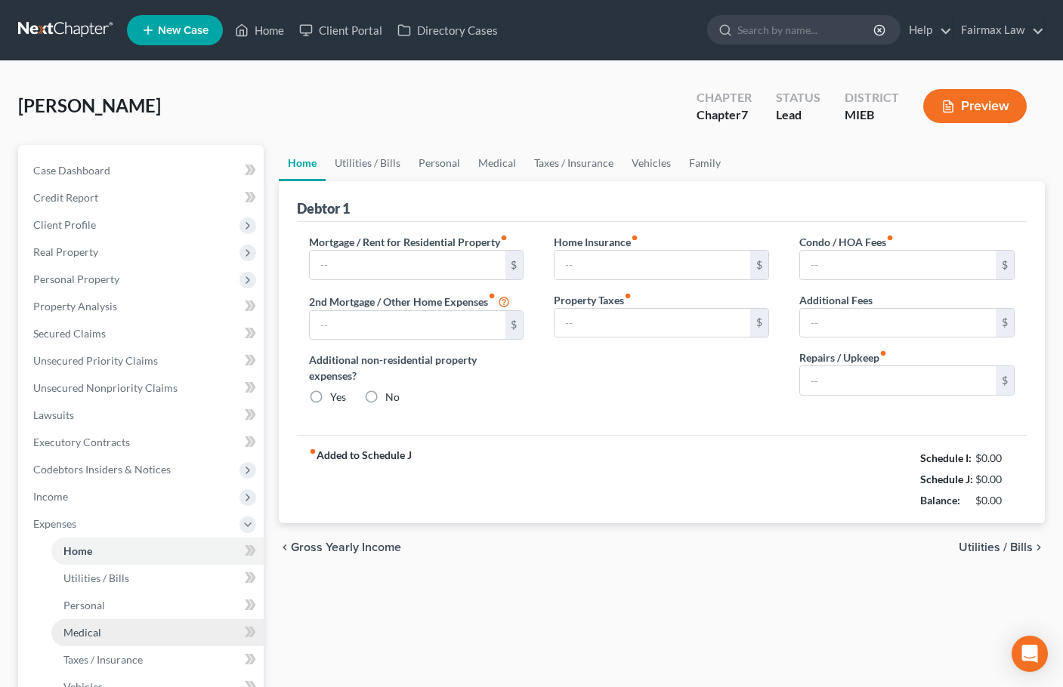
type input "0.00"
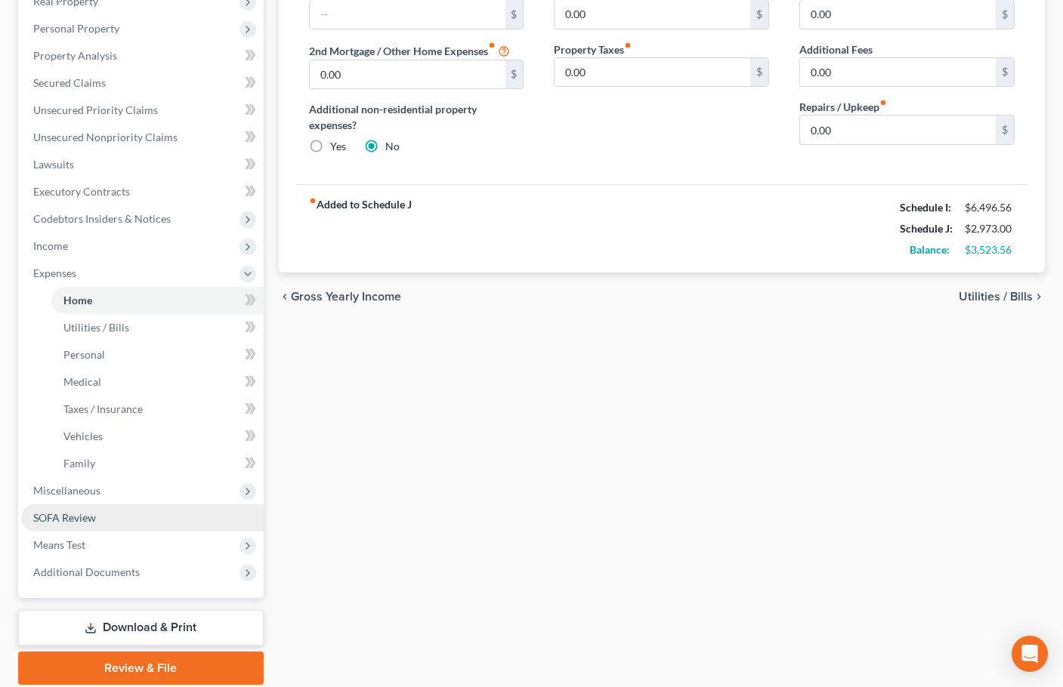
scroll to position [306, 0]
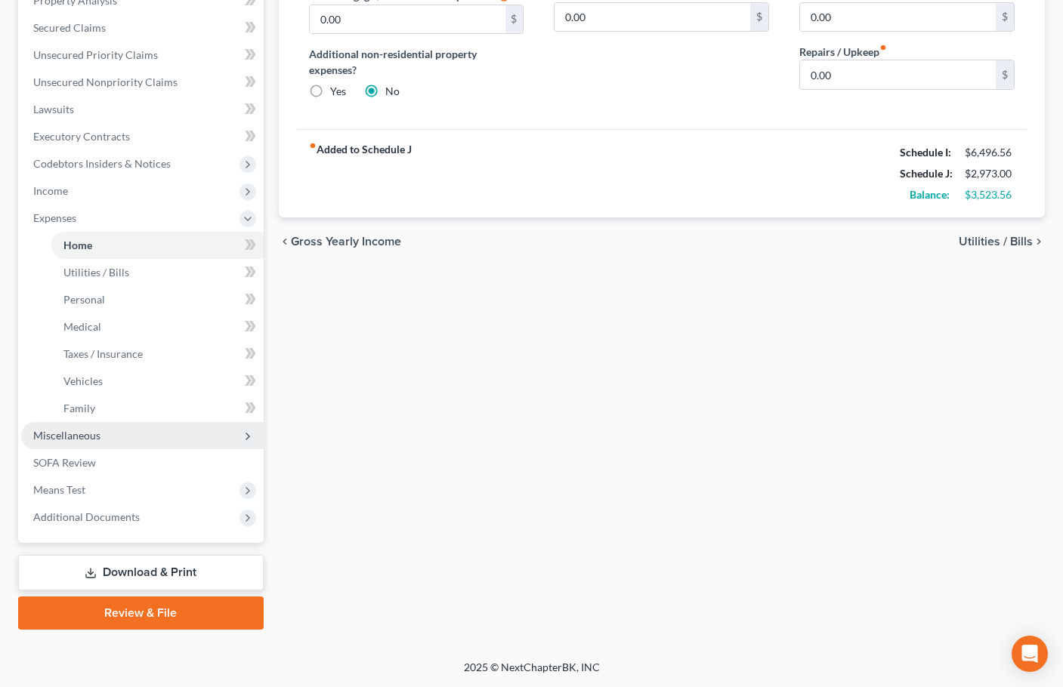
click at [103, 440] on span "Miscellaneous" at bounding box center [142, 435] width 242 height 27
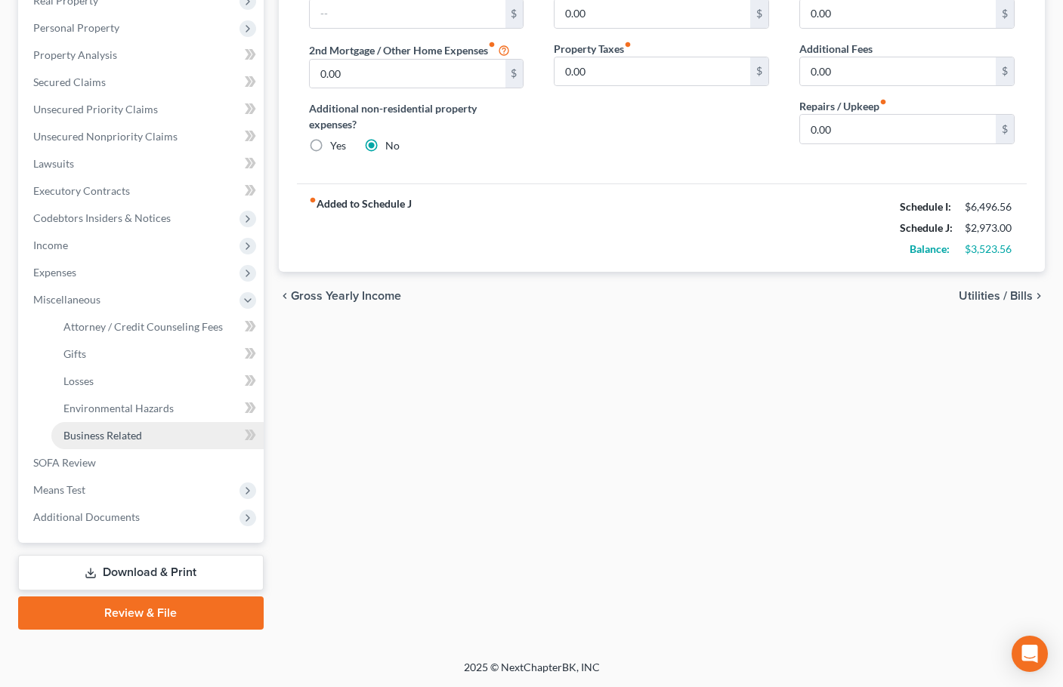
scroll to position [252, 0]
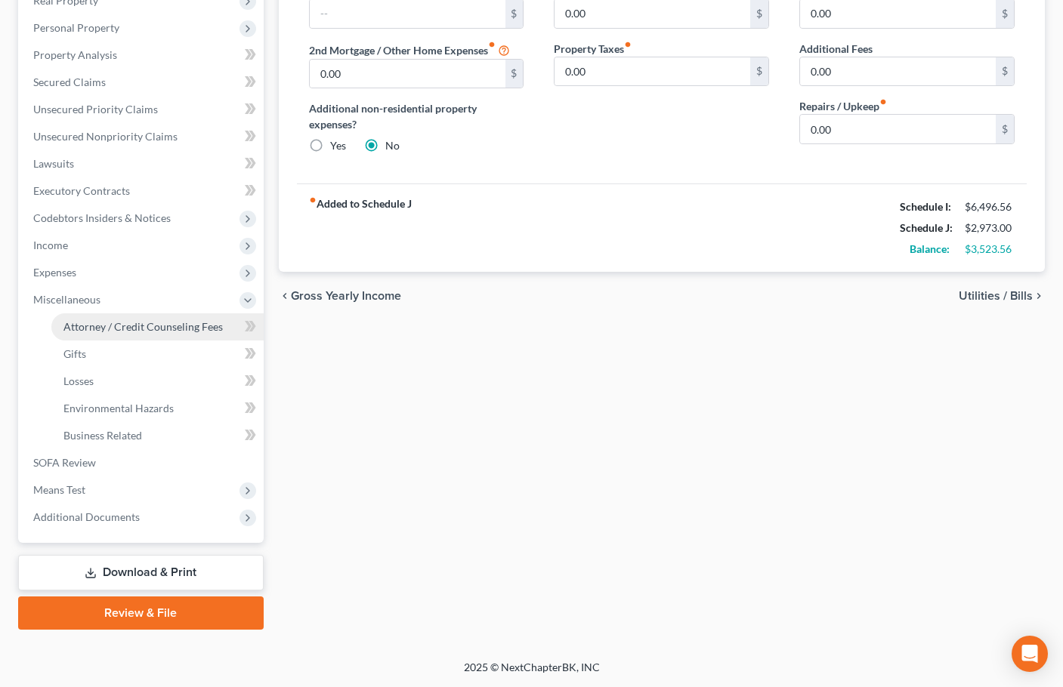
click at [127, 333] on link "Attorney / Credit Counseling Fees" at bounding box center [157, 326] width 212 height 27
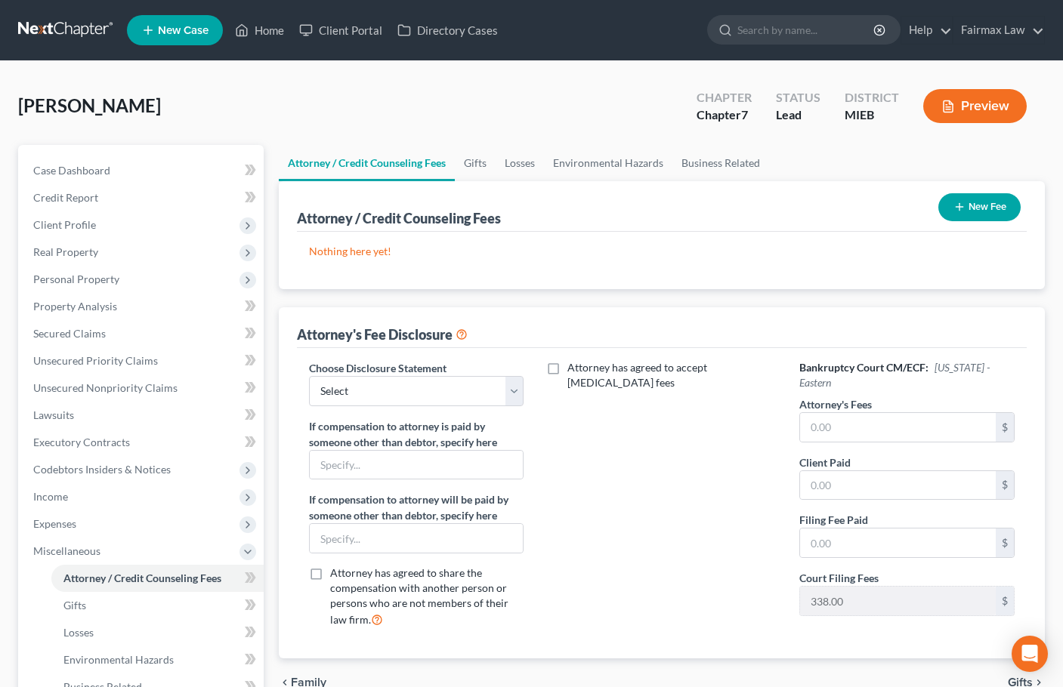
click at [985, 205] on button "New Fee" at bounding box center [979, 207] width 82 height 28
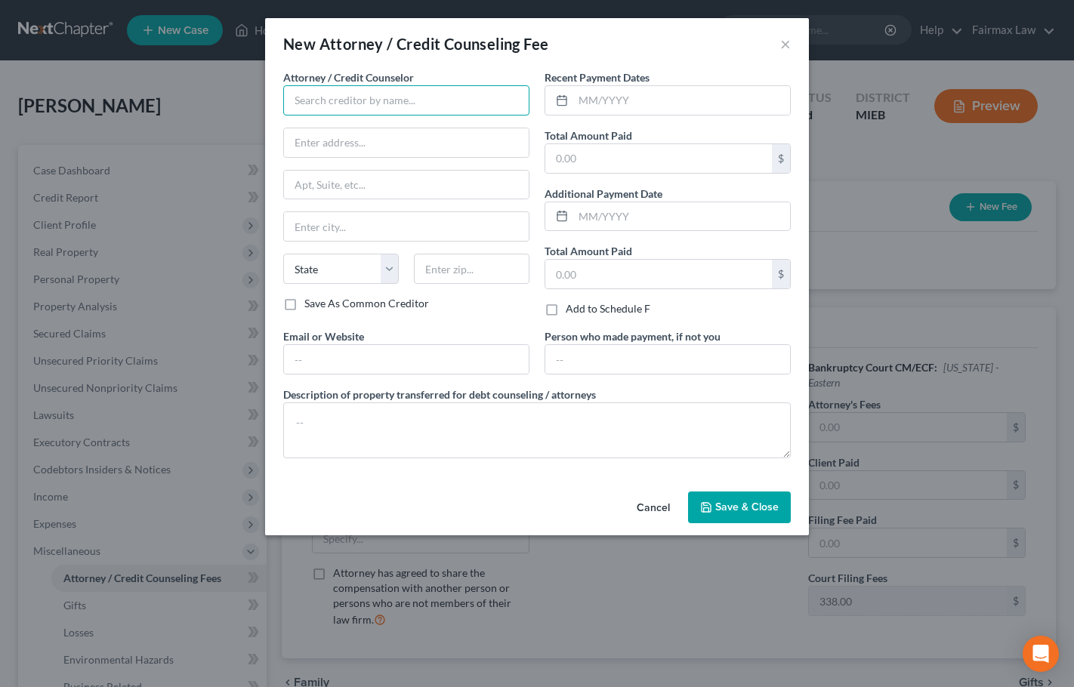
click at [372, 103] on input "text" at bounding box center [406, 100] width 246 height 30
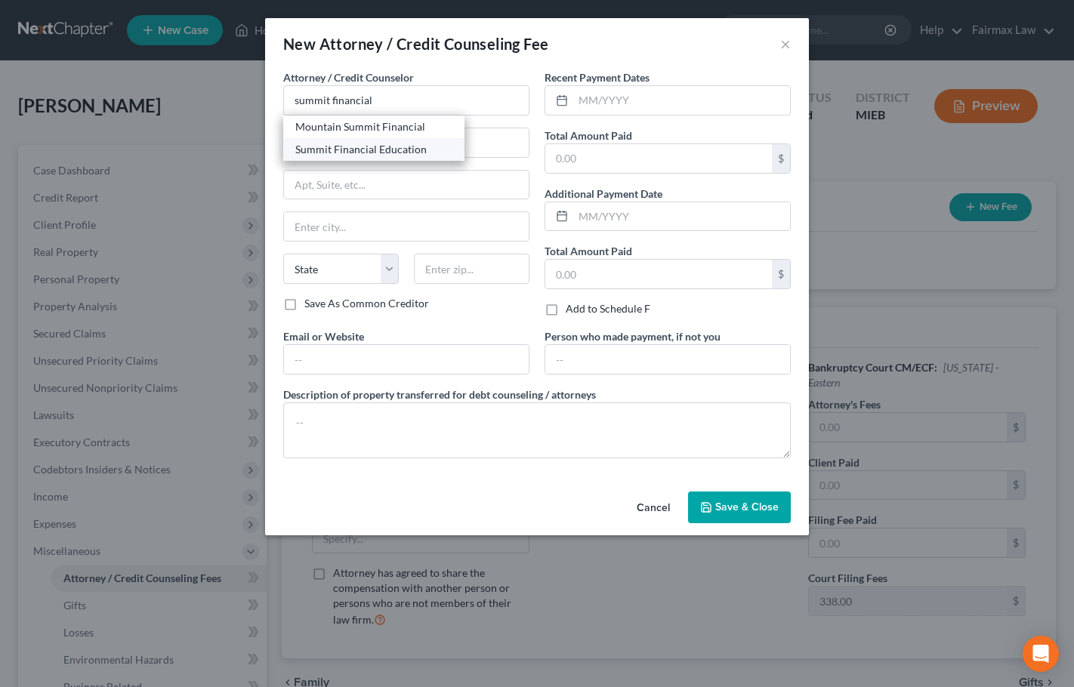
click at [373, 145] on div "Summit Financial Education" at bounding box center [373, 149] width 157 height 15
type input "Summit Financial Education"
type input "Attn: Customer Service"
type input "[STREET_ADDRESS]"
type input "[GEOGRAPHIC_DATA]"
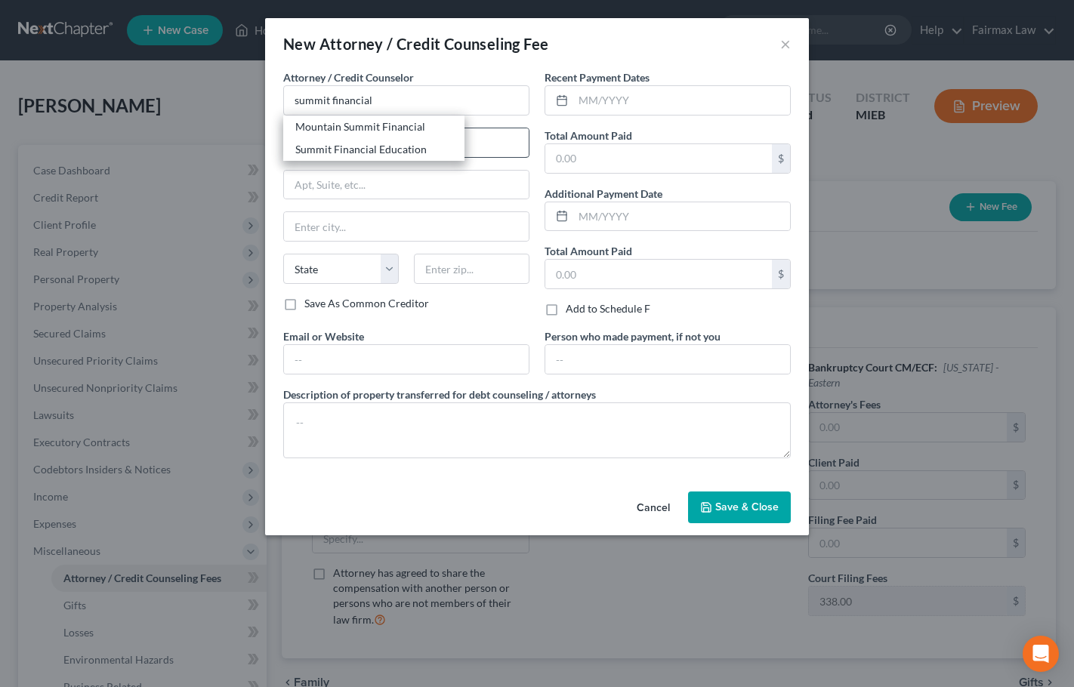
select select "3"
type input "85712"
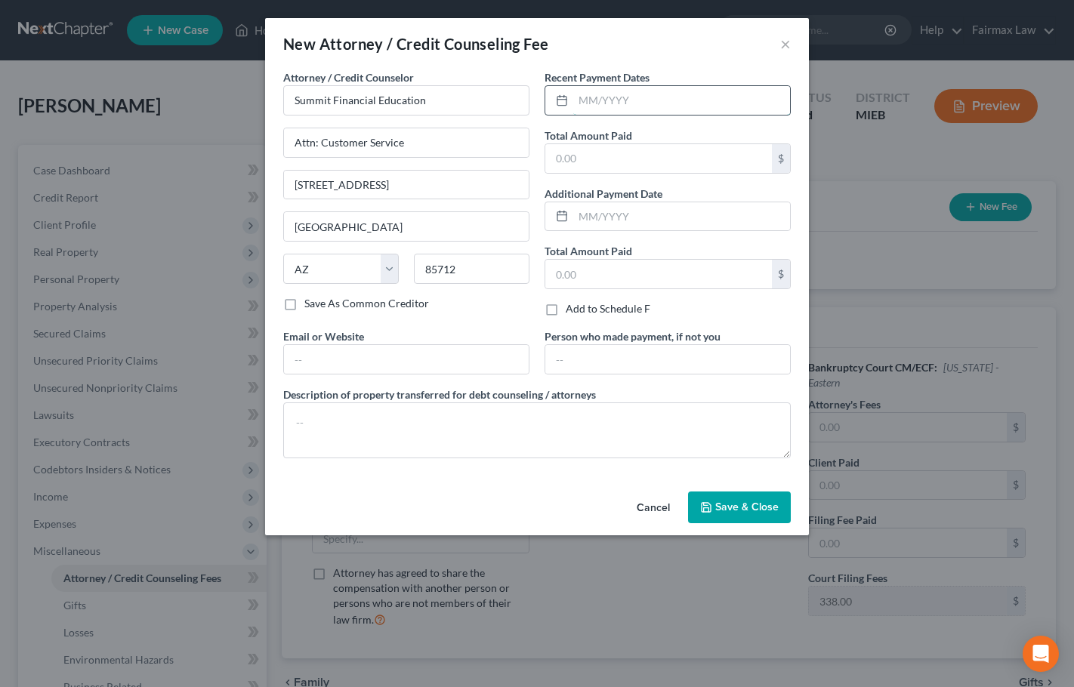
click at [614, 106] on input "text" at bounding box center [681, 100] width 217 height 29
click at [88, 298] on div "New Attorney / Credit Counseling Fee × Attorney / Credit Counselor * Summit Fin…" at bounding box center [537, 343] width 1074 height 687
click at [641, 100] on input "text" at bounding box center [681, 100] width 217 height 29
type input "09/2025"
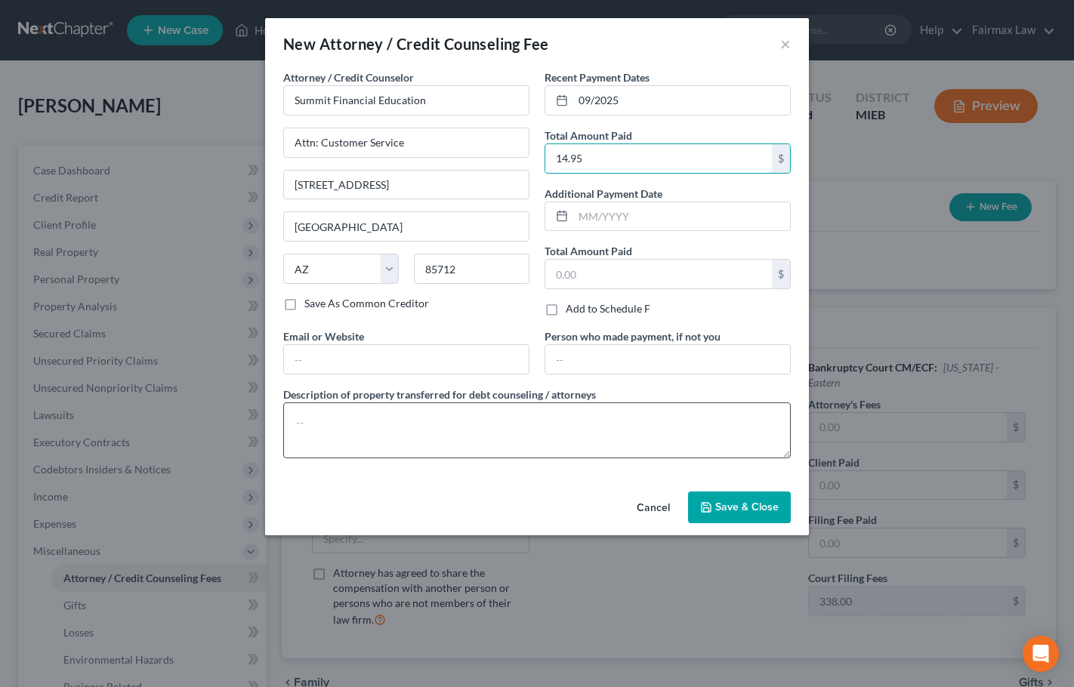
type input "14.95"
click at [403, 431] on textarea at bounding box center [537, 431] width 508 height 56
type textarea "Certificate of Credit Counseling"
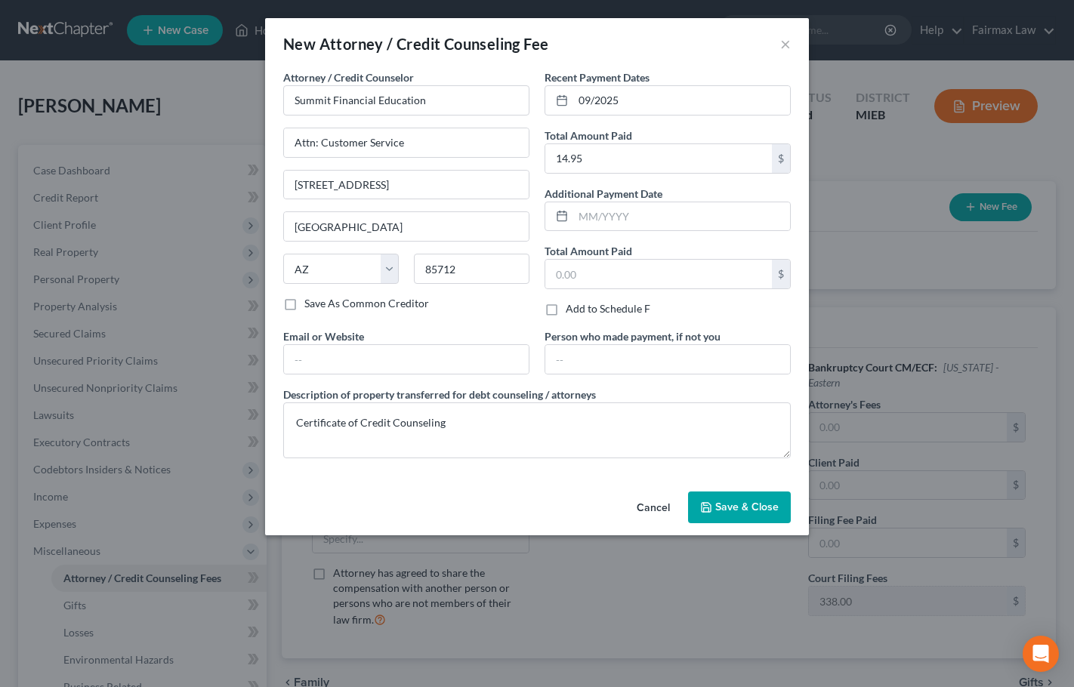
click at [747, 509] on span "Save & Close" at bounding box center [746, 507] width 63 height 13
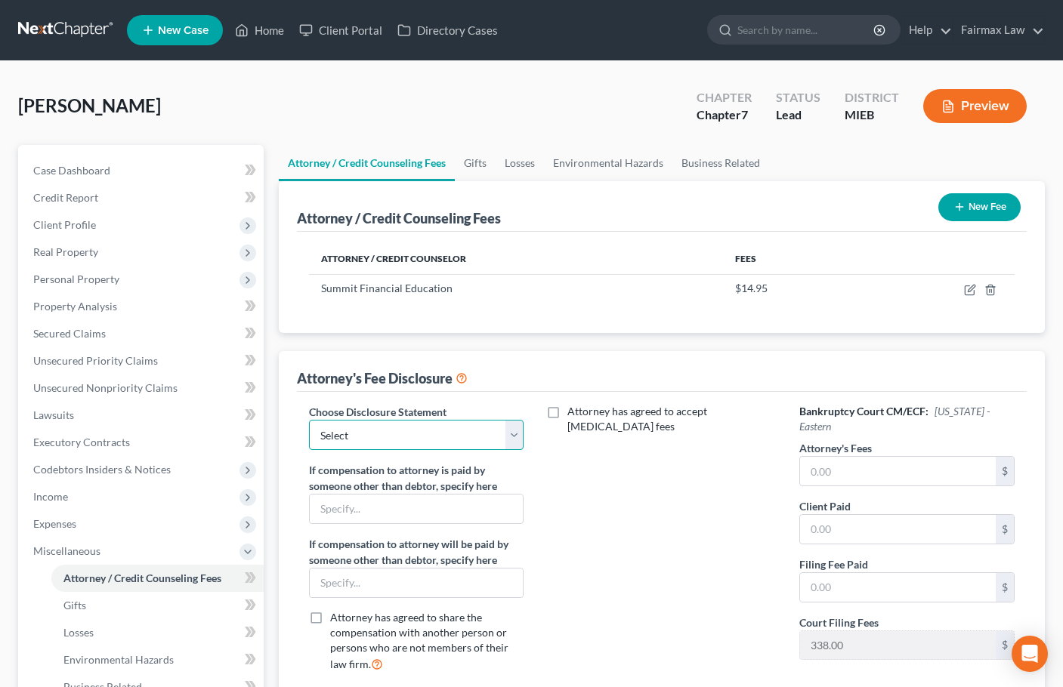
click at [445, 442] on select "Select WDMI - Chapter 13 - Disclosure of Attorney Compensation OHNB & MIWB Disc…" at bounding box center [416, 435] width 215 height 30
select select "2"
click at [309, 420] on select "Select WDMI - Chapter 13 - Disclosure of Attorney Compensation OHNB & MIWB Disc…" at bounding box center [416, 435] width 215 height 30
click at [838, 471] on input "text" at bounding box center [898, 471] width 196 height 29
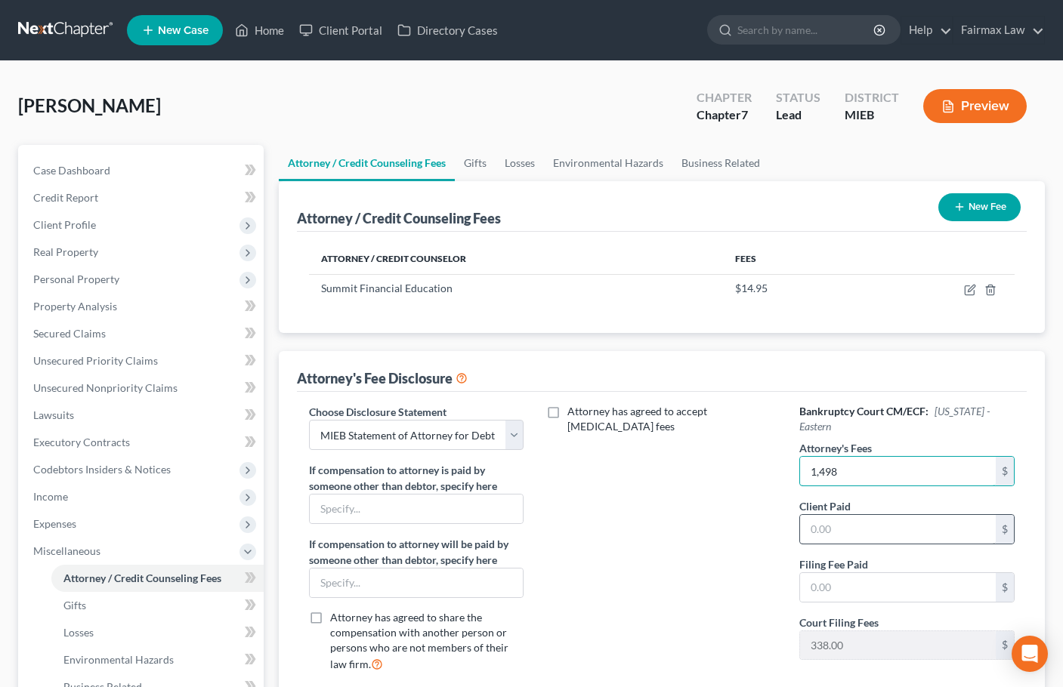
type input "1,498"
click at [855, 530] on input "text" at bounding box center [898, 529] width 196 height 29
type input "0"
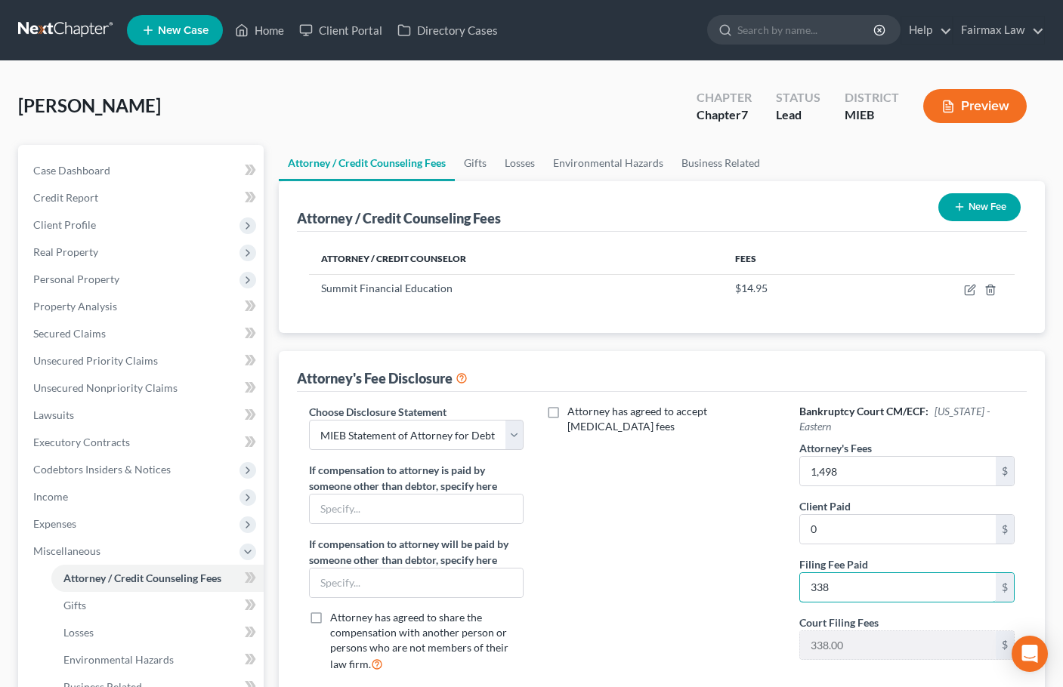
type input "338"
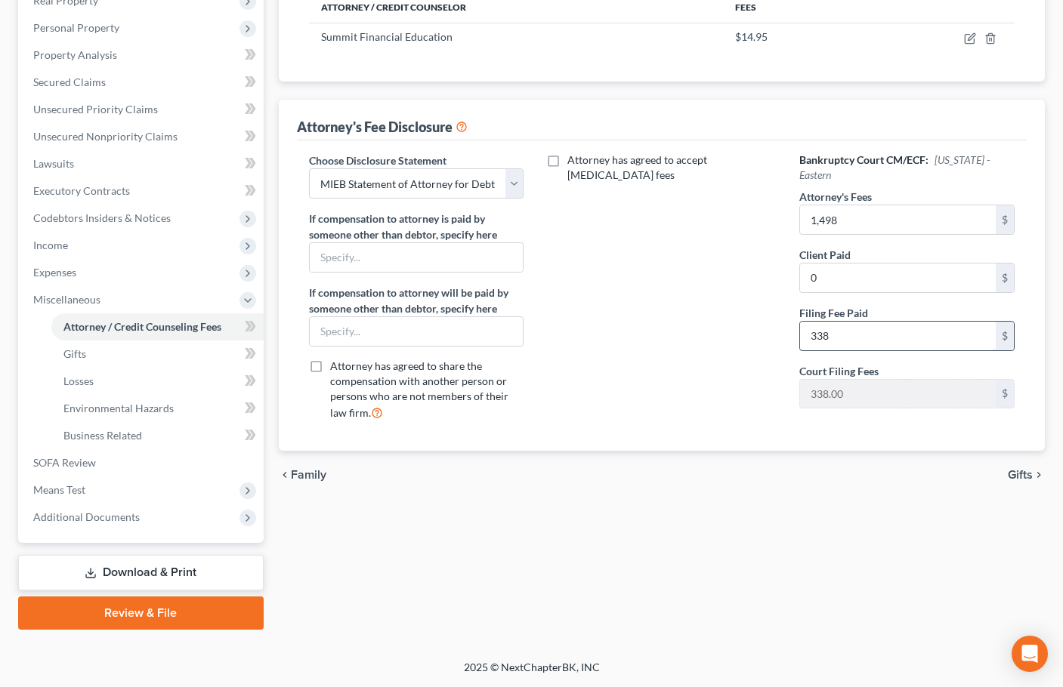
click at [844, 337] on input "338" at bounding box center [898, 336] width 196 height 29
click at [82, 299] on span "Miscellaneous" at bounding box center [66, 299] width 67 height 13
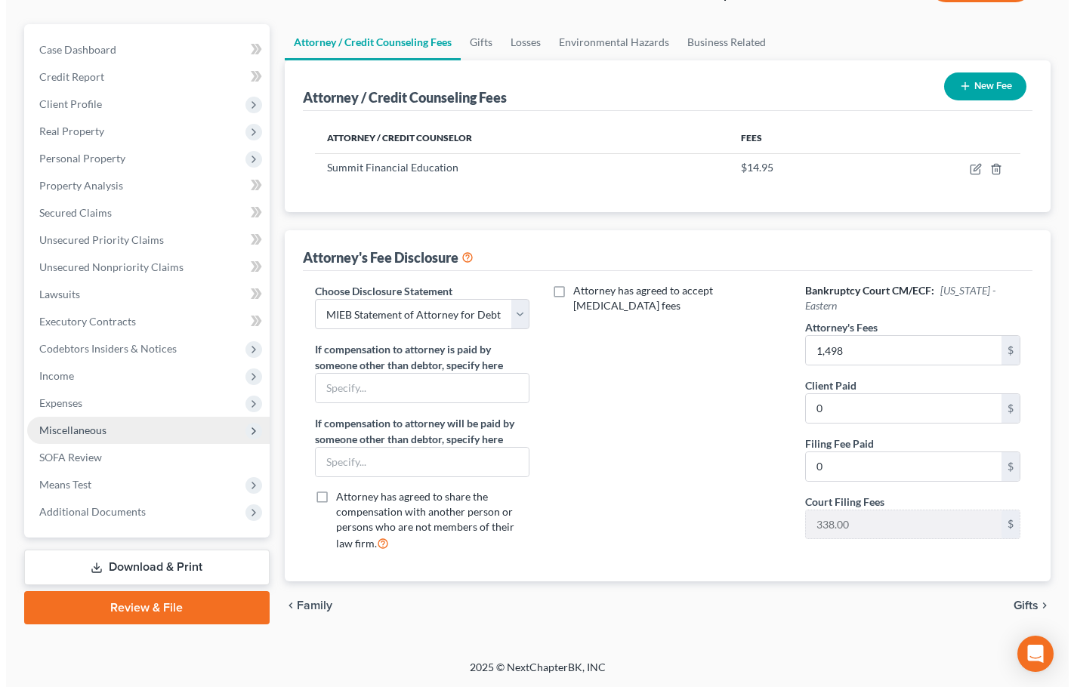
scroll to position [121, 0]
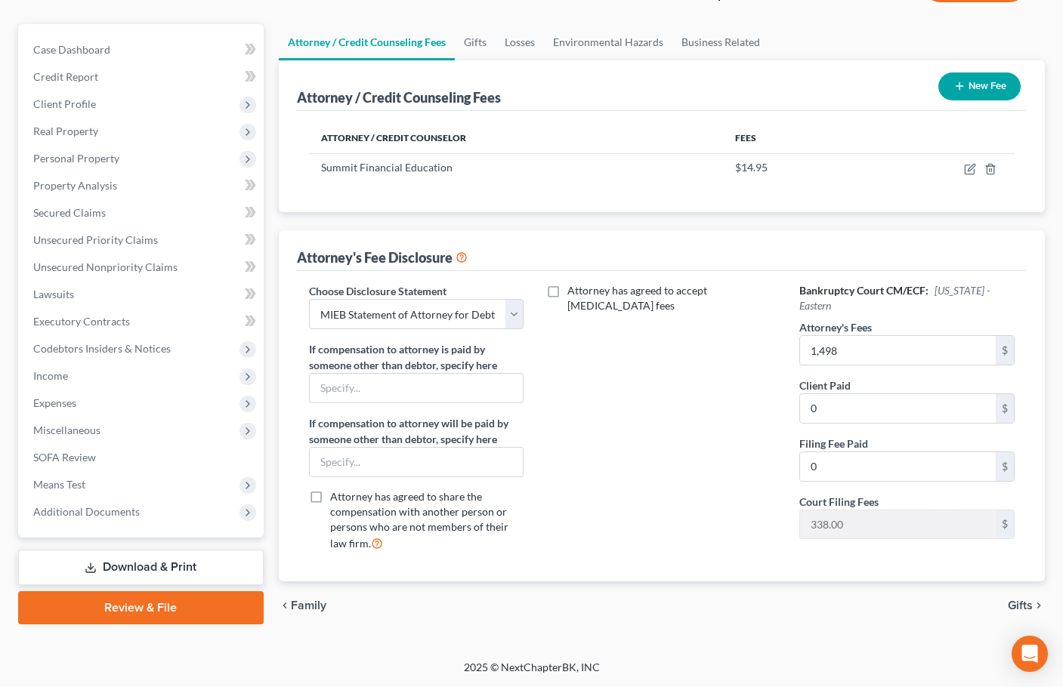
click at [989, 81] on button "New Fee" at bounding box center [979, 87] width 82 height 28
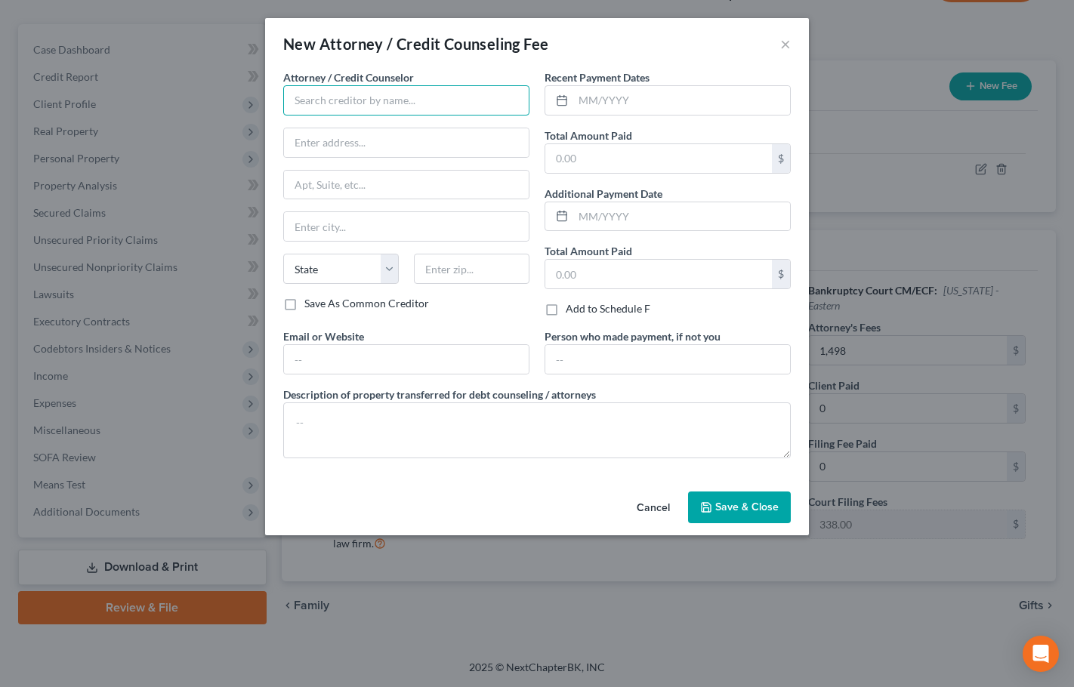
click at [352, 99] on input "text" at bounding box center [406, 100] width 246 height 30
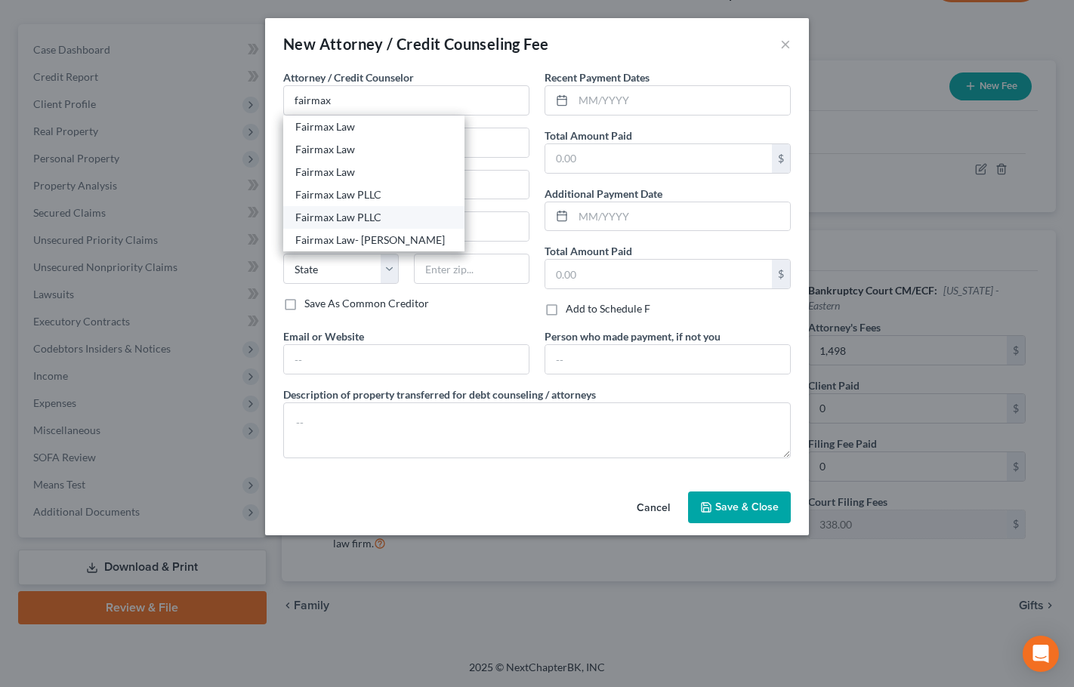
click at [368, 211] on div "Fairmax Law PLLC" at bounding box center [373, 217] width 157 height 15
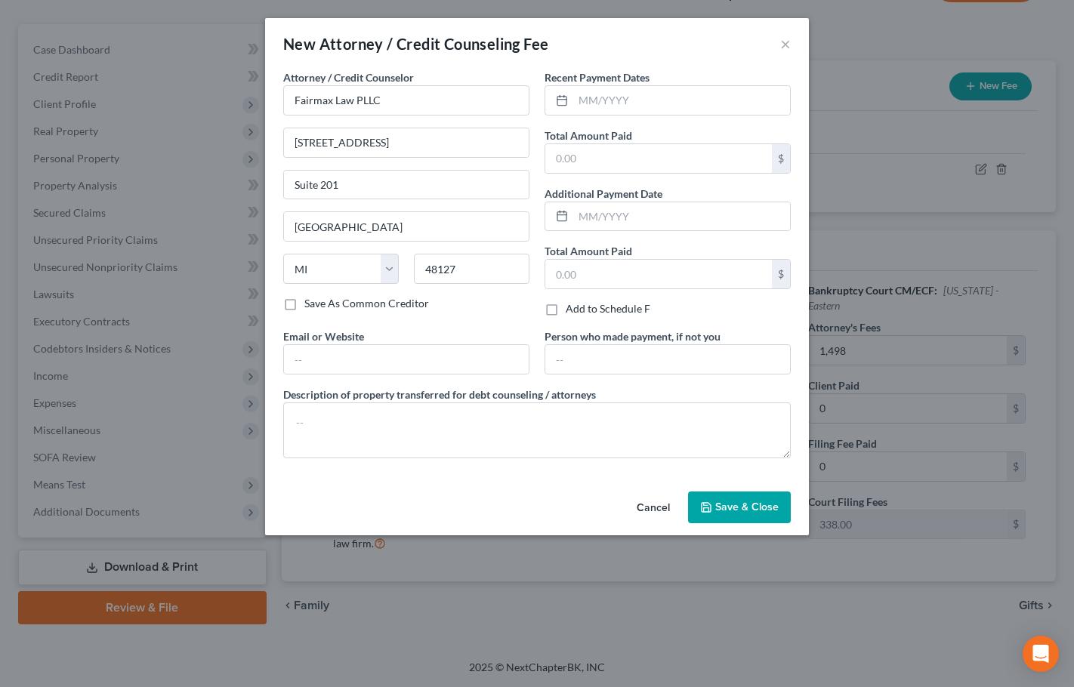
click at [761, 319] on div "Recent Payment Dates Total Amount Paid $ Additional Payment Date Total Amount P…" at bounding box center [667, 198] width 261 height 259
click at [729, 423] on textarea at bounding box center [537, 431] width 508 height 56
paste textarea "Due to the debtor’s limited monthly budget surplus, they are unable to reasonab…"
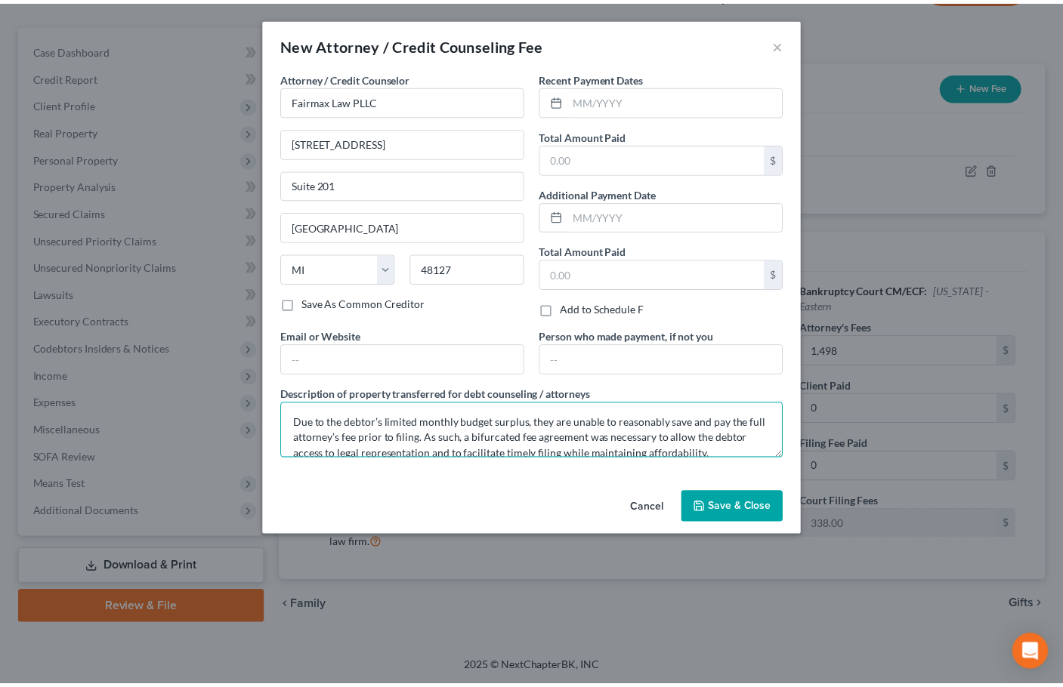
scroll to position [66, 0]
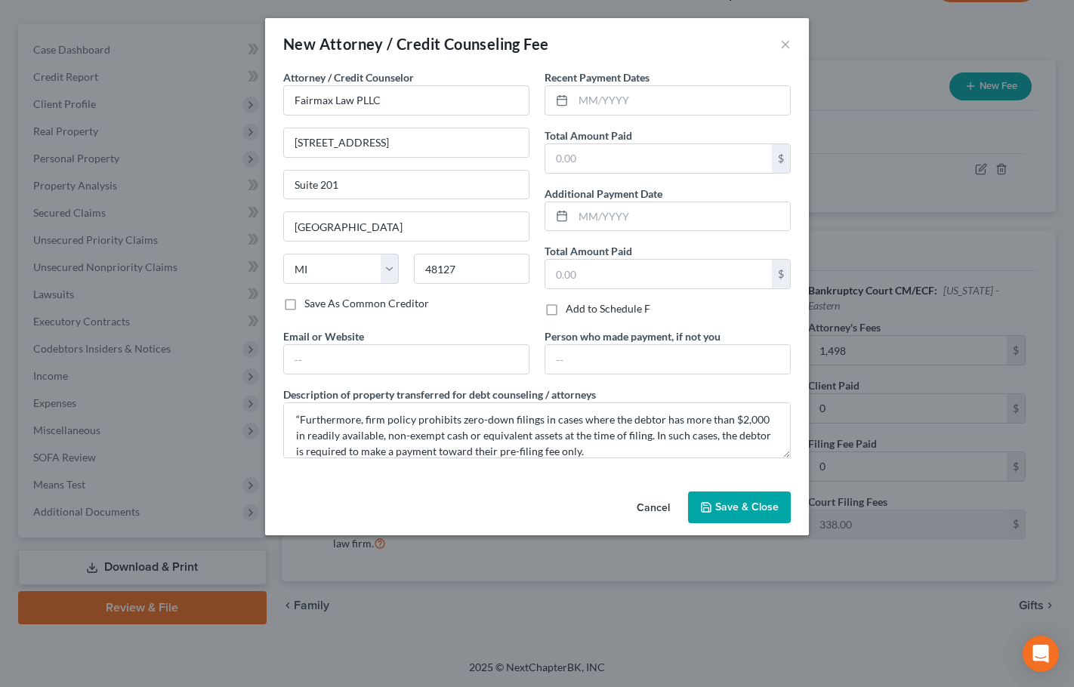
click at [751, 501] on span "Save & Close" at bounding box center [746, 507] width 63 height 13
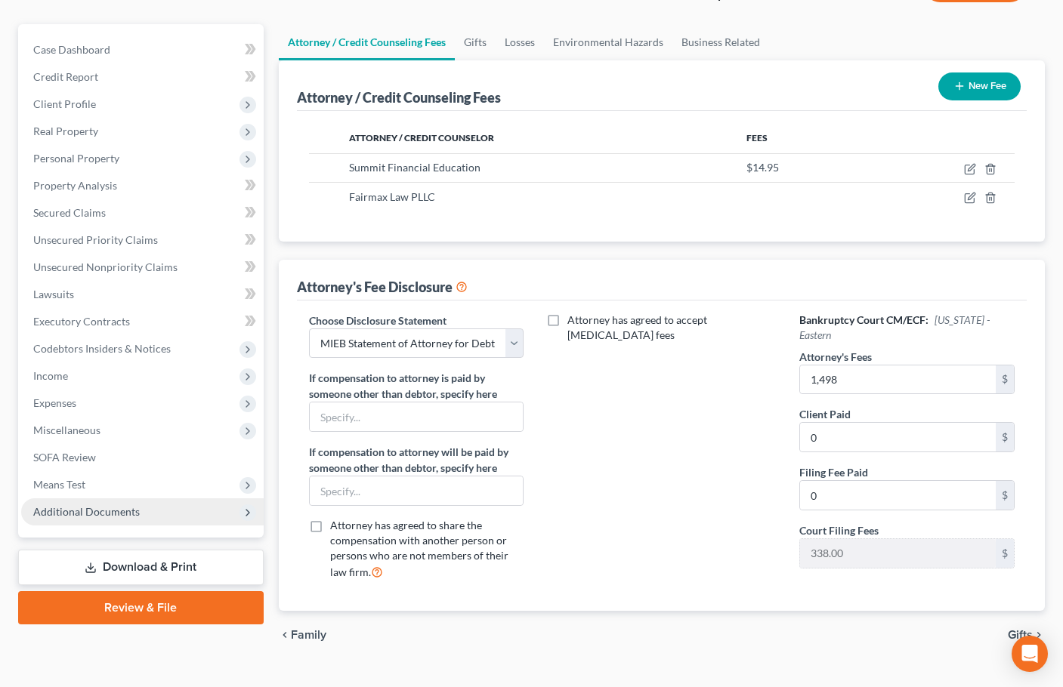
click at [88, 513] on span "Additional Documents" at bounding box center [86, 511] width 106 height 13
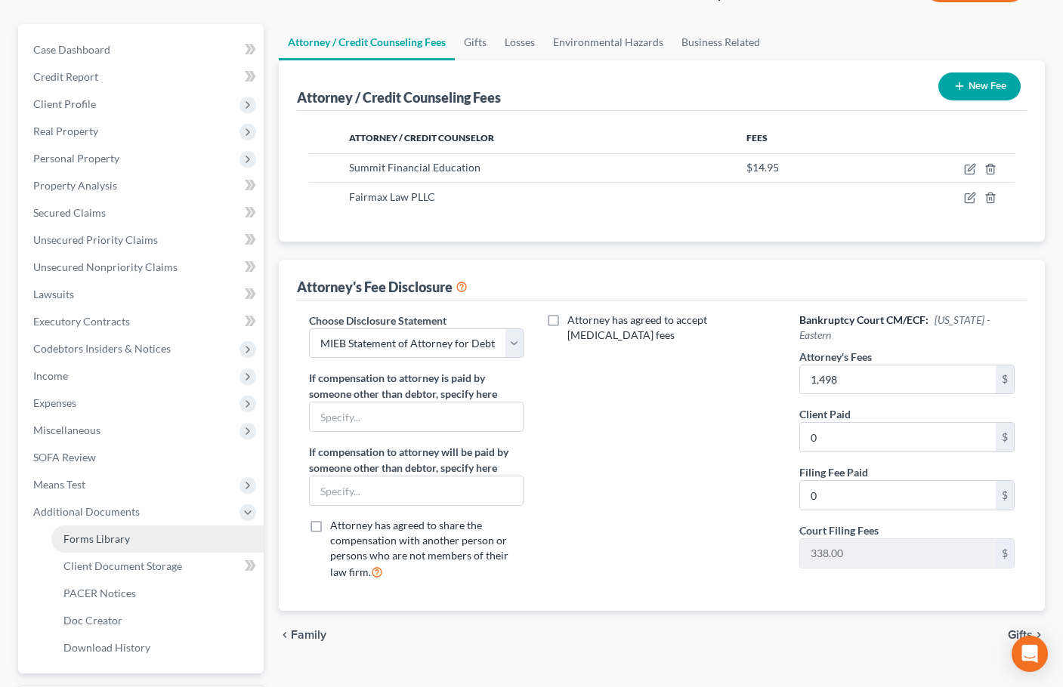
click at [119, 541] on span "Forms Library" at bounding box center [96, 538] width 66 height 13
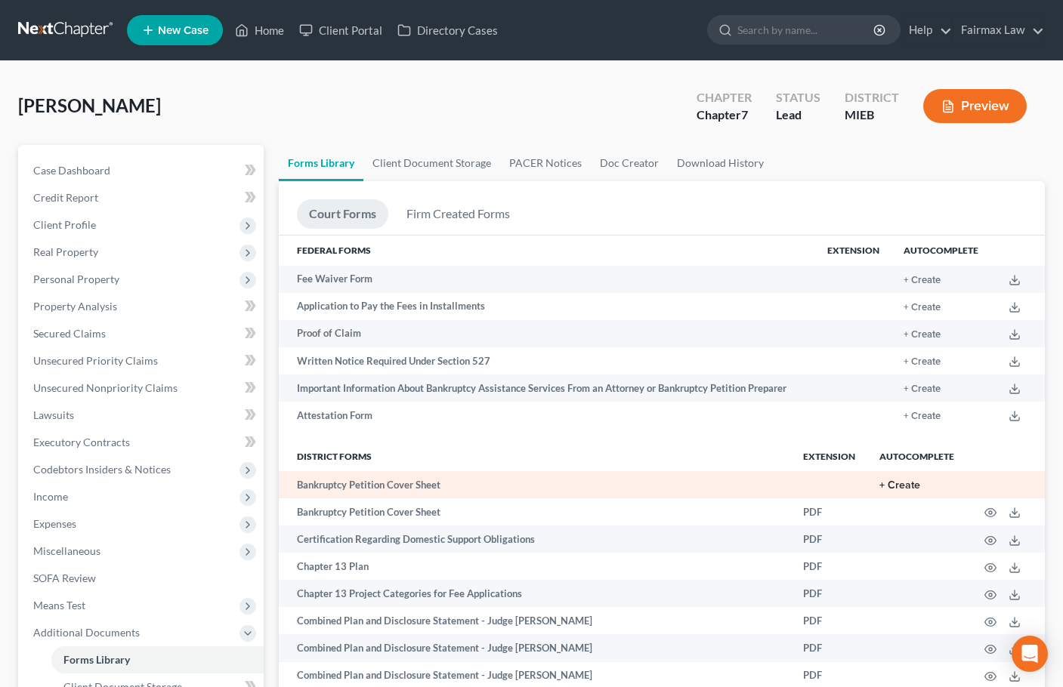
click at [914, 486] on button "+ Create" at bounding box center [899, 485] width 41 height 11
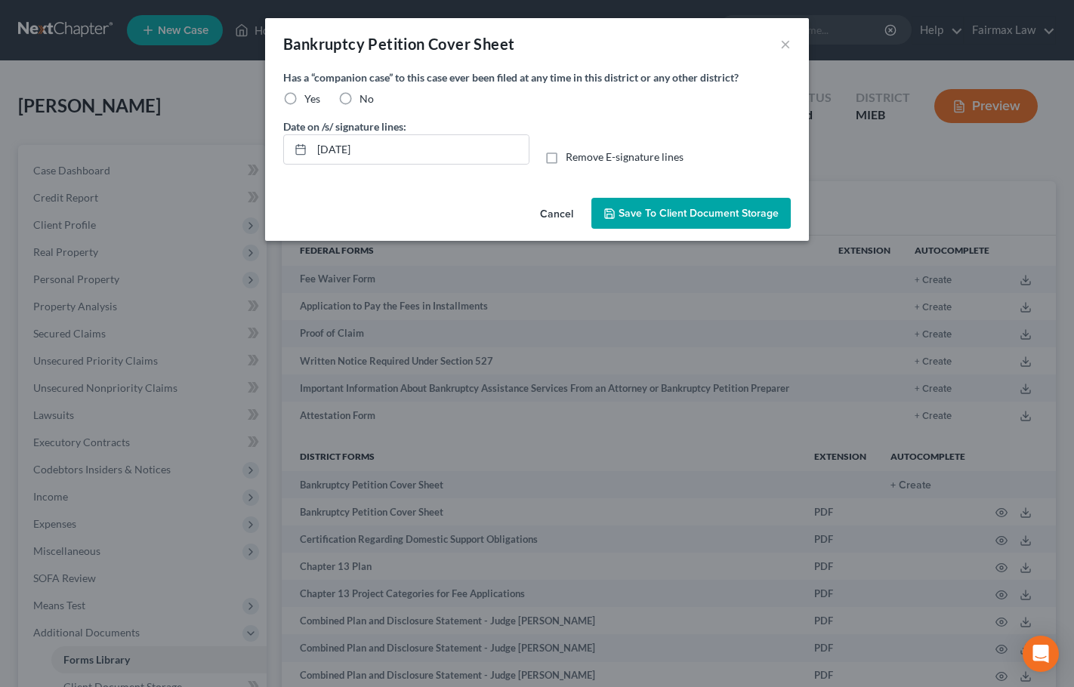
click at [736, 218] on span "Save to Client Document Storage" at bounding box center [699, 213] width 160 height 13
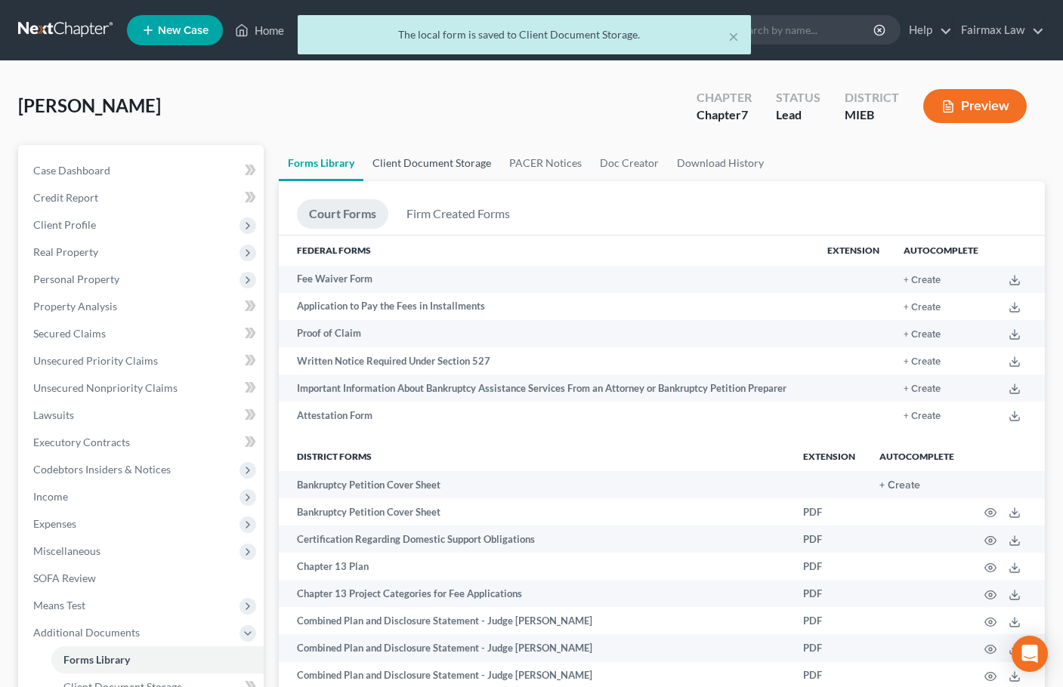
click at [461, 157] on link "Client Document Storage" at bounding box center [431, 163] width 137 height 36
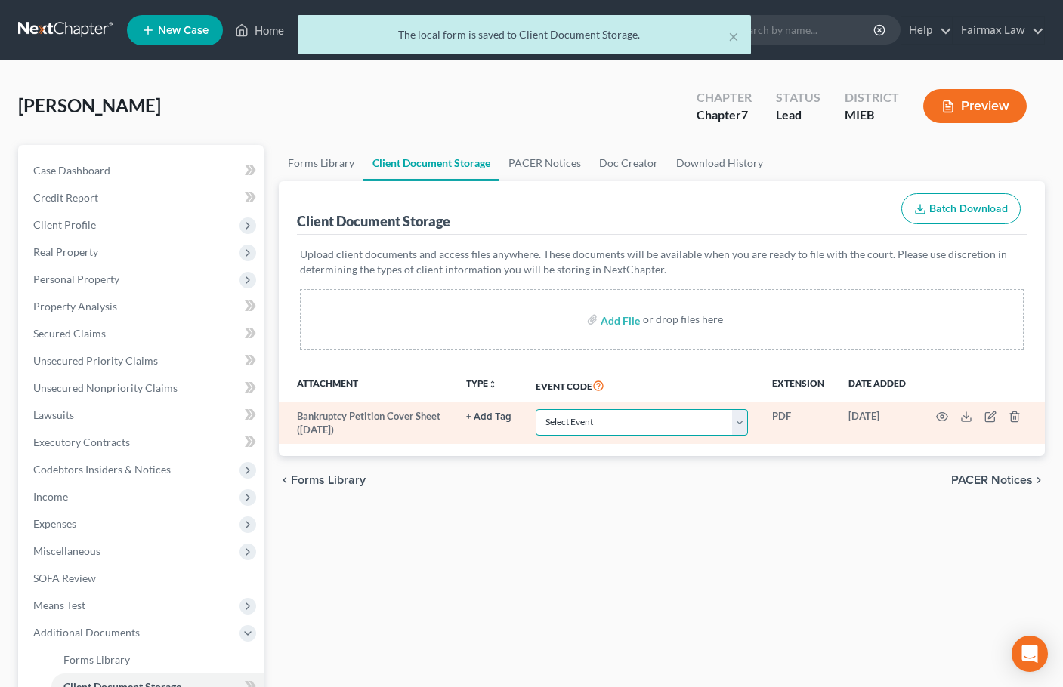
click at [633, 428] on select "Select Event 20 Largest Unsecured Creditors Amended Chapter 11 Plan Amended Cha…" at bounding box center [642, 422] width 212 height 26
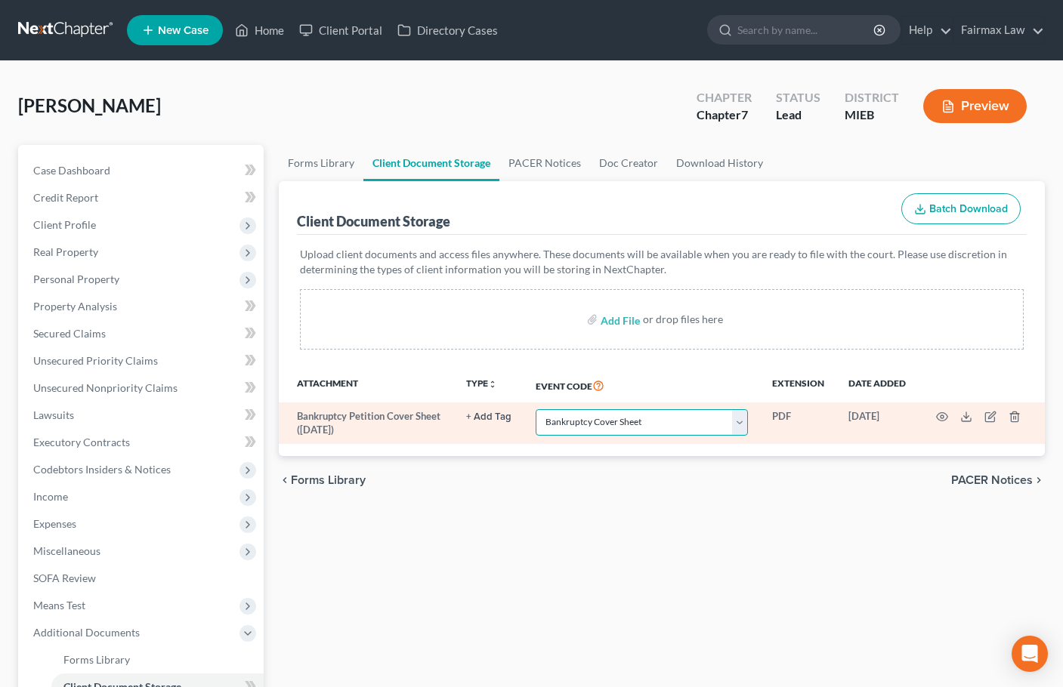
click at [536, 409] on select "Select Event 20 Largest Unsecured Creditors Amended Chapter 11 Plan Amended Cha…" at bounding box center [642, 422] width 212 height 26
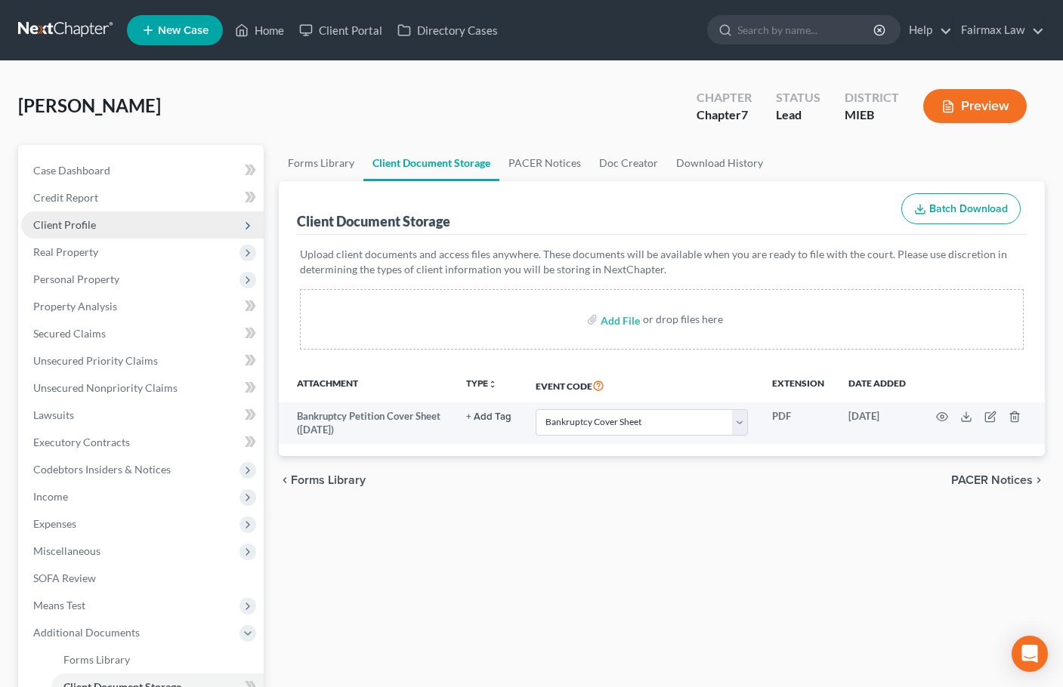
click at [79, 223] on span "Client Profile" at bounding box center [64, 224] width 63 height 13
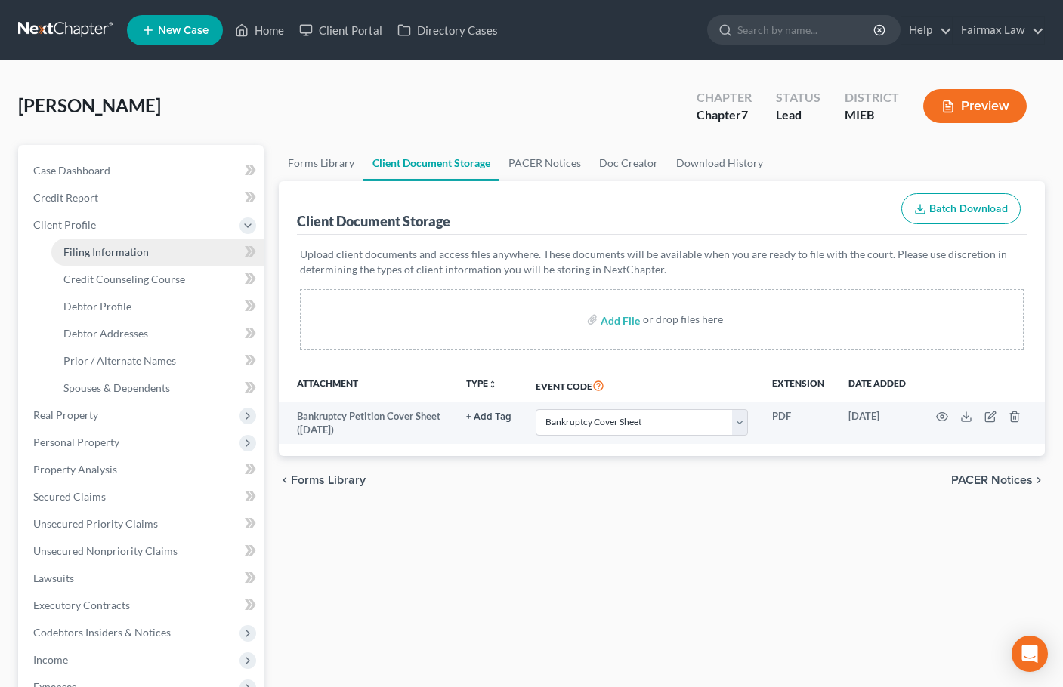
click at [94, 252] on span "Filing Information" at bounding box center [105, 251] width 85 height 13
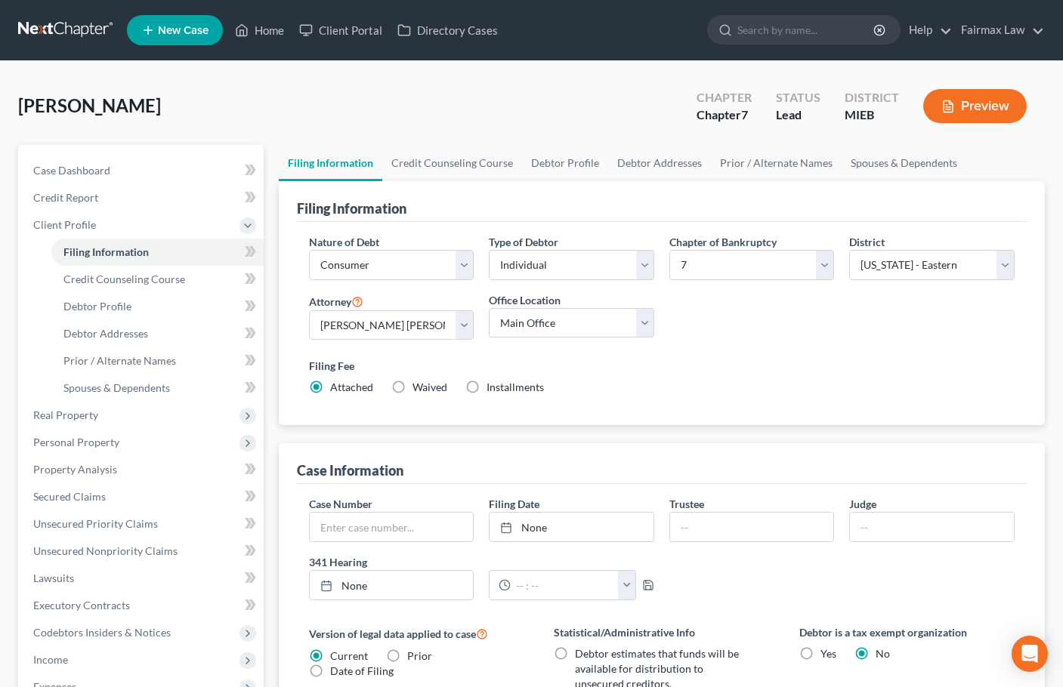
click at [486, 387] on label "Installments Installments" at bounding box center [514, 387] width 57 height 15
click at [492, 387] on input "Installments Installments" at bounding box center [497, 385] width 10 height 10
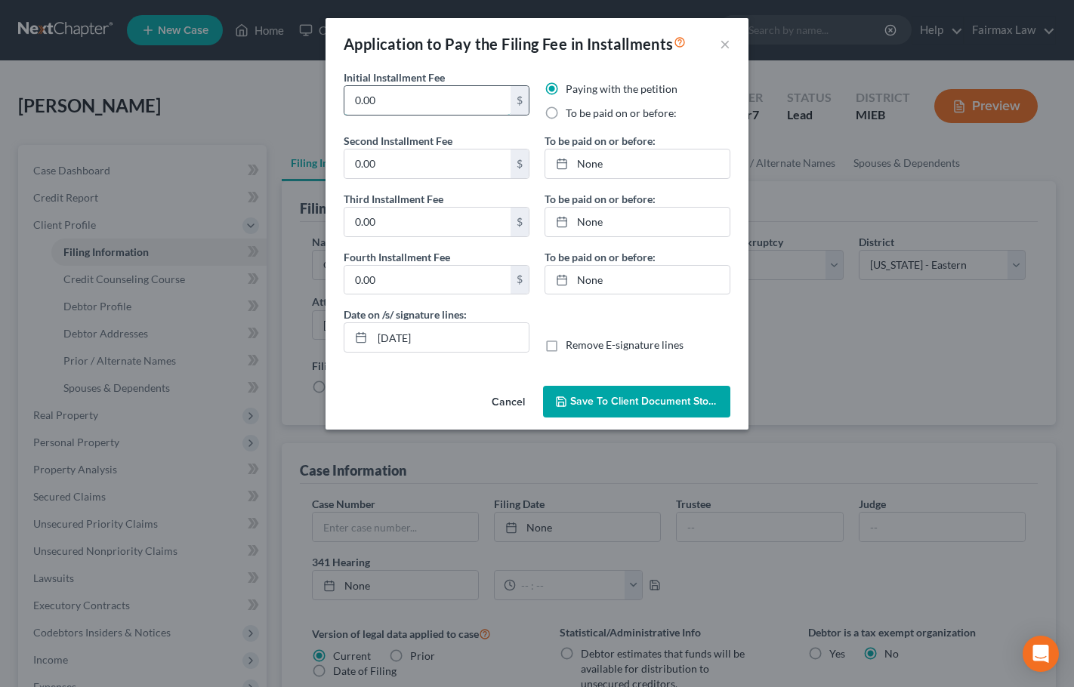
click at [384, 97] on input "0.00" at bounding box center [427, 100] width 166 height 29
paste input "84.50"
paste input "84.5"
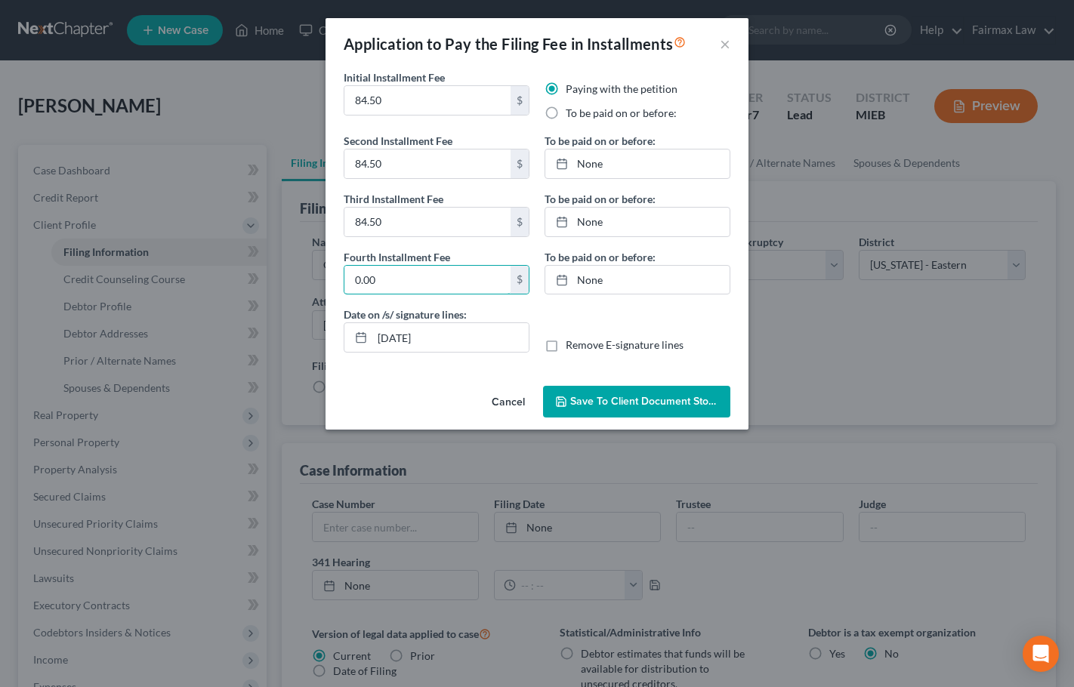
paste input "84.5"
click at [566, 112] on label "To be paid on or before:" at bounding box center [621, 113] width 111 height 15
click at [572, 112] on input "To be paid on or before:" at bounding box center [577, 111] width 10 height 10
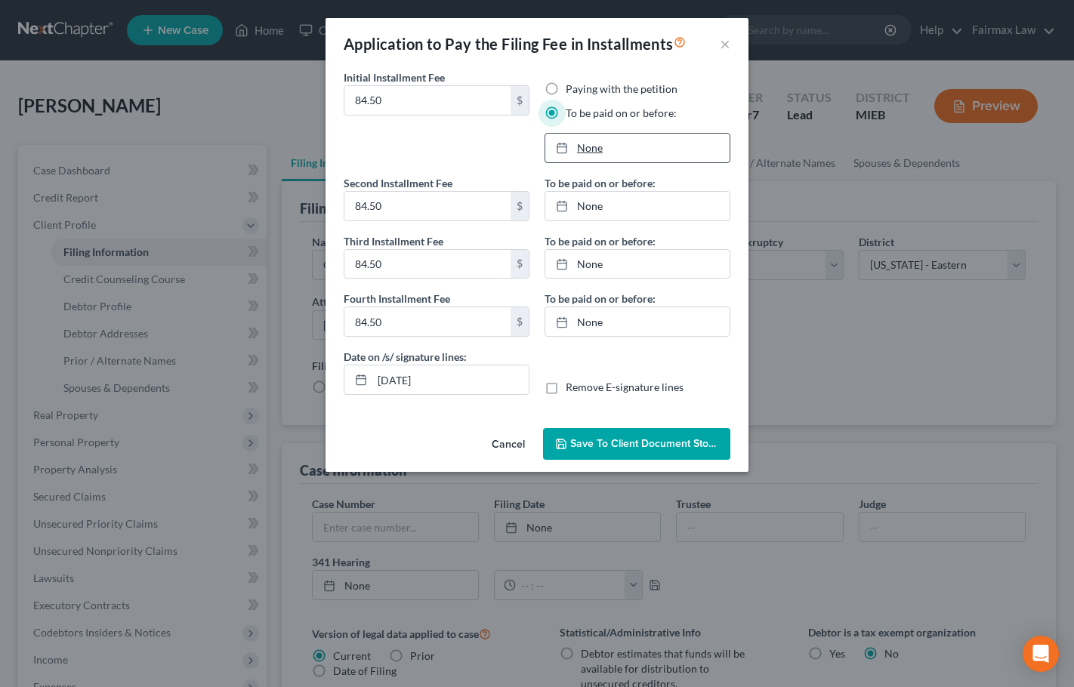
click at [603, 146] on link "None" at bounding box center [637, 148] width 184 height 29
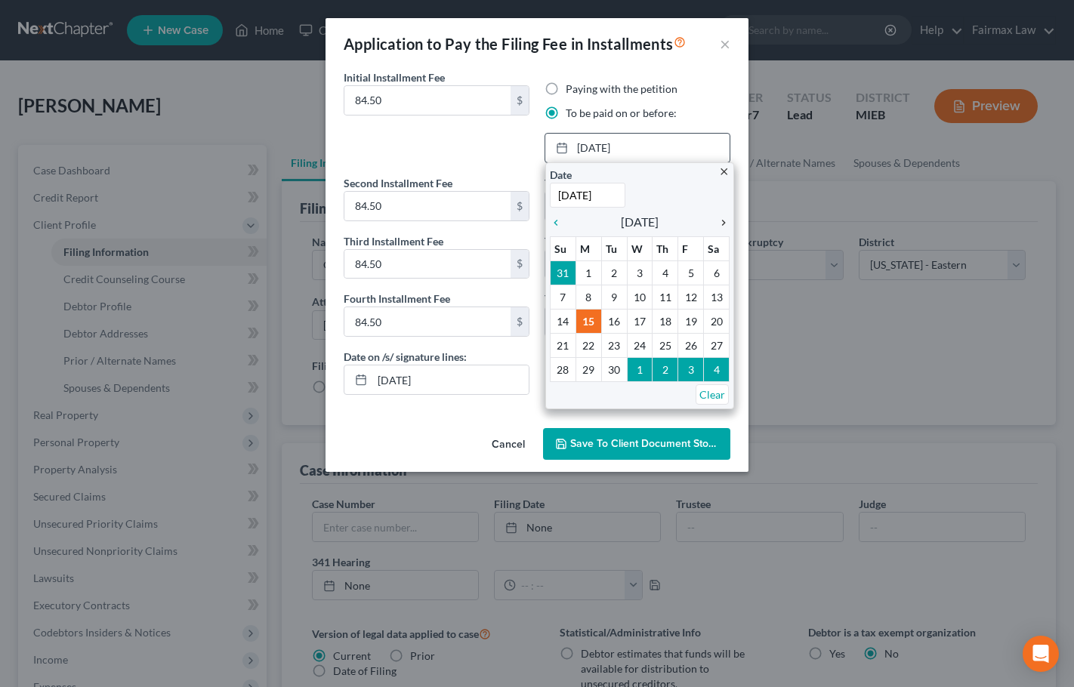
click at [723, 223] on icon "chevron_right" at bounding box center [720, 223] width 20 height 12
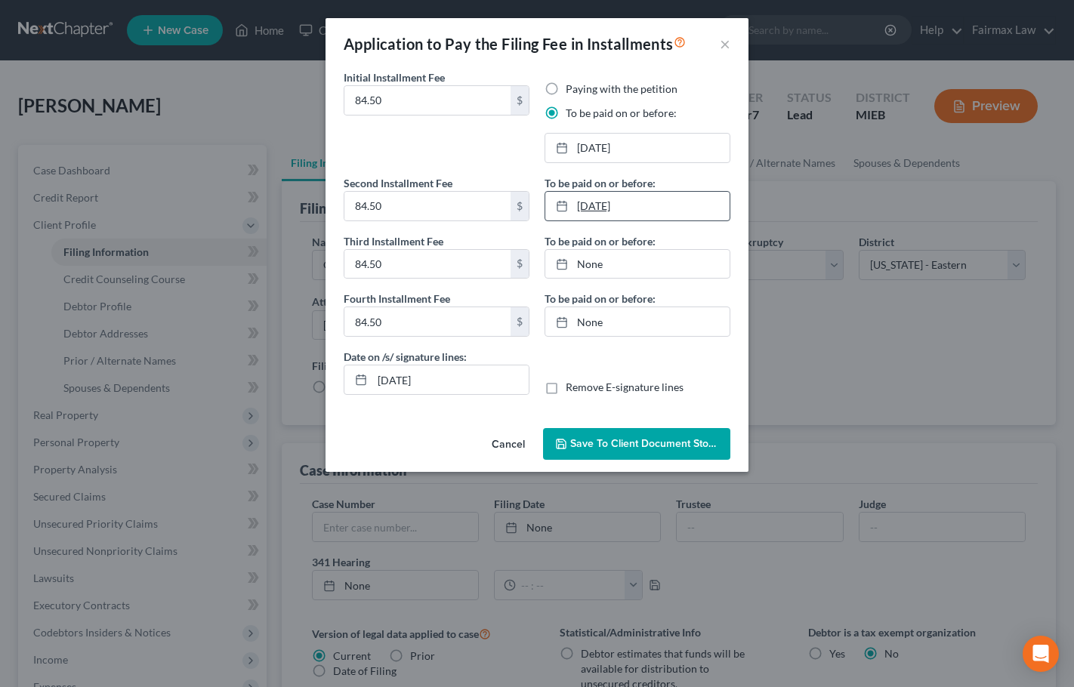
click at [604, 205] on link "[DATE]" at bounding box center [637, 206] width 184 height 29
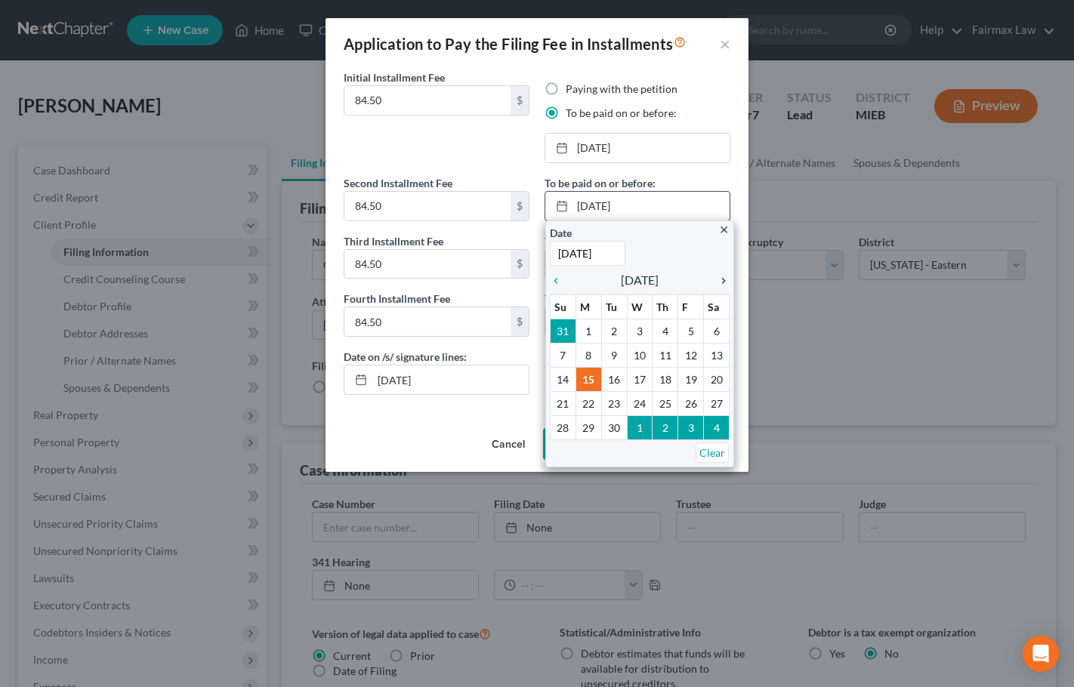
click at [722, 282] on icon "chevron_right" at bounding box center [720, 281] width 20 height 12
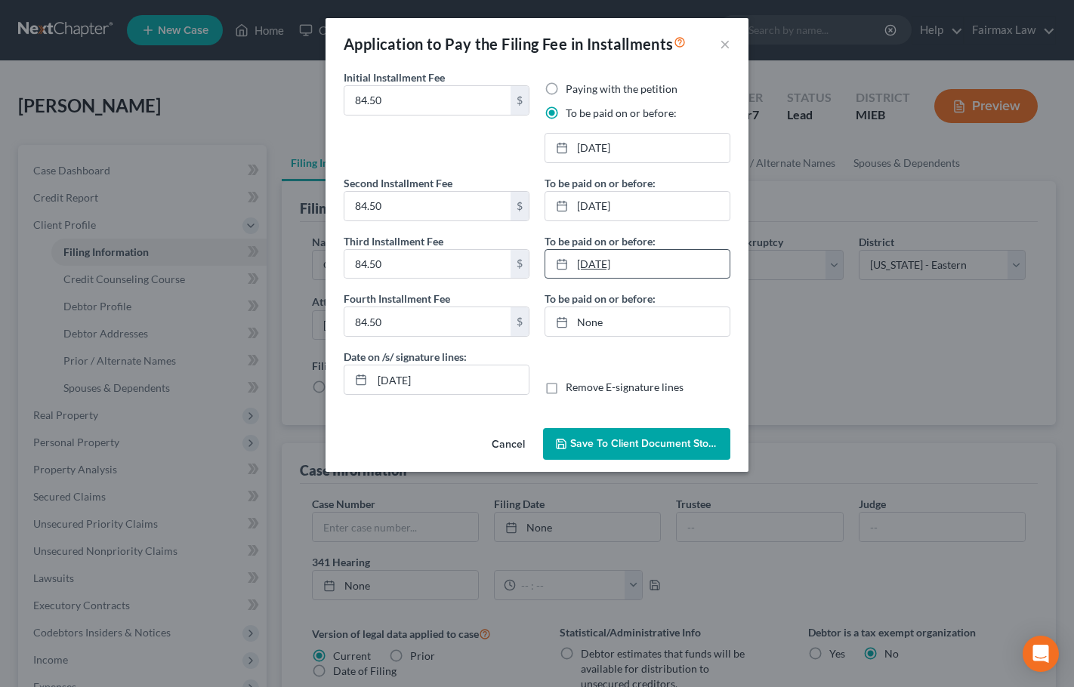
click at [591, 266] on link "[DATE]" at bounding box center [637, 264] width 184 height 29
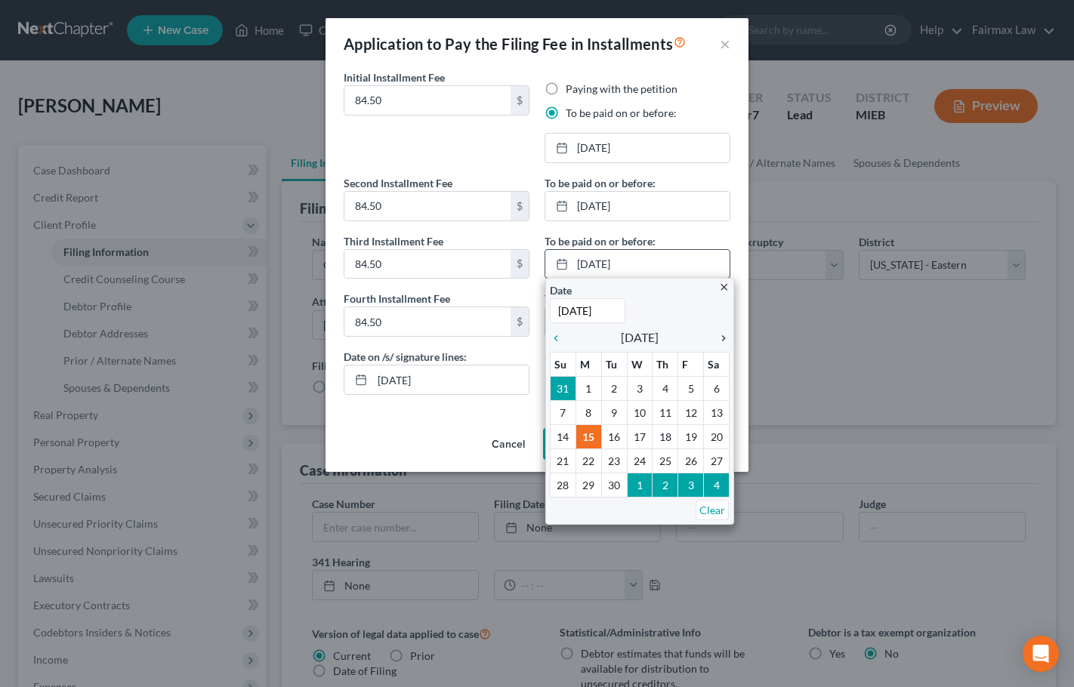
click at [725, 334] on icon "chevron_right" at bounding box center [720, 338] width 20 height 12
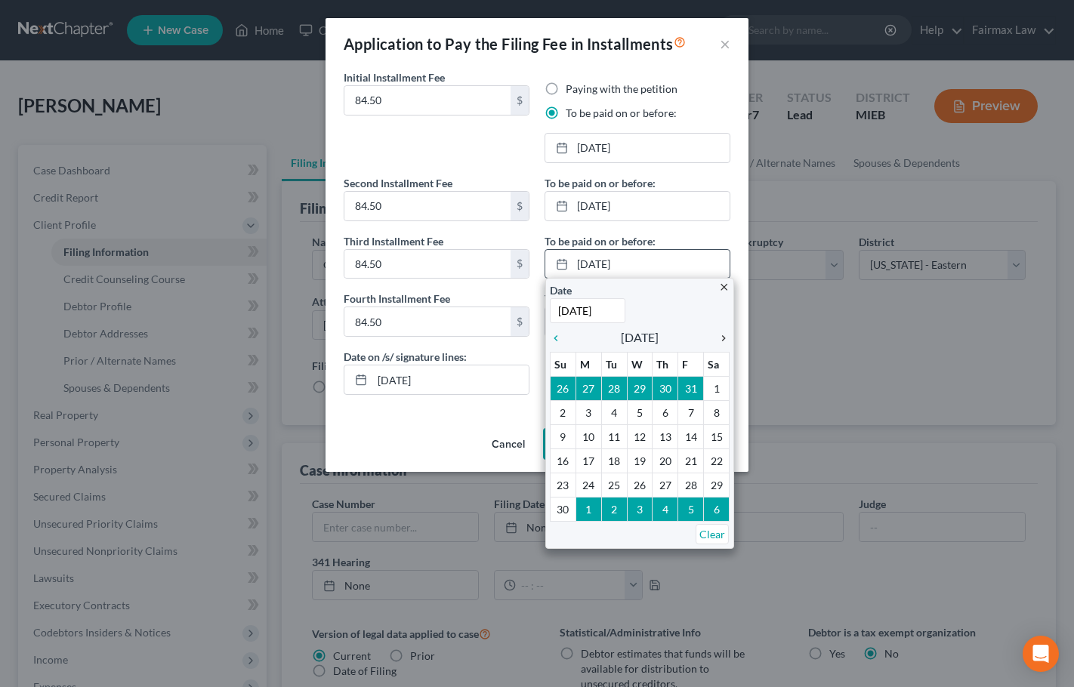
click at [726, 335] on icon "chevron_right" at bounding box center [720, 338] width 20 height 12
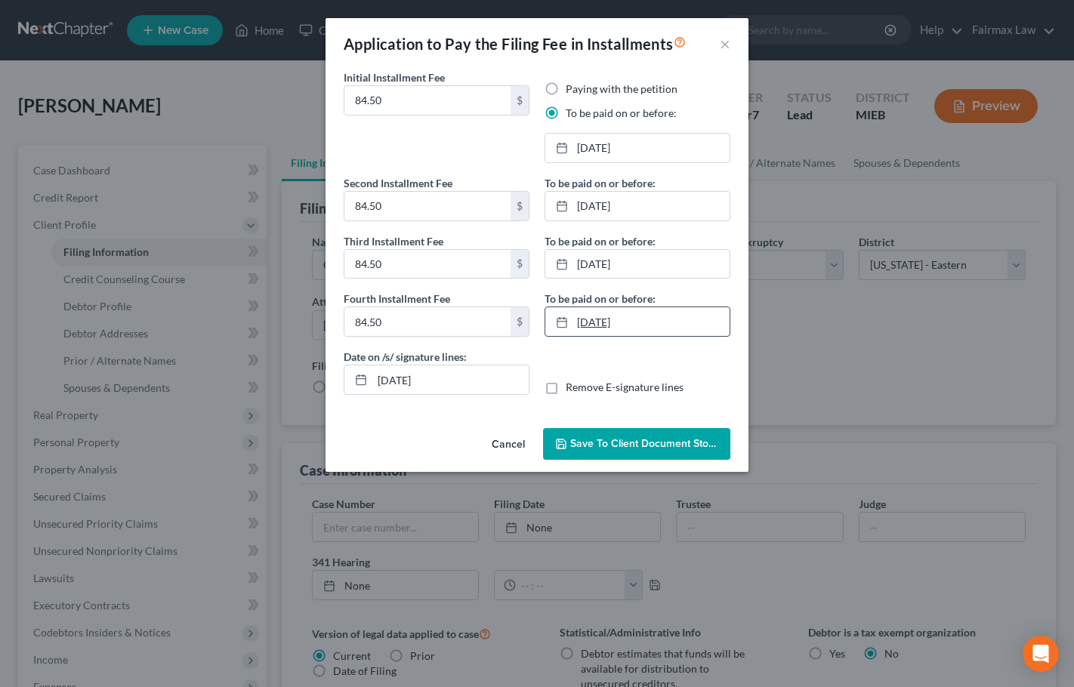
click at [594, 323] on link "[DATE]" at bounding box center [637, 321] width 184 height 29
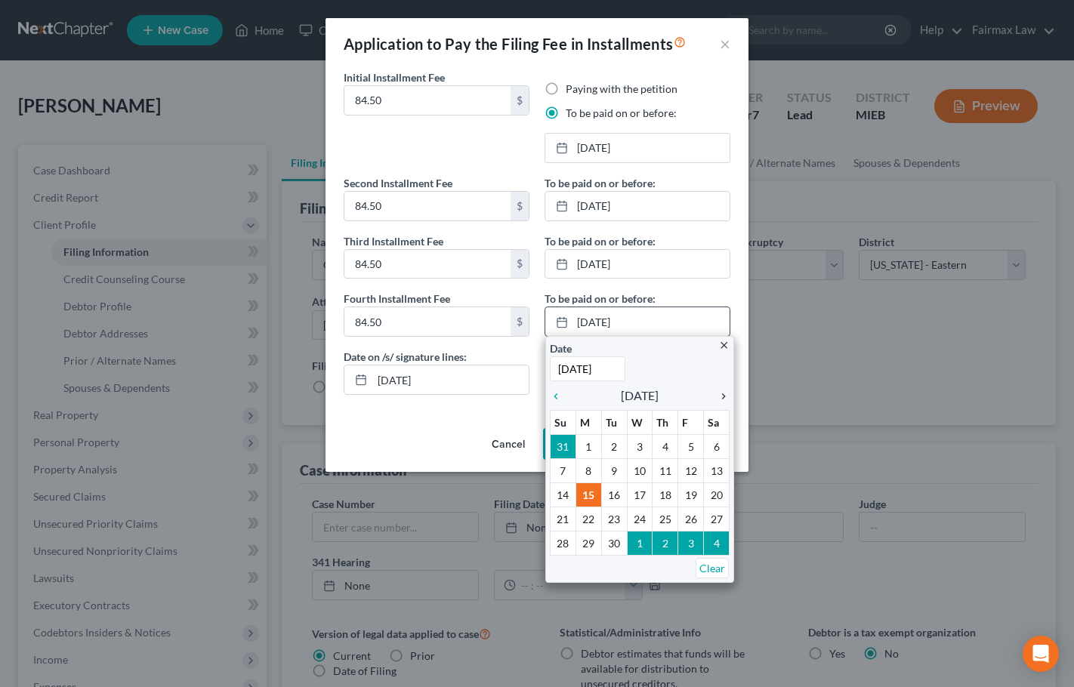
click at [721, 400] on icon "chevron_right" at bounding box center [720, 396] width 20 height 12
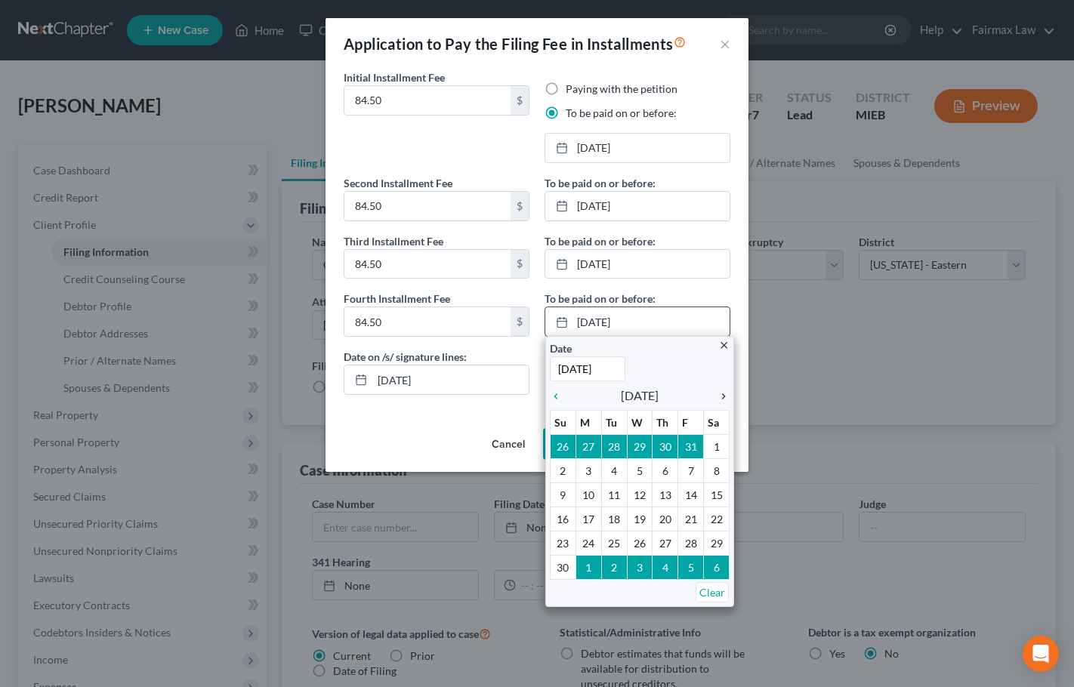
click at [722, 400] on icon "chevron_right" at bounding box center [720, 396] width 20 height 12
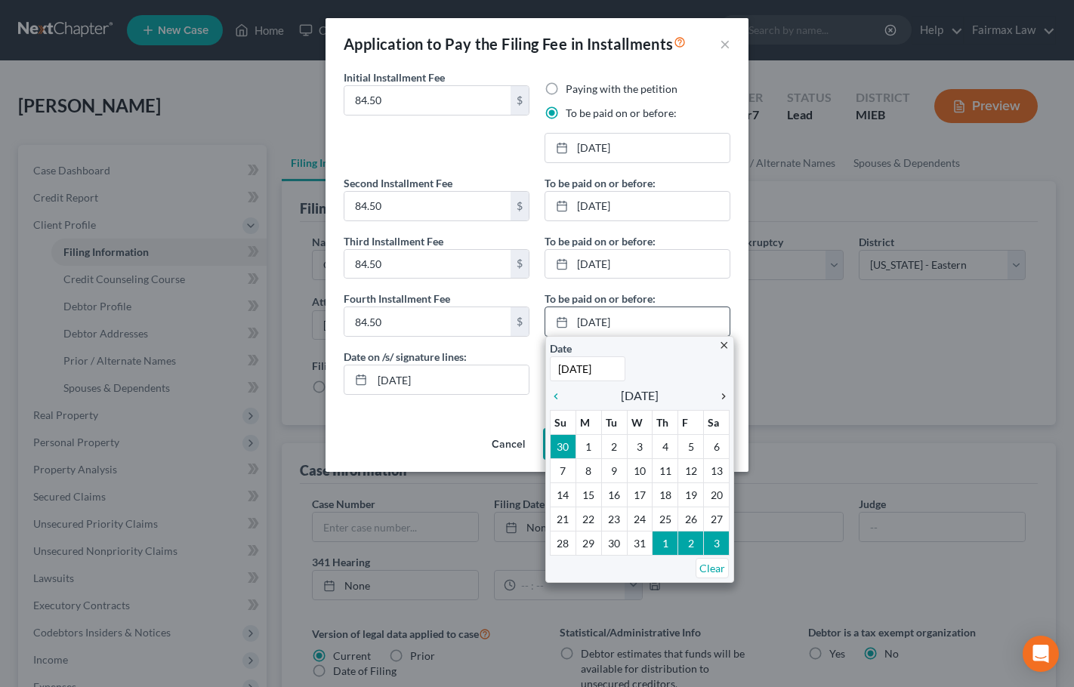
click at [722, 400] on icon "chevron_right" at bounding box center [720, 396] width 20 height 12
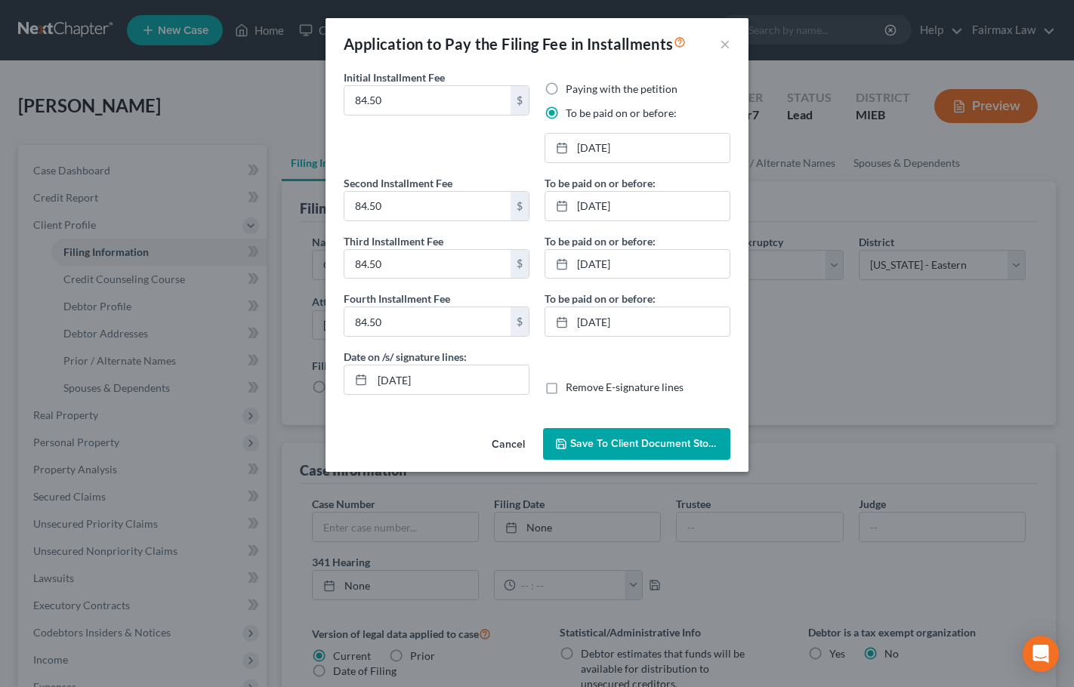
click at [670, 440] on span "Save to Client Document Storage" at bounding box center [650, 443] width 160 height 13
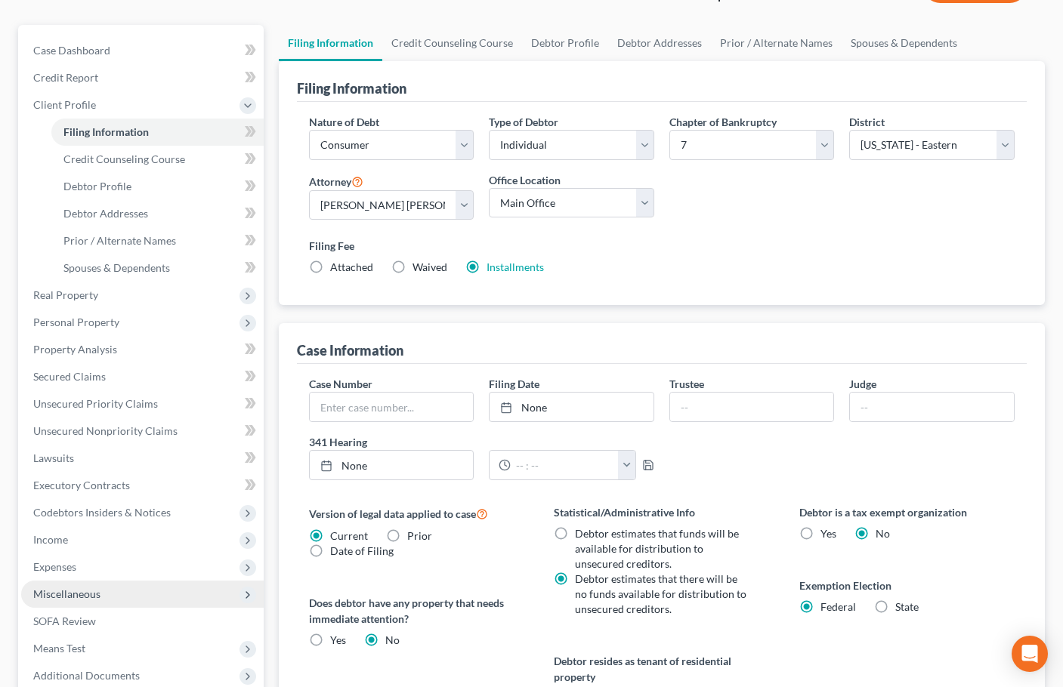
scroll to position [369, 0]
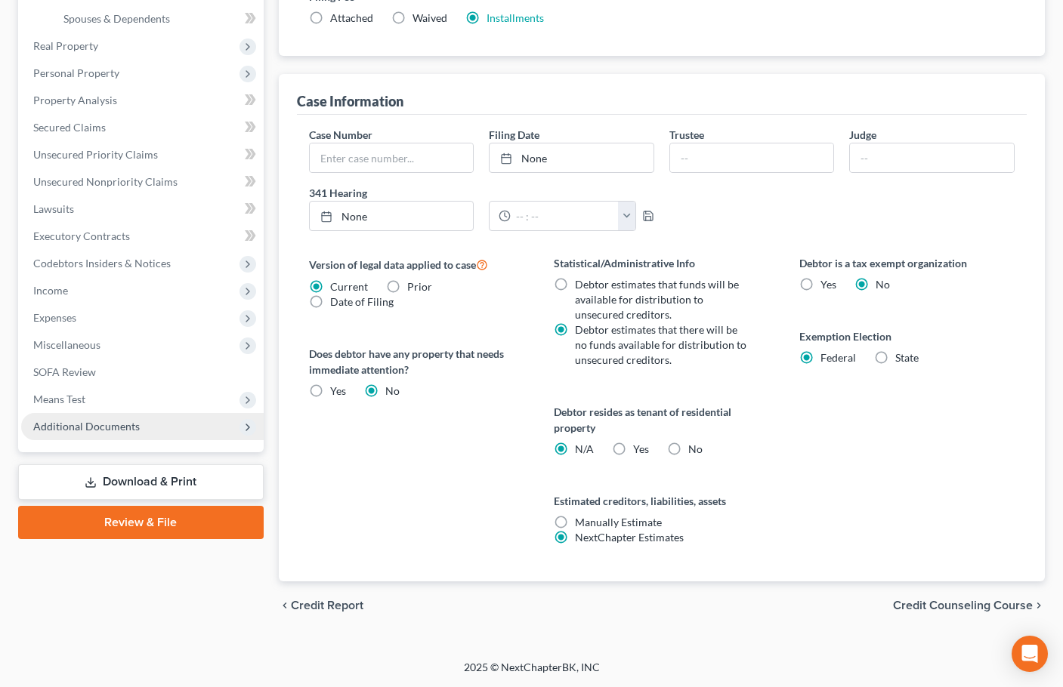
click at [143, 423] on span "Additional Documents" at bounding box center [142, 426] width 242 height 27
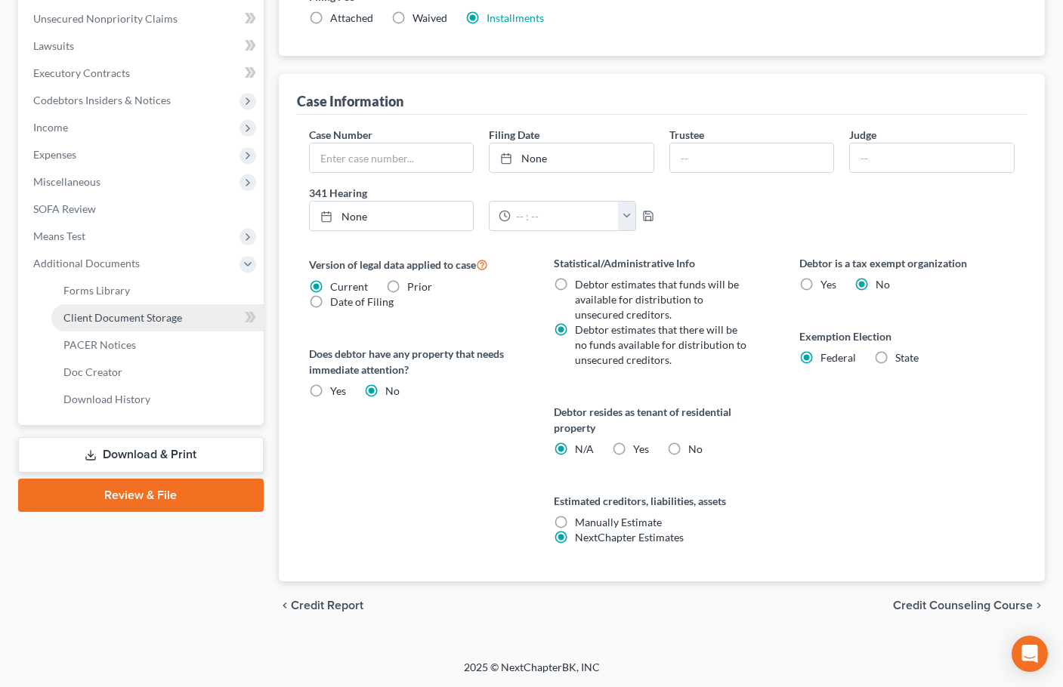
click at [132, 319] on span "Client Document Storage" at bounding box center [122, 317] width 119 height 13
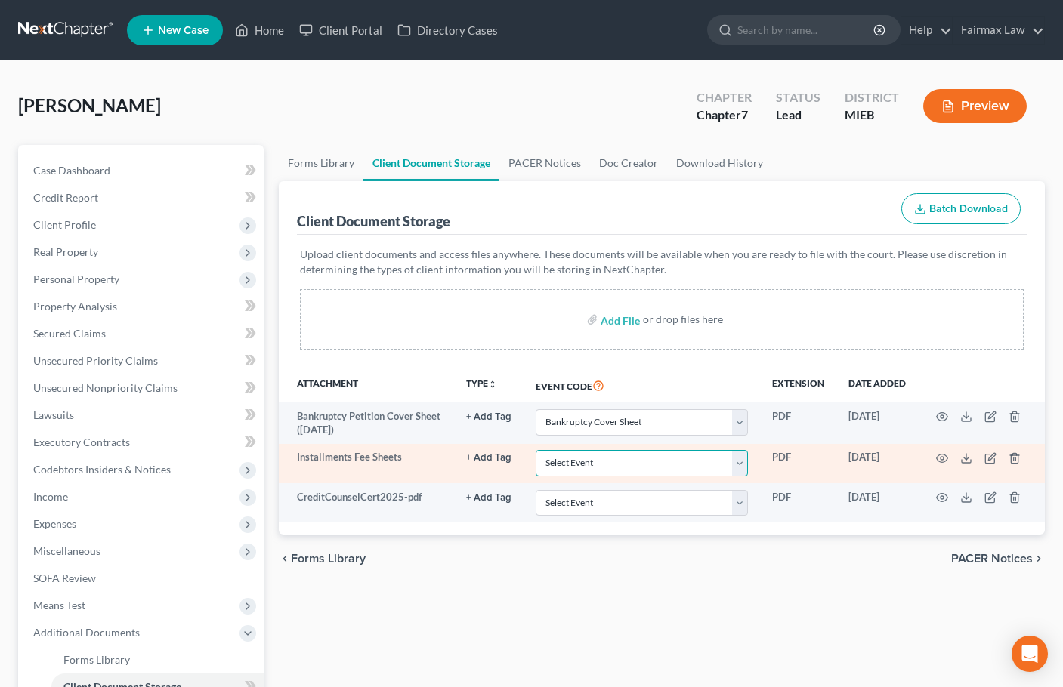
click at [641, 463] on select "Select Event 20 Largest Unsecured Creditors Amended Chapter 11 Plan Amended Cha…" at bounding box center [642, 463] width 212 height 26
click at [536, 450] on select "Select Event 20 Largest Unsecured Creditors Amended Chapter 11 Plan Amended Cha…" at bounding box center [642, 463] width 212 height 26
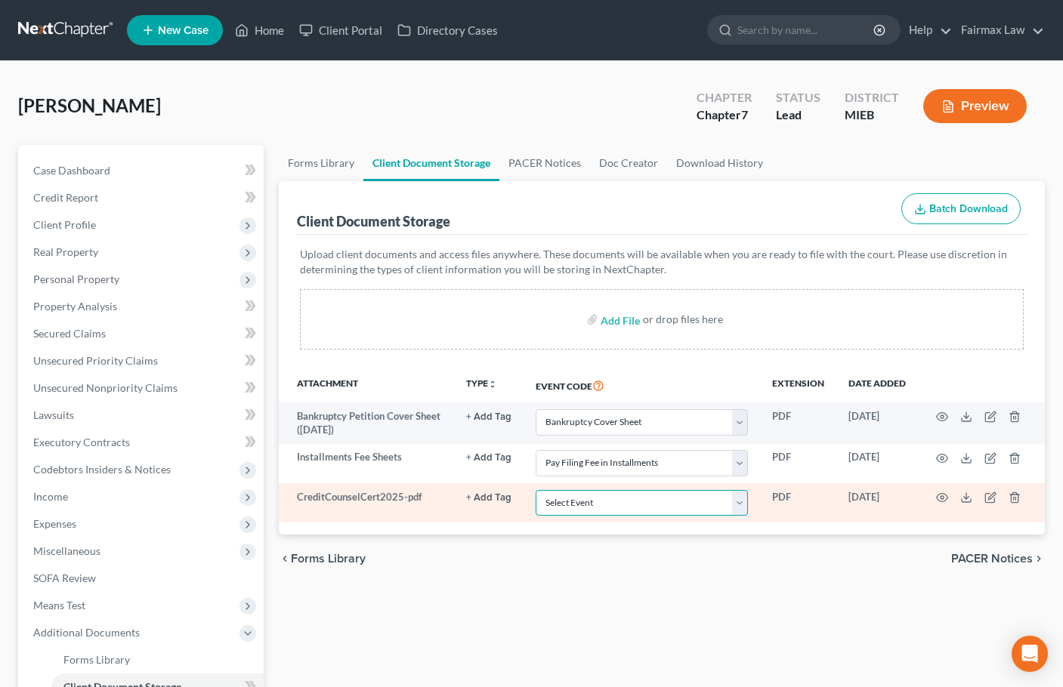
click at [634, 501] on select "Select Event 20 Largest Unsecured Creditors Amended Chapter 11 Plan Amended Cha…" at bounding box center [642, 503] width 212 height 26
click at [536, 490] on select "Select Event 20 Largest Unsecured Creditors Amended Chapter 11 Plan Amended Cha…" at bounding box center [642, 503] width 212 height 26
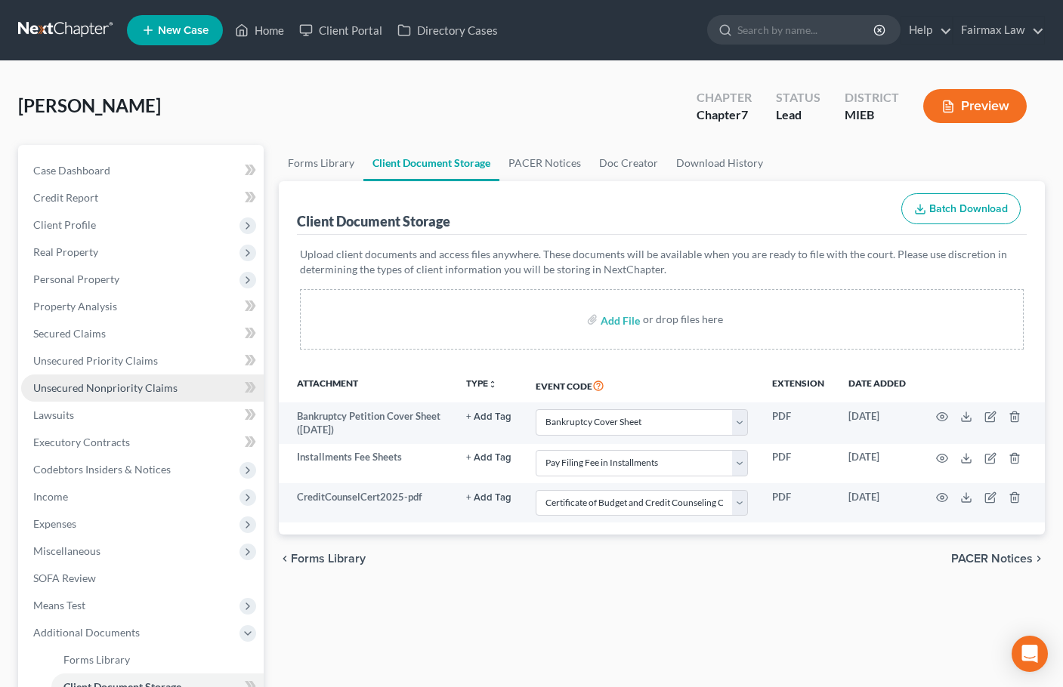
click at [113, 390] on span "Unsecured Nonpriority Claims" at bounding box center [105, 387] width 144 height 13
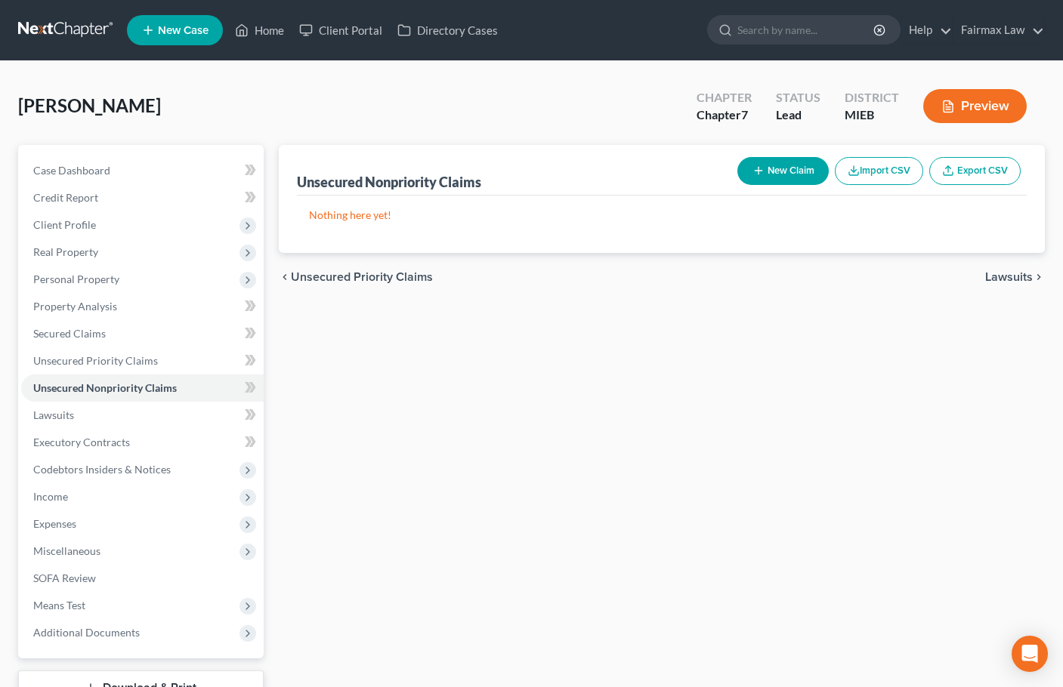
click at [891, 168] on button "Import CSV" at bounding box center [879, 171] width 88 height 28
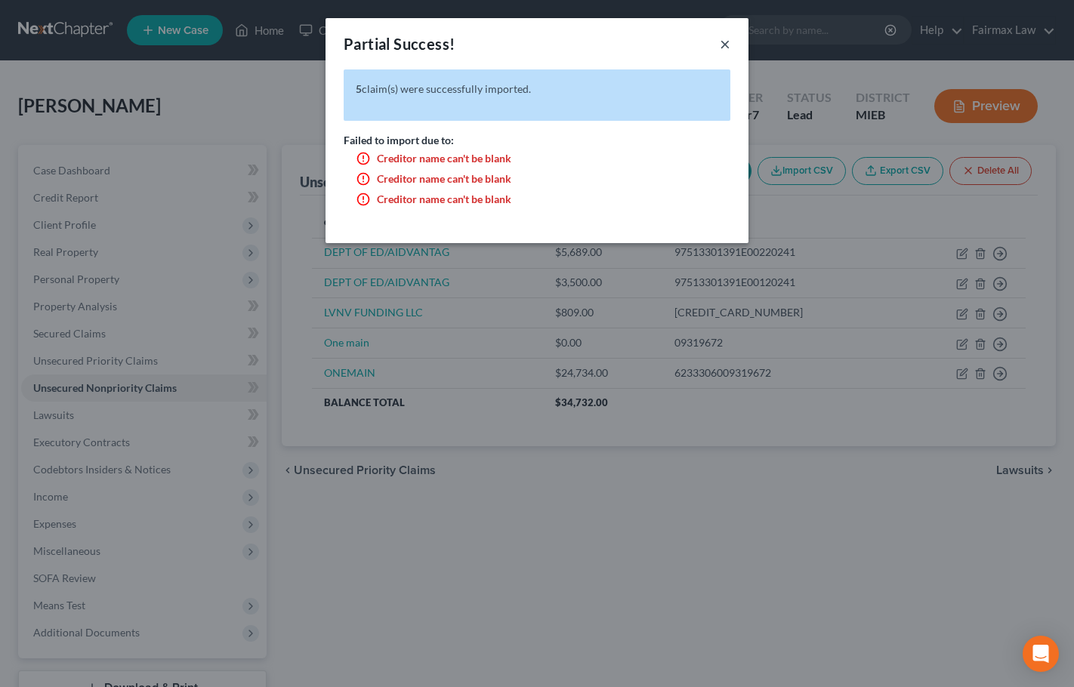
click at [724, 40] on button "×" at bounding box center [725, 44] width 11 height 18
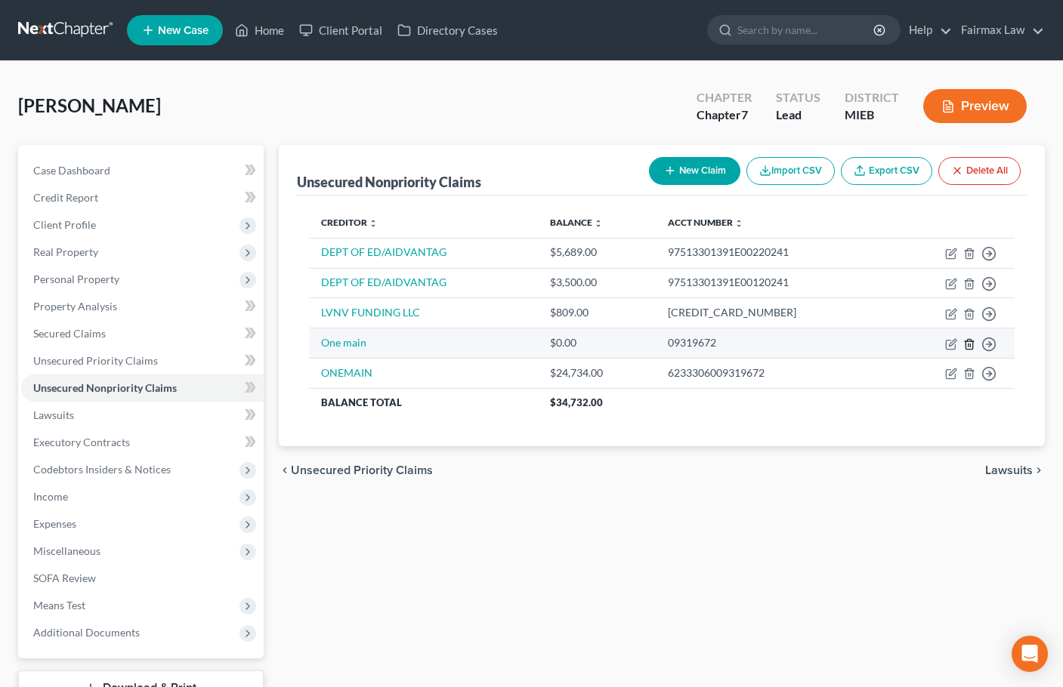
click at [970, 346] on line "button" at bounding box center [970, 345] width 0 height 3
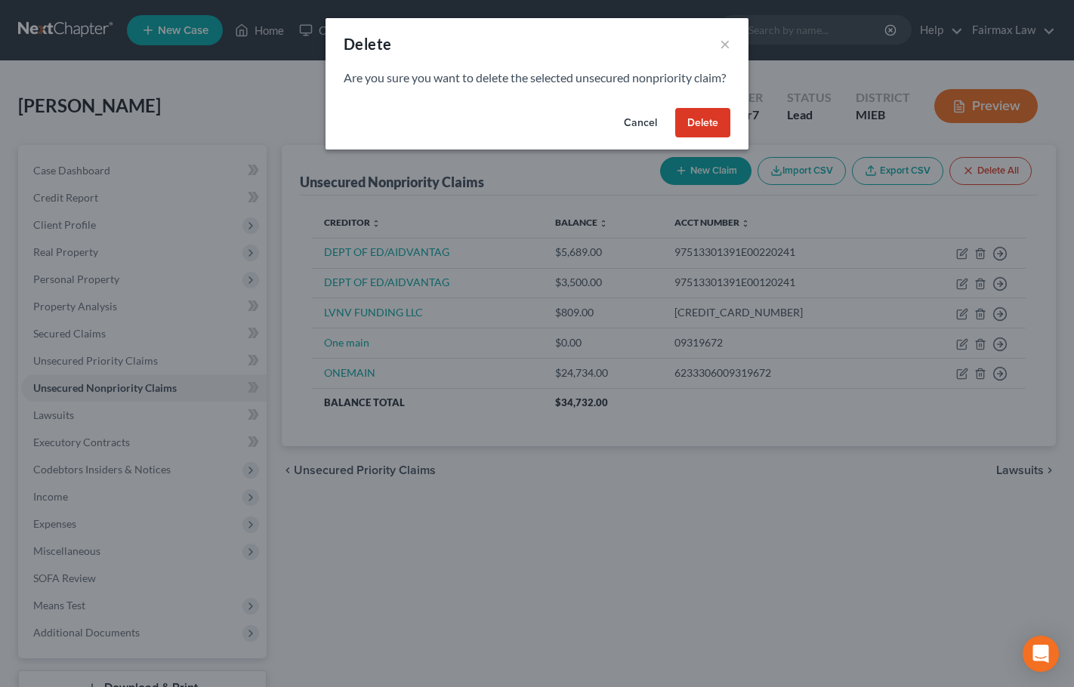
click at [708, 138] on button "Delete" at bounding box center [702, 123] width 55 height 30
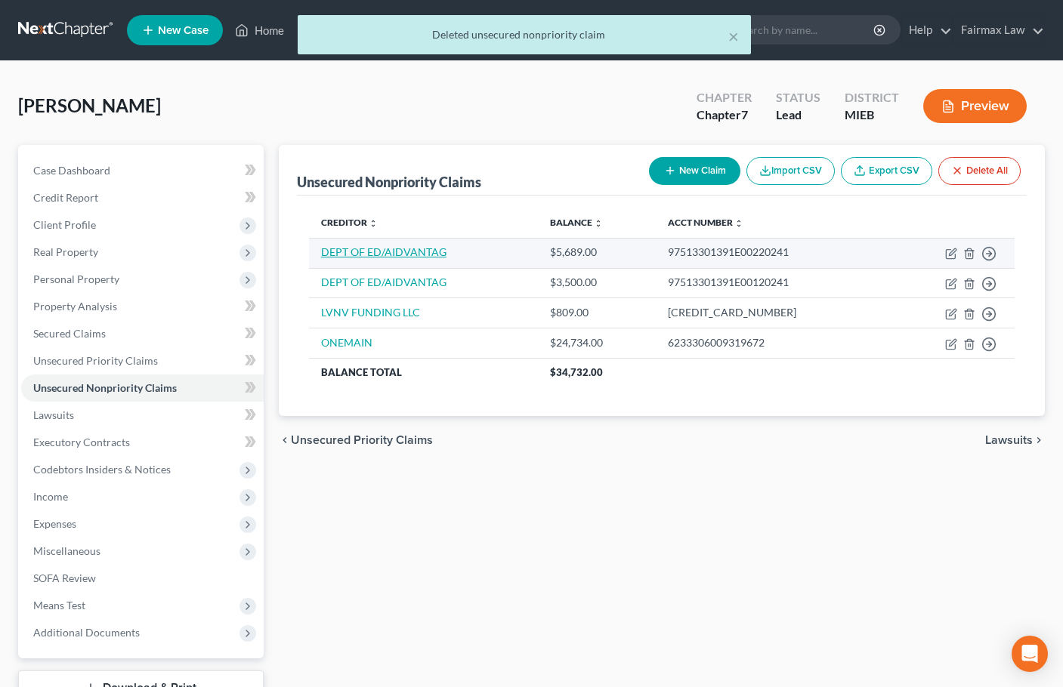
click at [400, 256] on link "DEPT OF ED/AIDVANTAG" at bounding box center [383, 251] width 125 height 13
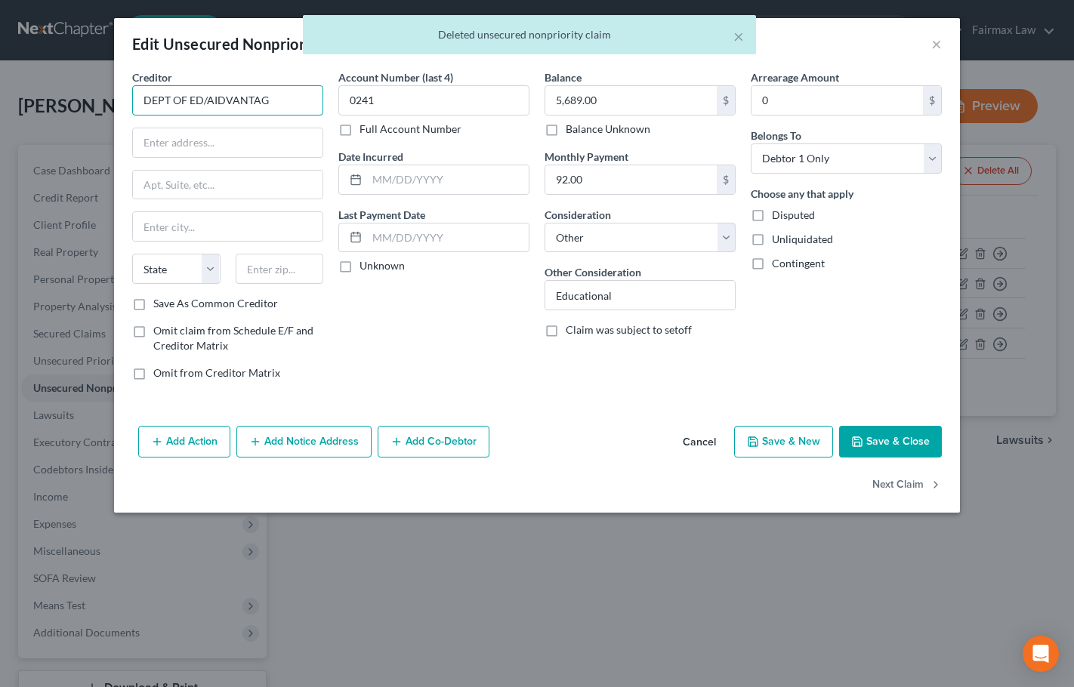
click at [291, 95] on input "DEPT OF ED/AIDVANTAG" at bounding box center [227, 100] width 191 height 30
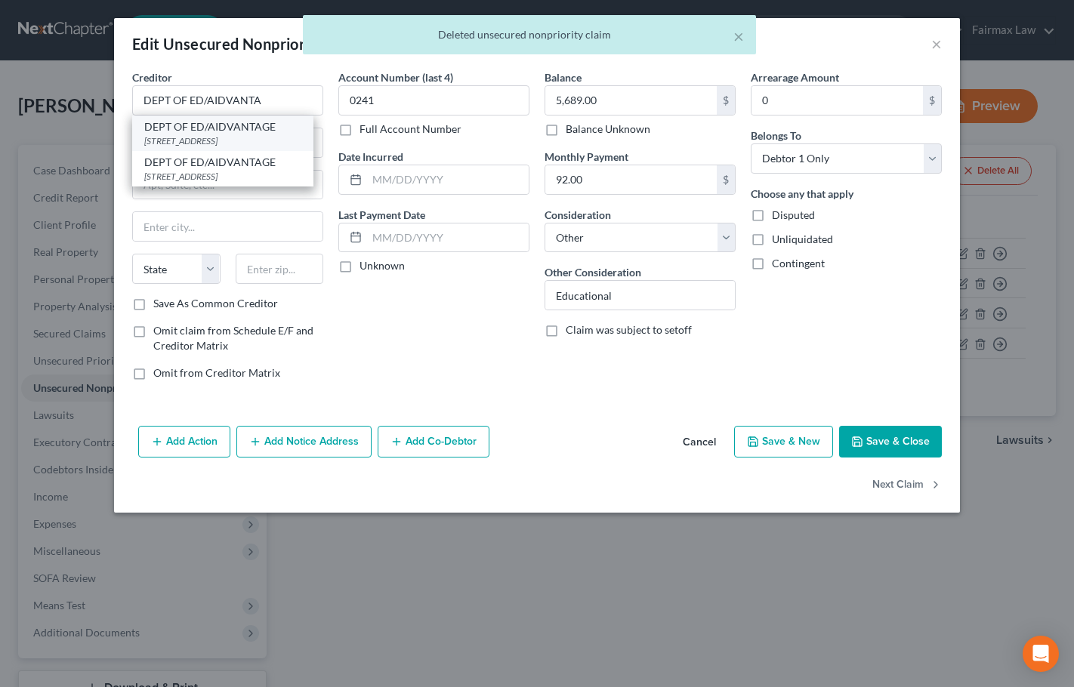
click at [260, 134] on div "[STREET_ADDRESS]" at bounding box center [222, 140] width 157 height 13
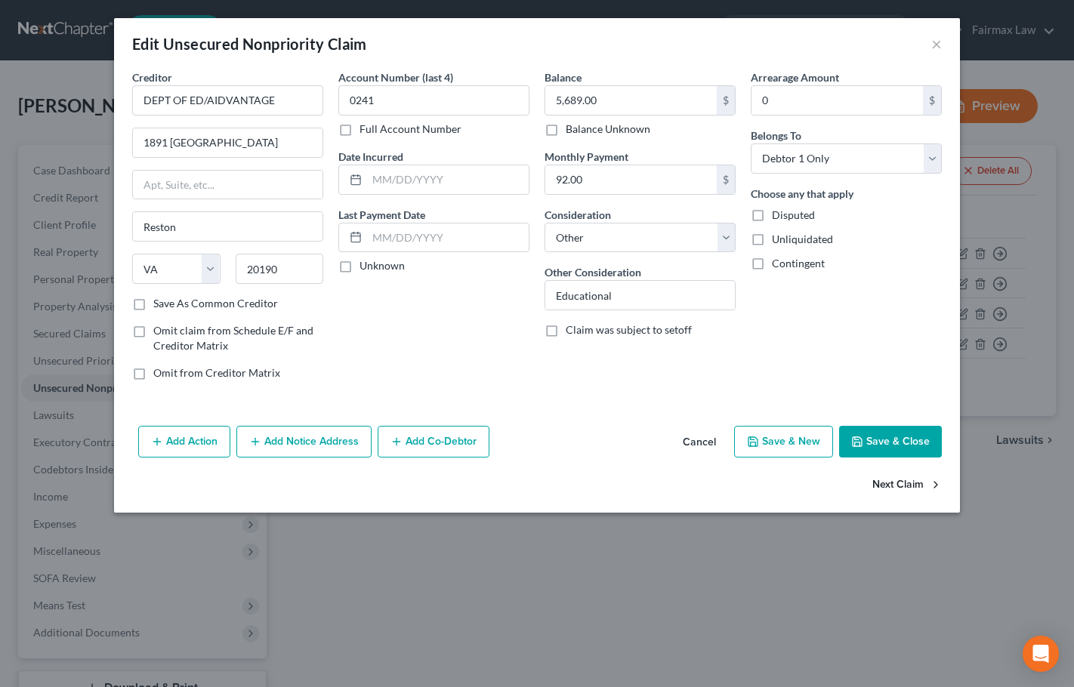
click at [909, 481] on button "Next Claim" at bounding box center [906, 486] width 69 height 32
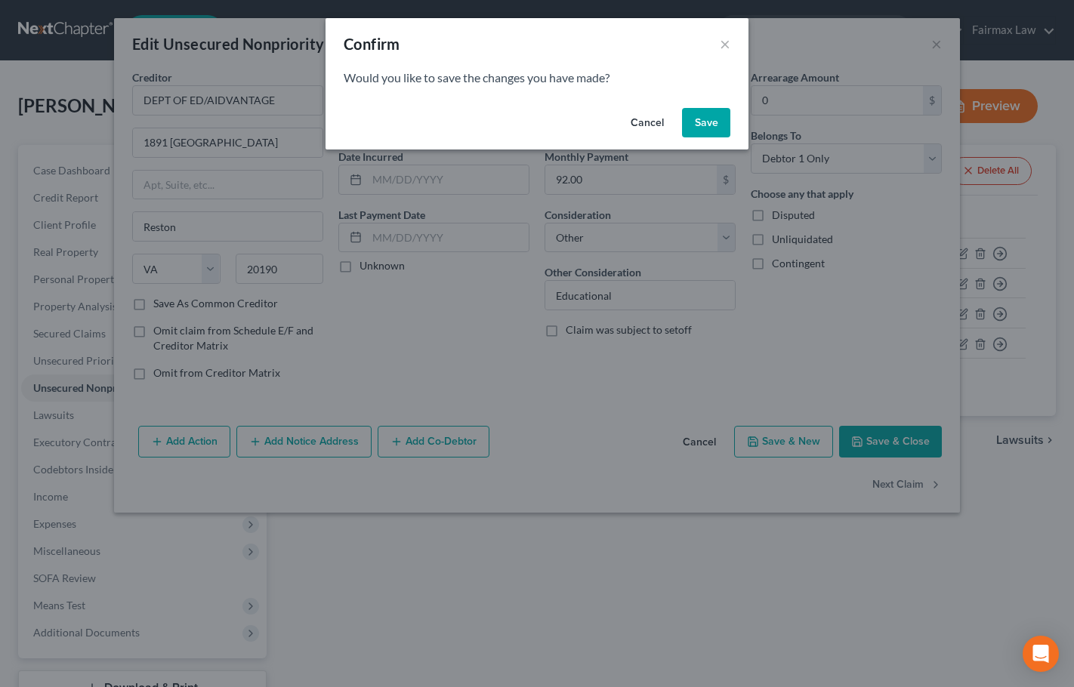
click at [702, 119] on button "Save" at bounding box center [706, 123] width 48 height 30
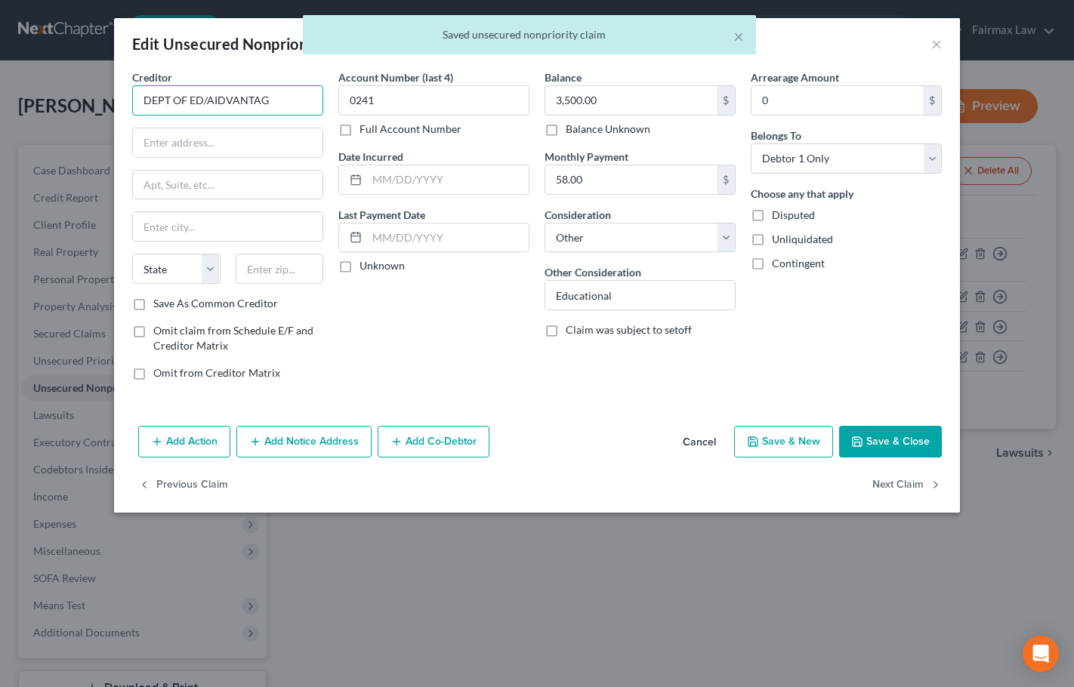
click at [272, 101] on input "DEPT OF ED/AIDVANTAG" at bounding box center [227, 100] width 191 height 30
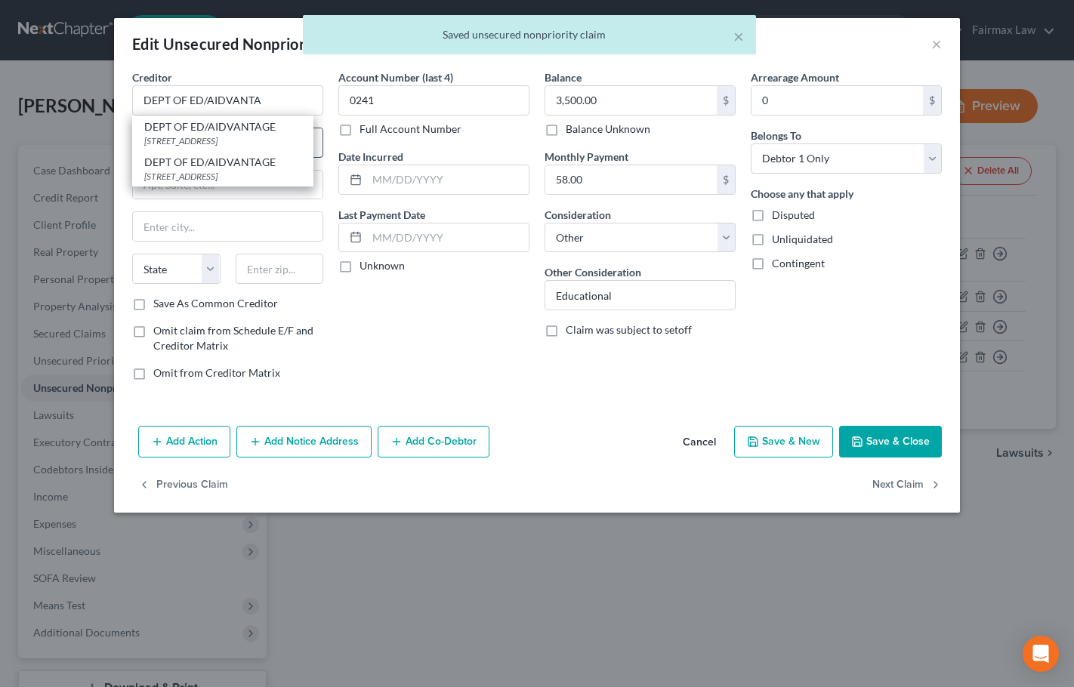
click at [266, 134] on div "[STREET_ADDRESS]" at bounding box center [222, 140] width 157 height 13
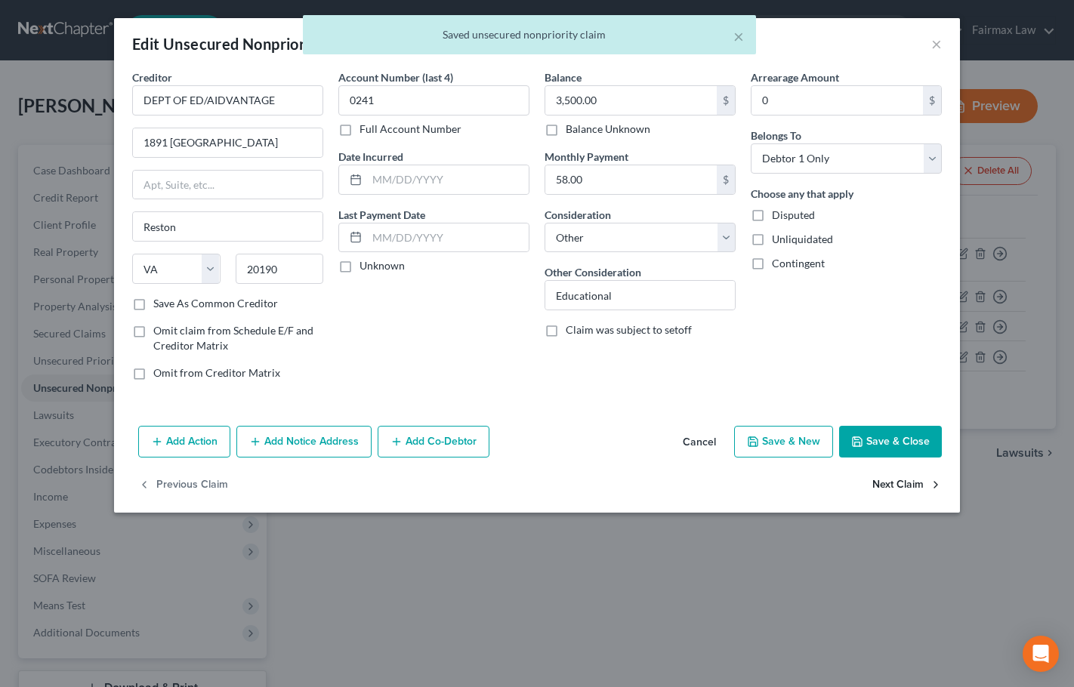
click at [908, 483] on button "Next Claim" at bounding box center [906, 486] width 69 height 32
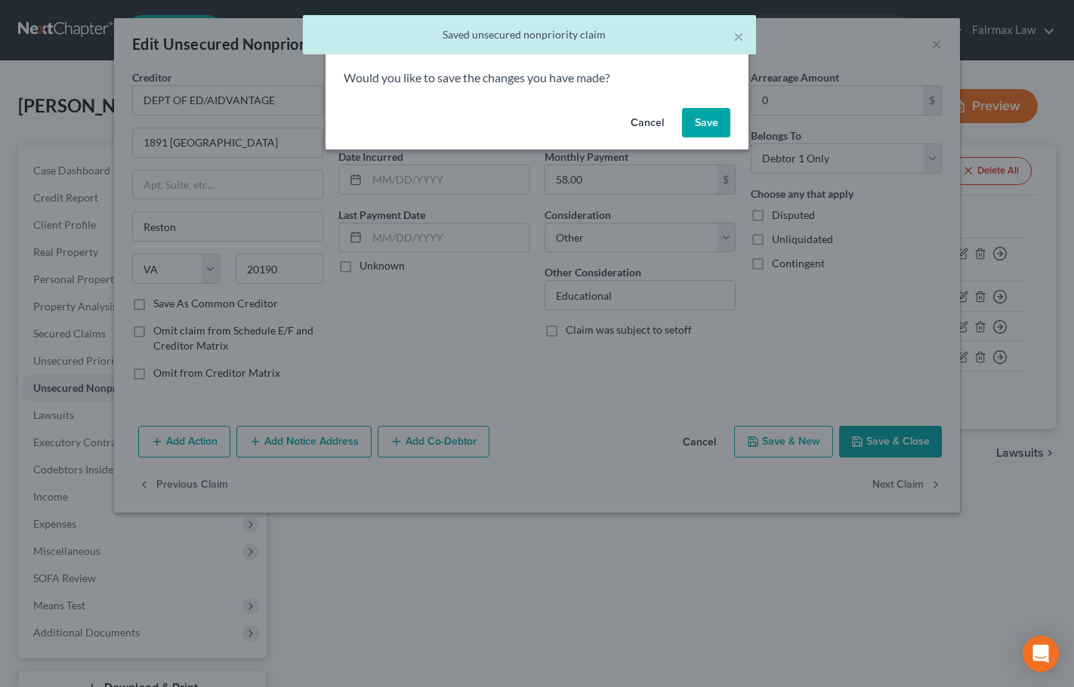
drag, startPoint x: 708, startPoint y: 128, endPoint x: 671, endPoint y: 133, distance: 37.4
click at [709, 128] on button "Save" at bounding box center [706, 123] width 48 height 30
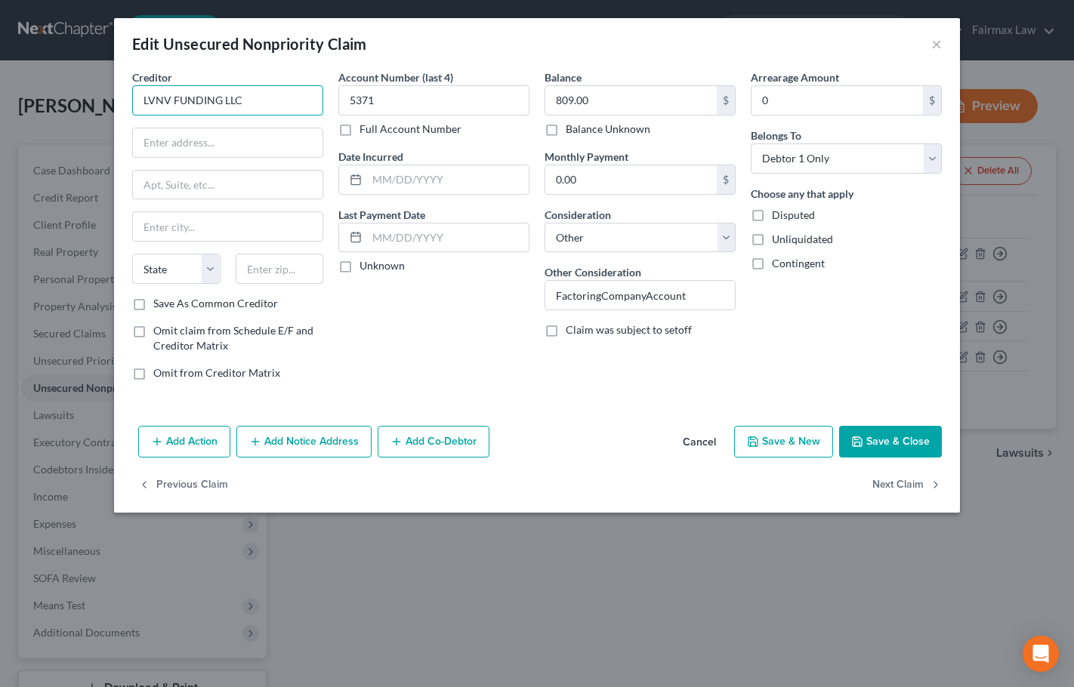
click at [273, 100] on input "LVNV FUNDING LLC" at bounding box center [227, 100] width 191 height 30
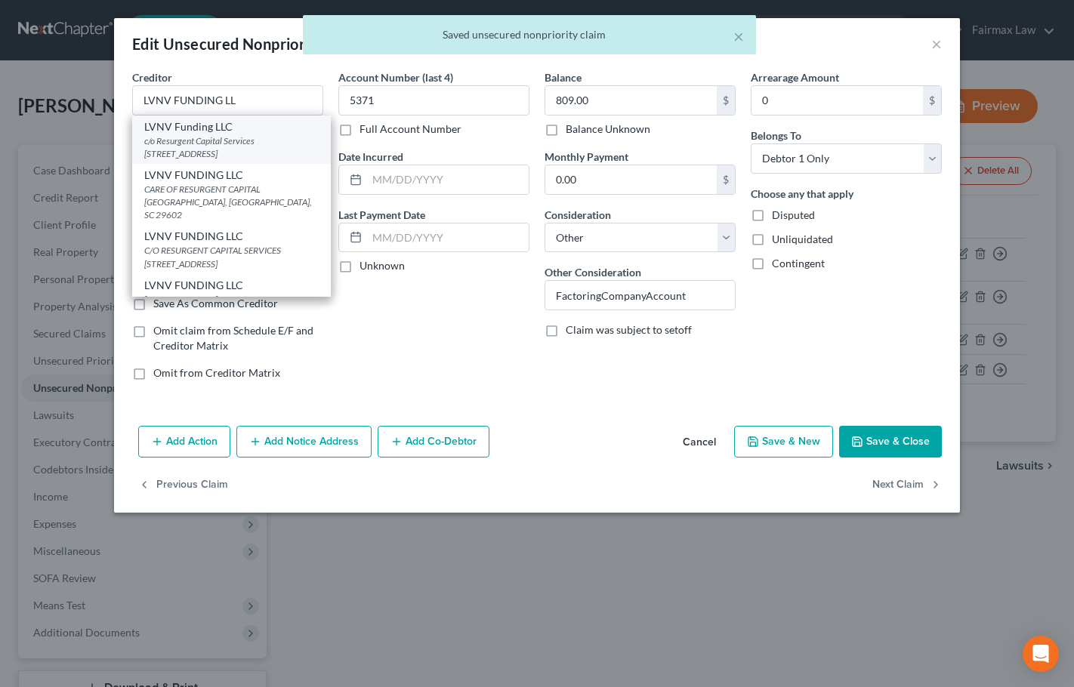
click at [240, 134] on div "c/o Resurgent Capital Services [STREET_ADDRESS]" at bounding box center [231, 147] width 174 height 26
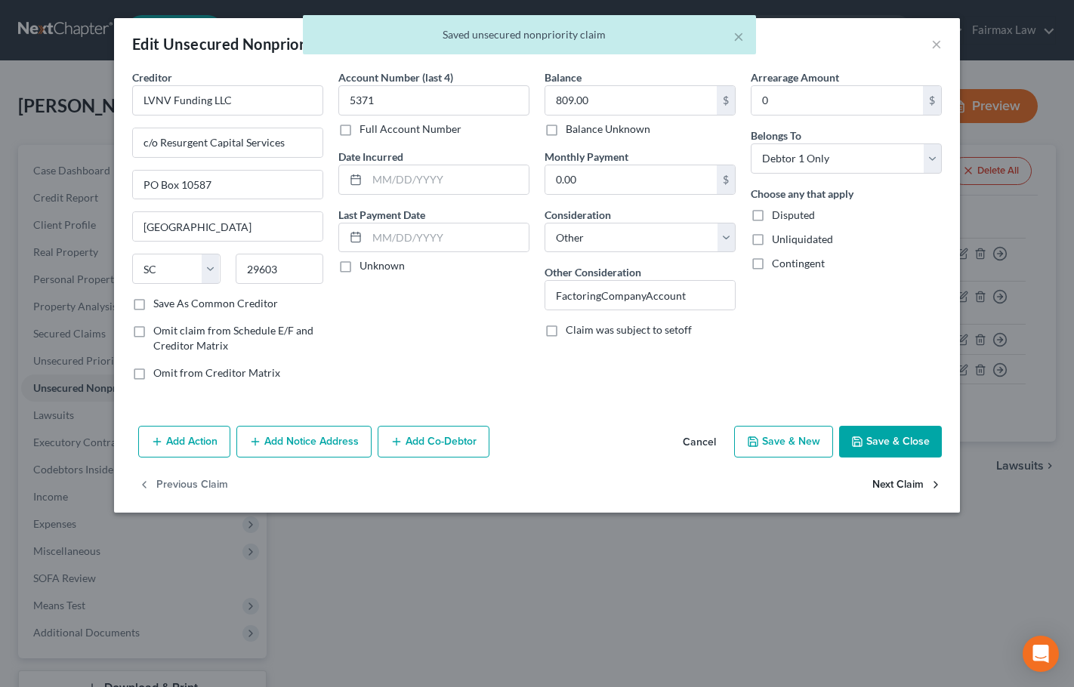
click at [906, 483] on button "Next Claim" at bounding box center [906, 486] width 69 height 32
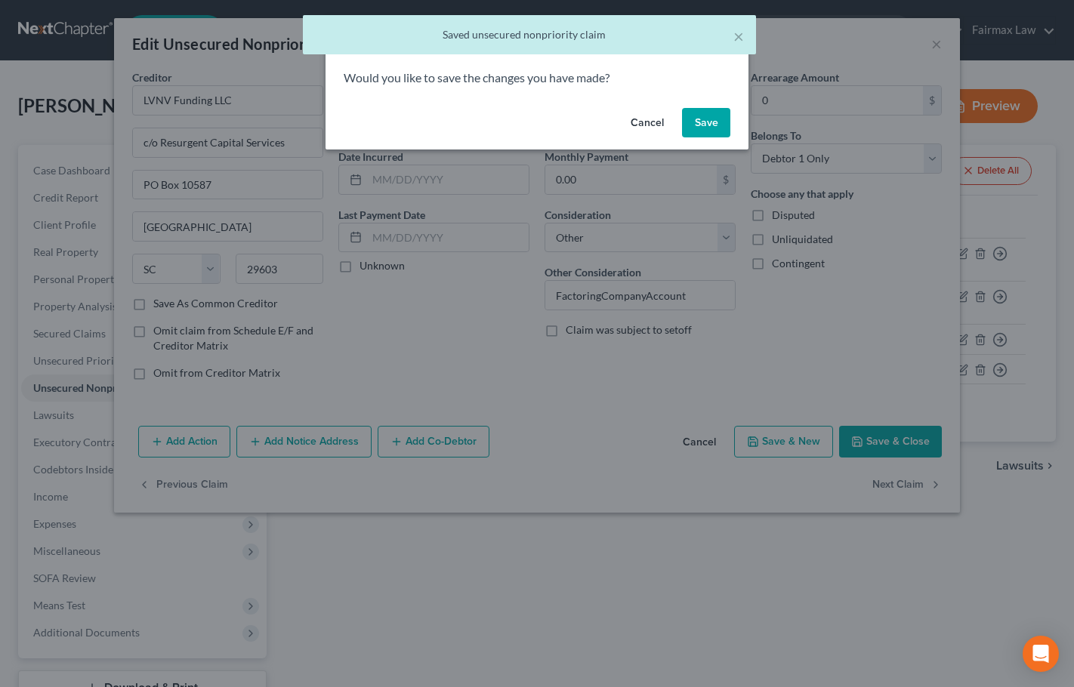
click at [714, 122] on button "Save" at bounding box center [706, 123] width 48 height 30
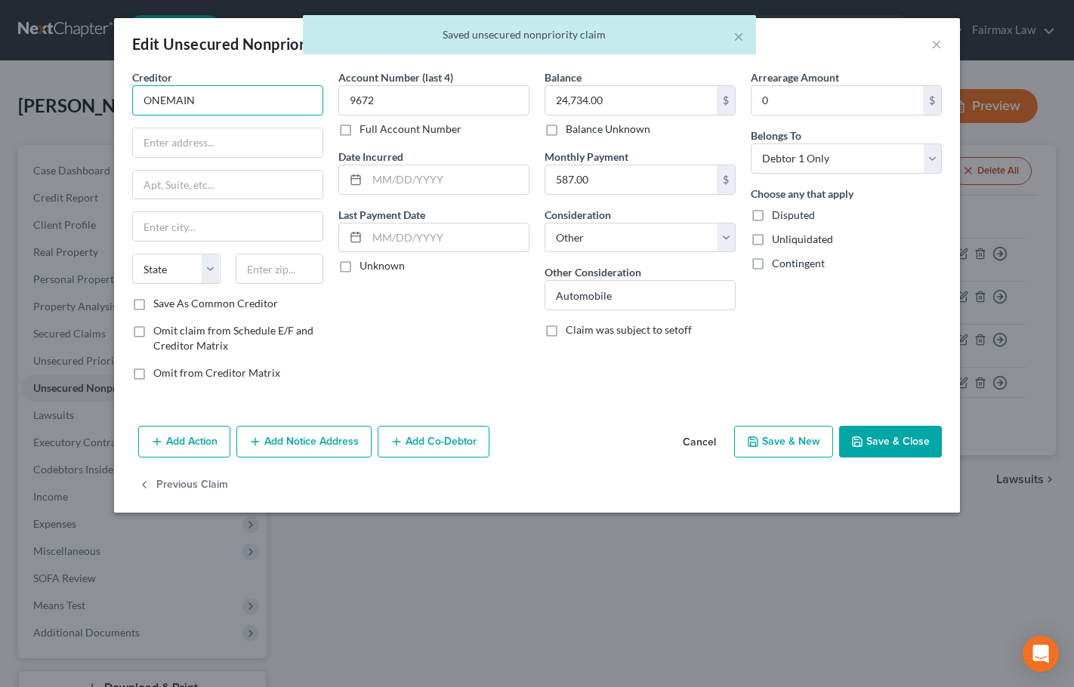
click at [239, 102] on input "ONEMAIN" at bounding box center [227, 100] width 191 height 30
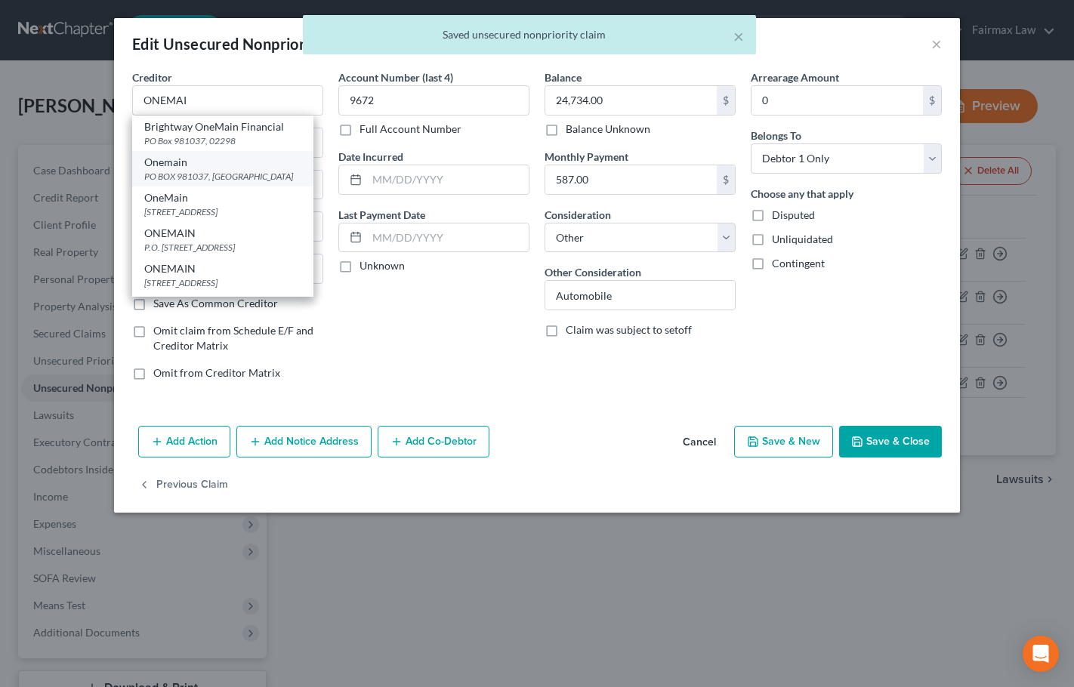
click at [218, 174] on div "PO BOX 981037, [GEOGRAPHIC_DATA]" at bounding box center [222, 176] width 157 height 13
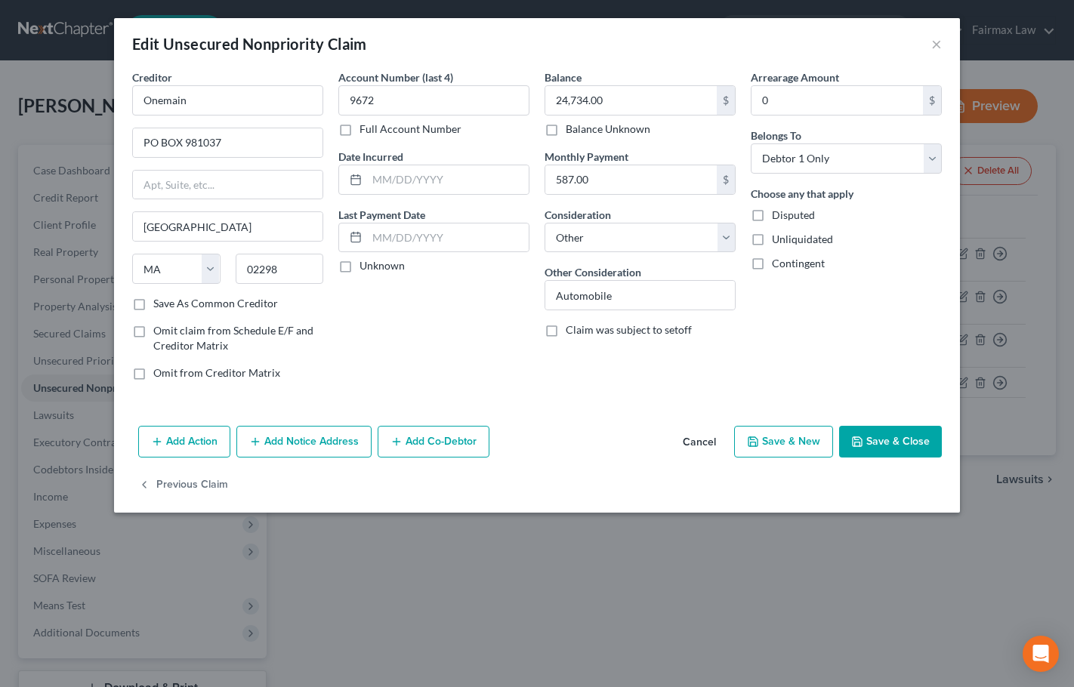
click at [907, 443] on button "Save & Close" at bounding box center [890, 442] width 103 height 32
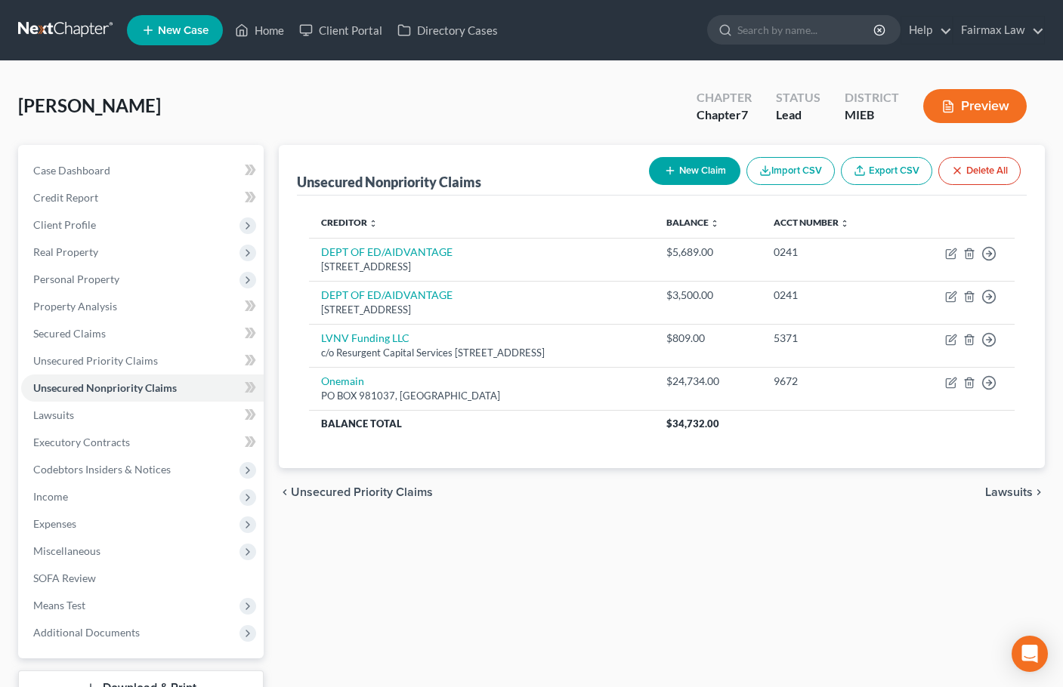
click at [534, 536] on div "Unsecured Nonpriority Claims New Claim Import CSV Export CSV Delete All Credito…" at bounding box center [661, 445] width 781 height 600
